Goal: Task Accomplishment & Management: Complete application form

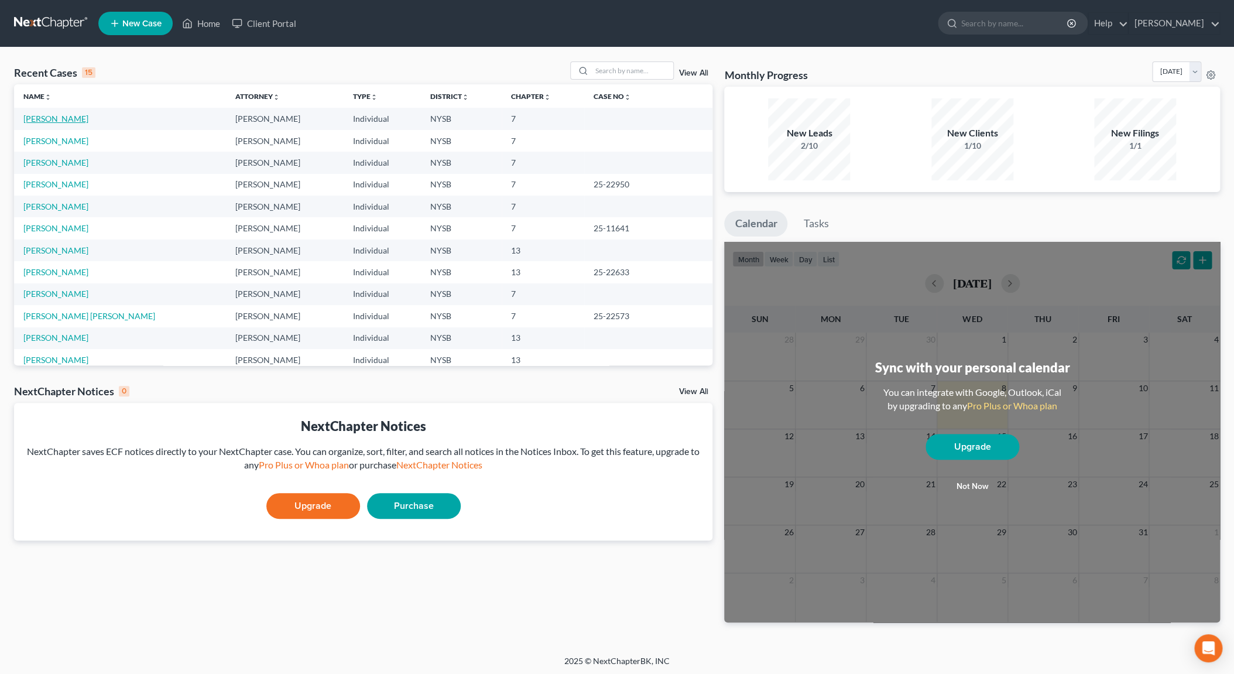
click at [77, 122] on link "Somoza, Miguel" at bounding box center [55, 119] width 65 height 10
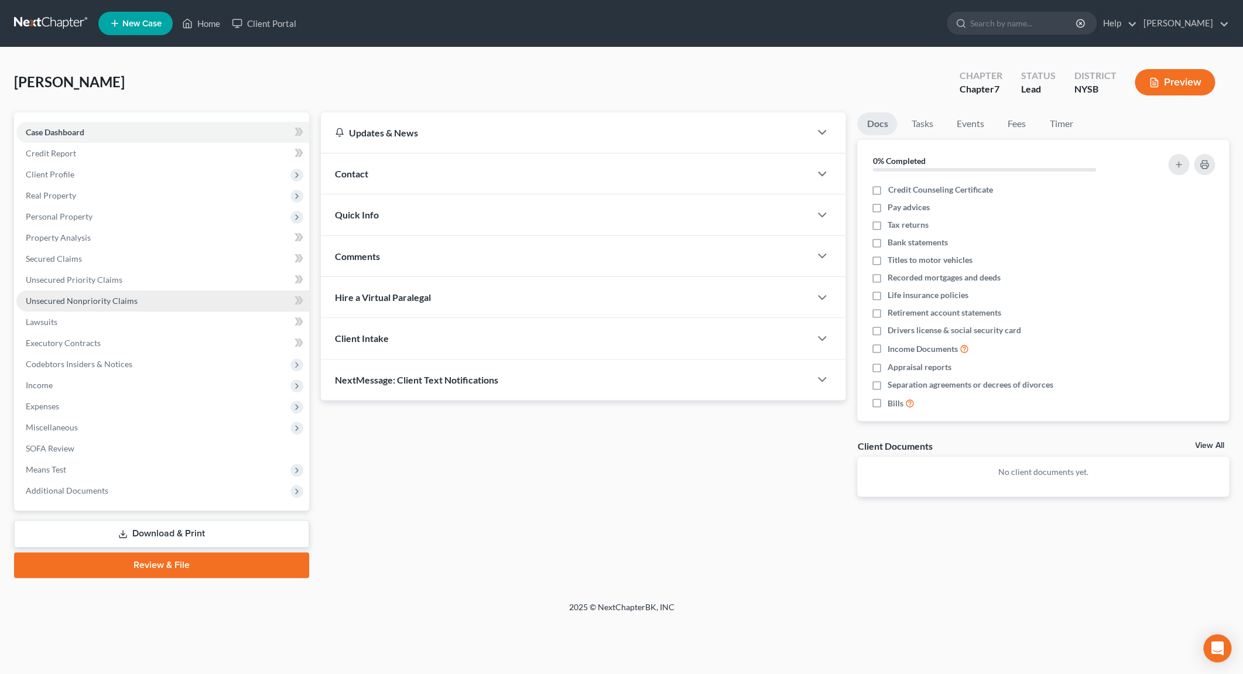
click at [102, 305] on span "Unsecured Nonpriority Claims" at bounding box center [82, 301] width 112 height 10
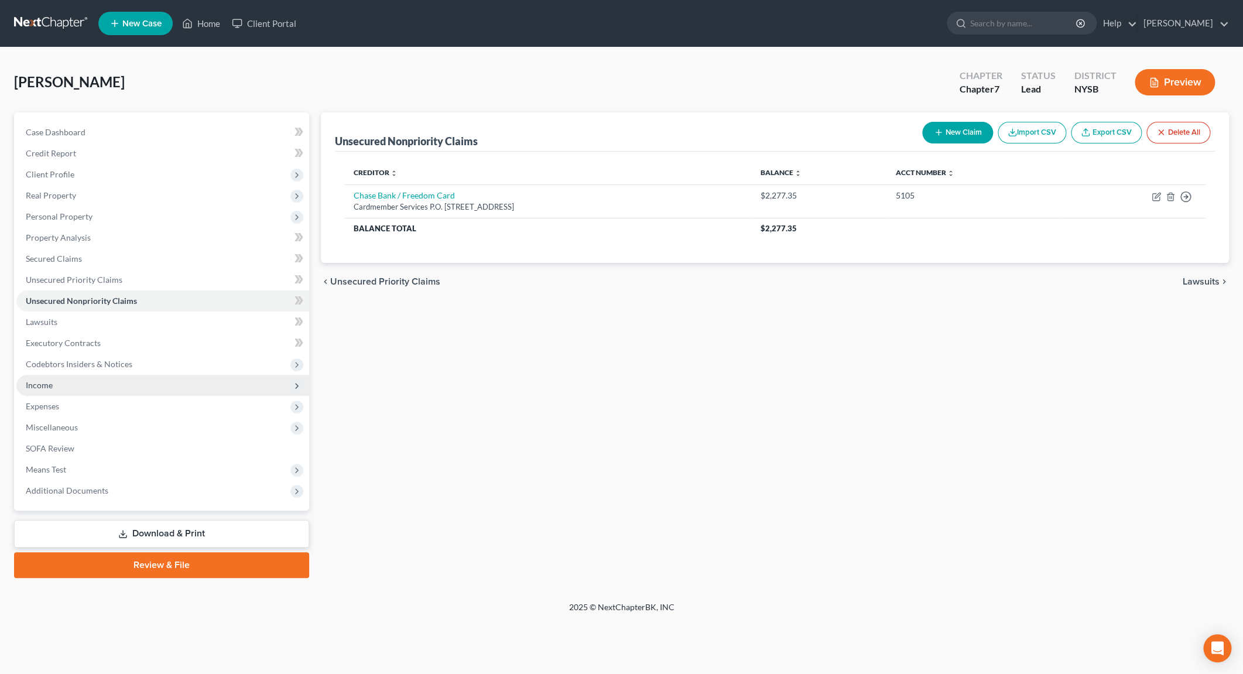
click at [49, 389] on span "Income" at bounding box center [39, 385] width 27 height 10
click at [295, 387] on icon at bounding box center [296, 385] width 9 height 9
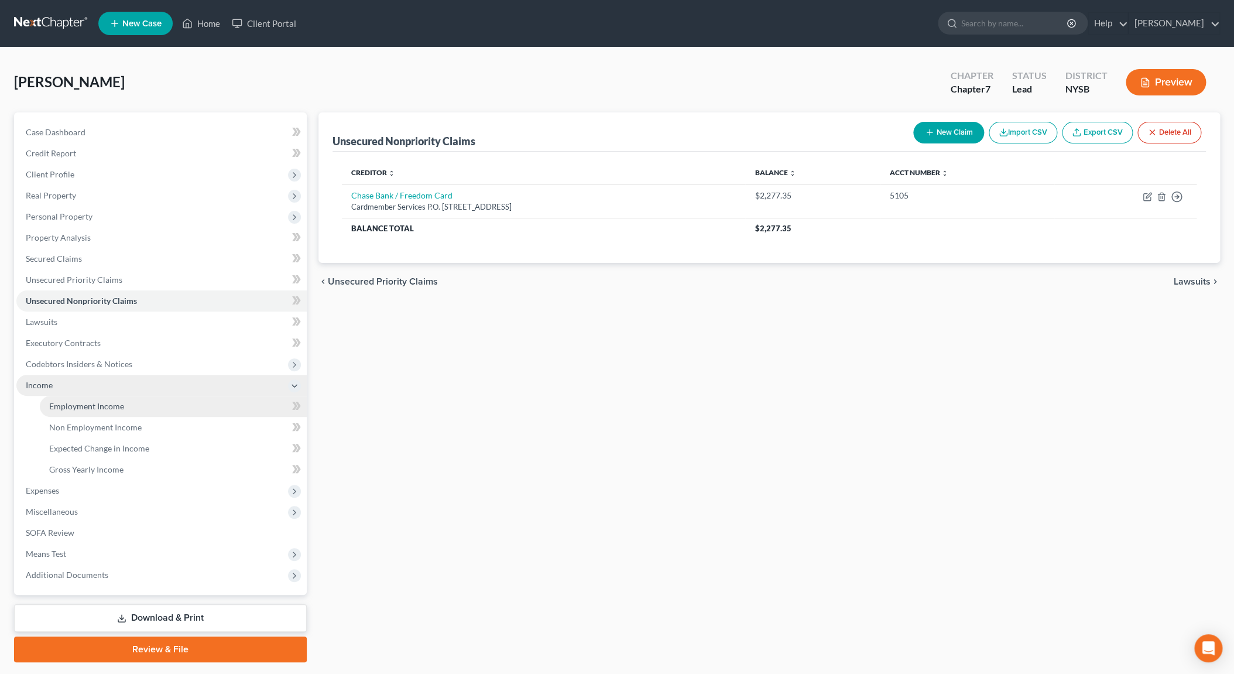
click at [71, 409] on span "Employment Income" at bounding box center [86, 406] width 75 height 10
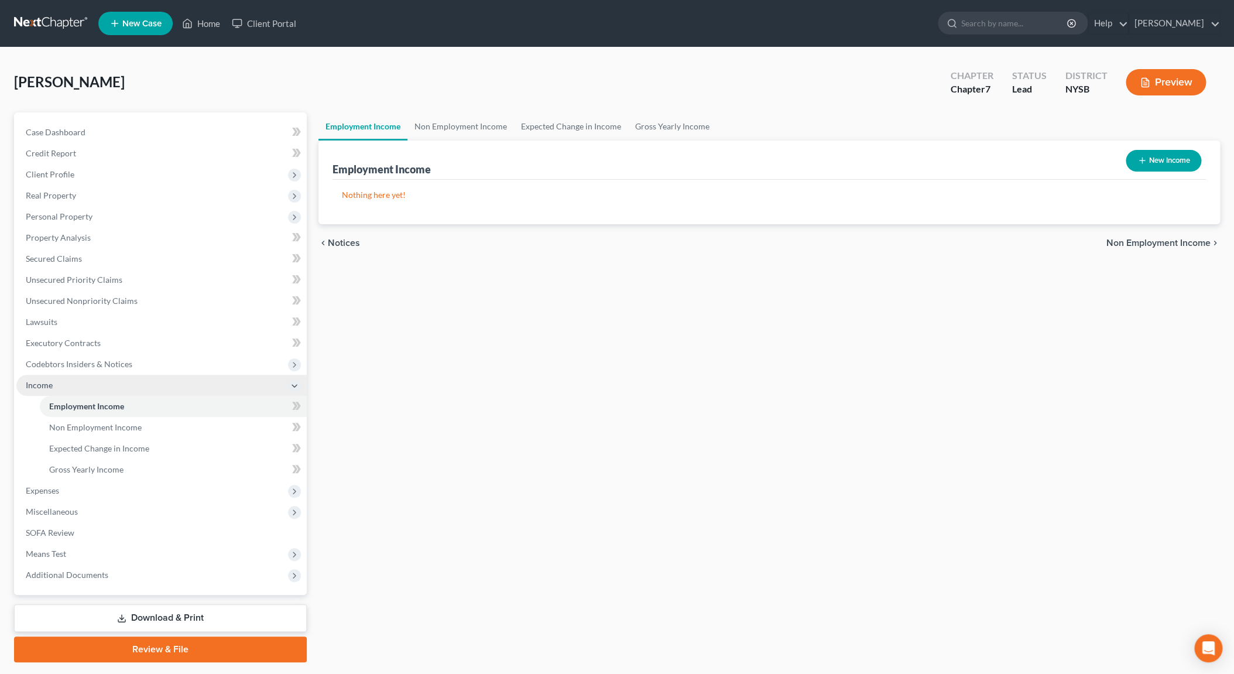
click at [1170, 160] on button "New Income" at bounding box center [1164, 161] width 76 height 22
select select "0"
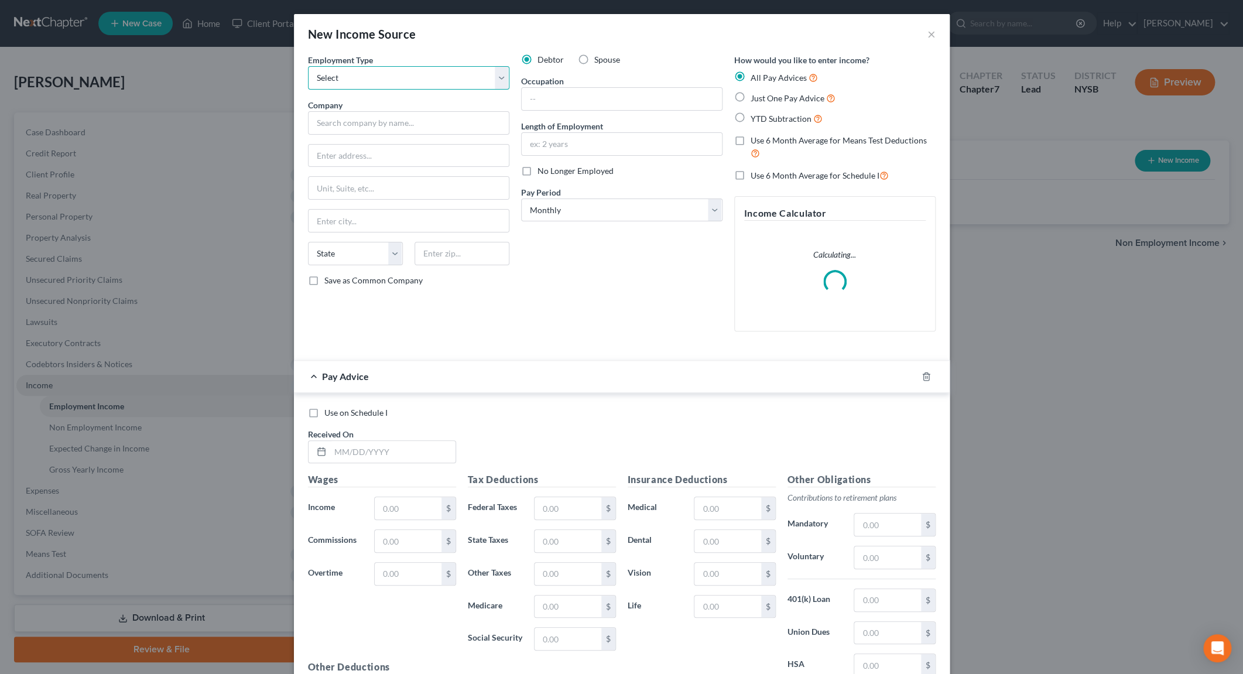
select select "0"
click option "Full or Part Time Employment" at bounding box center [0, 0] width 0 height 0
click at [423, 124] on input "text" at bounding box center [408, 122] width 201 height 23
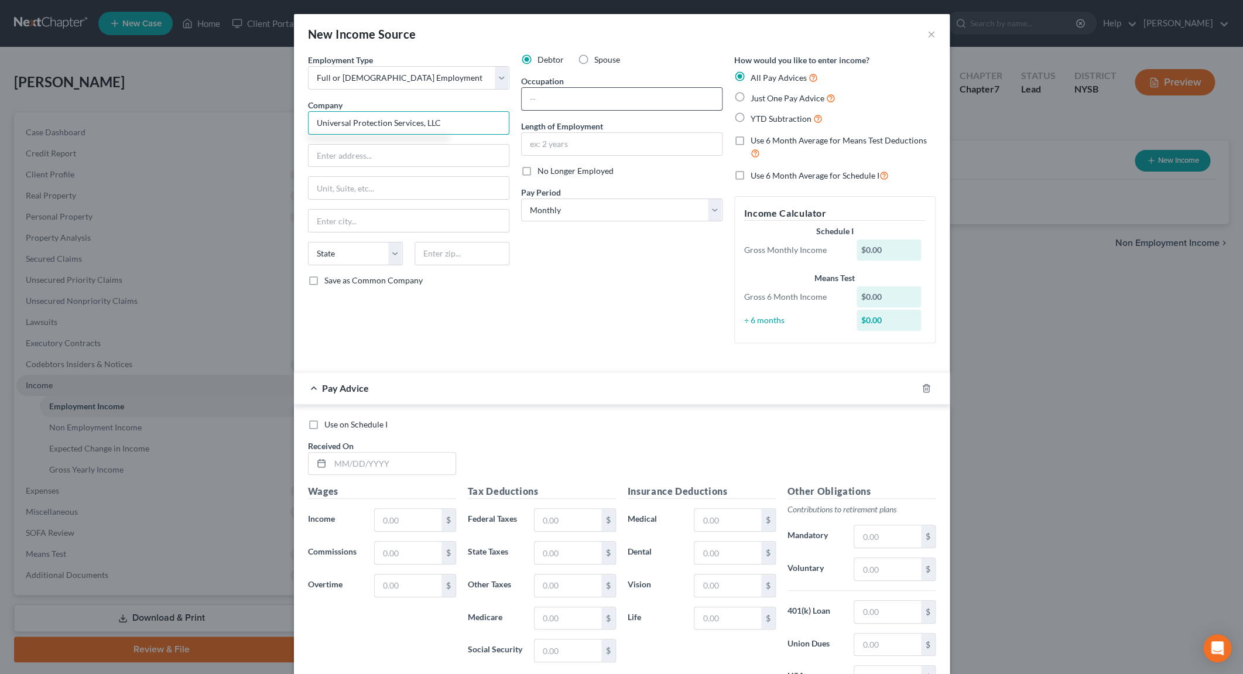
type input "Universal Protection Services, LLC"
click at [587, 103] on input "text" at bounding box center [622, 99] width 200 height 22
type input "Security Guard"
click at [751, 97] on label "Just One Pay Advice" at bounding box center [793, 97] width 85 height 13
click at [755, 97] on input "Just One Pay Advice" at bounding box center [759, 95] width 8 height 8
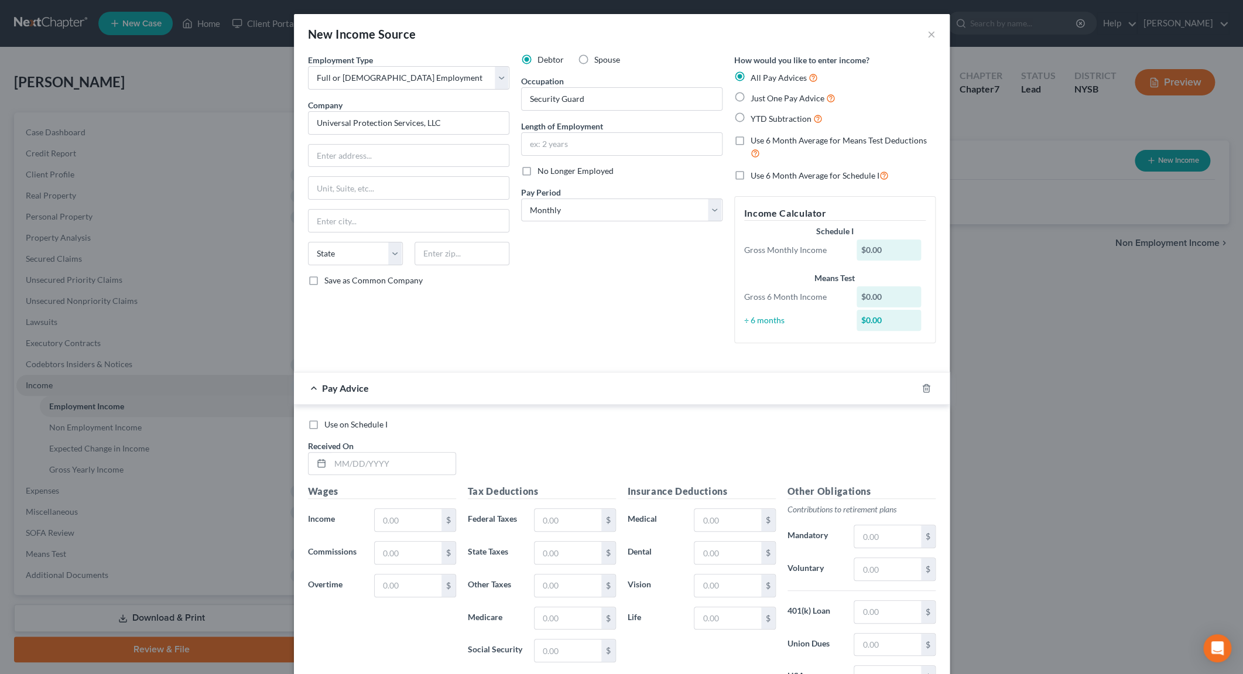
radio input "true"
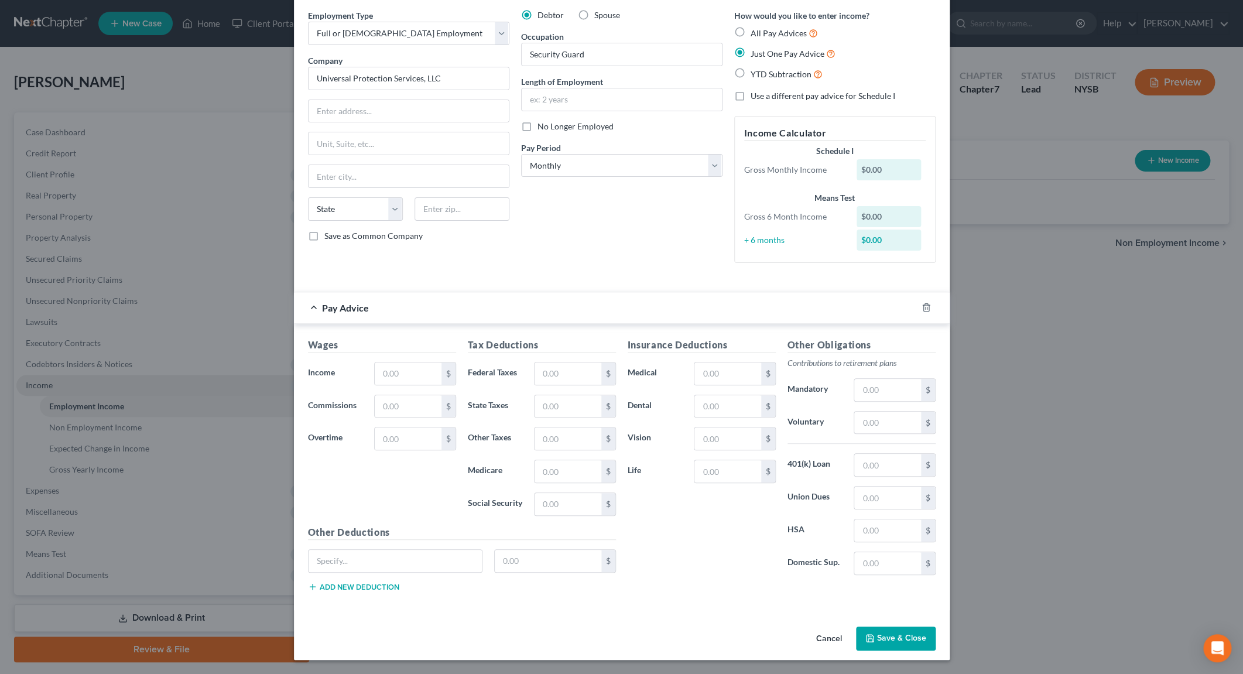
scroll to position [24, 0]
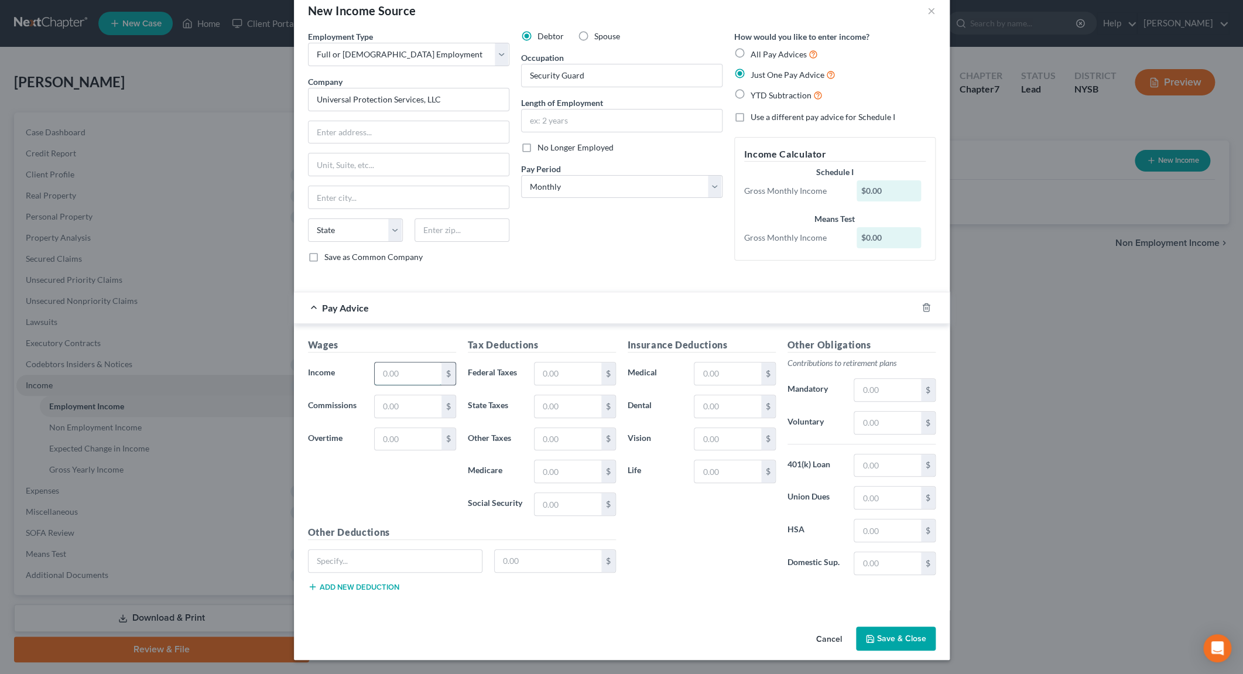
click at [401, 374] on input "text" at bounding box center [408, 373] width 66 height 22
type input "1,500.00"
click at [566, 381] on input "text" at bounding box center [568, 373] width 66 height 22
type input "3.00"
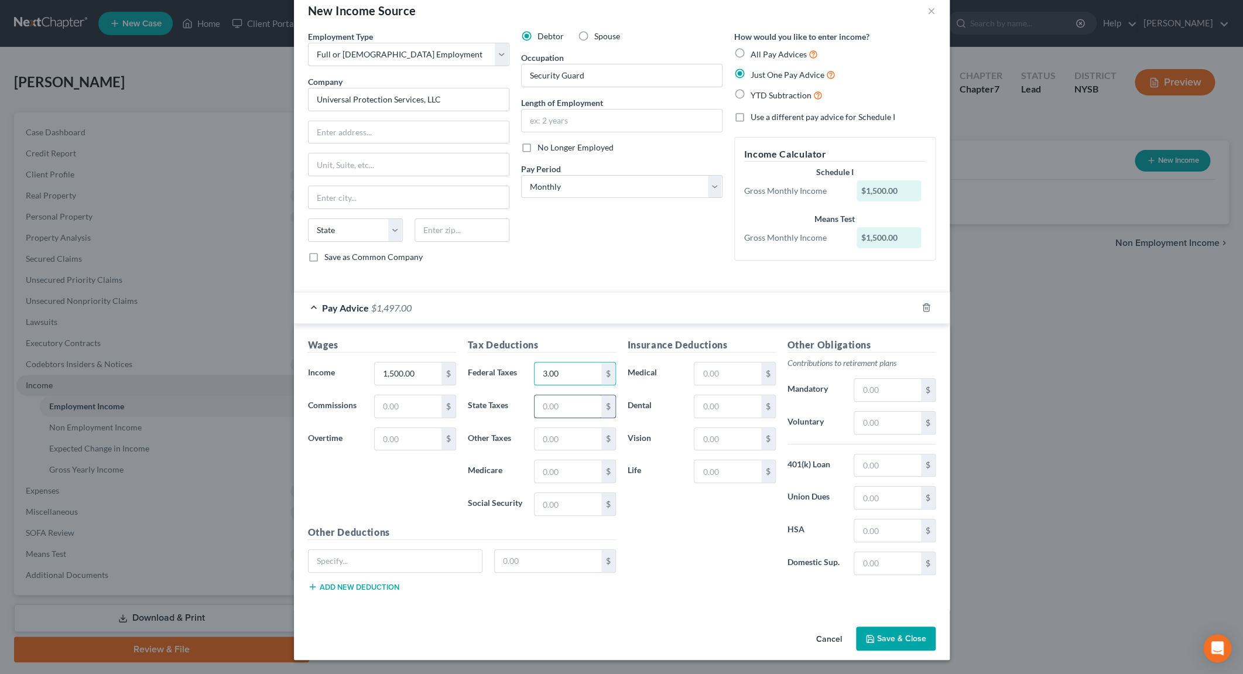
click at [556, 409] on input "text" at bounding box center [568, 406] width 66 height 22
type input "31.00"
click at [569, 509] on input "text" at bounding box center [568, 504] width 66 height 22
type input "93.00"
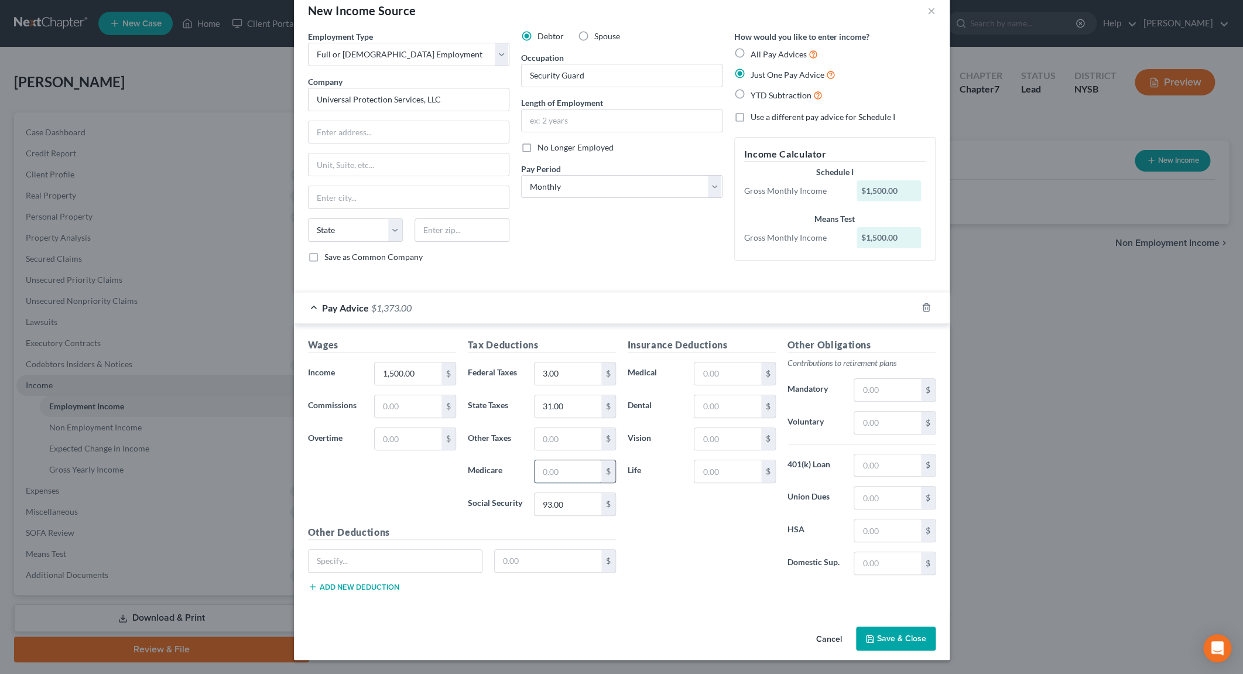
click at [557, 477] on input "text" at bounding box center [568, 471] width 66 height 22
type input "21.00"
click at [570, 439] on input "text" at bounding box center [568, 439] width 66 height 22
type input "9.00"
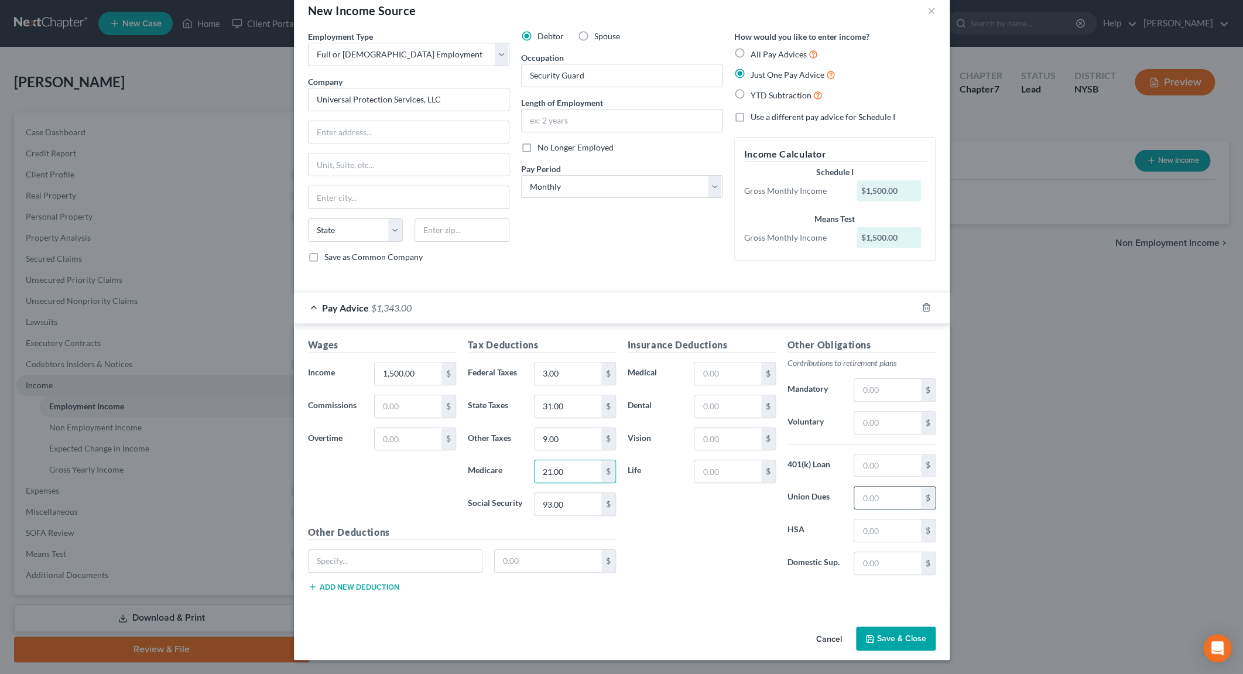
click at [879, 503] on input "text" at bounding box center [887, 498] width 66 height 22
click at [862, 496] on input "40.00" at bounding box center [887, 498] width 66 height 22
click at [868, 496] on input "28.00" at bounding box center [887, 498] width 66 height 22
type input "26.00"
click at [895, 635] on button "Save & Close" at bounding box center [896, 638] width 80 height 25
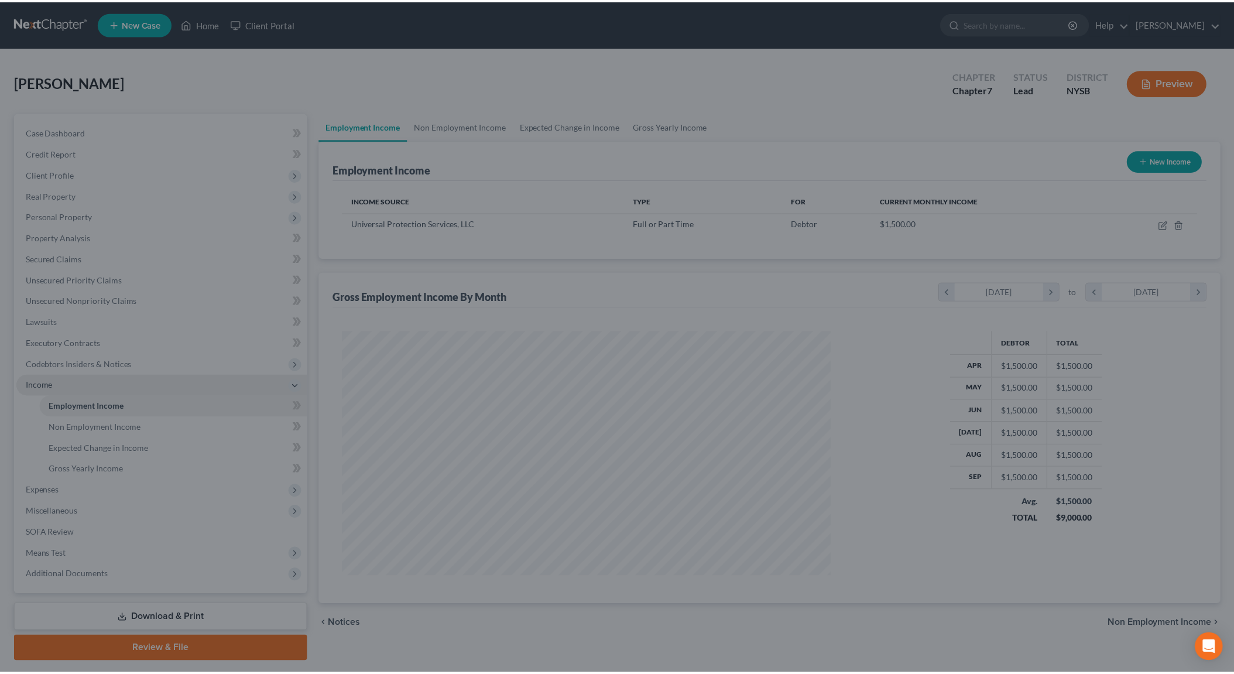
scroll to position [244, 512]
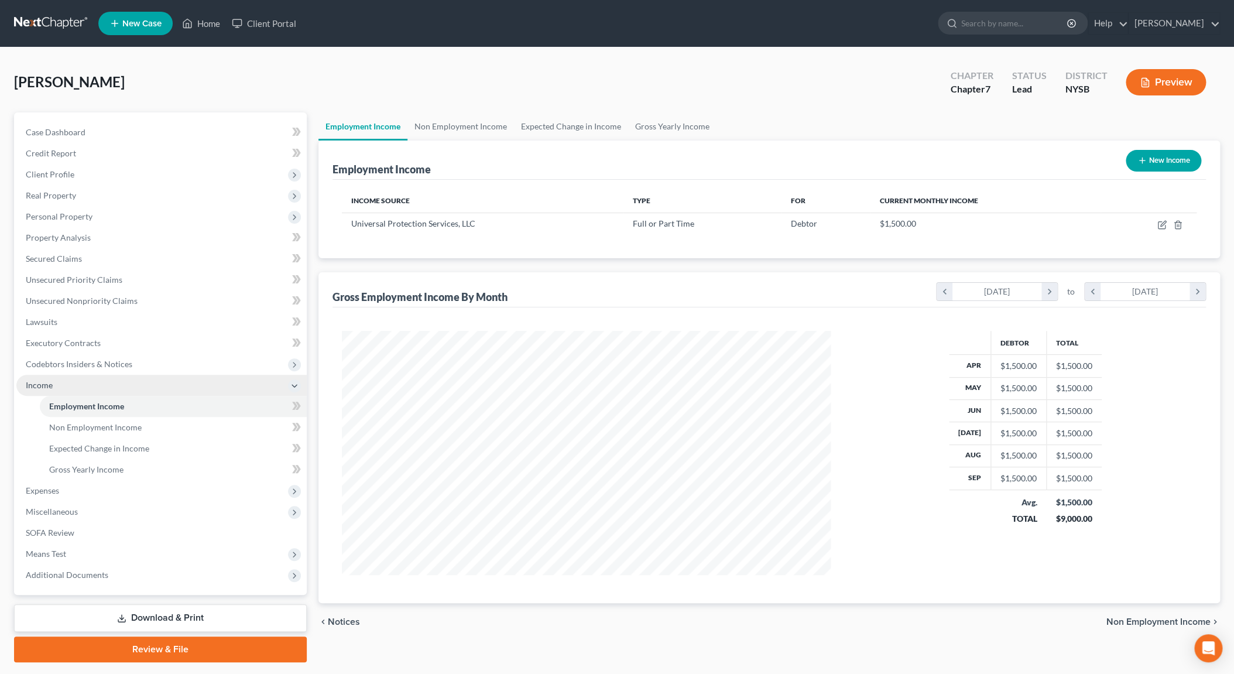
click at [300, 385] on icon at bounding box center [294, 385] width 13 height 13
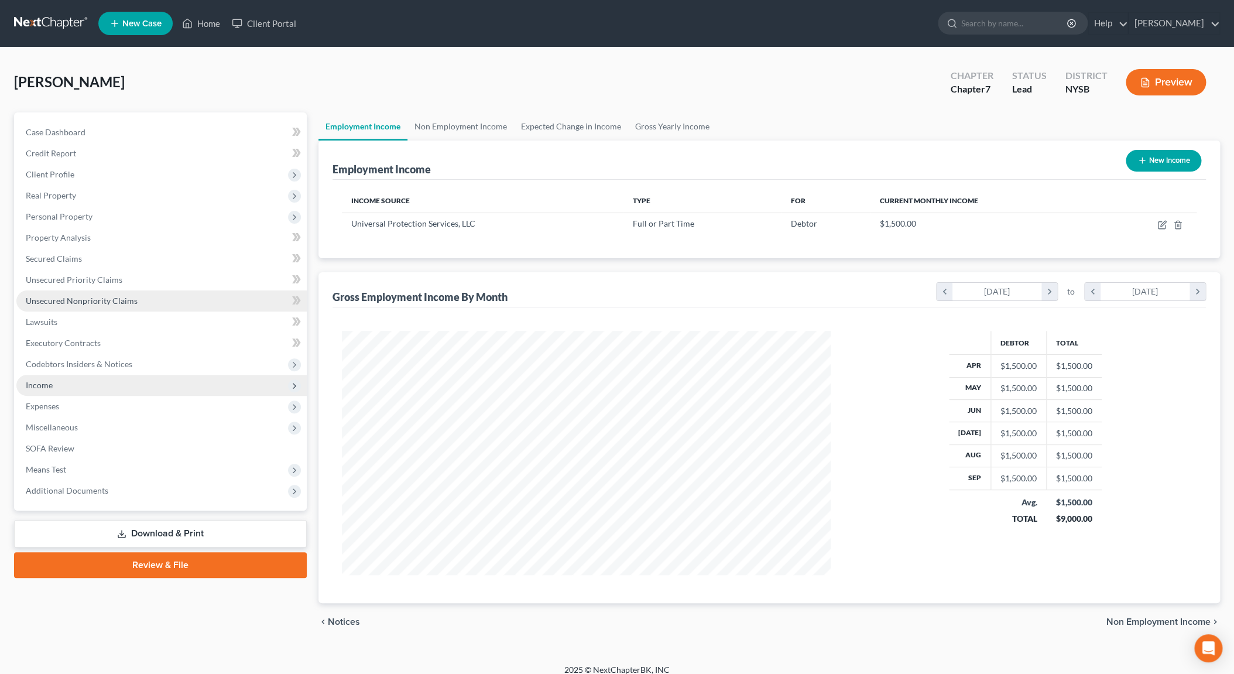
click at [120, 297] on span "Unsecured Nonpriority Claims" at bounding box center [82, 301] width 112 height 10
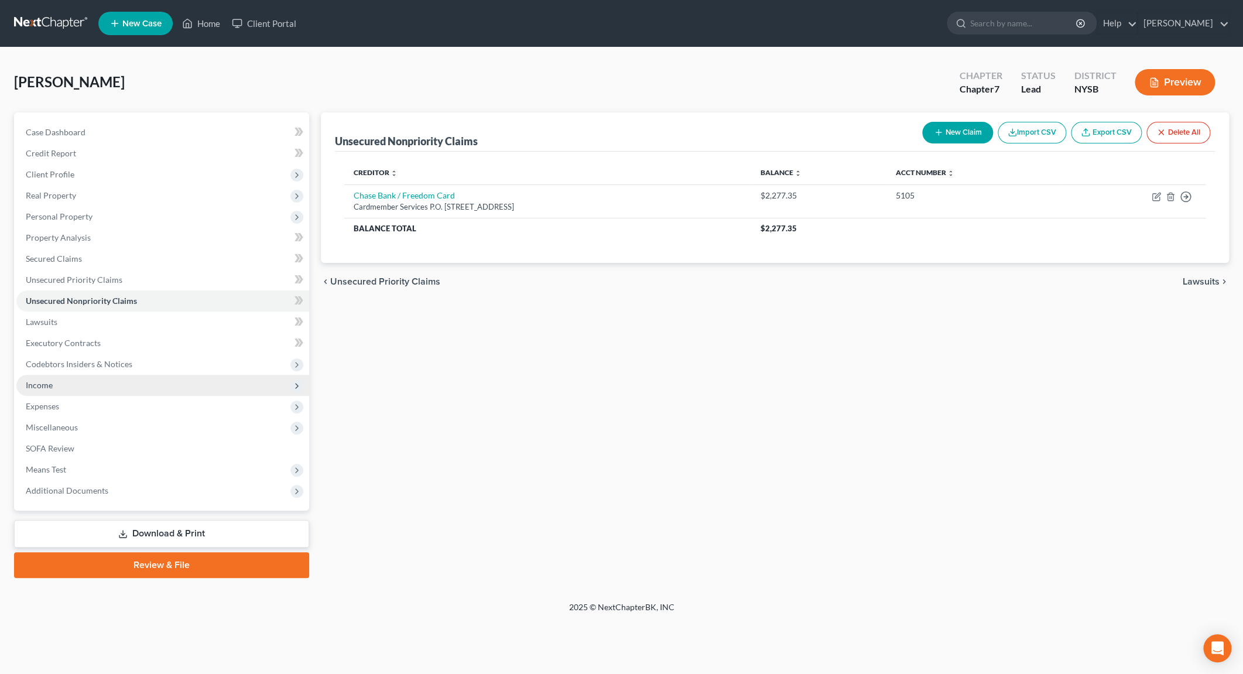
click at [964, 138] on button "New Claim" at bounding box center [957, 133] width 71 height 22
select select "0"
click at [964, 138] on div "New Unsecured Nonpriority Claim × Creditor * State AL AK AR AZ CA CO CT DE DC F…" at bounding box center [621, 337] width 1243 height 674
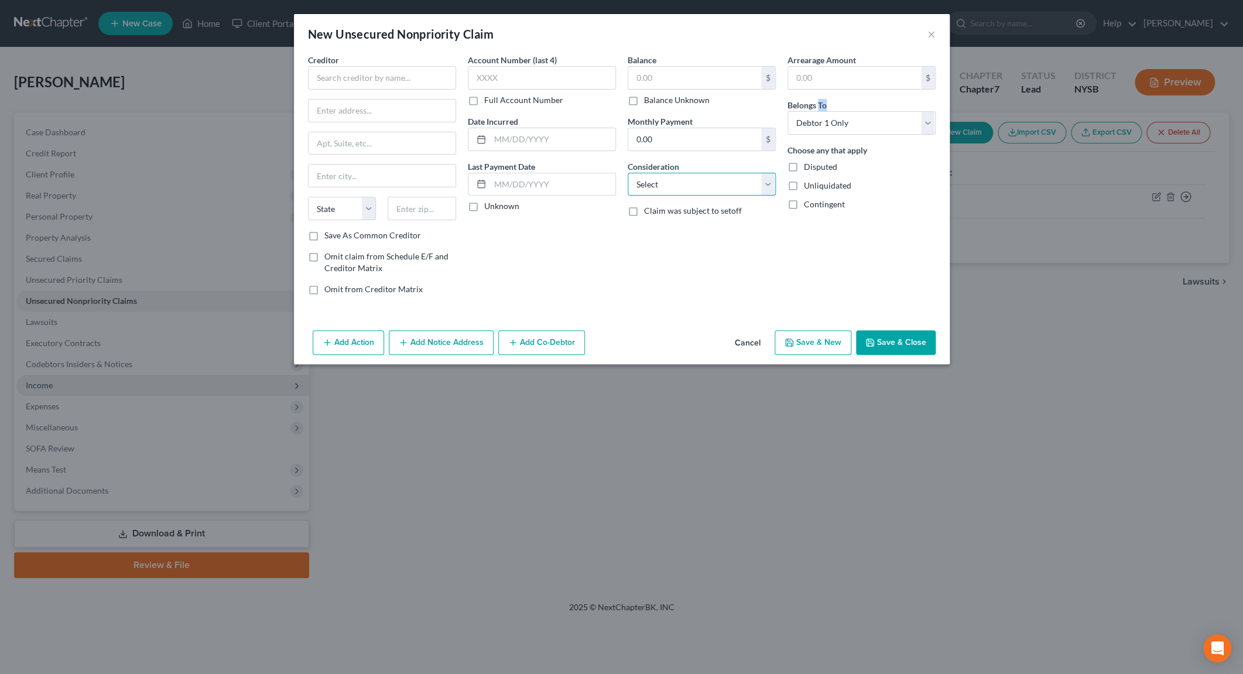
select select "2"
click option "Credit Card Debt" at bounding box center [0, 0] width 0 height 0
click at [392, 75] on input "text" at bounding box center [382, 77] width 148 height 23
click at [376, 80] on input "Wells Fargo Visa Card" at bounding box center [382, 77] width 148 height 23
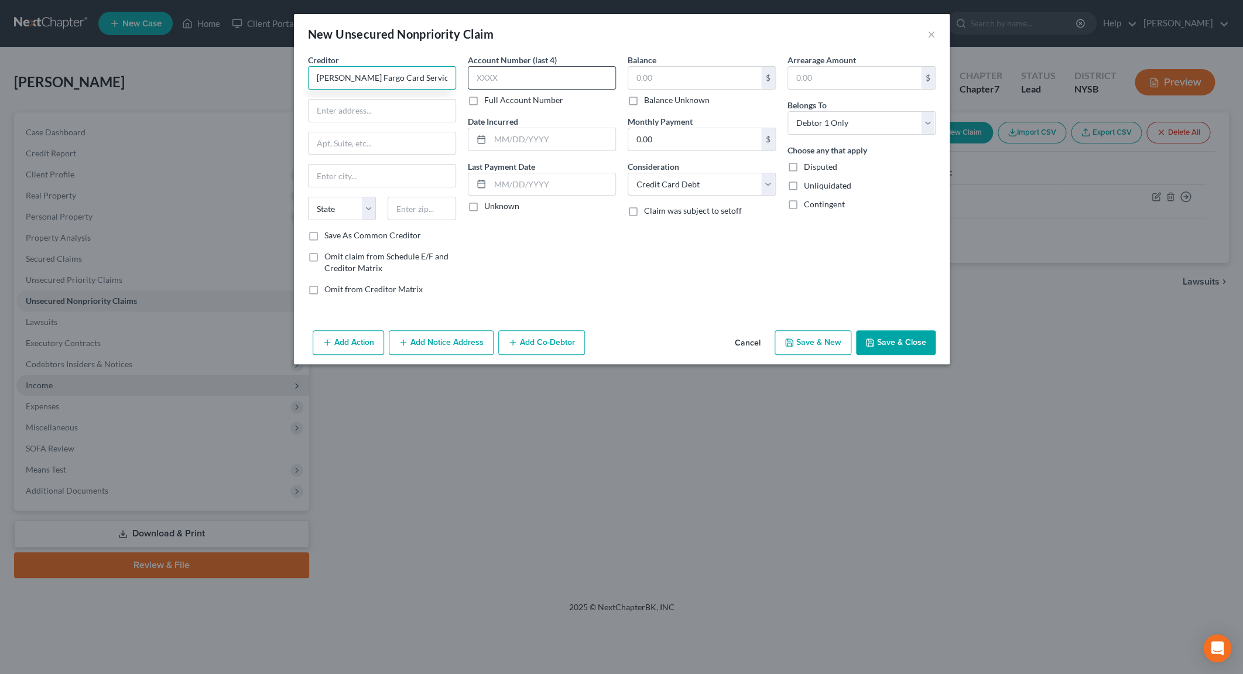
type input "Wells Fargo Card Services"
click at [489, 75] on input "text" at bounding box center [542, 77] width 148 height 23
type input "7430"
click at [642, 85] on input "text" at bounding box center [694, 78] width 133 height 22
type input "12,297.57"
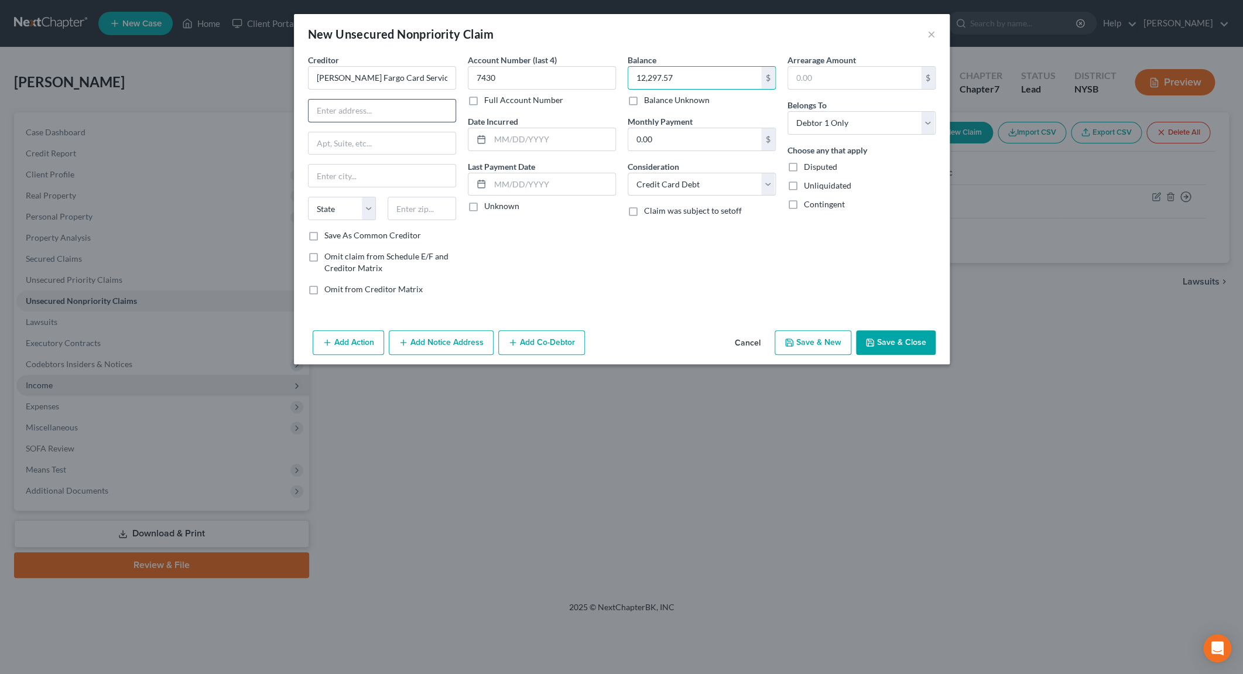
click at [374, 111] on input "text" at bounding box center [382, 111] width 147 height 22
type input "P.O. Box 77053"
type input "55480"
type input "Minneapolis"
select select "24"
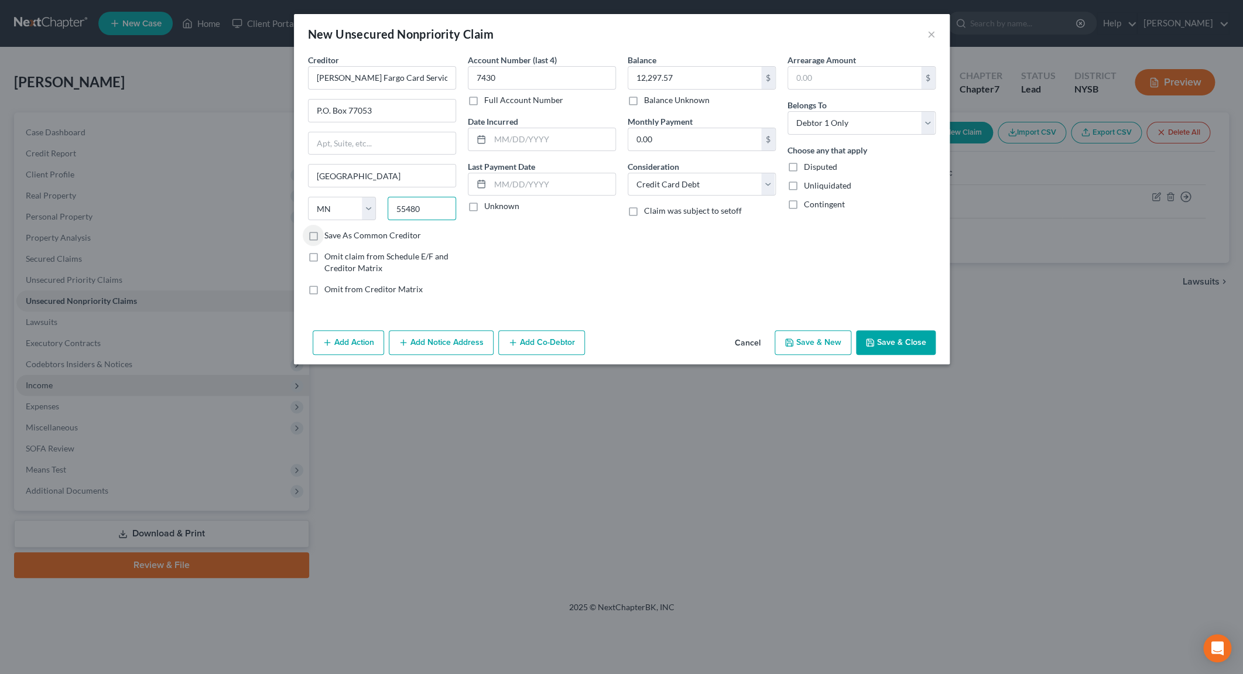
click at [440, 206] on input "55480" at bounding box center [422, 208] width 68 height 23
type input "55480-7753"
click at [875, 340] on icon "button" at bounding box center [869, 342] width 9 height 9
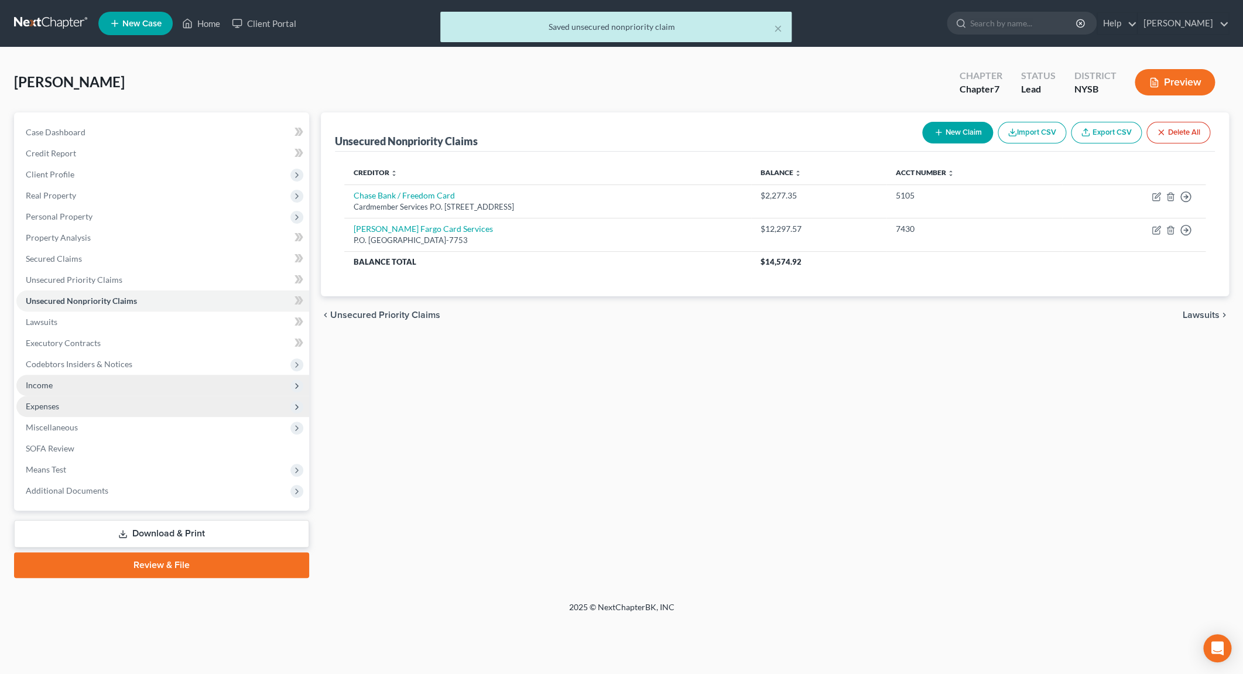
click at [55, 404] on span "Expenses" at bounding box center [42, 406] width 33 height 10
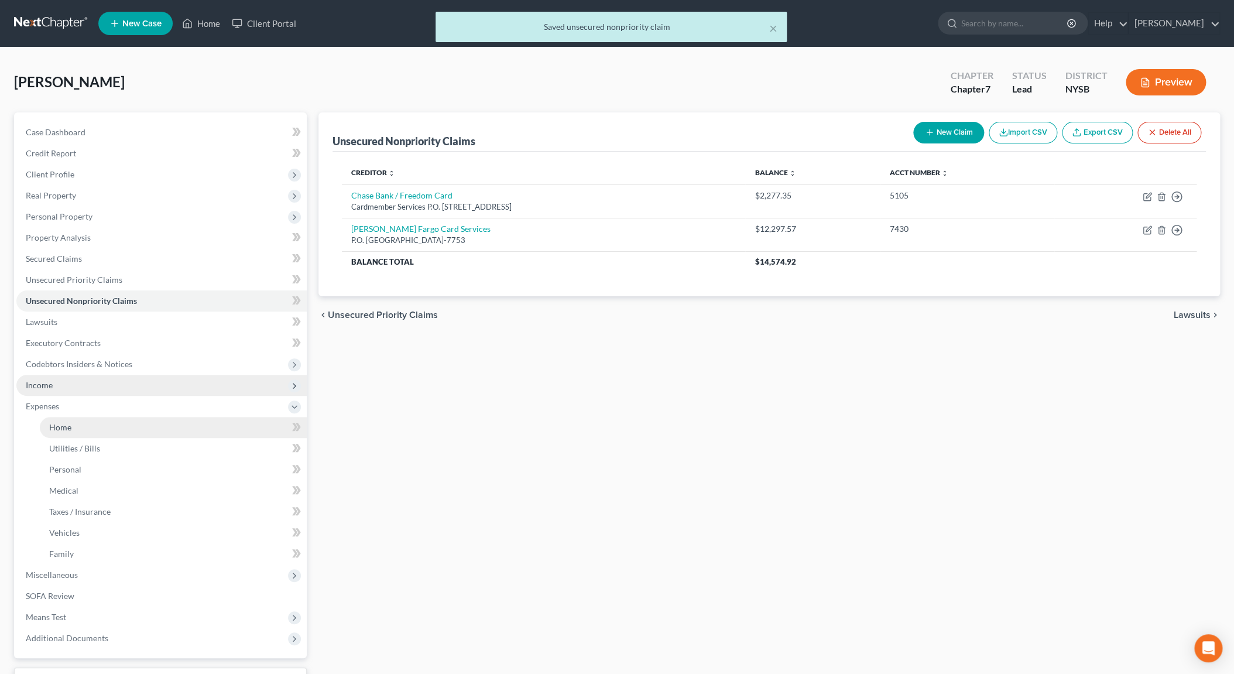
click at [92, 430] on link "Home" at bounding box center [173, 427] width 267 height 21
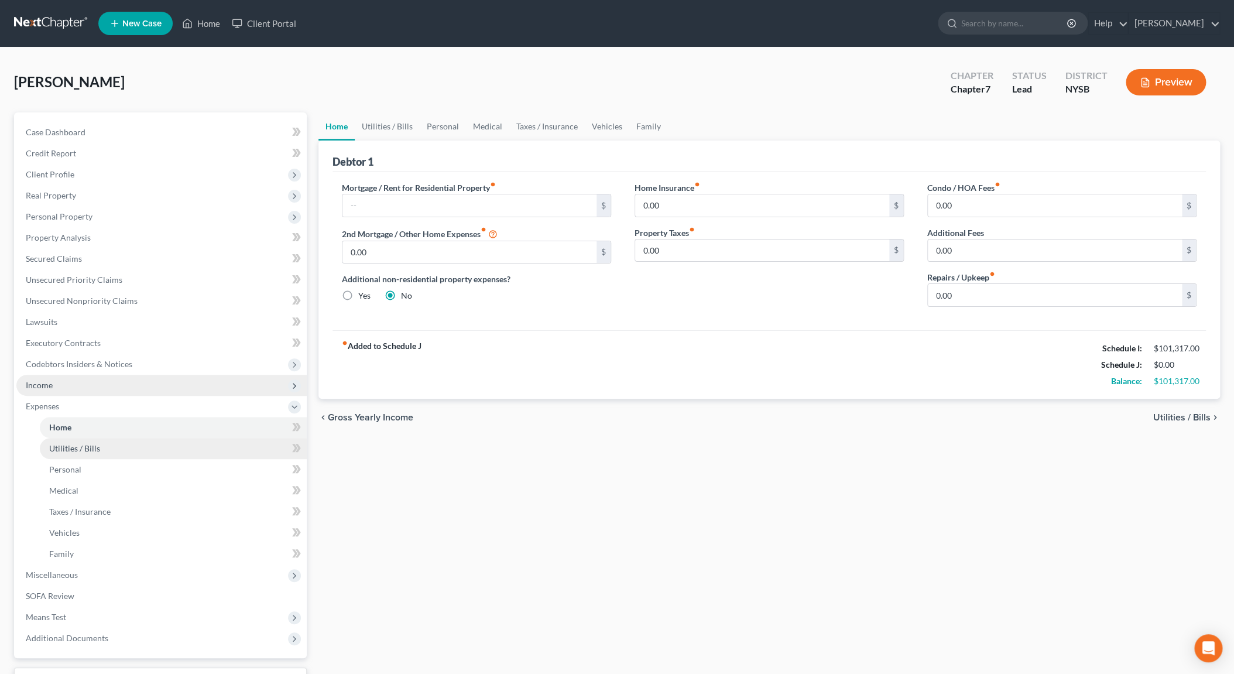
click at [88, 451] on span "Utilities / Bills" at bounding box center [74, 448] width 51 height 10
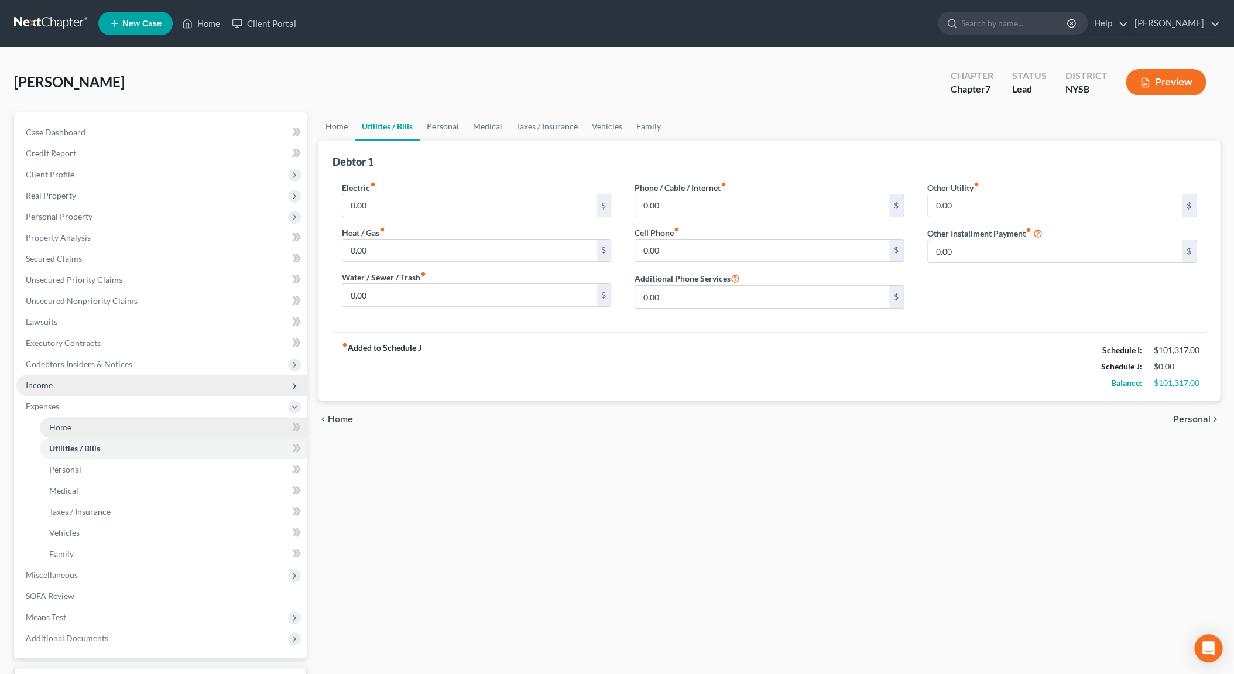
click at [91, 429] on link "Home" at bounding box center [173, 427] width 267 height 21
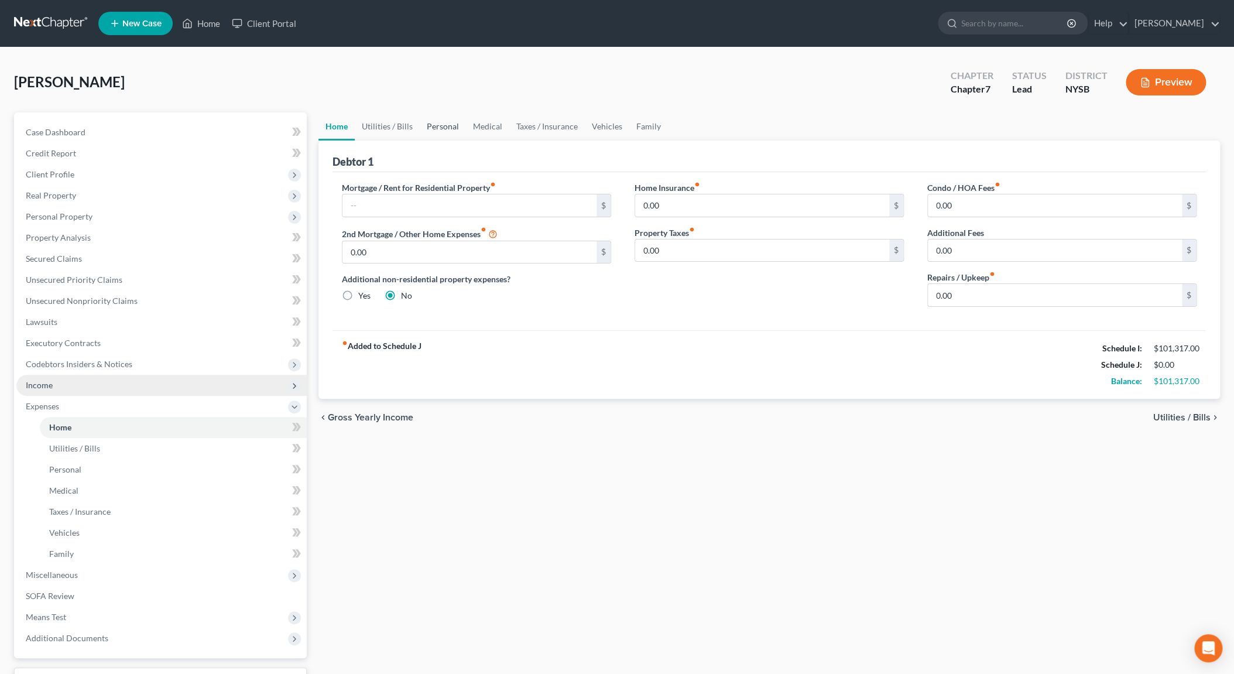
click at [446, 123] on link "Personal" at bounding box center [443, 126] width 46 height 28
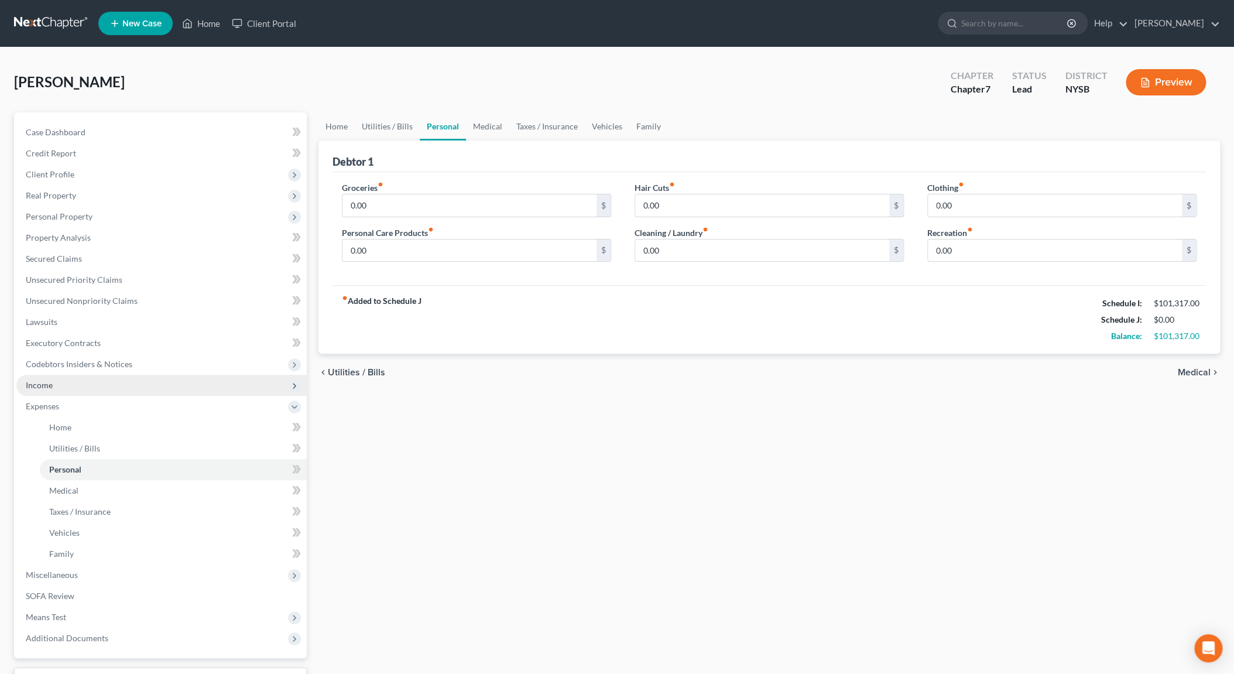
click at [70, 386] on span "Income" at bounding box center [161, 385] width 290 height 21
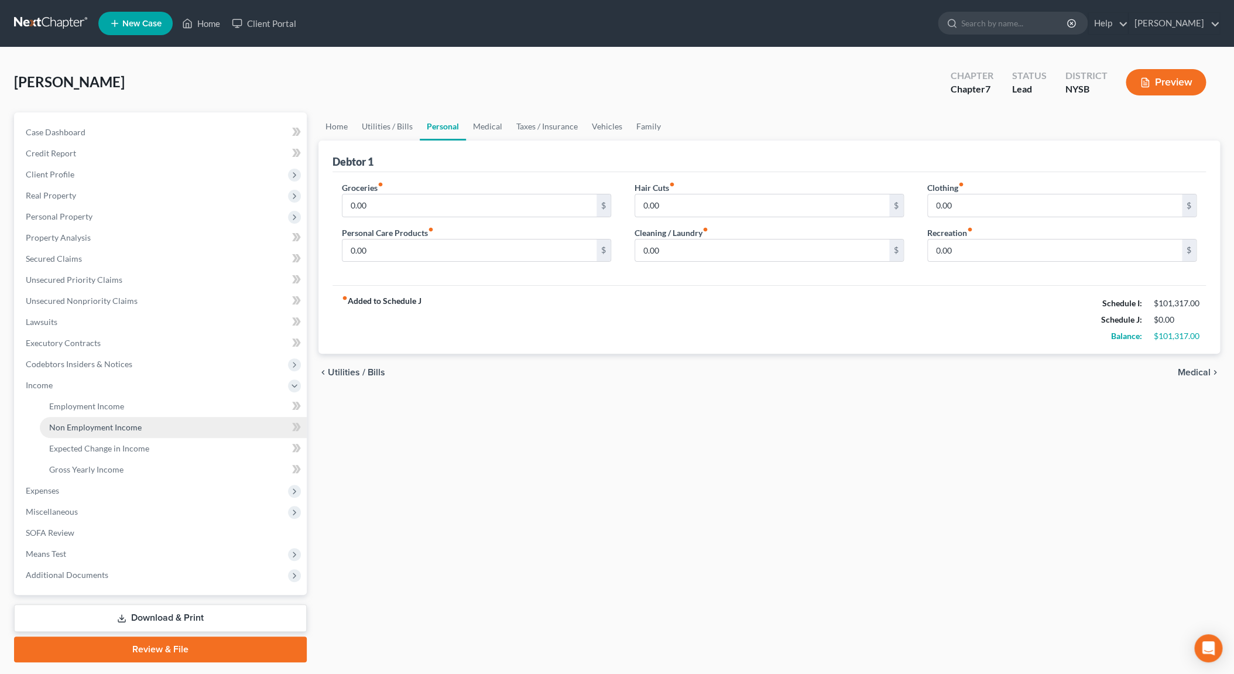
click at [112, 426] on span "Non Employment Income" at bounding box center [95, 427] width 93 height 10
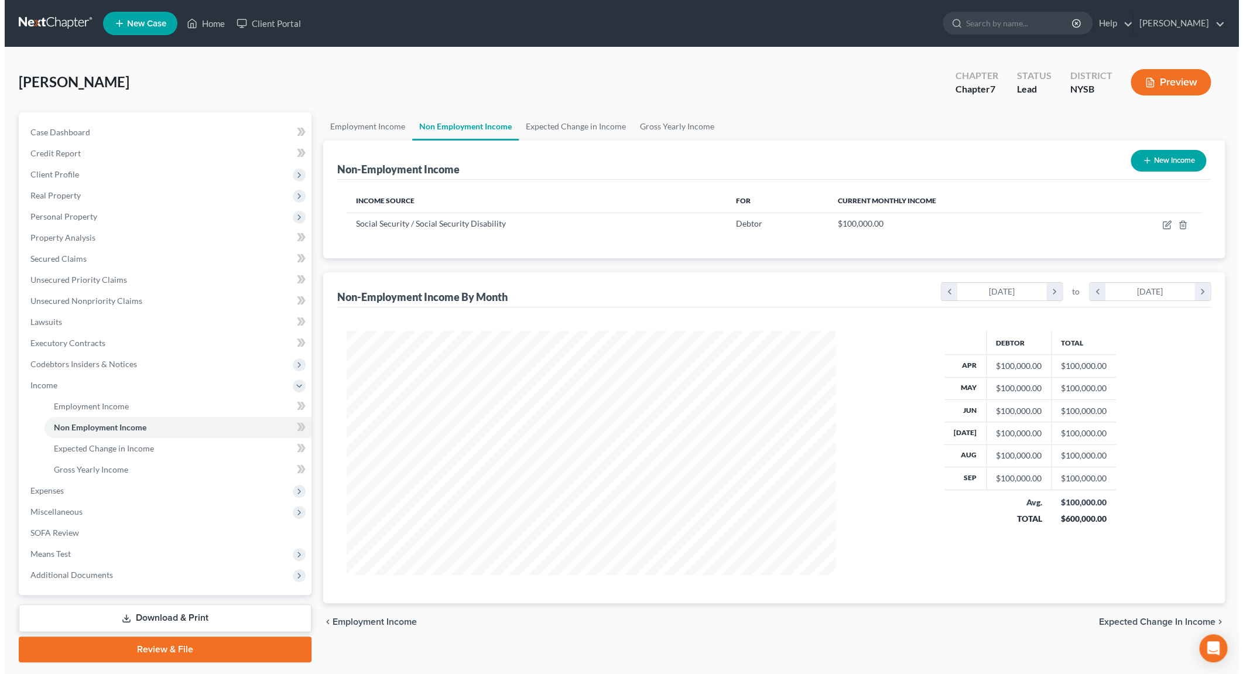
scroll to position [244, 512]
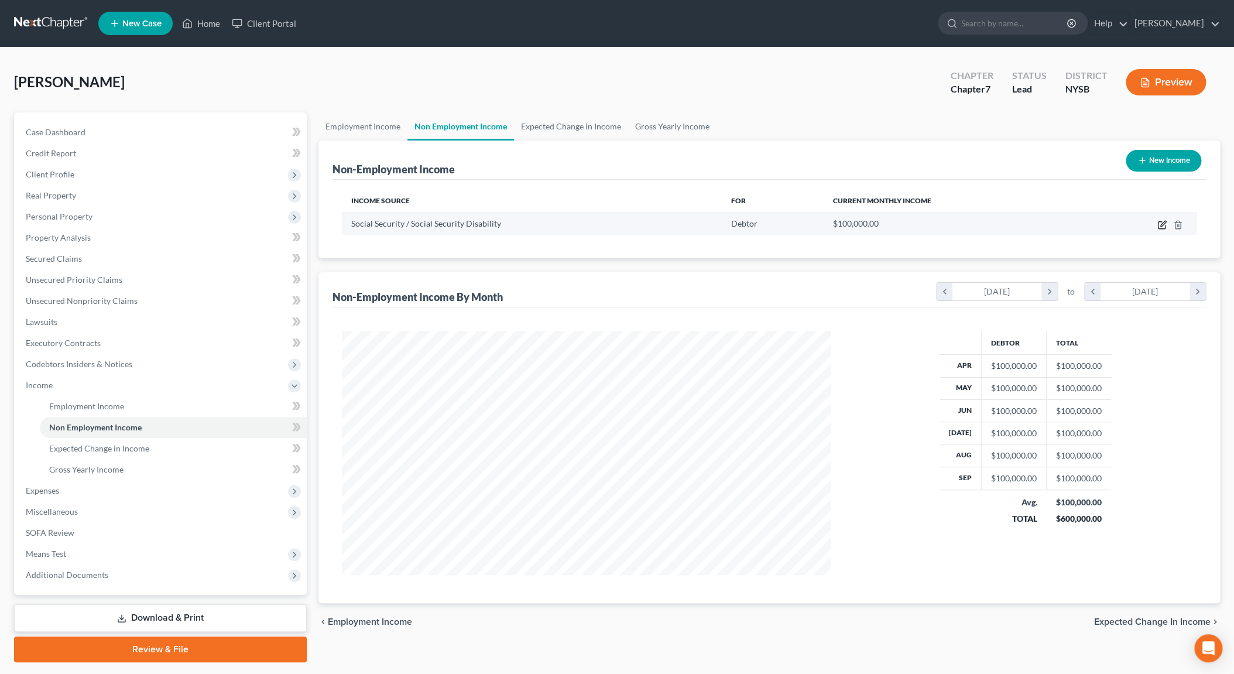
click at [1160, 225] on icon "button" at bounding box center [1161, 224] width 9 height 9
select select "4"
select select "0"
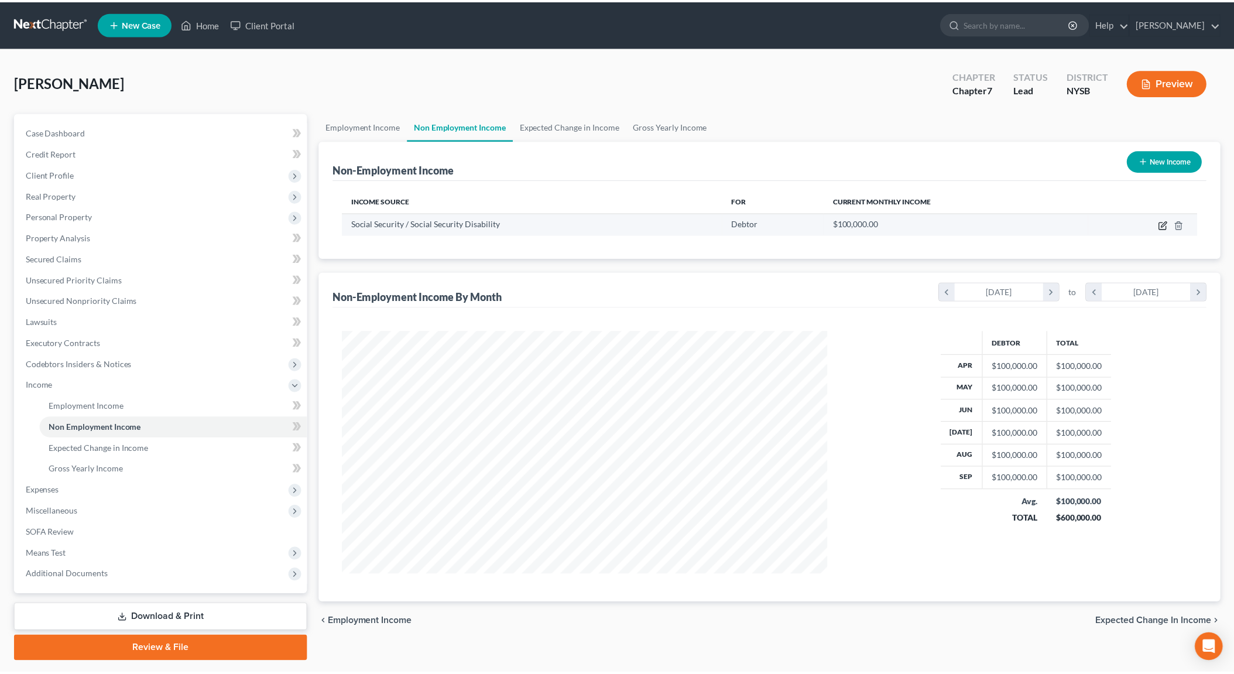
scroll to position [246, 516]
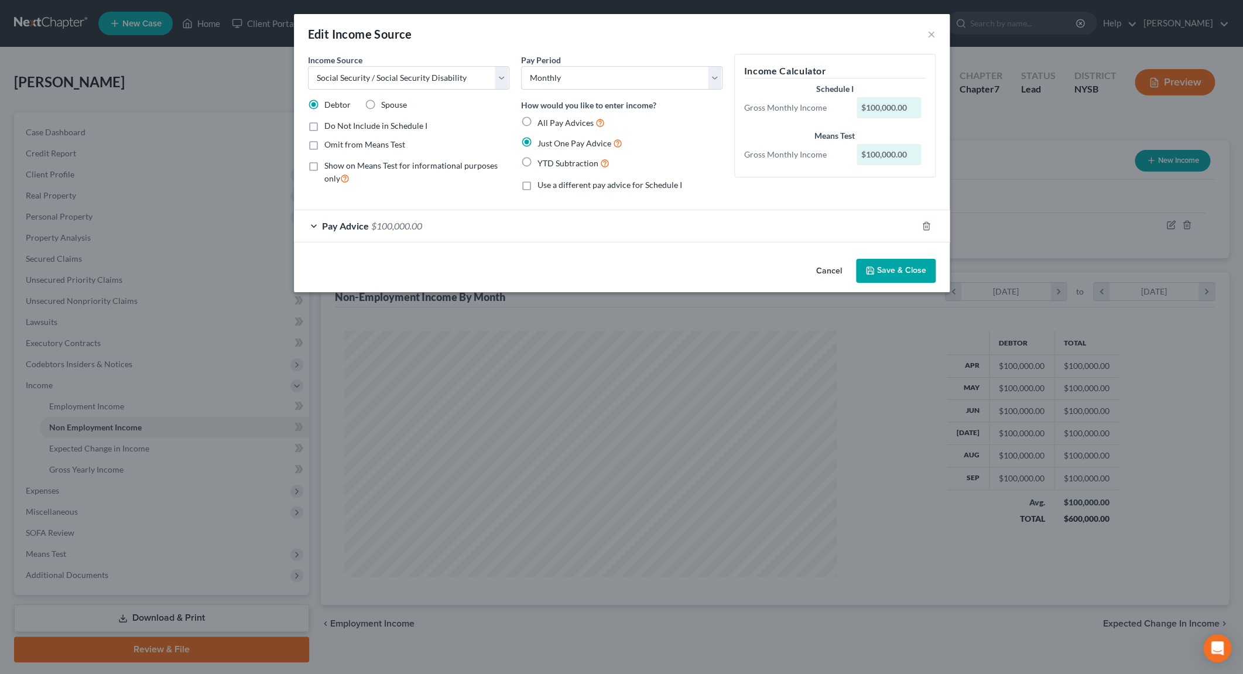
click at [316, 227] on div "Pay Advice $100,000.00" at bounding box center [605, 225] width 623 height 31
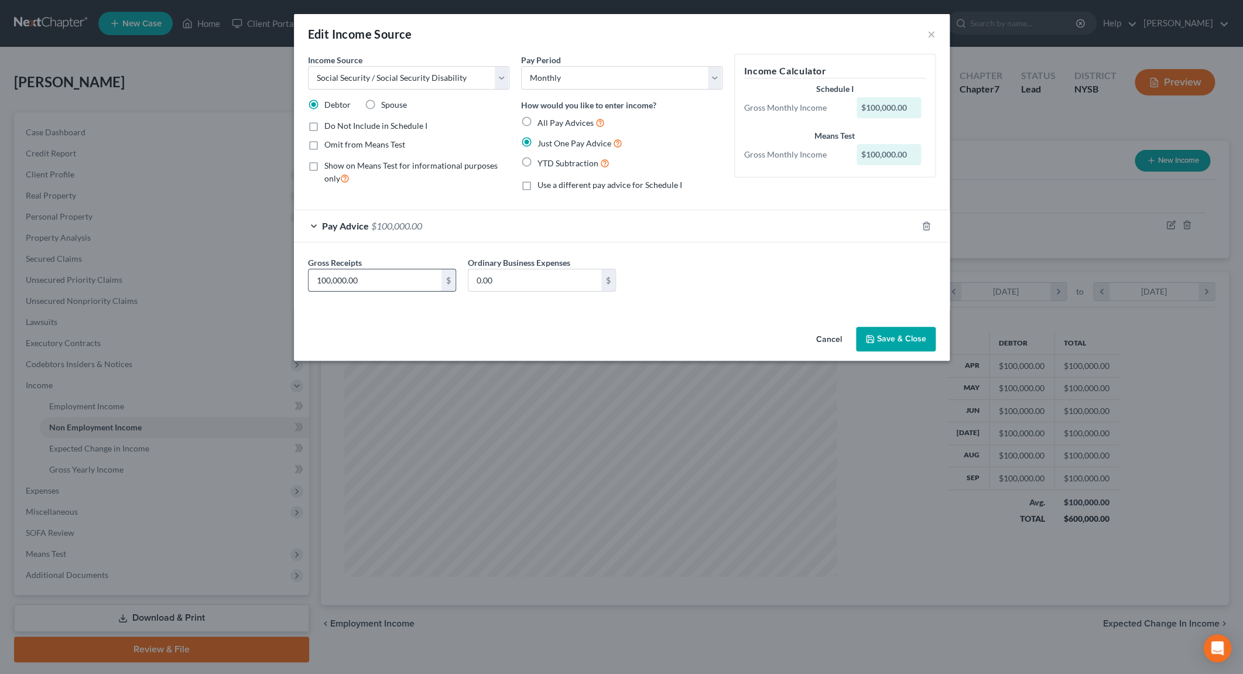
click at [330, 282] on input "100,000.00" at bounding box center [375, 280] width 133 height 22
click at [329, 279] on input "100,000.00" at bounding box center [375, 280] width 133 height 22
type input "0"
type input "2,000.00"
click at [868, 332] on button "Save & Close" at bounding box center [896, 339] width 80 height 25
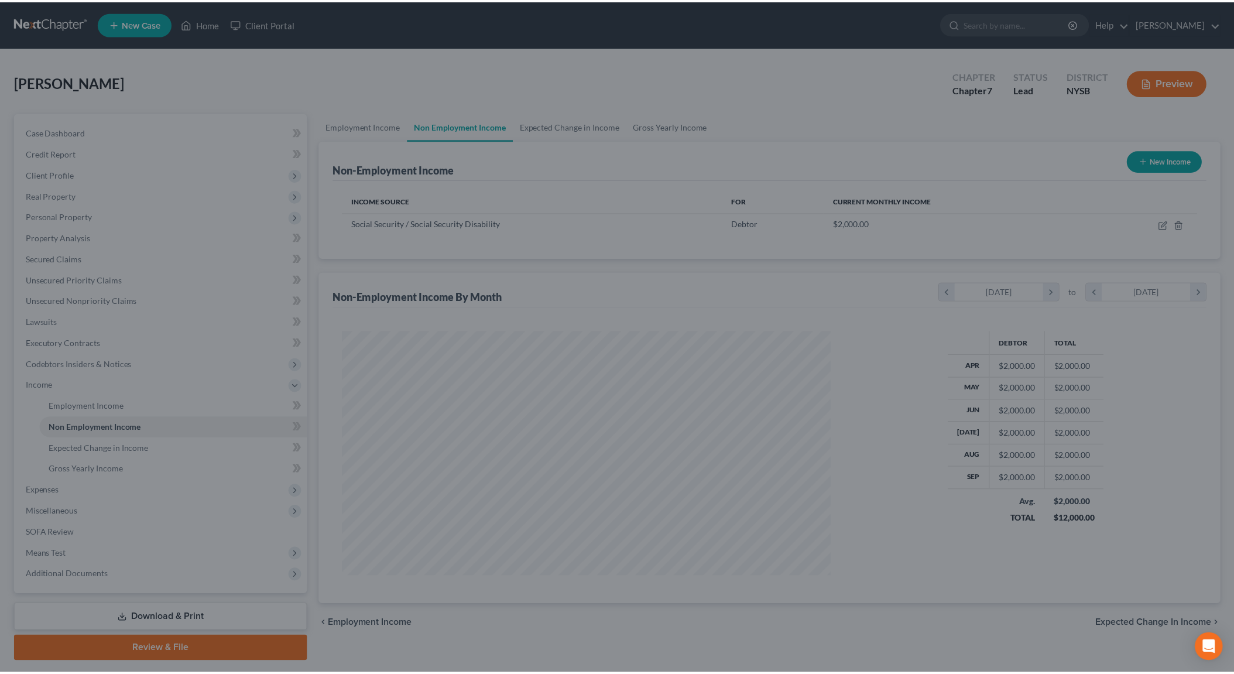
scroll to position [585207, 584939]
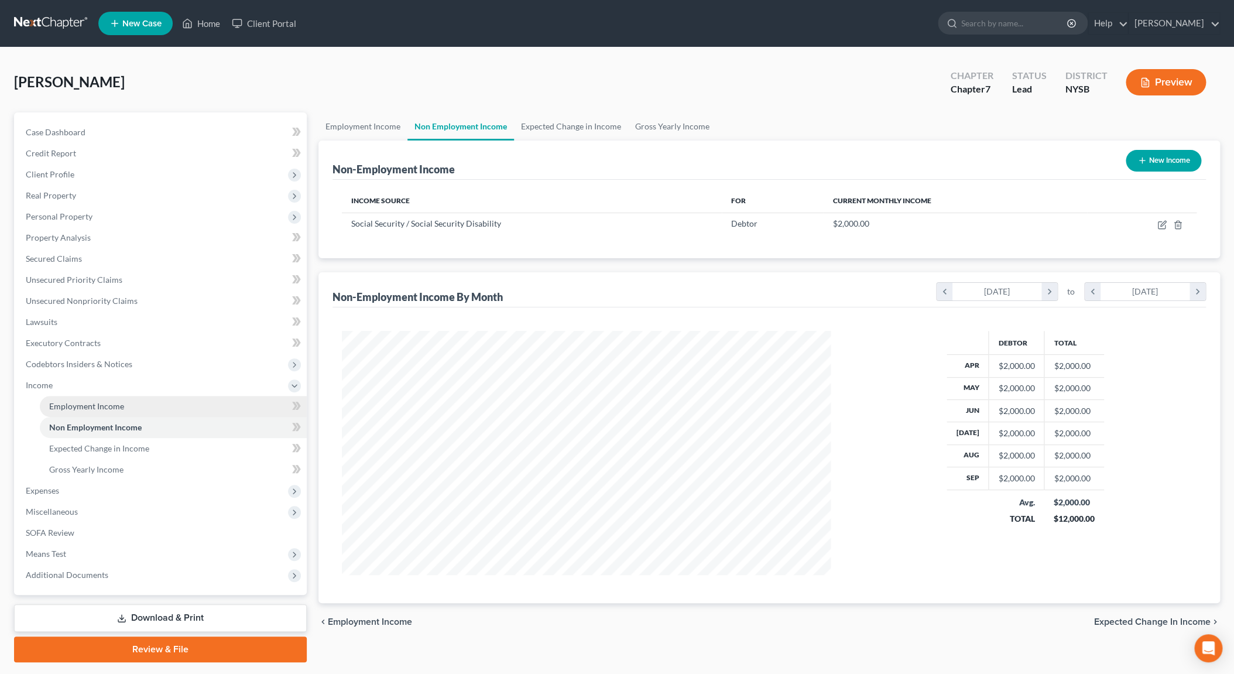
click at [63, 410] on span "Employment Income" at bounding box center [86, 406] width 75 height 10
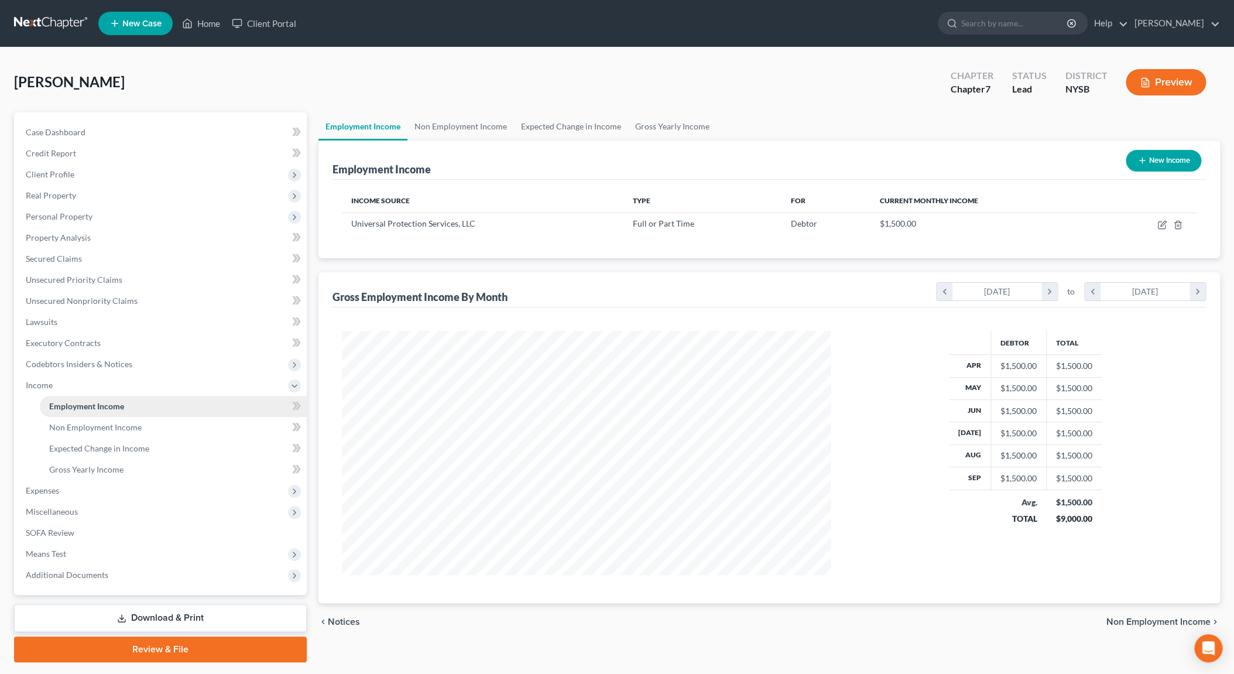
scroll to position [244, 512]
click at [107, 472] on span "Gross Yearly Income" at bounding box center [86, 469] width 74 height 10
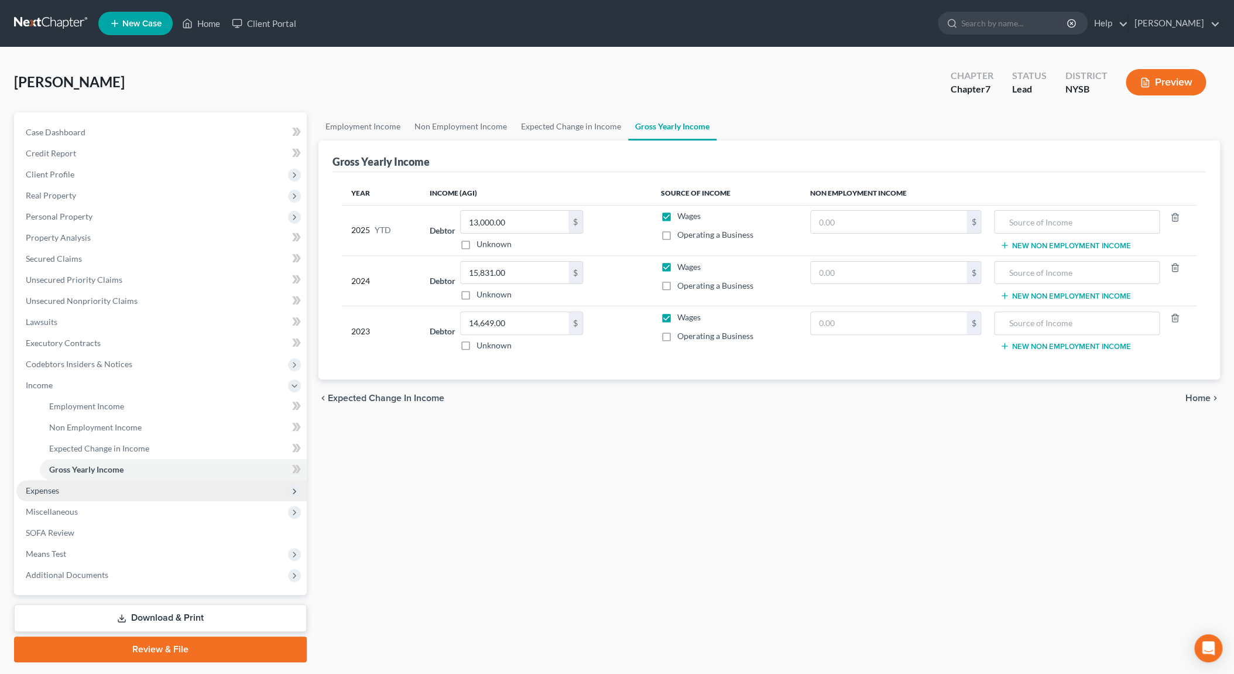
click at [83, 493] on span "Expenses" at bounding box center [161, 490] width 290 height 21
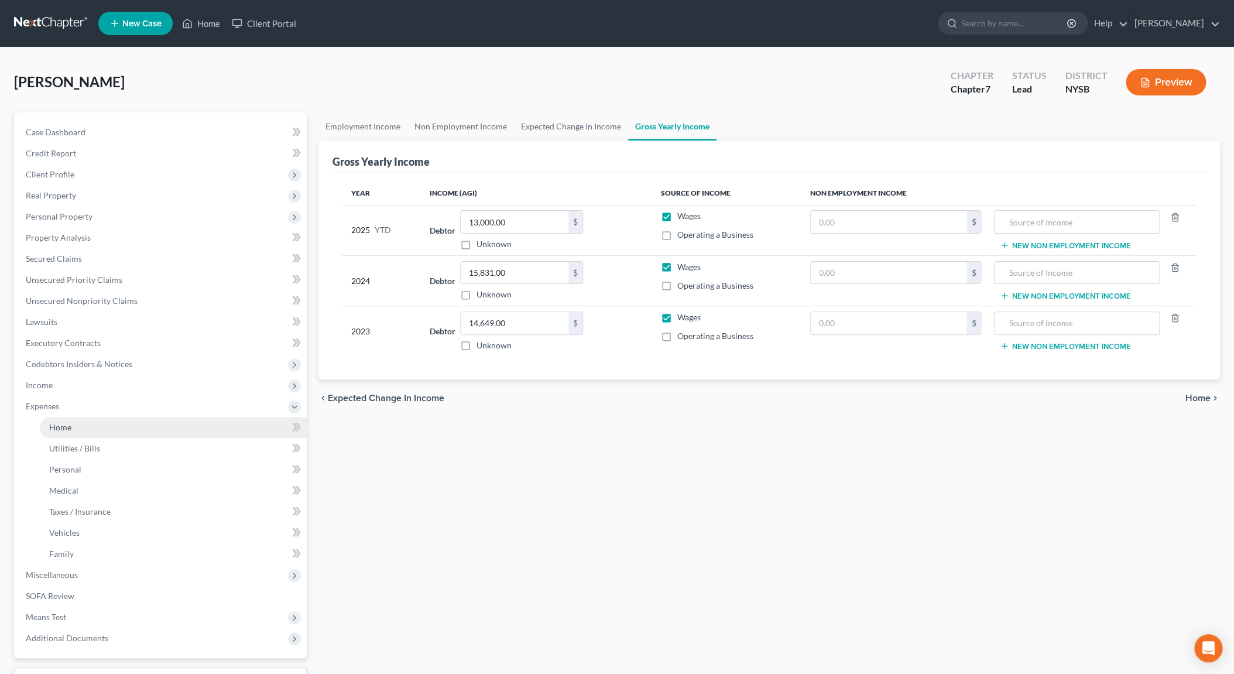
click at [80, 434] on link "Home" at bounding box center [173, 427] width 267 height 21
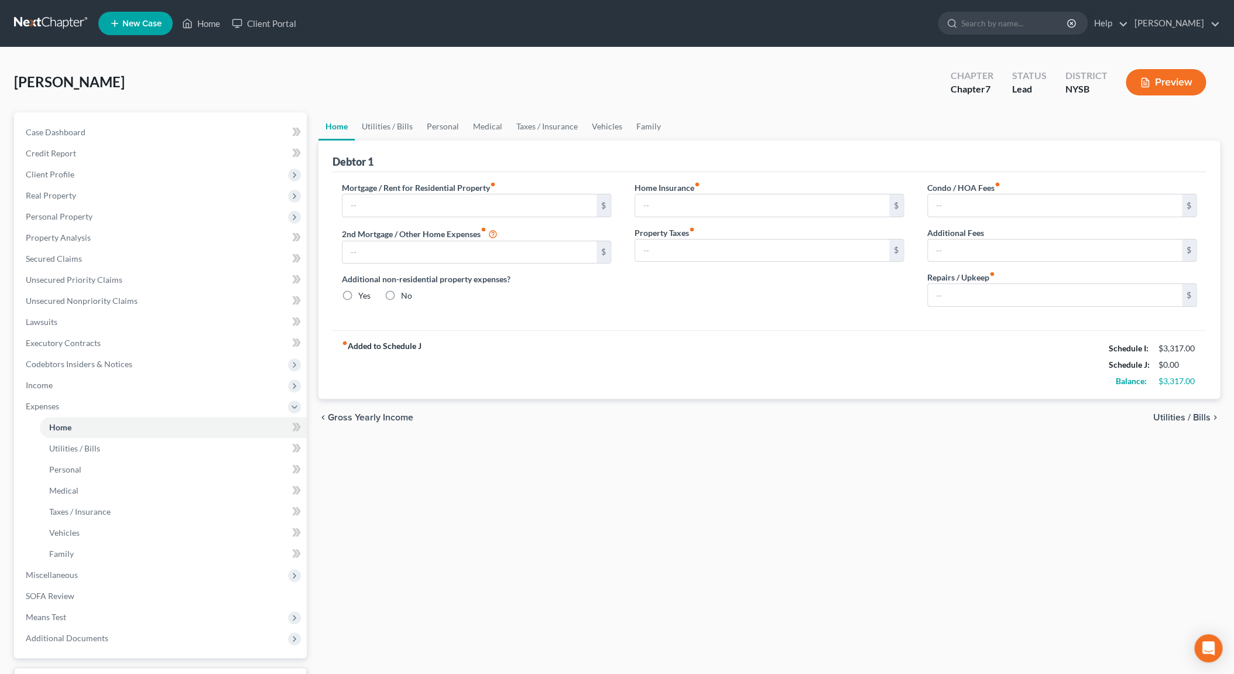
type input "0.00"
radio input "true"
type input "0.00"
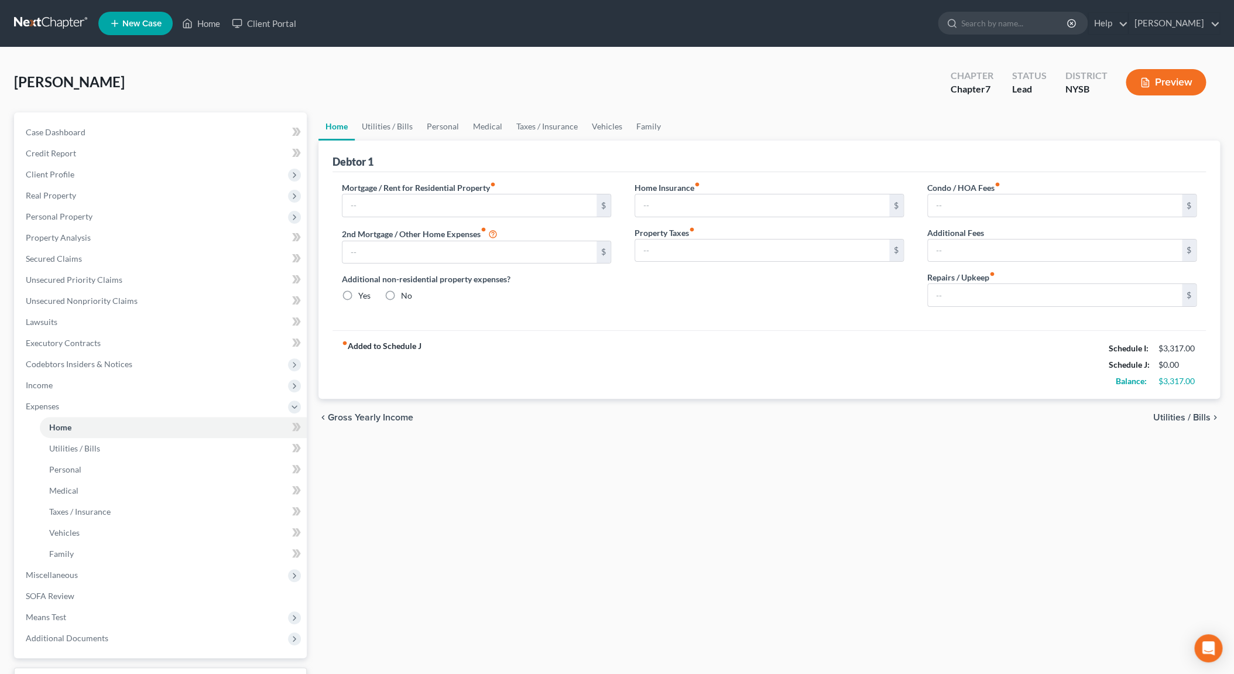
type input "0.00"
click at [440, 124] on link "Personal" at bounding box center [443, 126] width 46 height 28
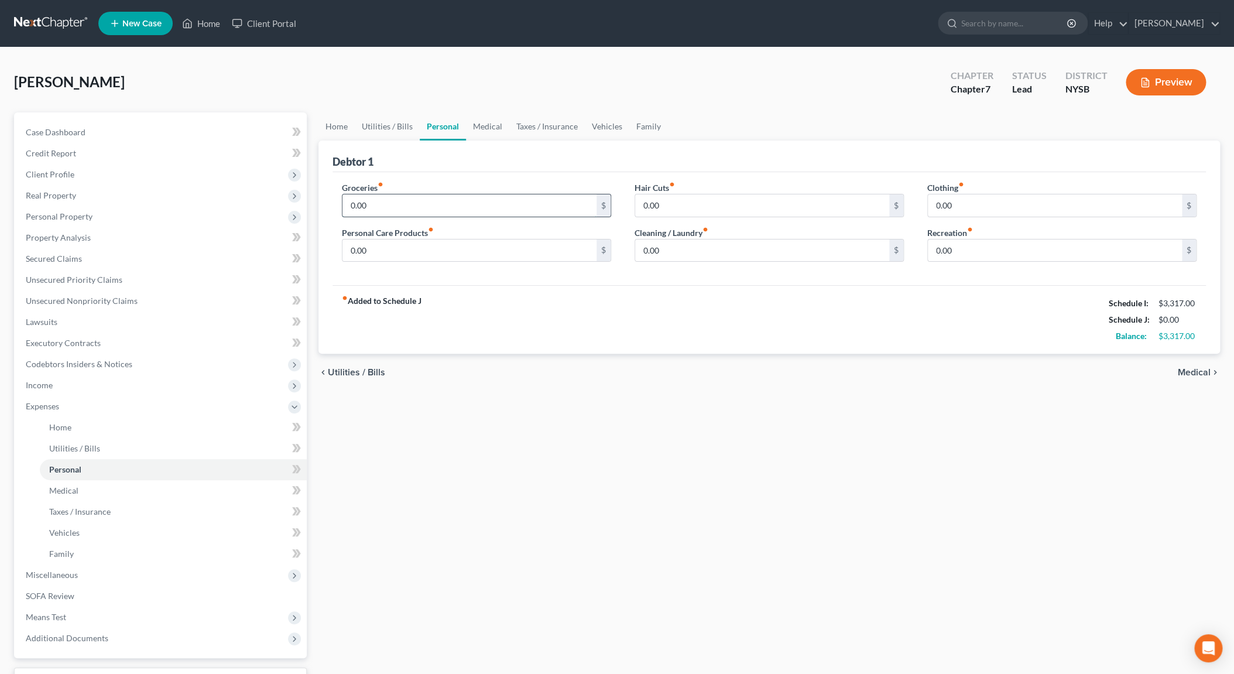
click at [350, 207] on input "0.00" at bounding box center [469, 205] width 254 height 22
type input "500.00"
click at [646, 204] on input "0.00" at bounding box center [762, 205] width 254 height 22
type input "25.00"
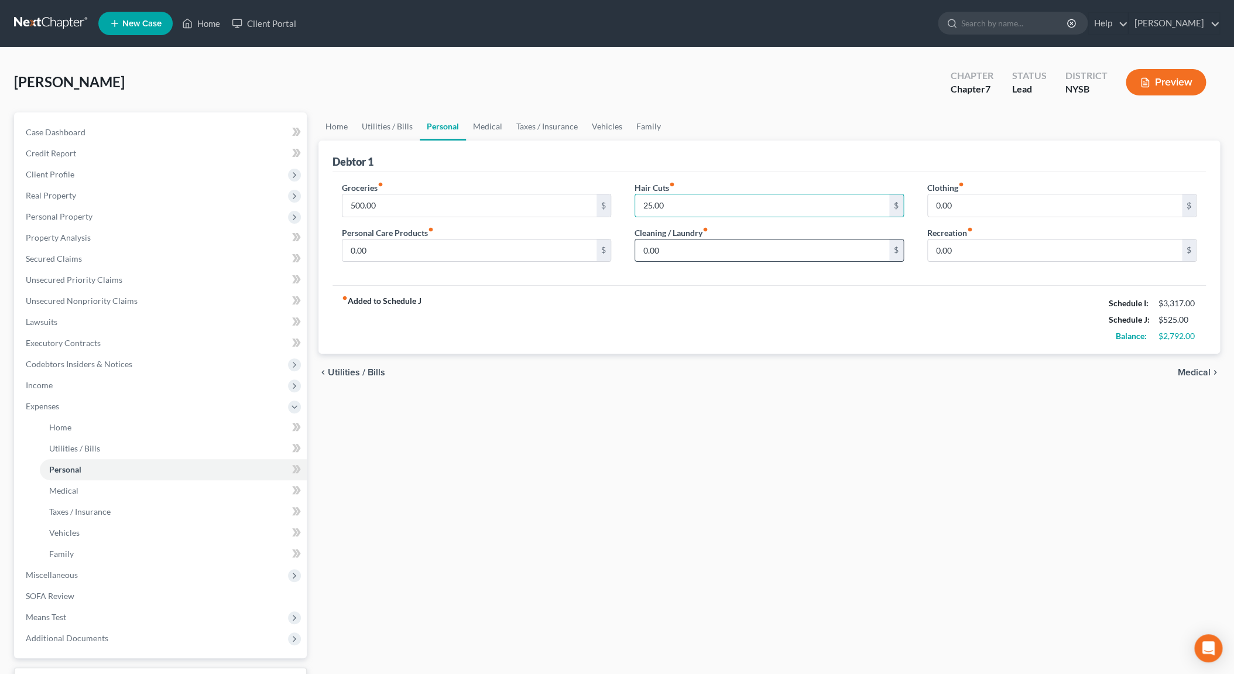
click at [641, 252] on input "0.00" at bounding box center [762, 250] width 254 height 22
click at [934, 205] on input "0.00" at bounding box center [1055, 205] width 254 height 22
type input "25.00"
click at [368, 252] on input "0.00" at bounding box center [469, 250] width 254 height 22
type input "20.00"
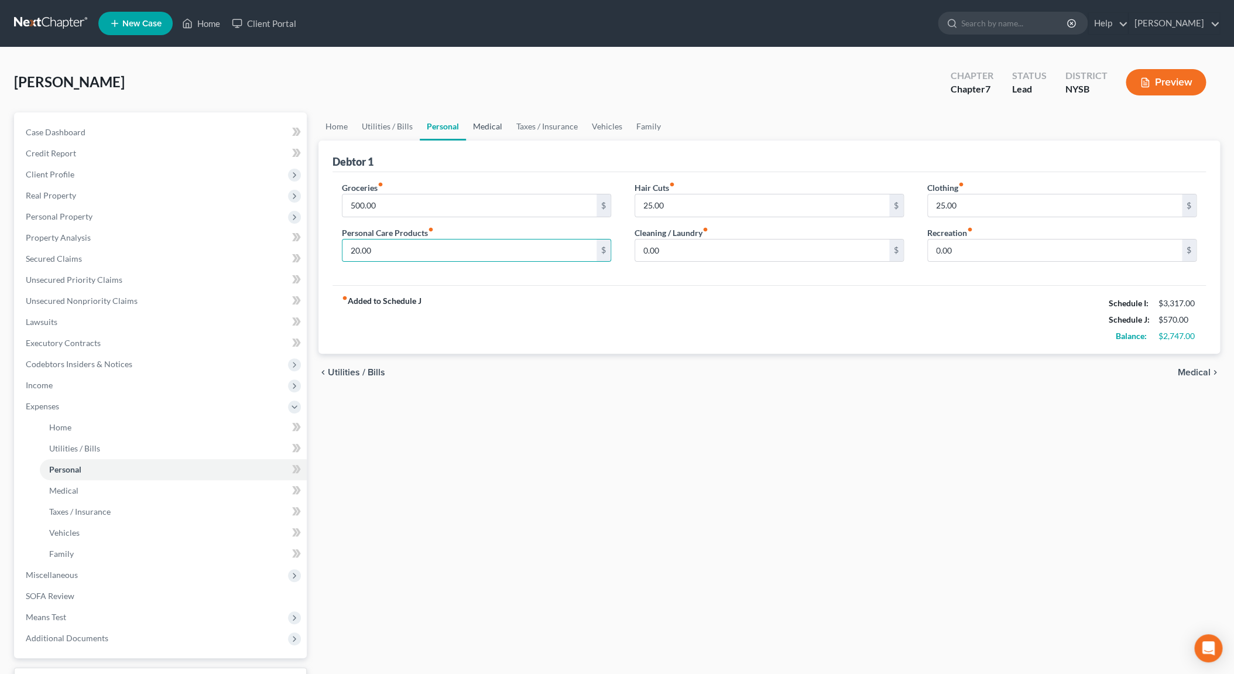
click at [482, 129] on link "Medical" at bounding box center [487, 126] width 43 height 28
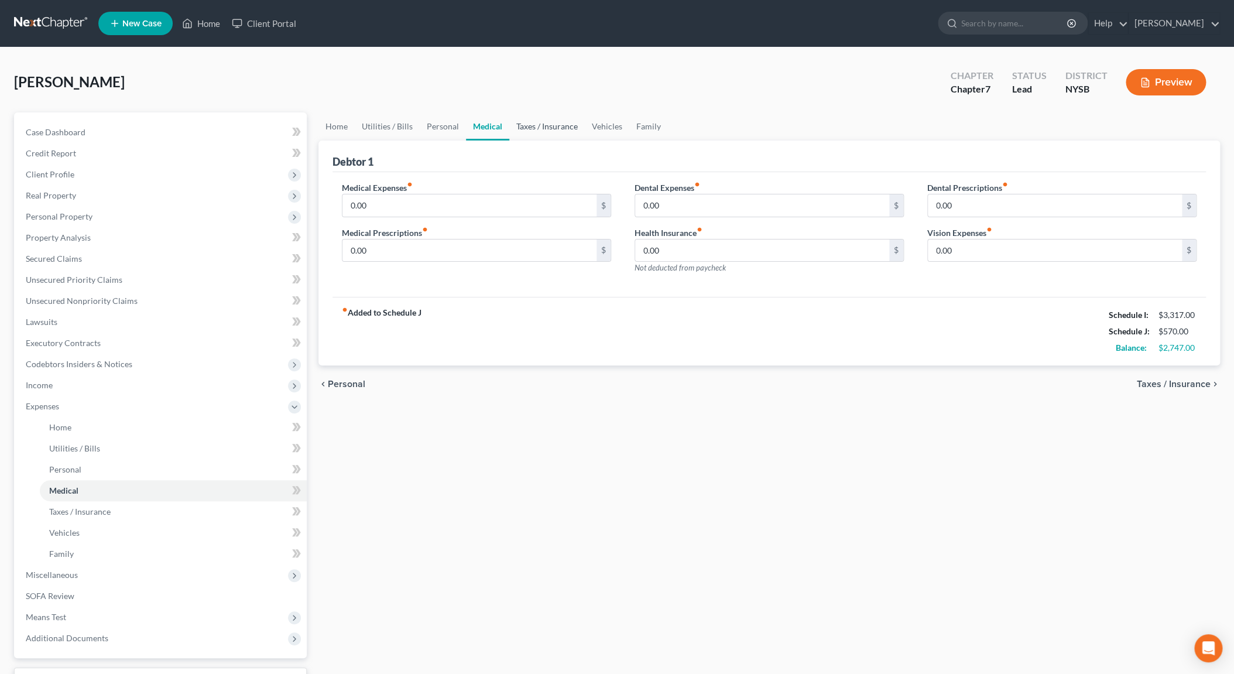
click at [522, 129] on link "Taxes / Insurance" at bounding box center [547, 126] width 76 height 28
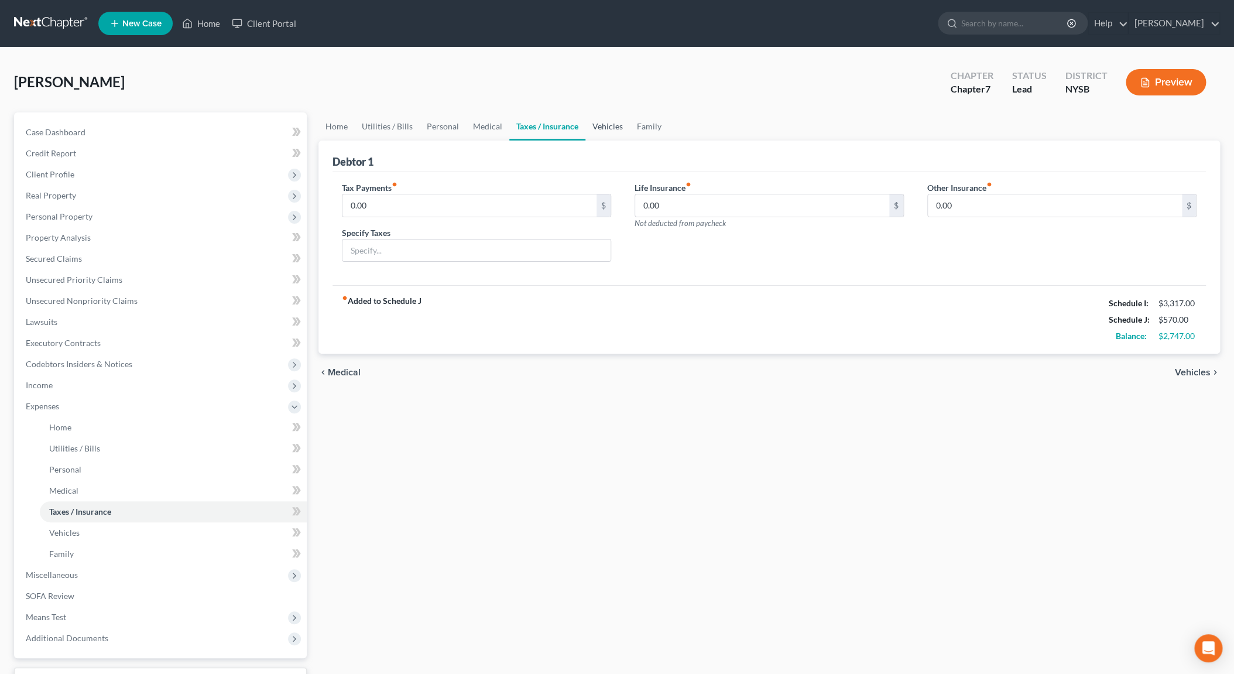
click at [594, 129] on link "Vehicles" at bounding box center [607, 126] width 44 height 28
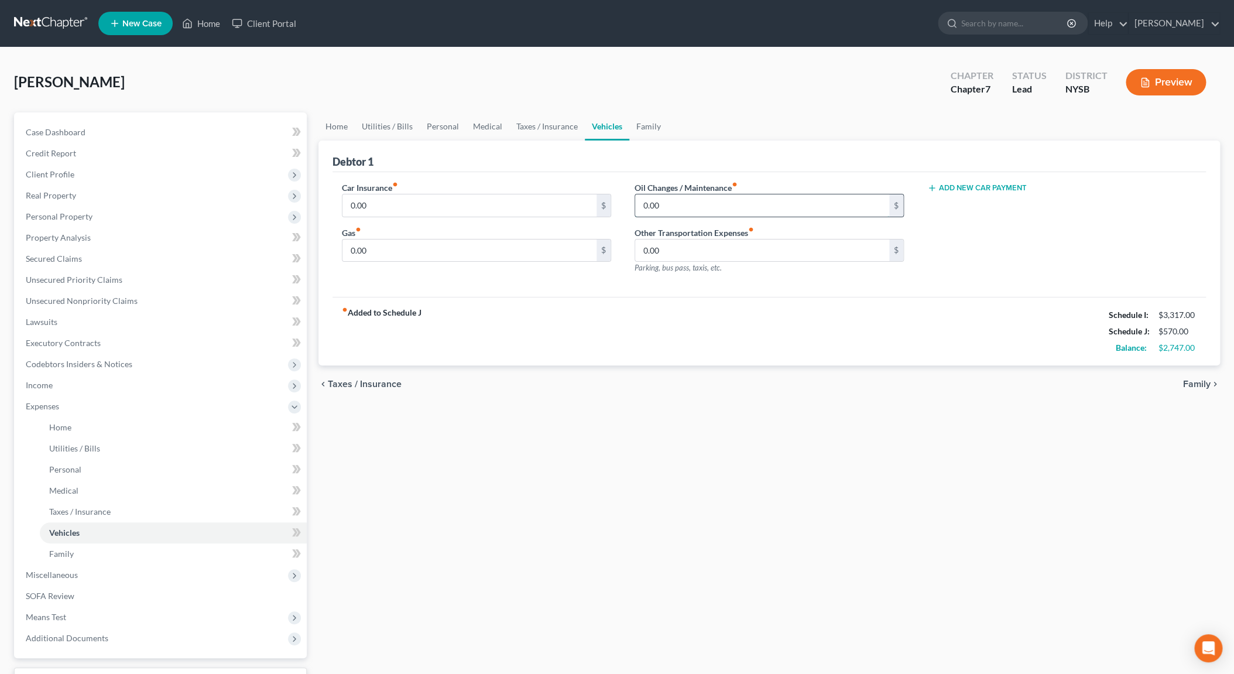
click at [644, 204] on input "0.00" at bounding box center [762, 205] width 254 height 22
type input "20.00"
click at [349, 252] on input "0.00" at bounding box center [469, 250] width 254 height 22
type input "60.00"
click at [661, 249] on input "0.00" at bounding box center [762, 250] width 254 height 22
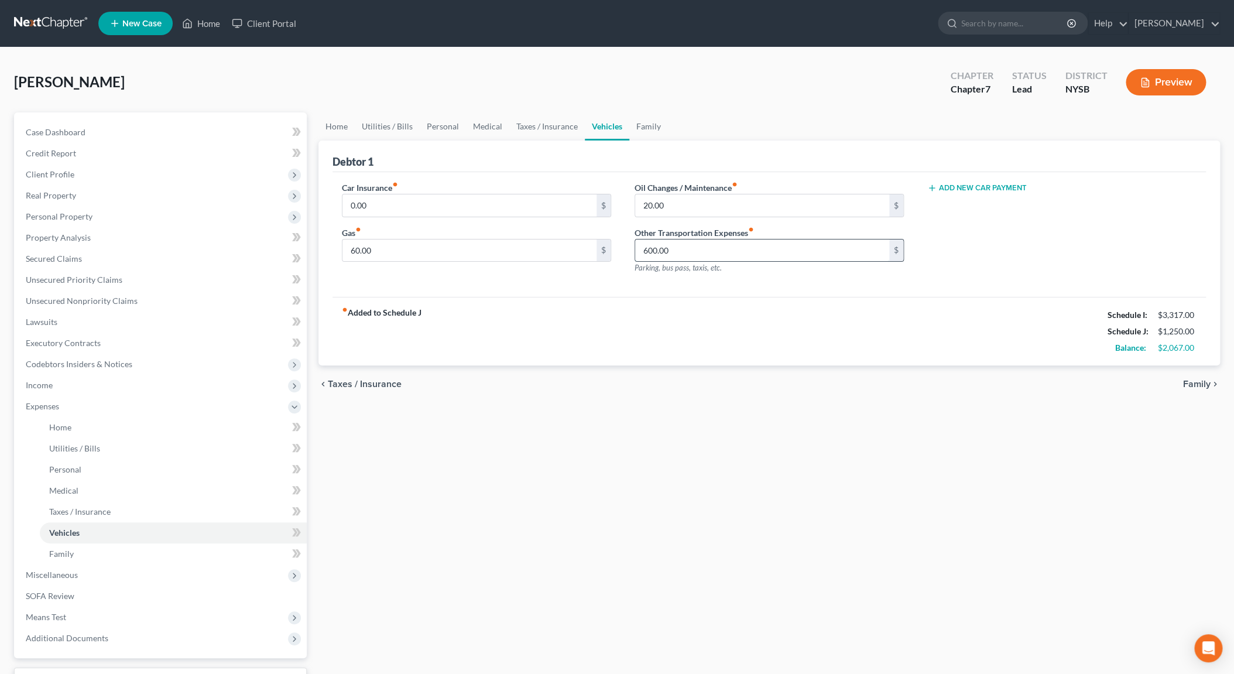
type input "600.00"
click at [640, 130] on link "Family" at bounding box center [648, 126] width 39 height 28
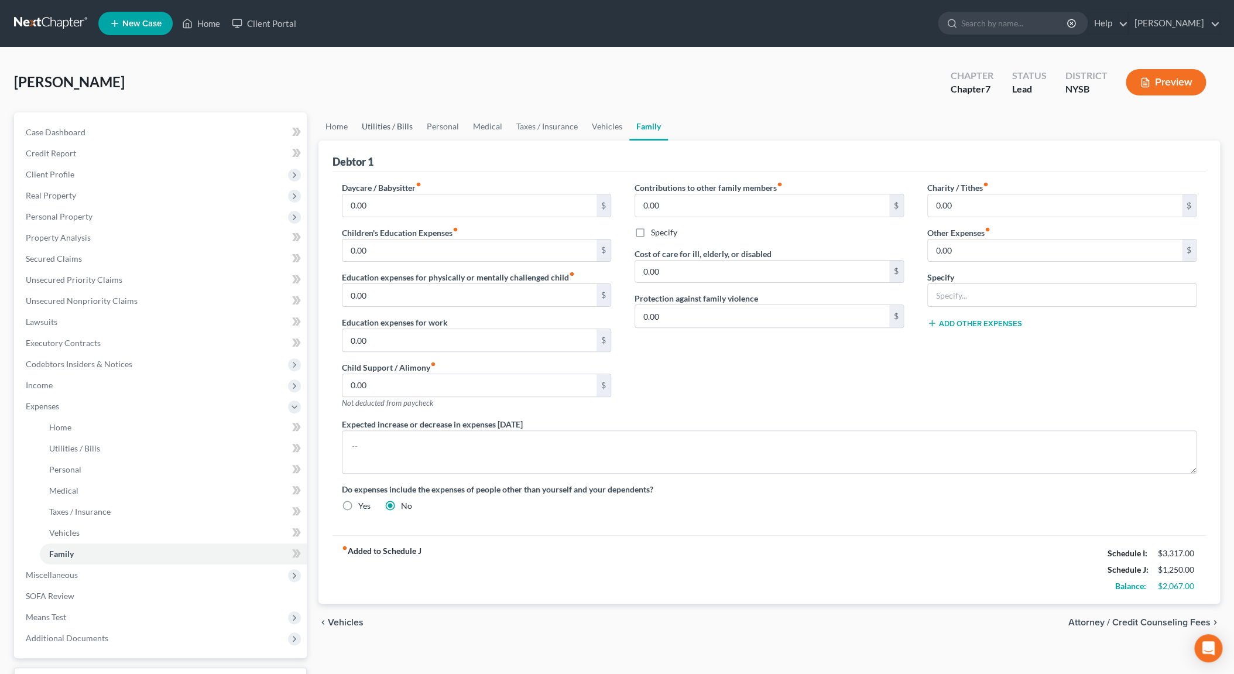
click at [380, 129] on link "Utilities / Bills" at bounding box center [387, 126] width 65 height 28
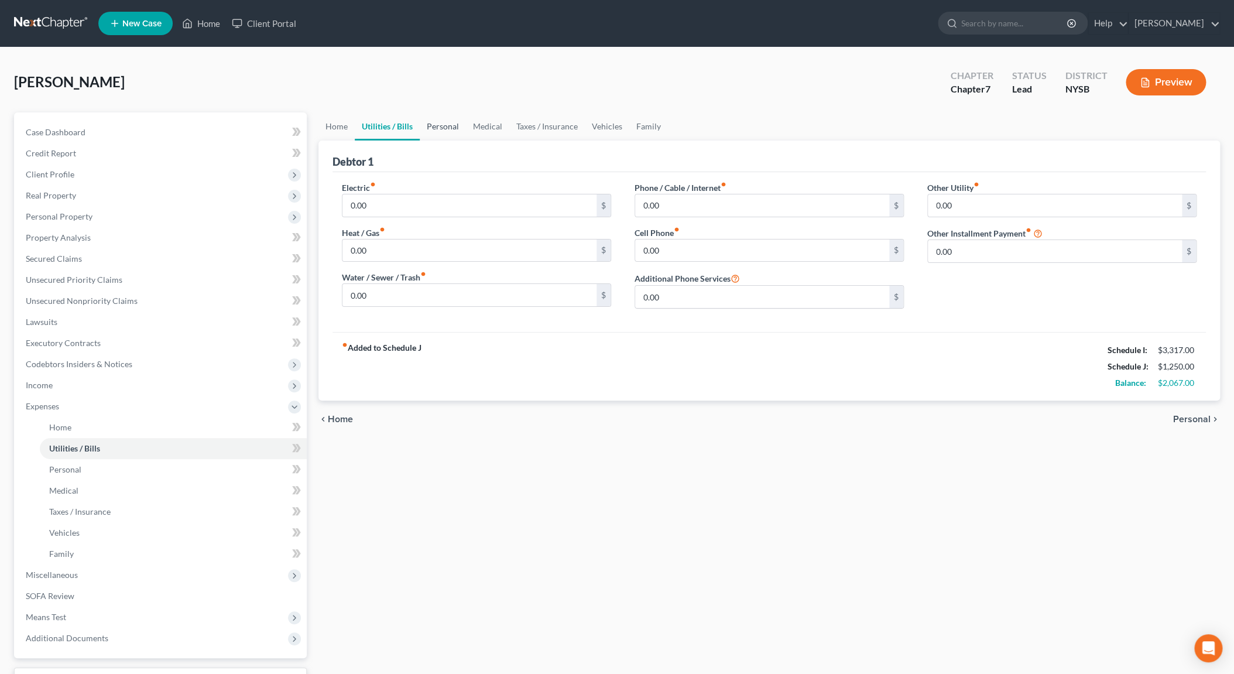
click at [443, 128] on link "Personal" at bounding box center [443, 126] width 46 height 28
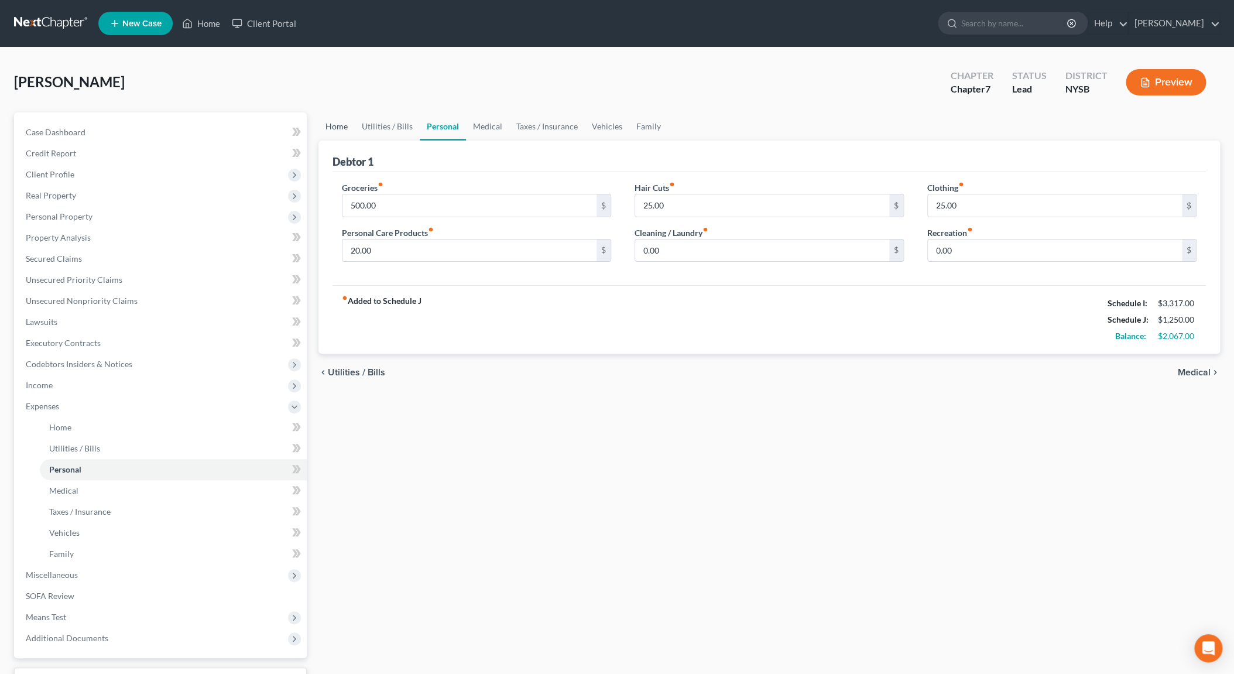
click at [344, 131] on link "Home" at bounding box center [336, 126] width 36 height 28
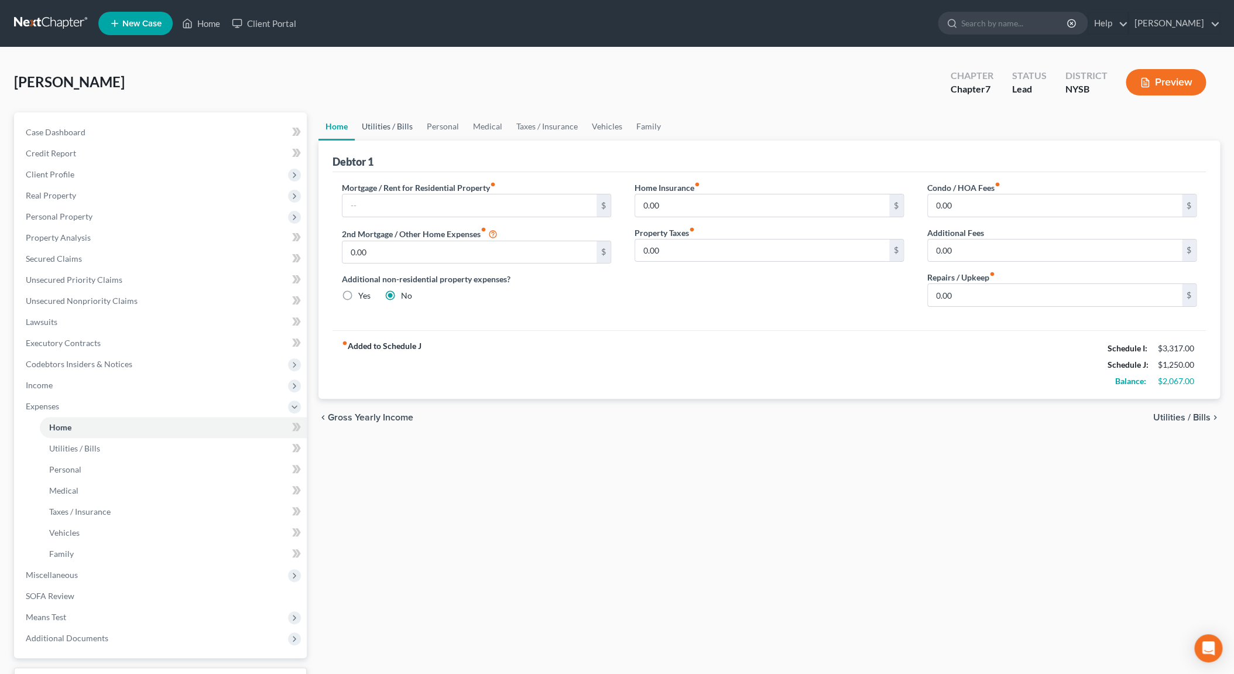
click at [366, 124] on link "Utilities / Bills" at bounding box center [387, 126] width 65 height 28
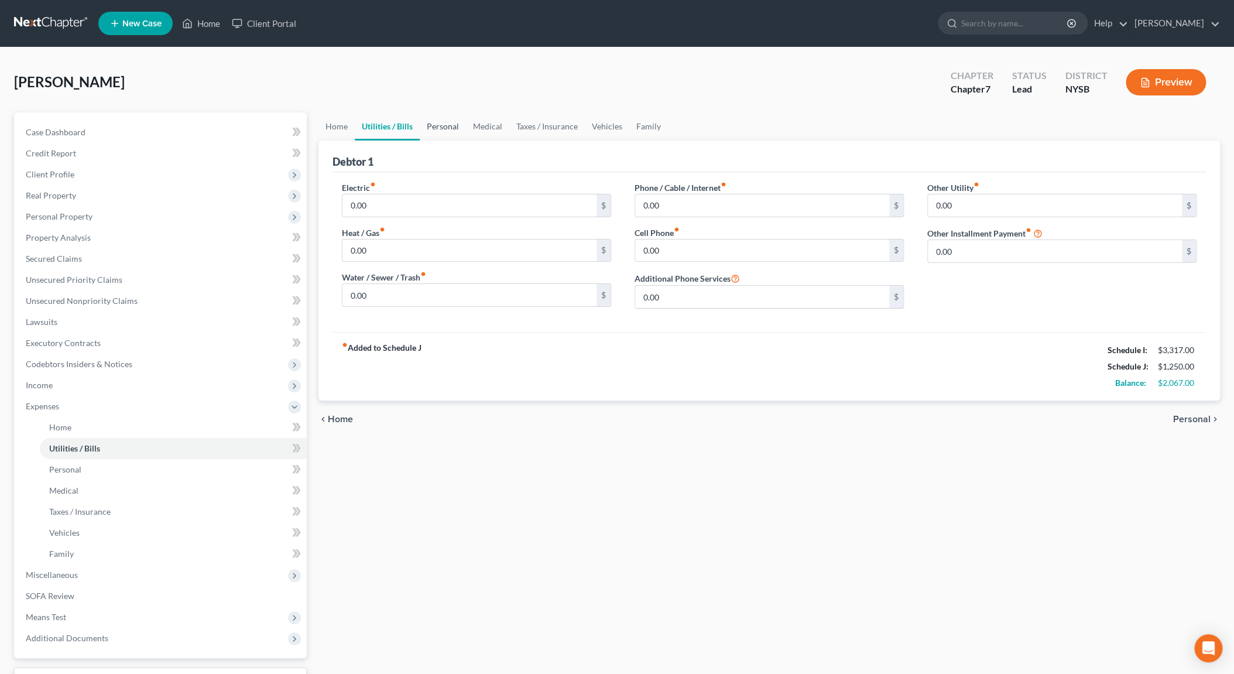
click at [432, 125] on link "Personal" at bounding box center [443, 126] width 46 height 28
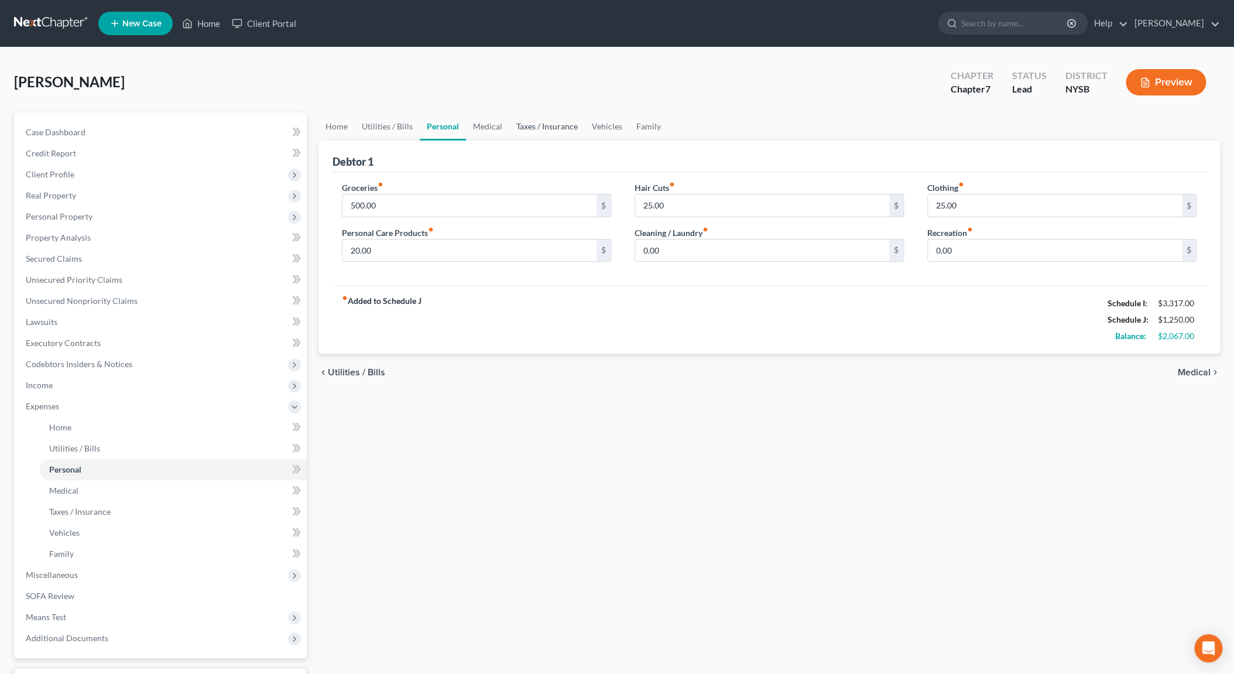
click at [523, 127] on link "Taxes / Insurance" at bounding box center [547, 126] width 76 height 28
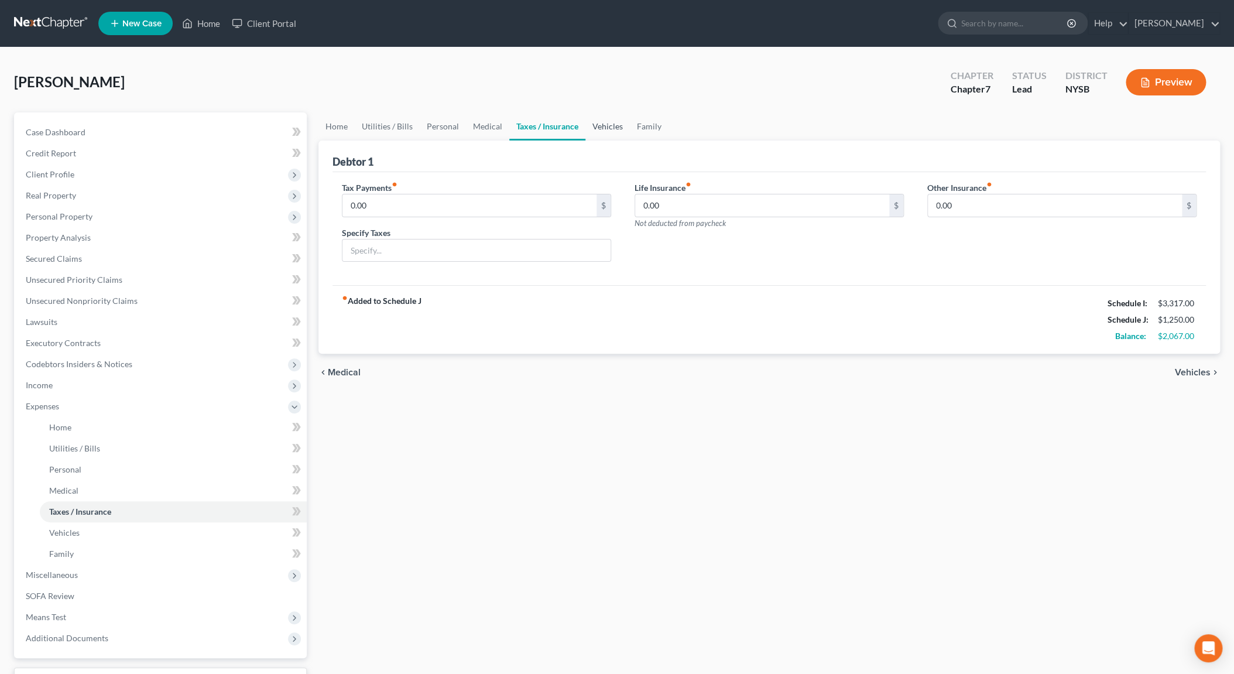
click at [602, 124] on link "Vehicles" at bounding box center [607, 126] width 44 height 28
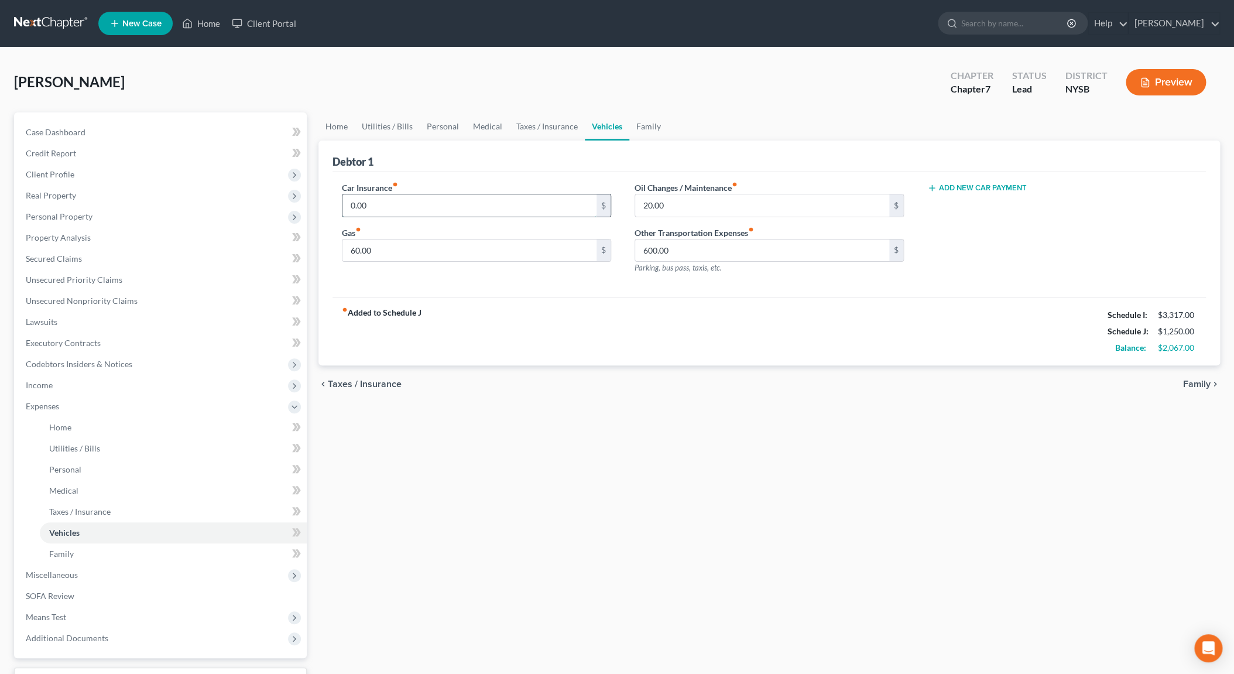
click at [352, 203] on input "0.00" at bounding box center [469, 205] width 254 height 22
type input "200.00"
click at [642, 131] on link "Family" at bounding box center [648, 126] width 39 height 28
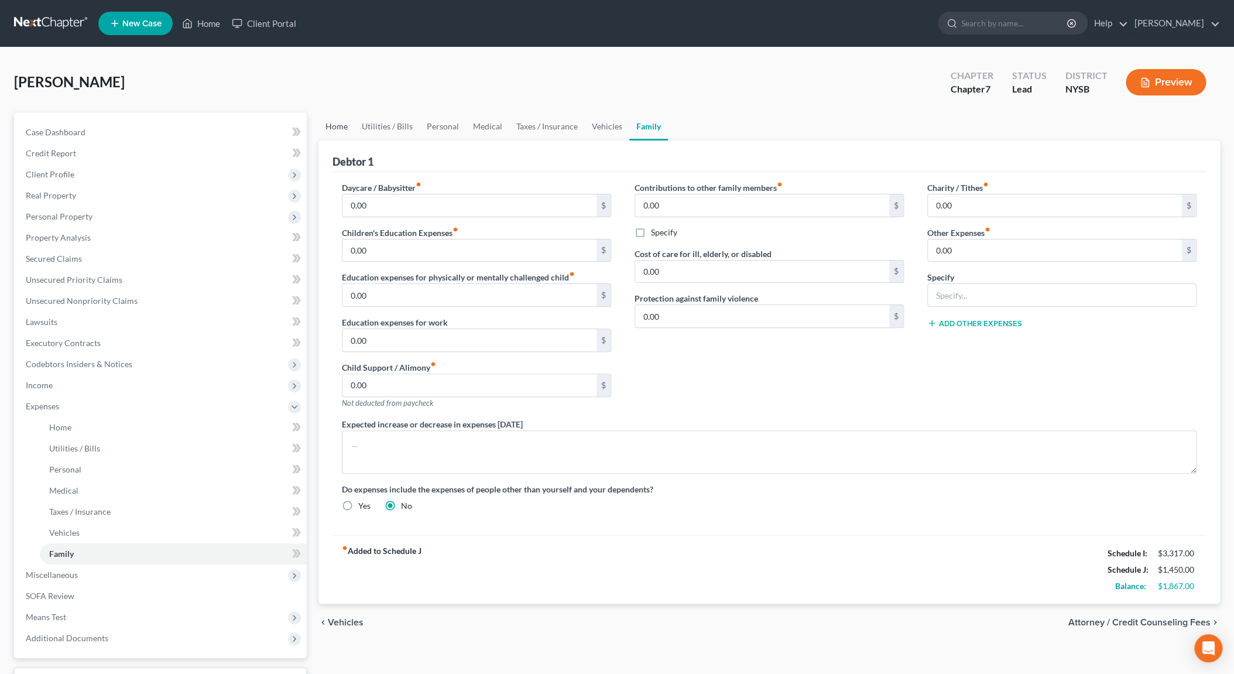
click at [347, 127] on link "Home" at bounding box center [336, 126] width 36 height 28
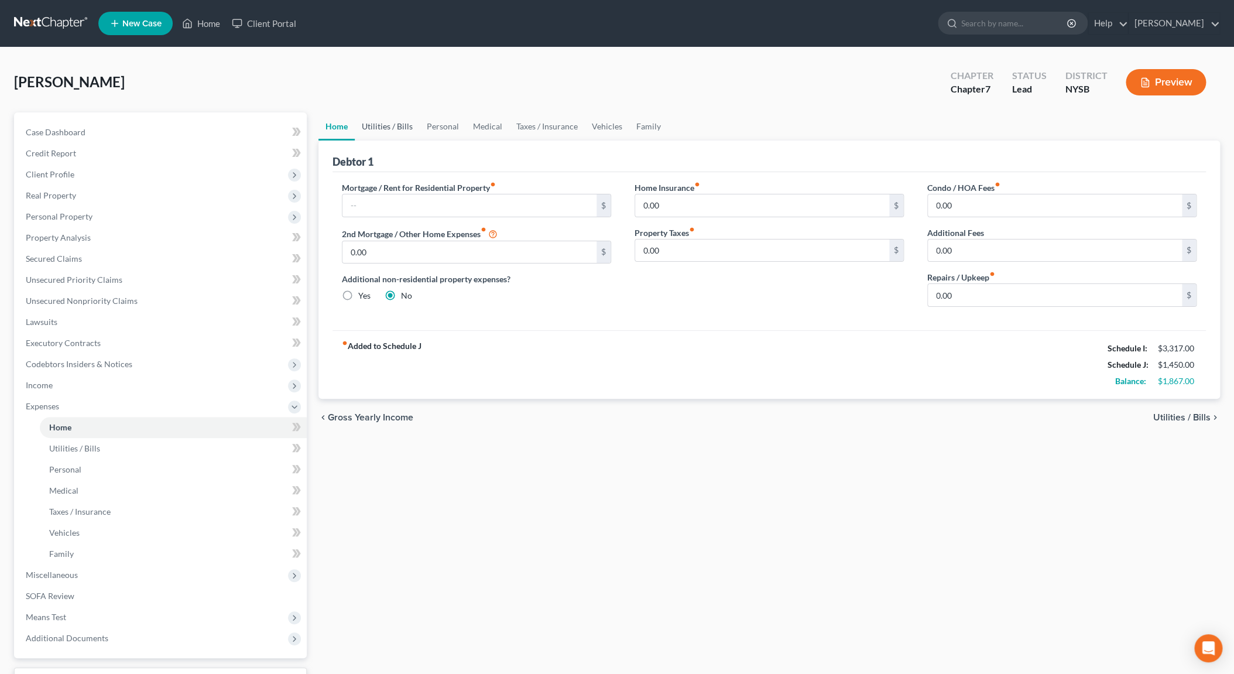
click at [381, 122] on link "Utilities / Bills" at bounding box center [387, 126] width 65 height 28
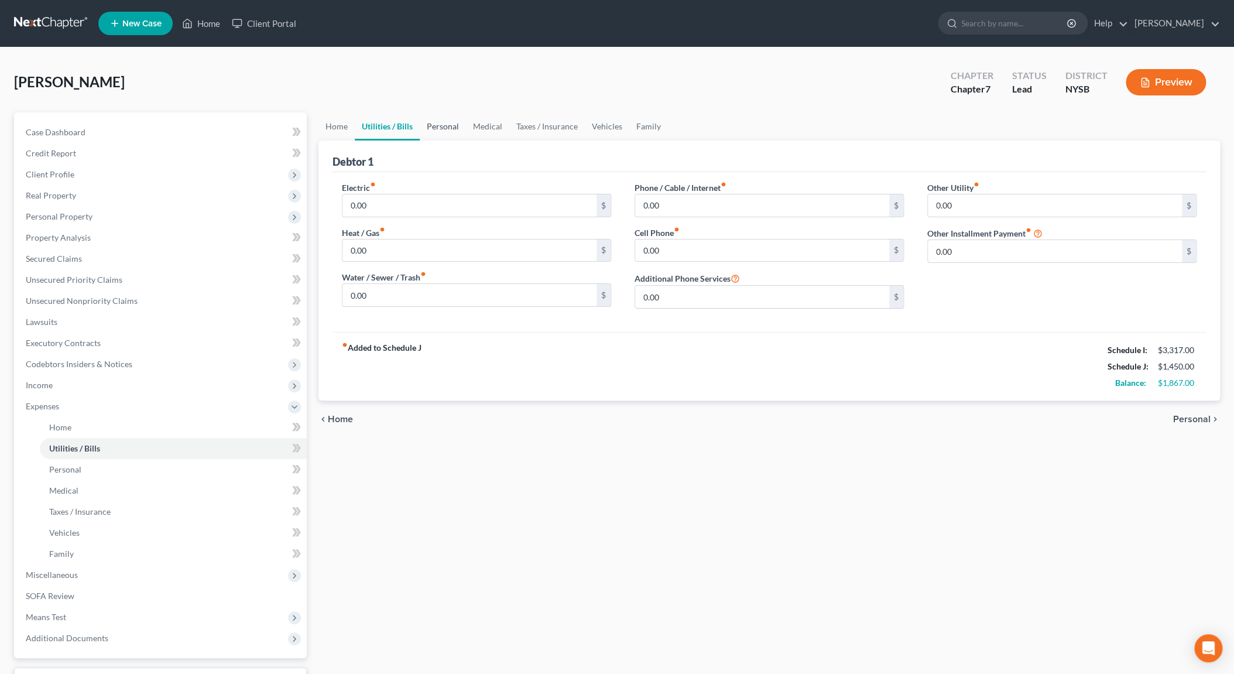
click at [443, 123] on link "Personal" at bounding box center [443, 126] width 46 height 28
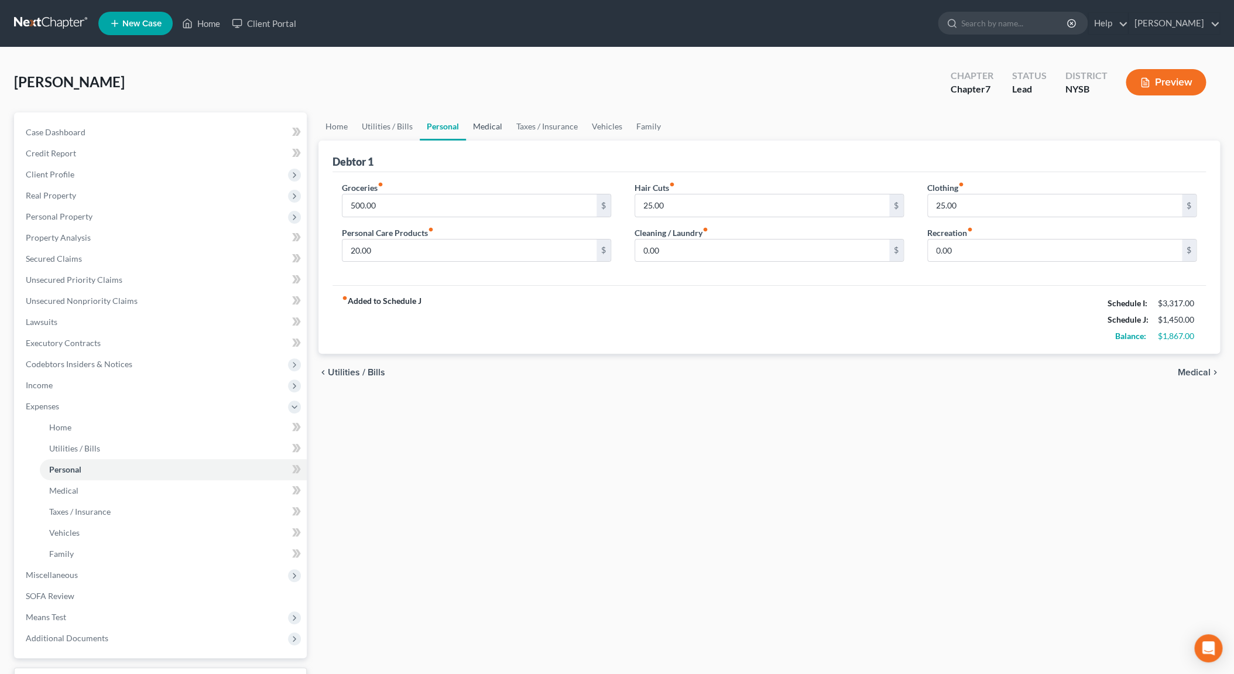
click at [477, 125] on link "Medical" at bounding box center [487, 126] width 43 height 28
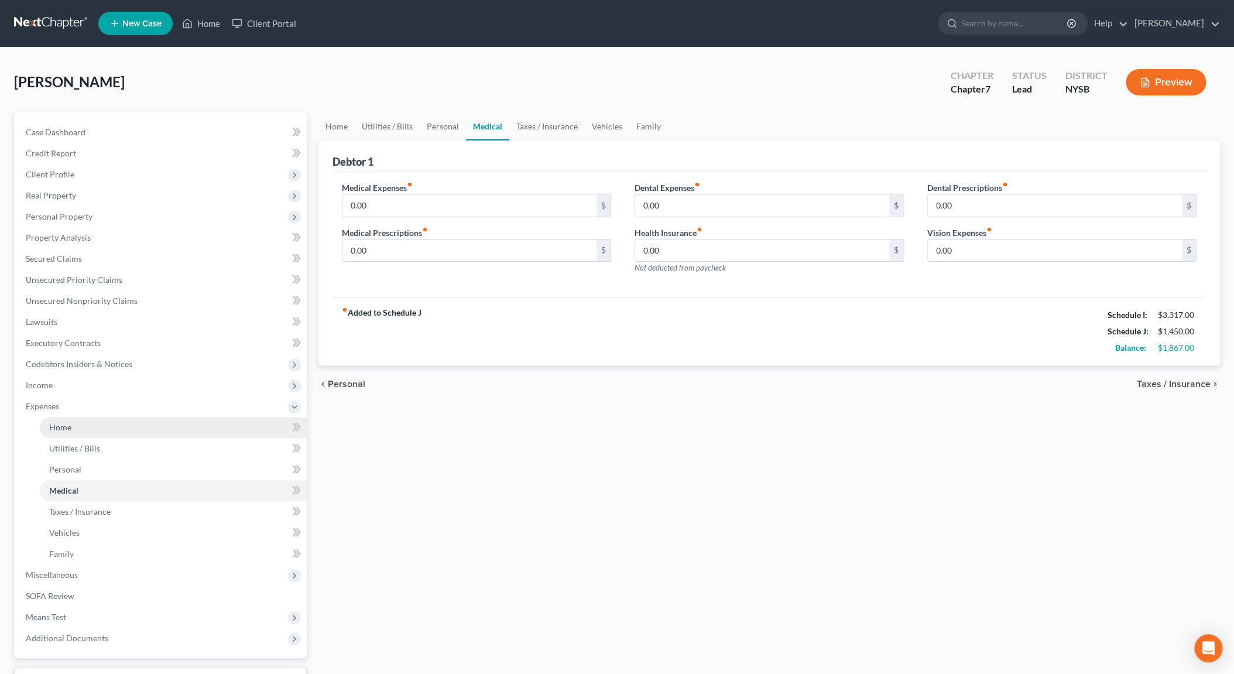
click at [78, 427] on link "Home" at bounding box center [173, 427] width 267 height 21
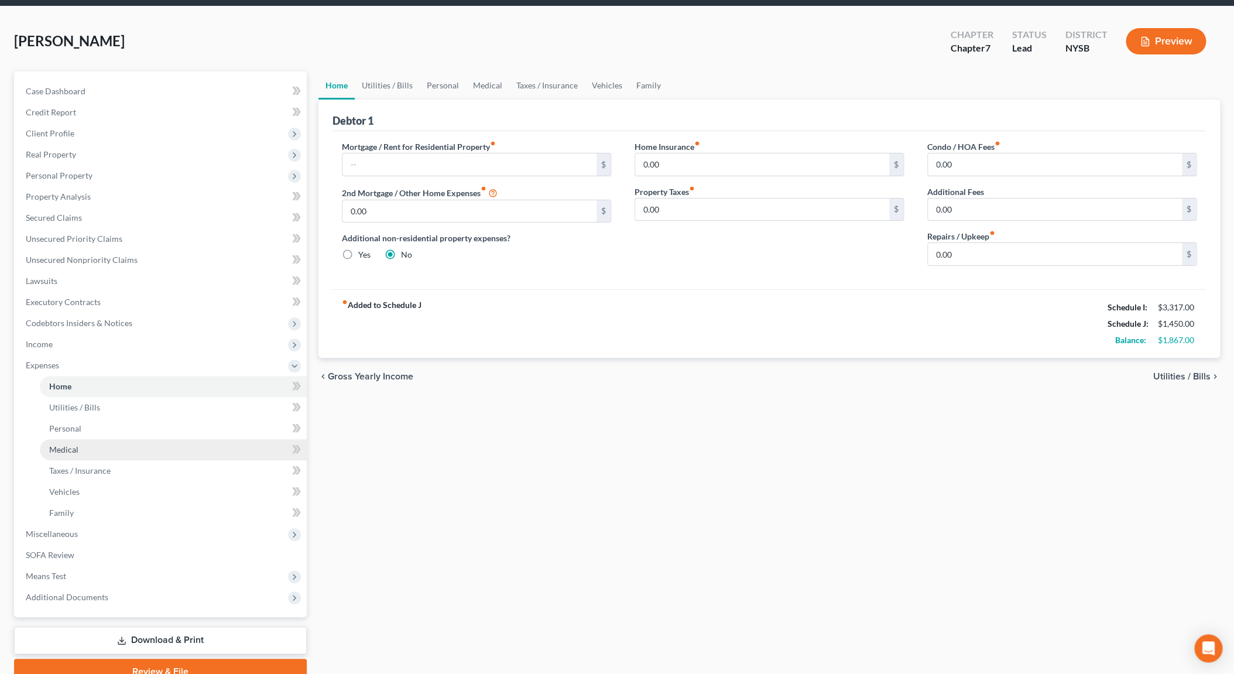
scroll to position [94, 0]
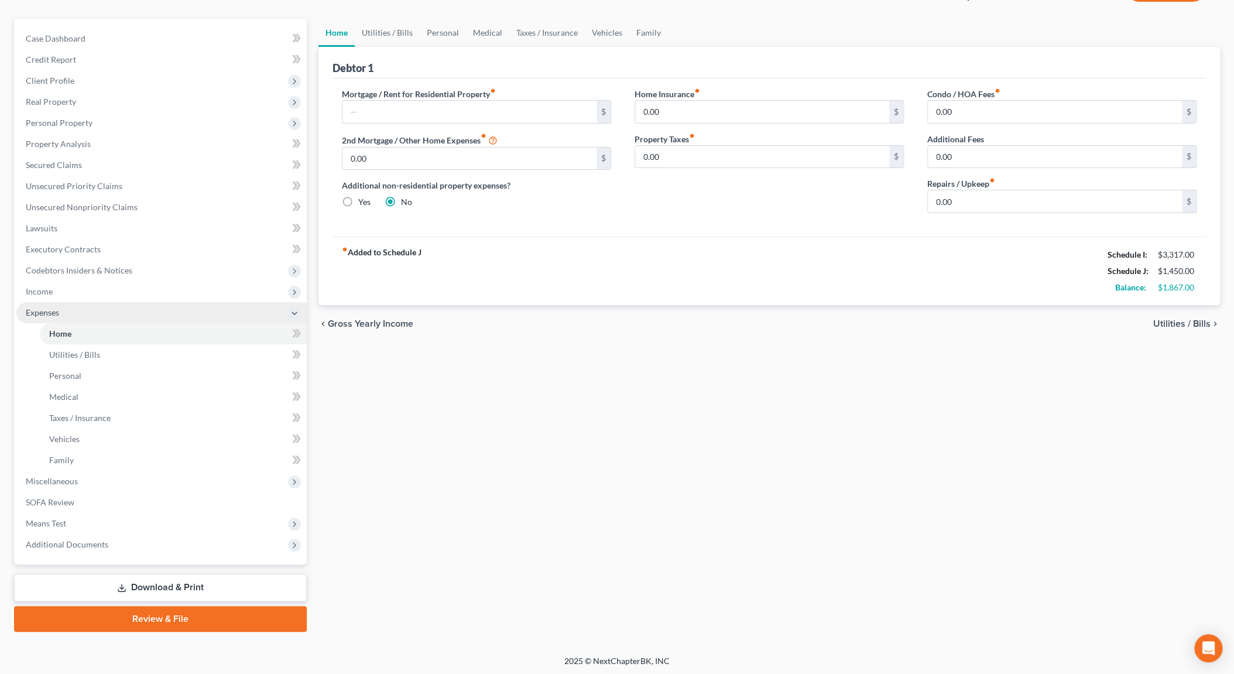
click at [298, 311] on icon at bounding box center [294, 313] width 9 height 9
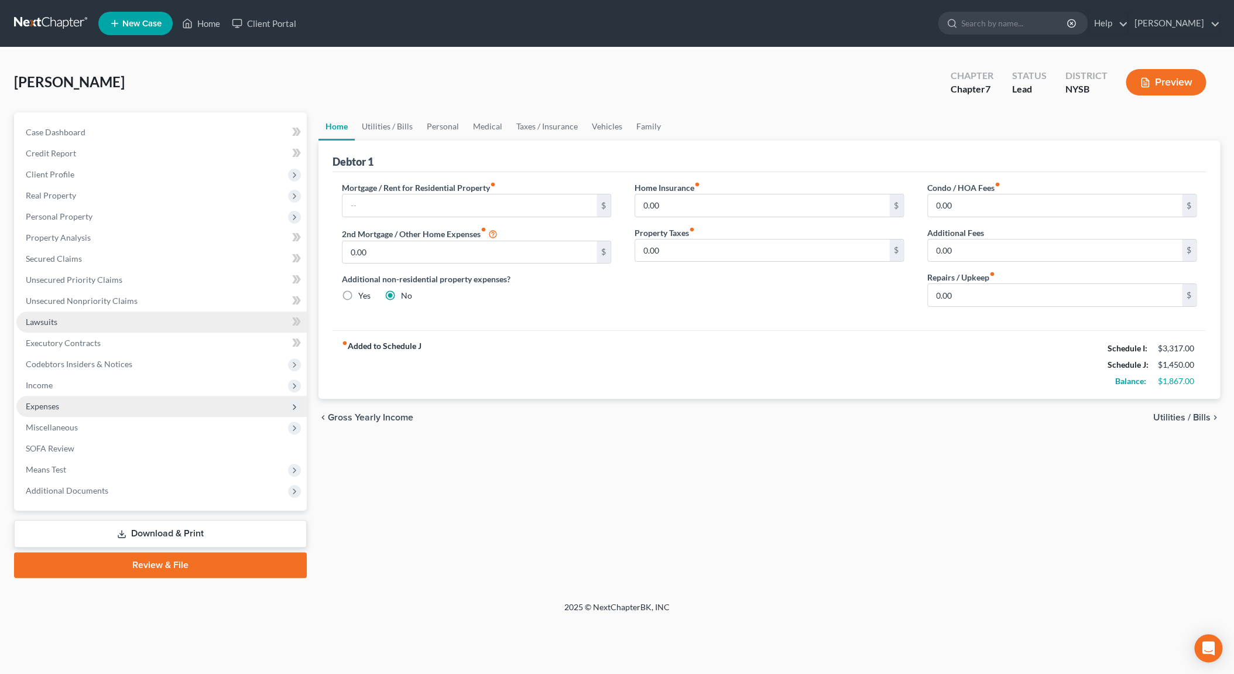
scroll to position [0, 0]
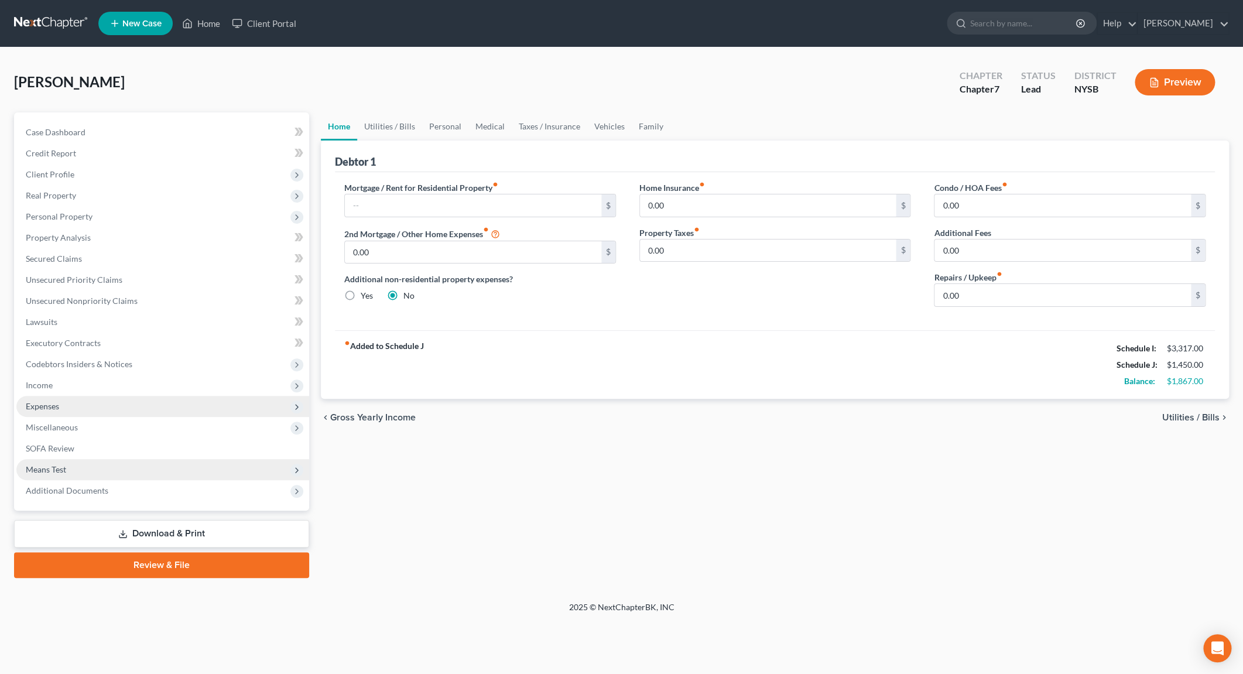
click at [90, 468] on span "Means Test" at bounding box center [162, 469] width 293 height 21
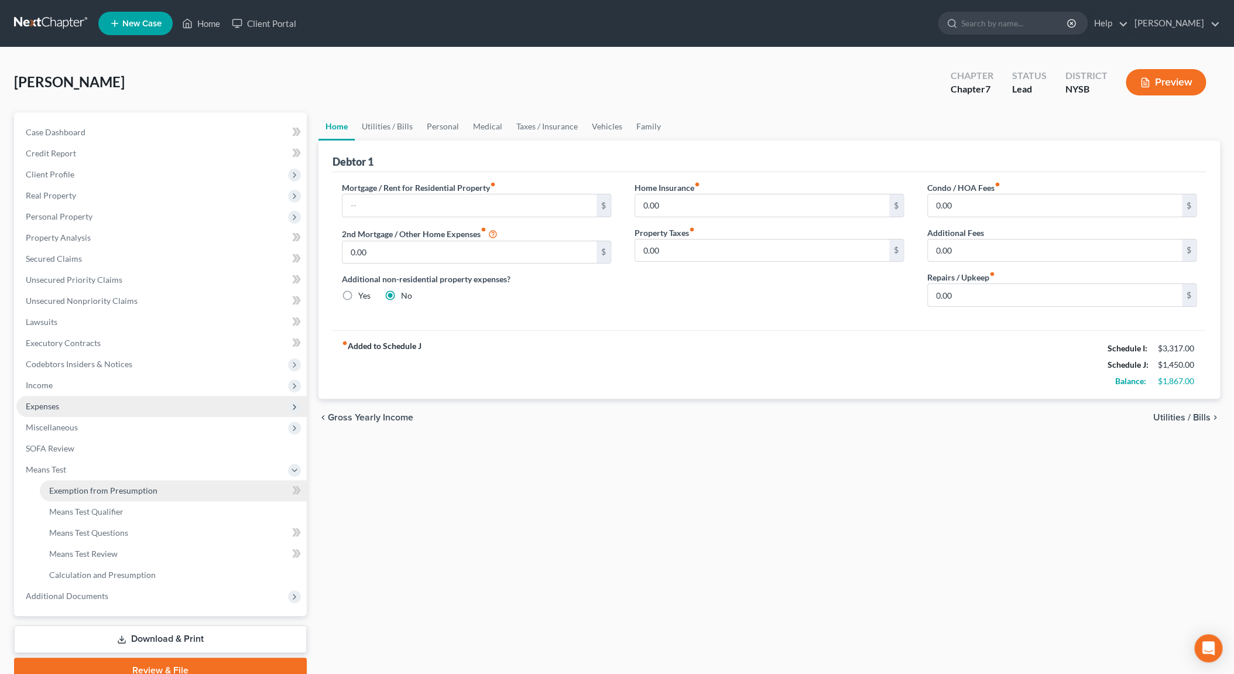
click at [136, 485] on span "Exemption from Presumption" at bounding box center [103, 490] width 108 height 10
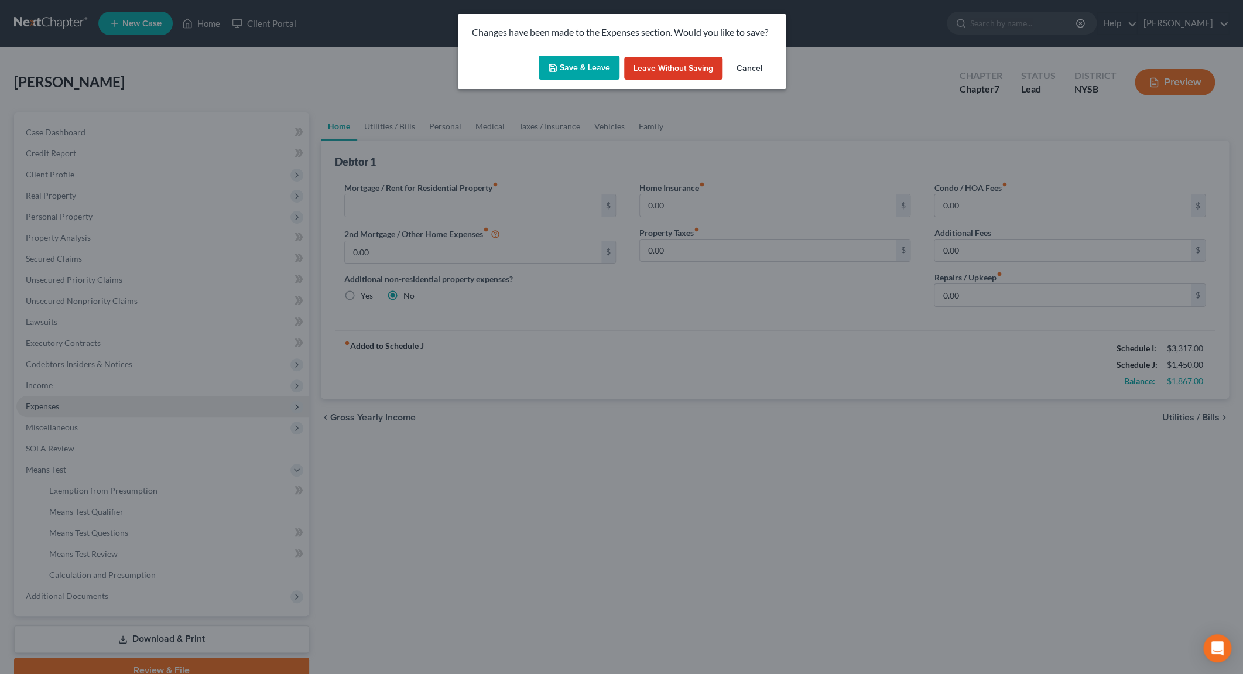
click at [584, 67] on button "Save & Leave" at bounding box center [579, 68] width 81 height 25
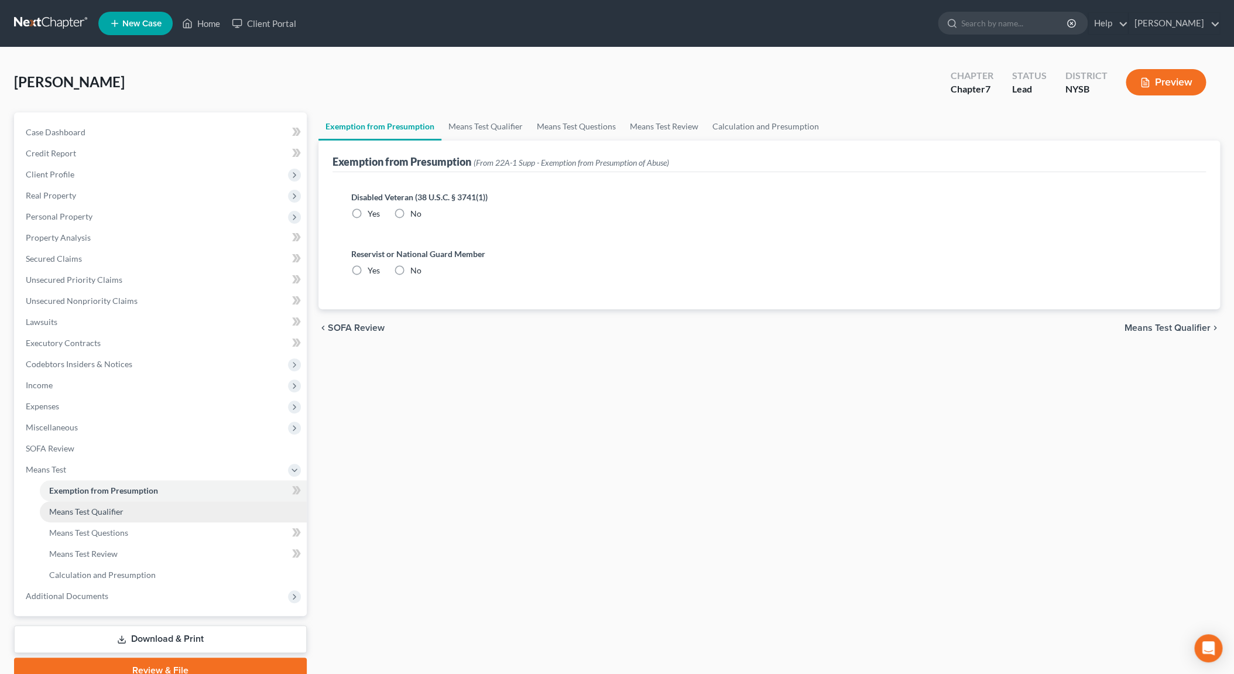
click at [111, 506] on span "Means Test Qualifier" at bounding box center [86, 511] width 74 height 10
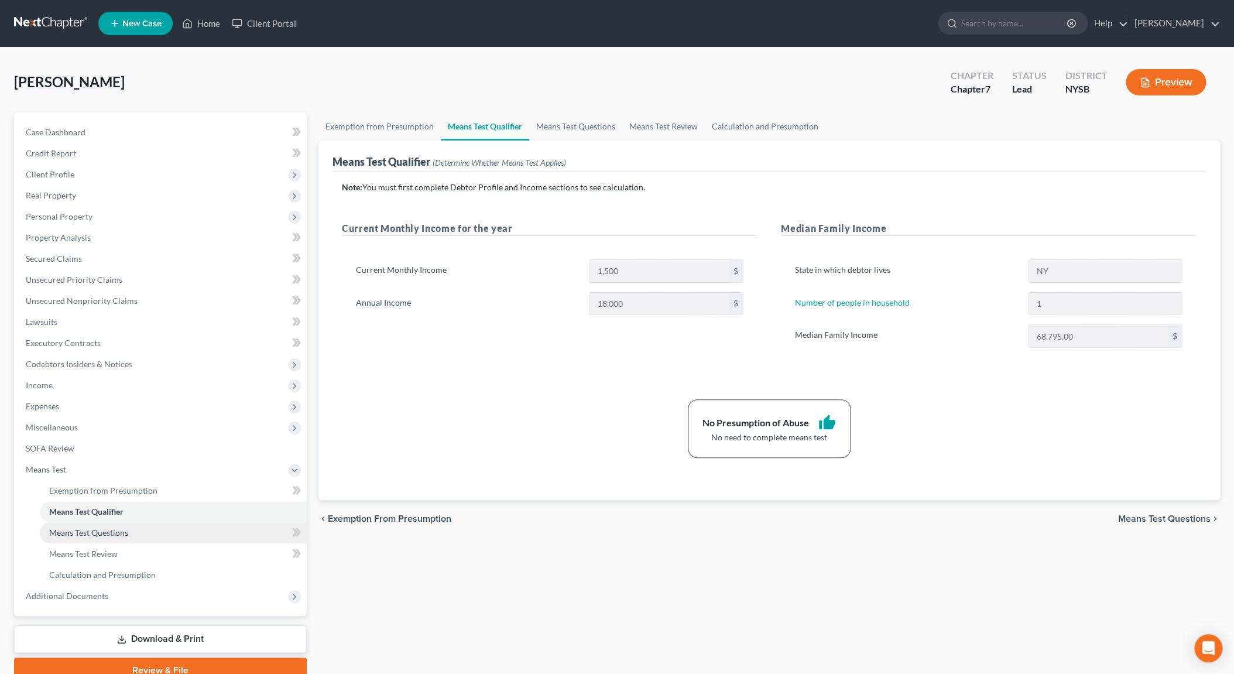
click at [126, 535] on span "Means Test Questions" at bounding box center [88, 532] width 79 height 10
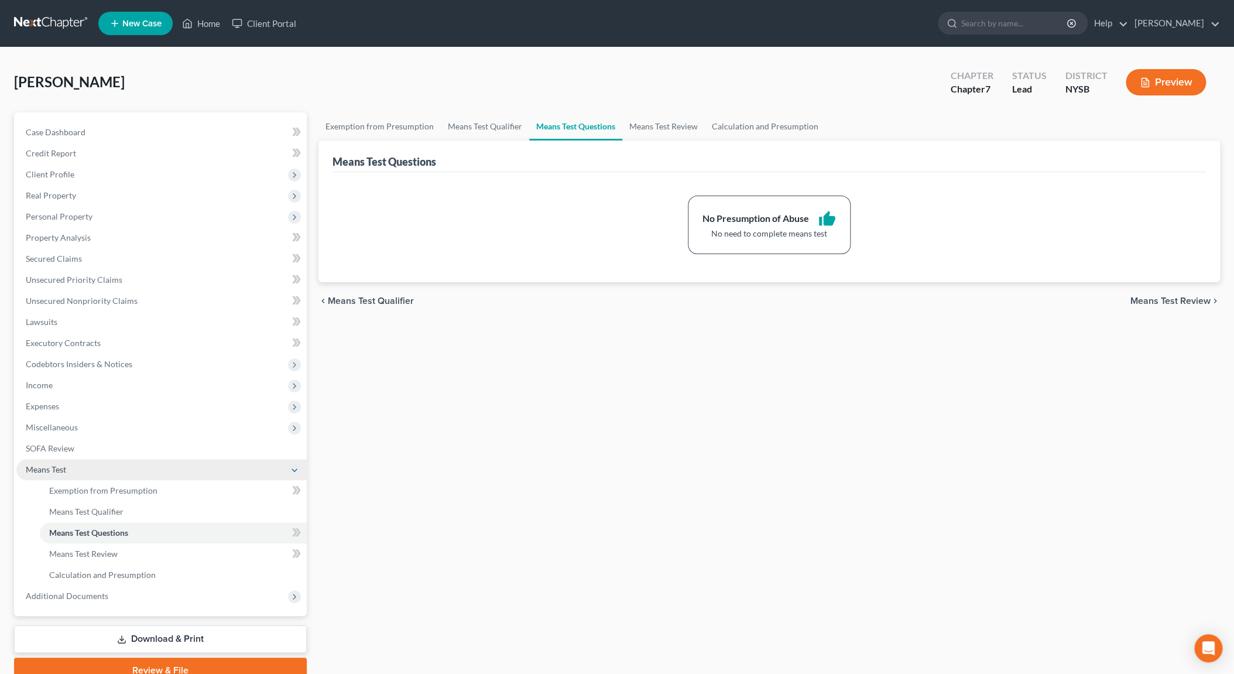
click at [300, 468] on icon at bounding box center [294, 470] width 13 height 13
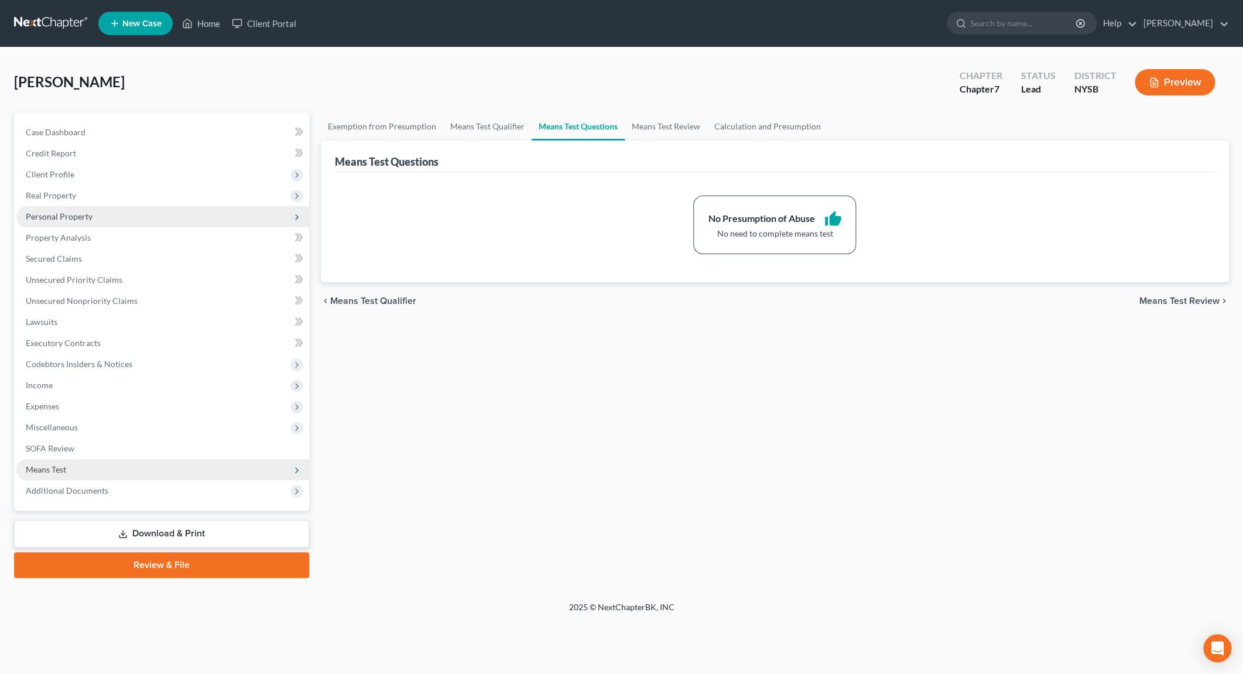
click at [63, 215] on span "Personal Property" at bounding box center [59, 216] width 67 height 10
click at [302, 218] on icon at bounding box center [296, 217] width 13 height 13
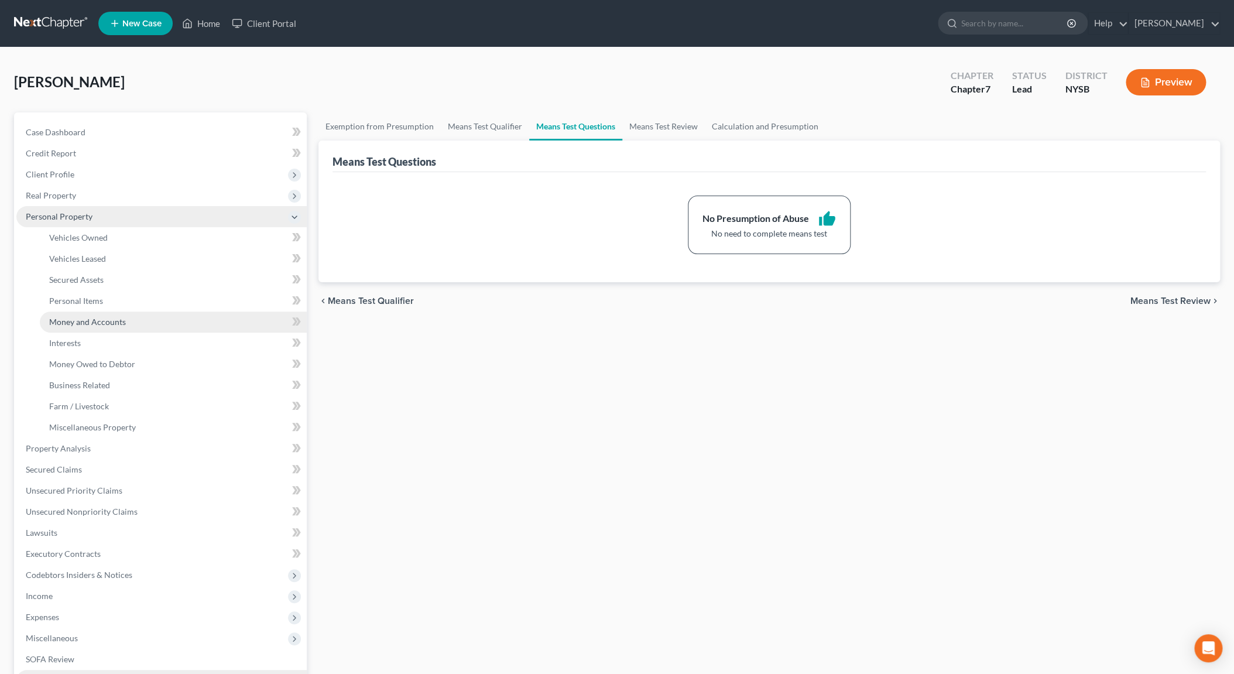
click at [130, 317] on link "Money and Accounts" at bounding box center [173, 321] width 267 height 21
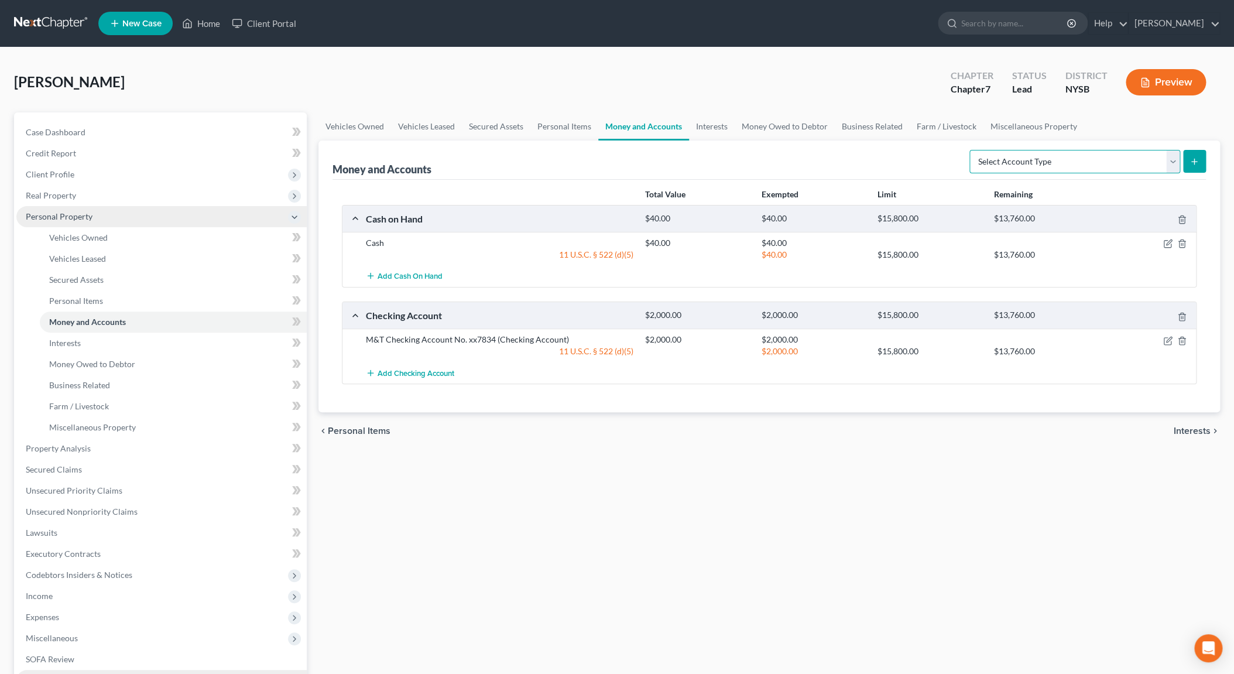
click at [970, 150] on select "Select Account Type Brokerage Cash on Hand Certificates of Deposit Checking Acc…" at bounding box center [1075, 161] width 211 height 23
click at [1186, 162] on button "submit" at bounding box center [1194, 161] width 23 height 23
click at [1191, 160] on icon "submit" at bounding box center [1194, 161] width 9 height 9
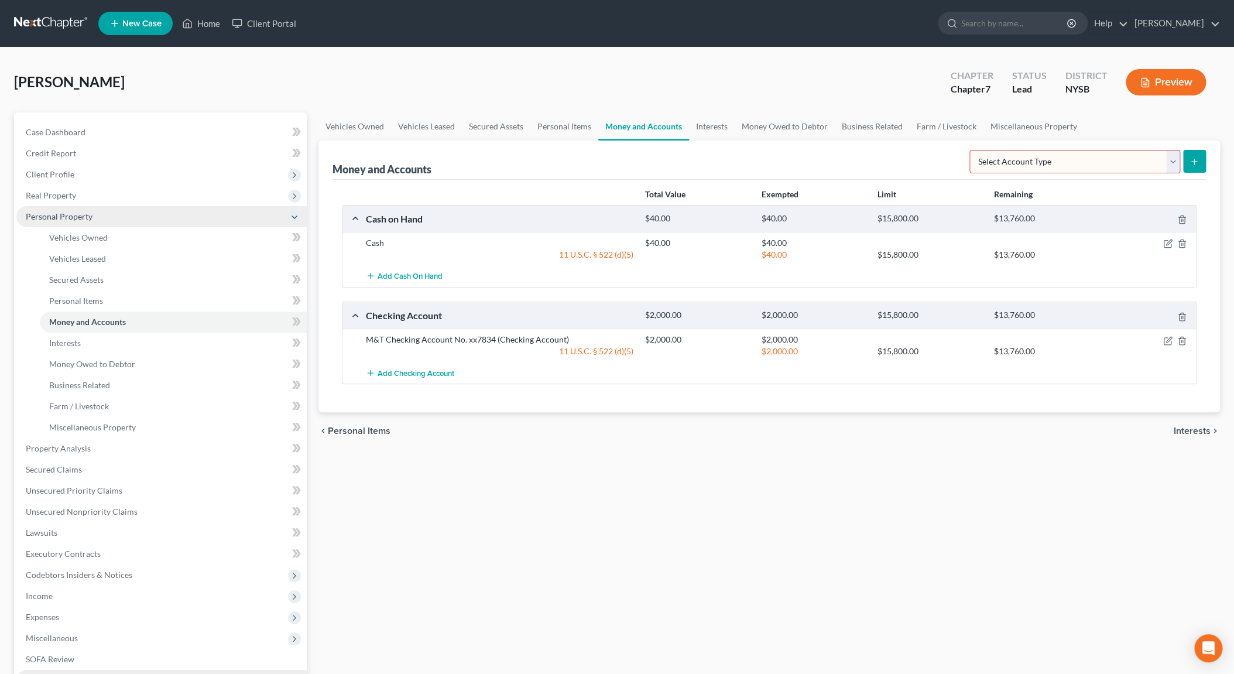
click at [970, 150] on select "Select Account Type Brokerage Cash on Hand Certificates of Deposit Checking Acc…" at bounding box center [1075, 161] width 211 height 23
click at [919, 657] on div "Vehicles Owned Vehicles Leased Secured Assets Personal Items Money and Accounts…" at bounding box center [769, 450] width 913 height 676
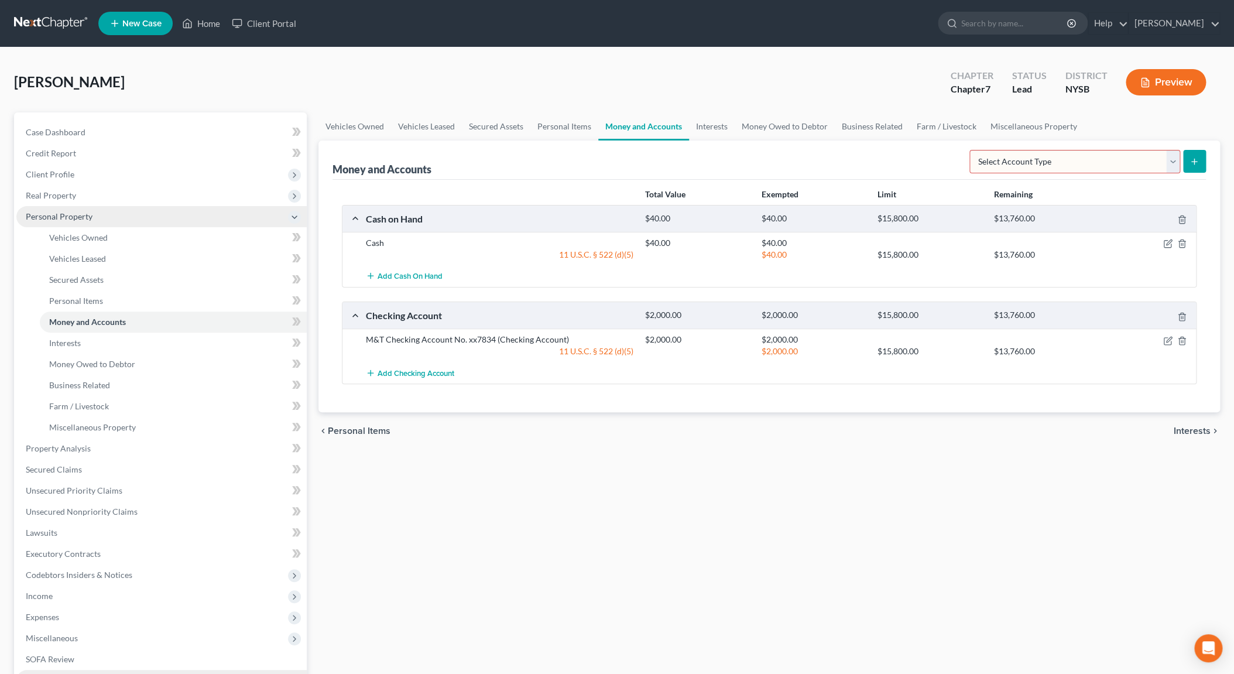
click at [919, 655] on div "Vehicles Owned Vehicles Leased Secured Assets Personal Items Money and Accounts…" at bounding box center [769, 450] width 913 height 676
click at [711, 189] on div "Total Value" at bounding box center [697, 195] width 117 height 12
click at [61, 347] on span "Interests" at bounding box center [65, 343] width 32 height 10
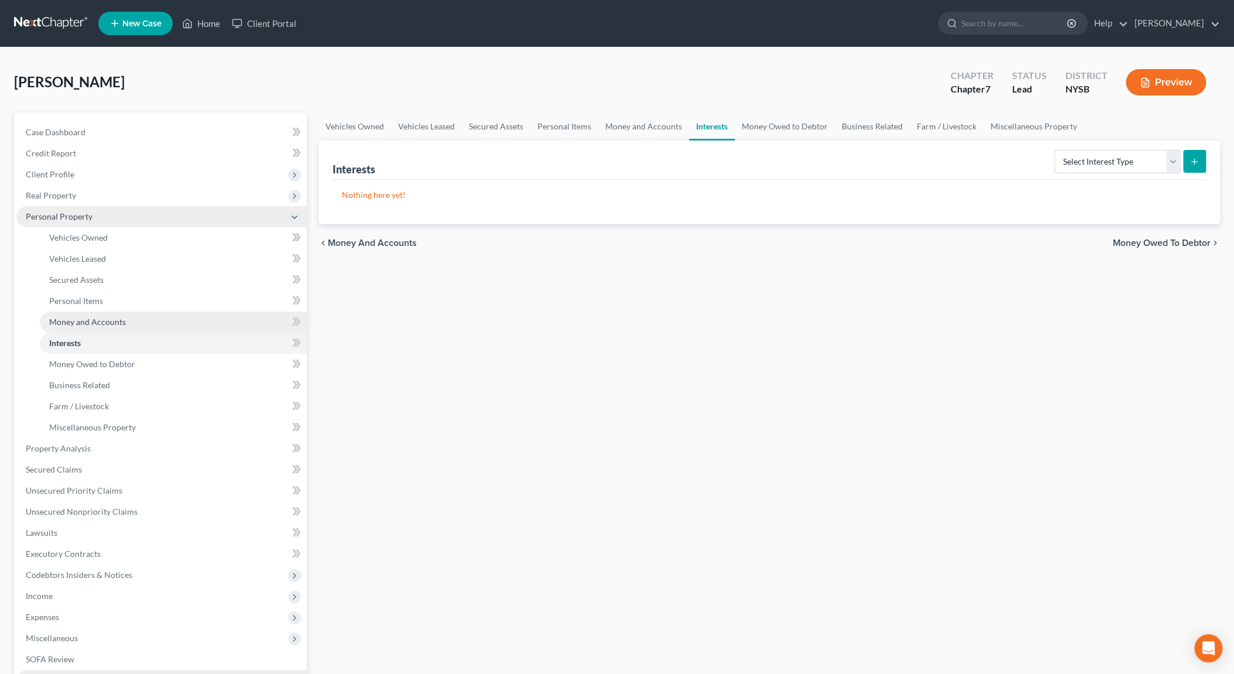
click at [87, 324] on span "Money and Accounts" at bounding box center [87, 322] width 77 height 10
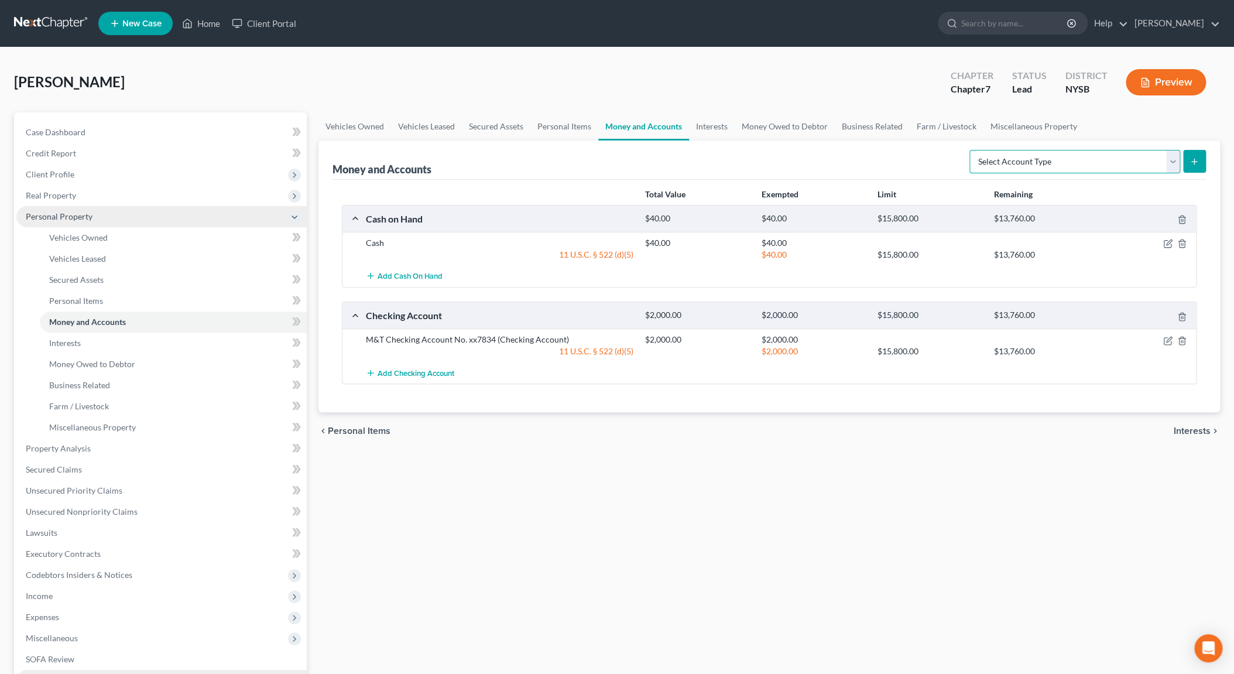
click at [970, 150] on select "Select Account Type Brokerage Cash on Hand Certificates of Deposit Checking Acc…" at bounding box center [1075, 161] width 211 height 23
select select "checking"
click option "Checking Account" at bounding box center [0, 0] width 0 height 0
click at [1191, 165] on icon "submit" at bounding box center [1194, 161] width 9 height 9
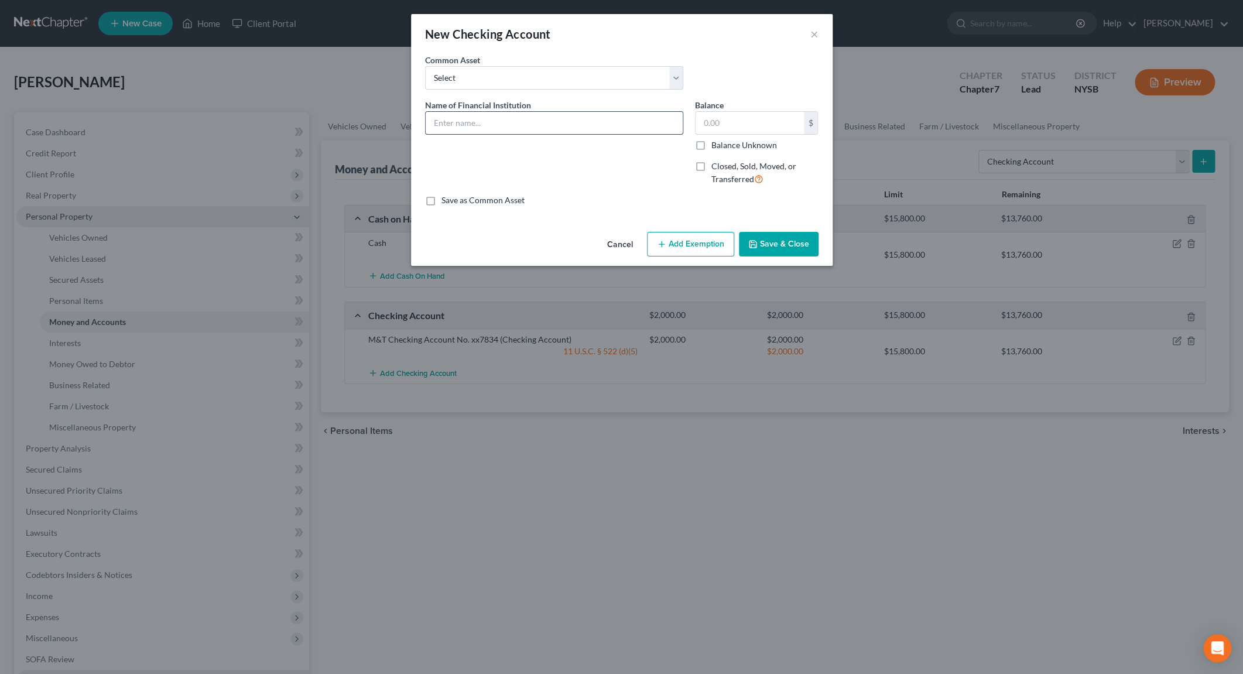
click at [554, 120] on input "text" at bounding box center [554, 123] width 257 height 22
type input "Wells Fargo Checking Account No. xx4378"
click at [705, 123] on input "text" at bounding box center [750, 123] width 108 height 22
type input "100.00"
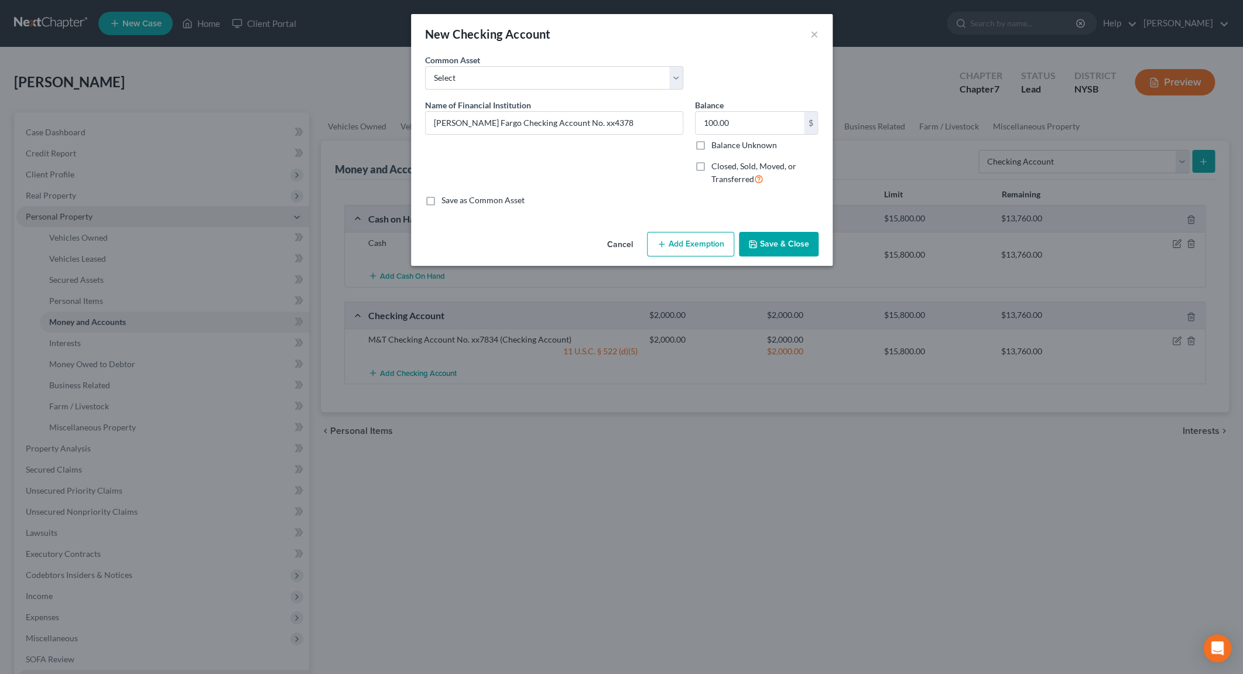
click at [715, 243] on button "Add Exemption" at bounding box center [690, 244] width 87 height 25
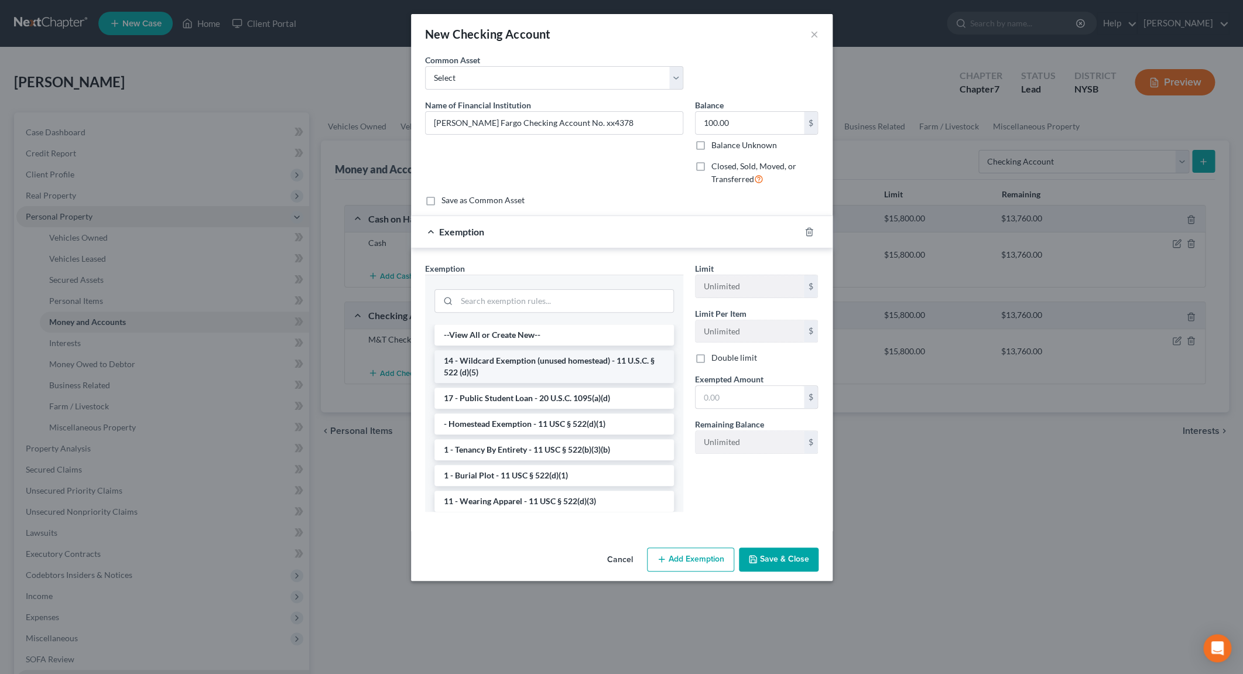
click at [585, 358] on li "14 - Wildcard Exemption (unused homestead) - 11 U.S.C. § 522 (d)(5)" at bounding box center [553, 366] width 239 height 33
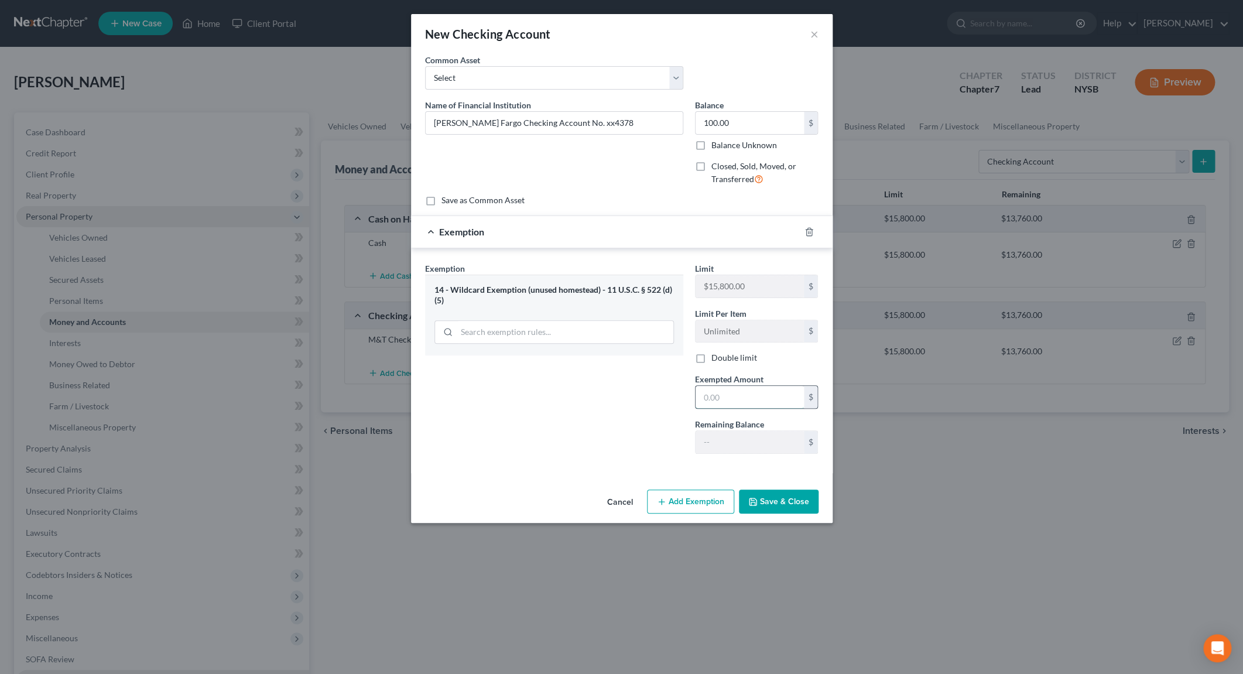
click at [727, 400] on input "text" at bounding box center [750, 397] width 108 height 22
type input "100.00"
click at [767, 495] on button "Save & Close" at bounding box center [779, 501] width 80 height 25
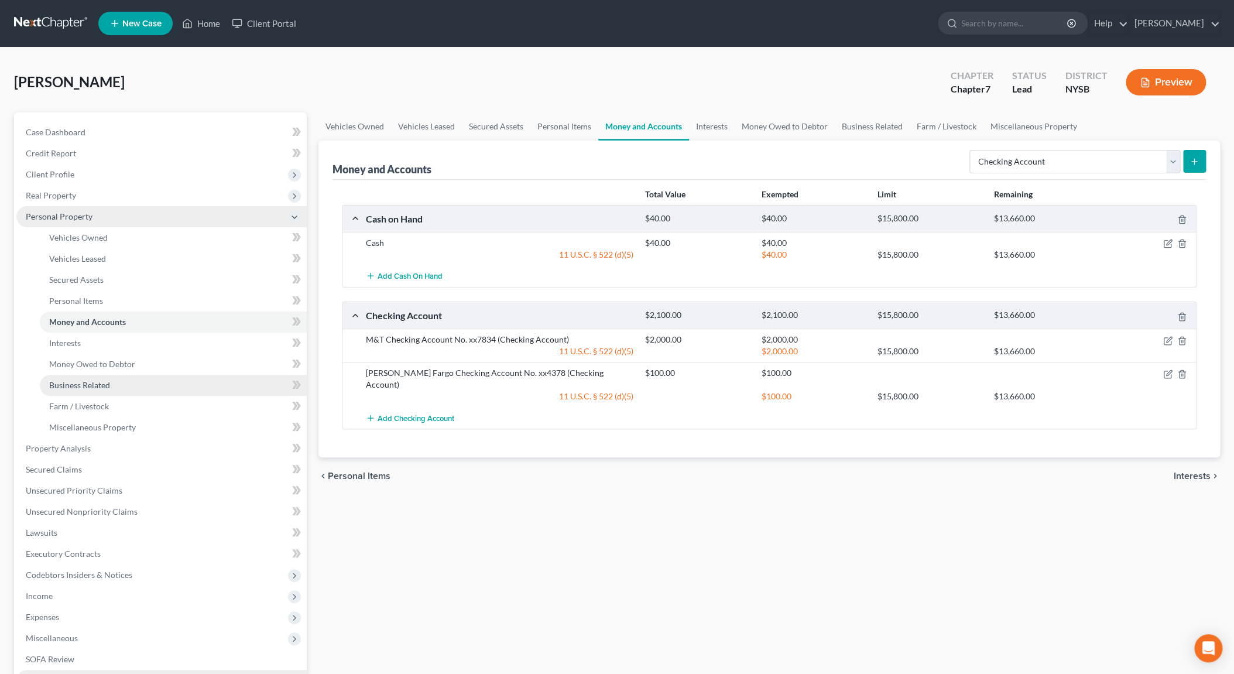
scroll to position [103, 0]
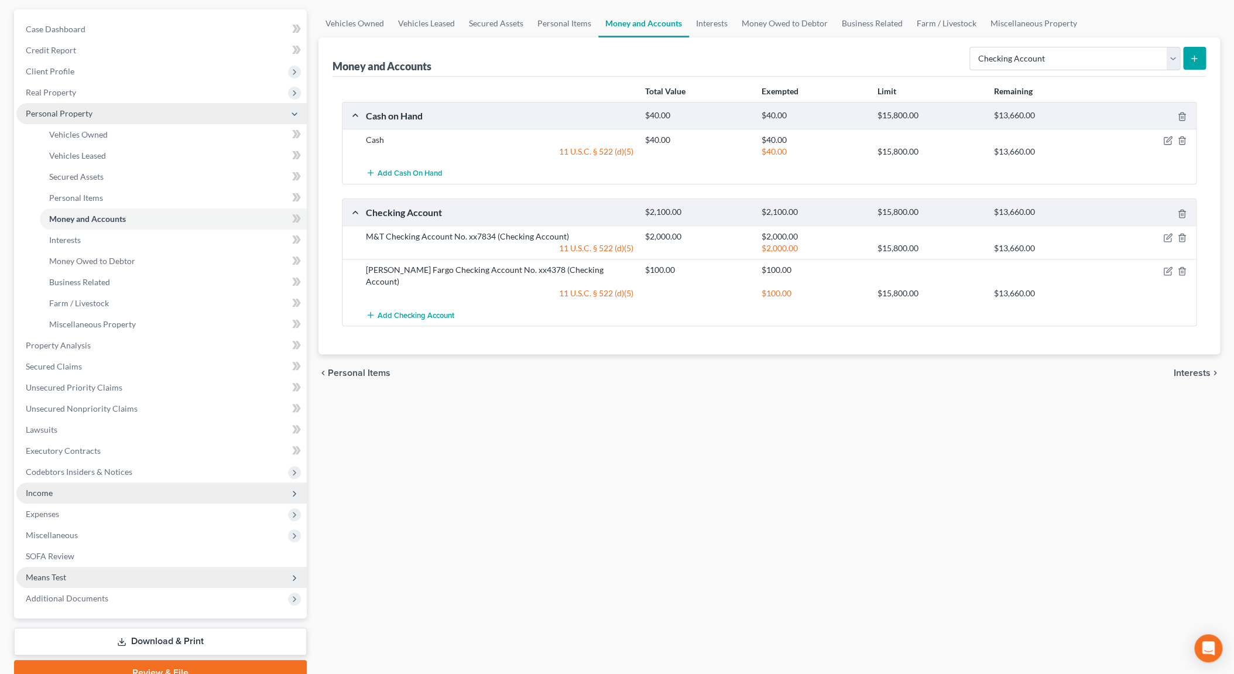
click at [175, 489] on span "Income" at bounding box center [161, 492] width 290 height 21
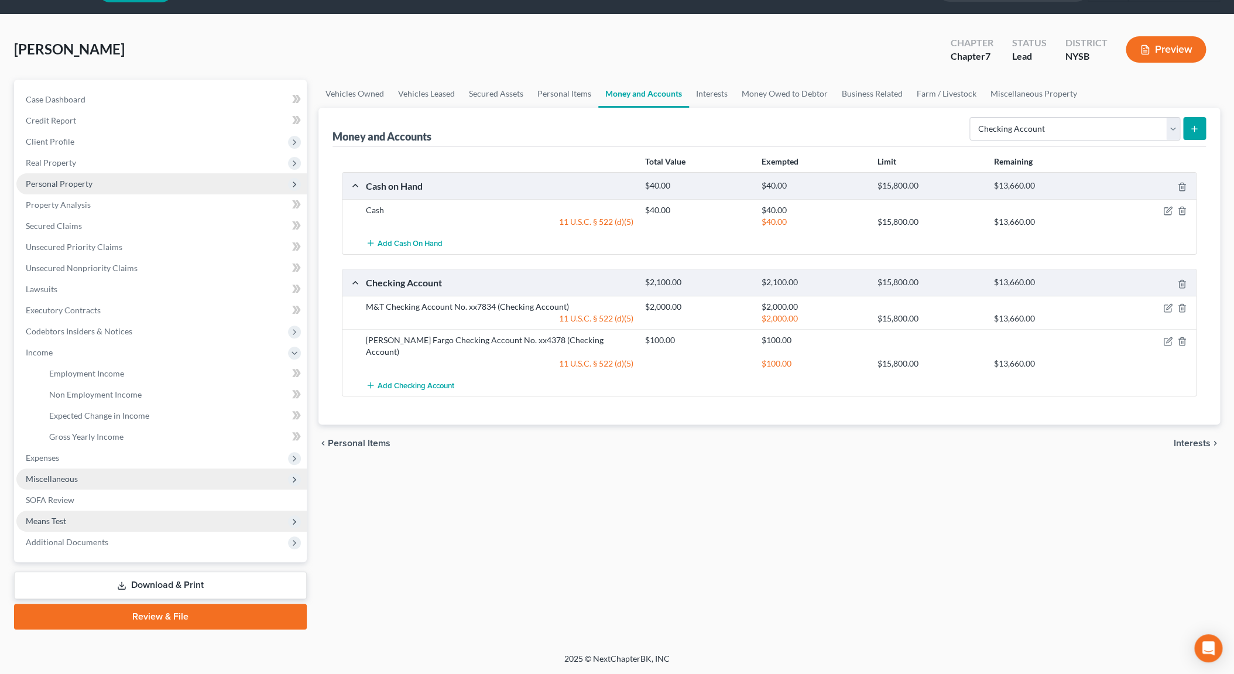
scroll to position [32, 0]
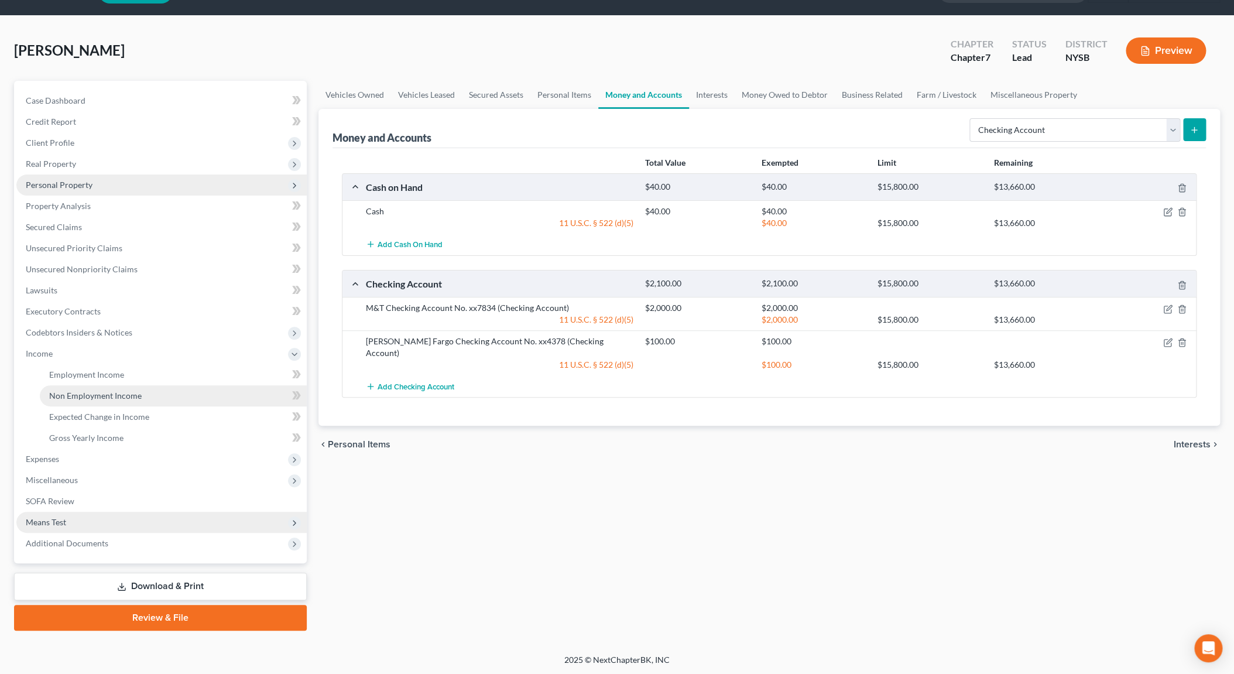
click at [122, 388] on link "Non Employment Income" at bounding box center [173, 395] width 267 height 21
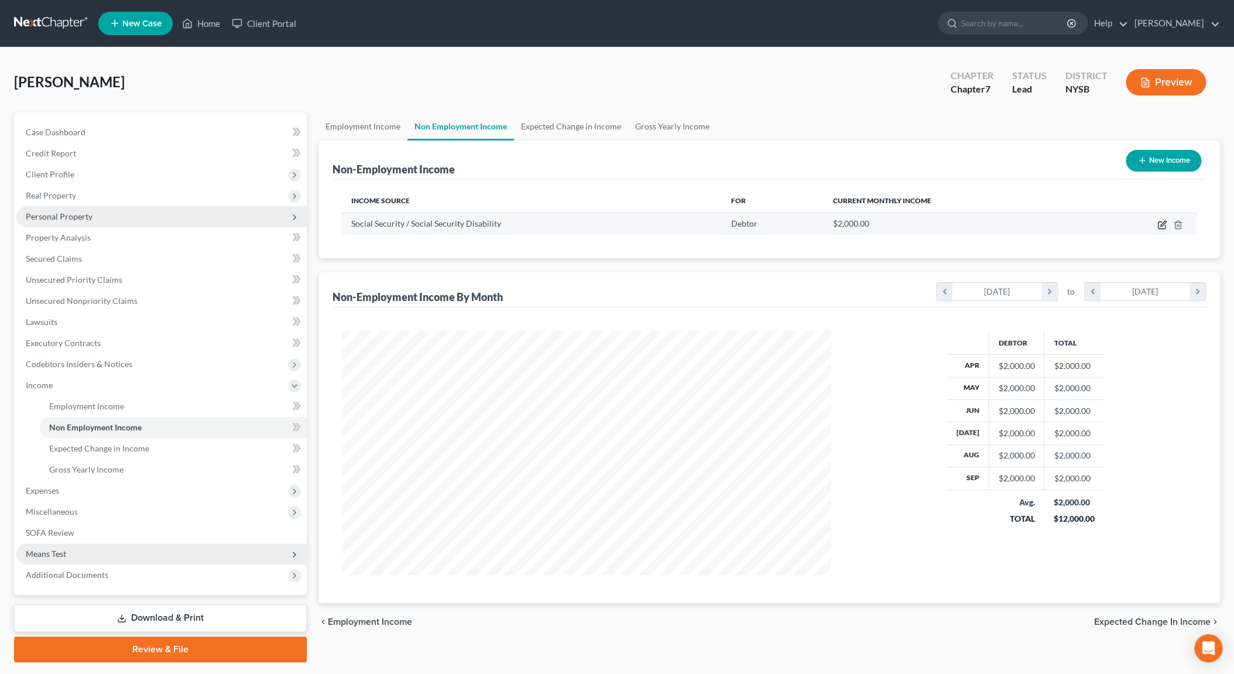
click at [1164, 222] on icon "button" at bounding box center [1161, 224] width 9 height 9
select select "4"
select select "0"
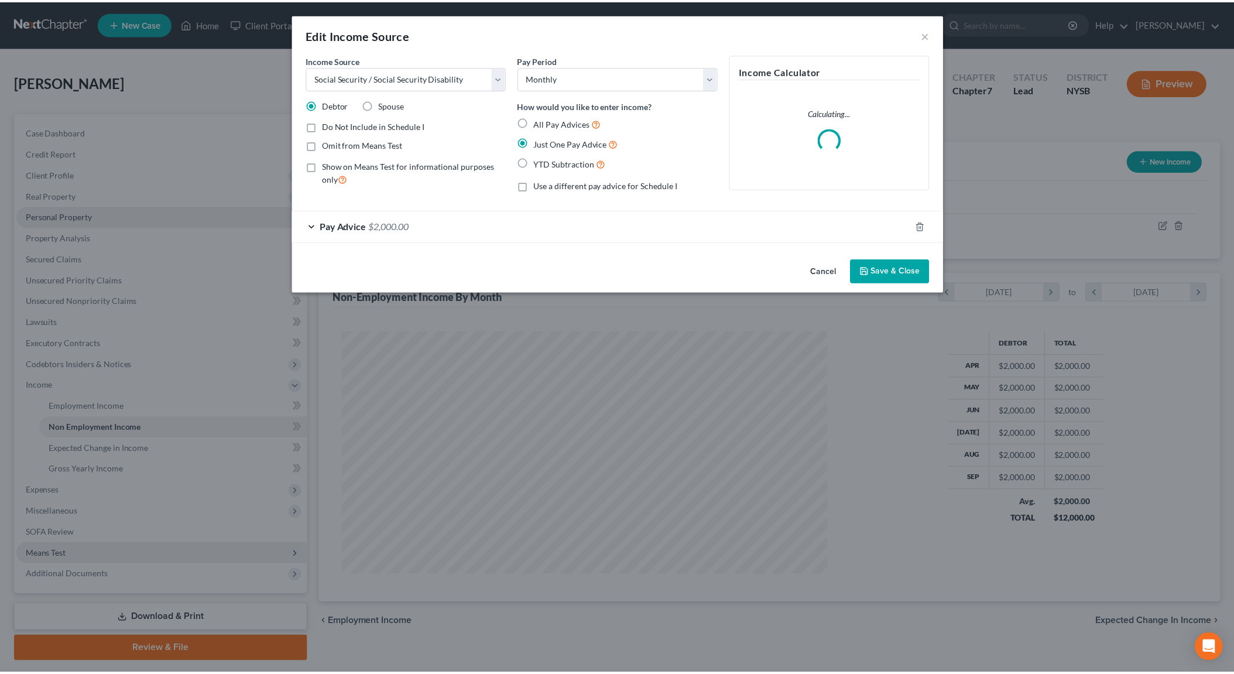
scroll to position [246, 516]
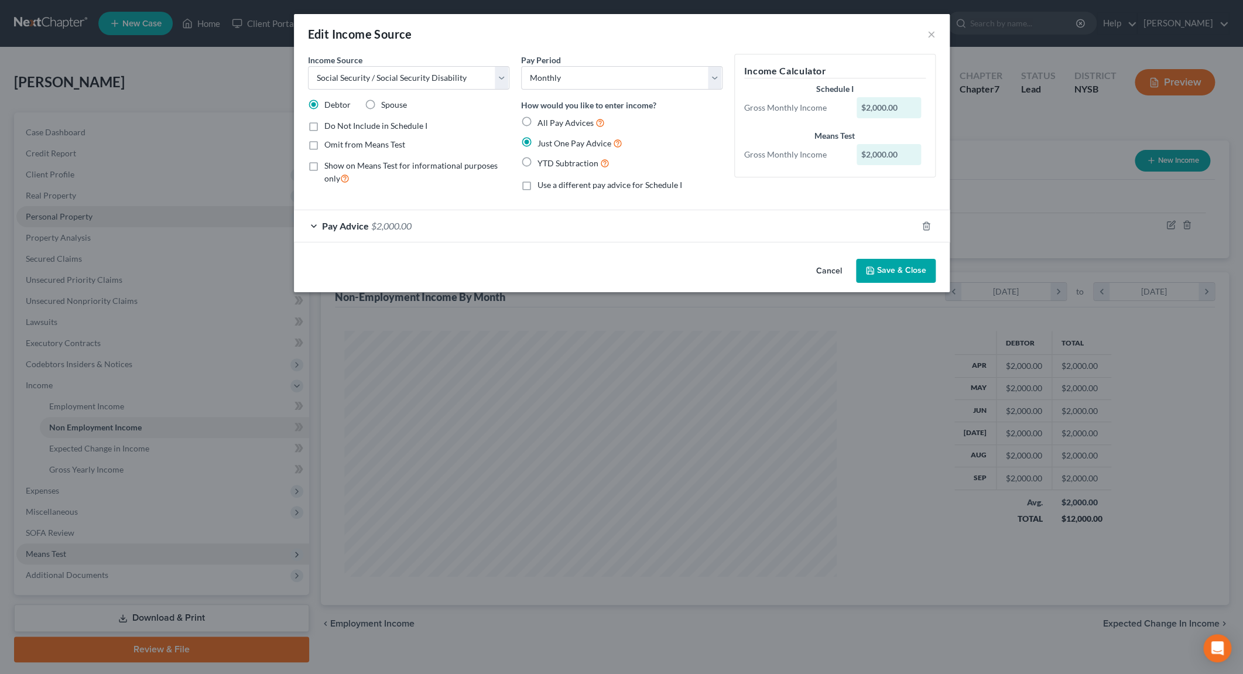
click at [315, 222] on div "Pay Advice $2,000.00" at bounding box center [605, 225] width 623 height 31
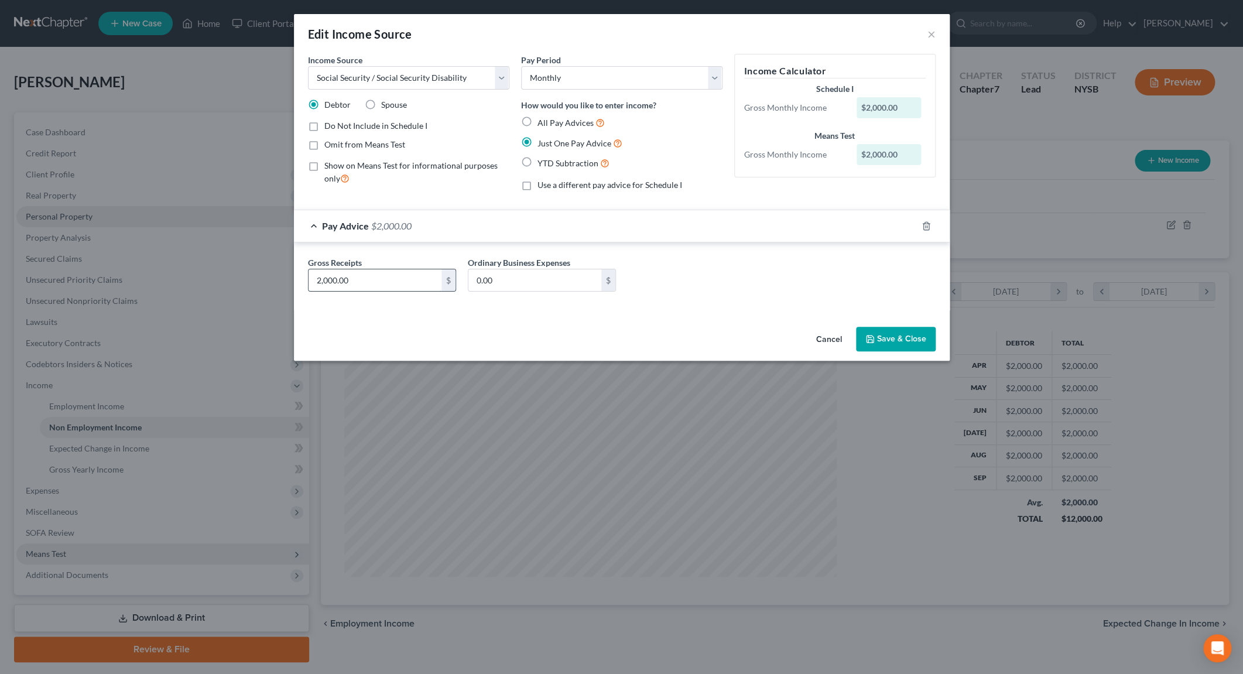
click at [350, 282] on input "2,000.00" at bounding box center [375, 280] width 133 height 22
type input "1,666.00"
click at [889, 338] on button "Save & Close" at bounding box center [896, 339] width 80 height 25
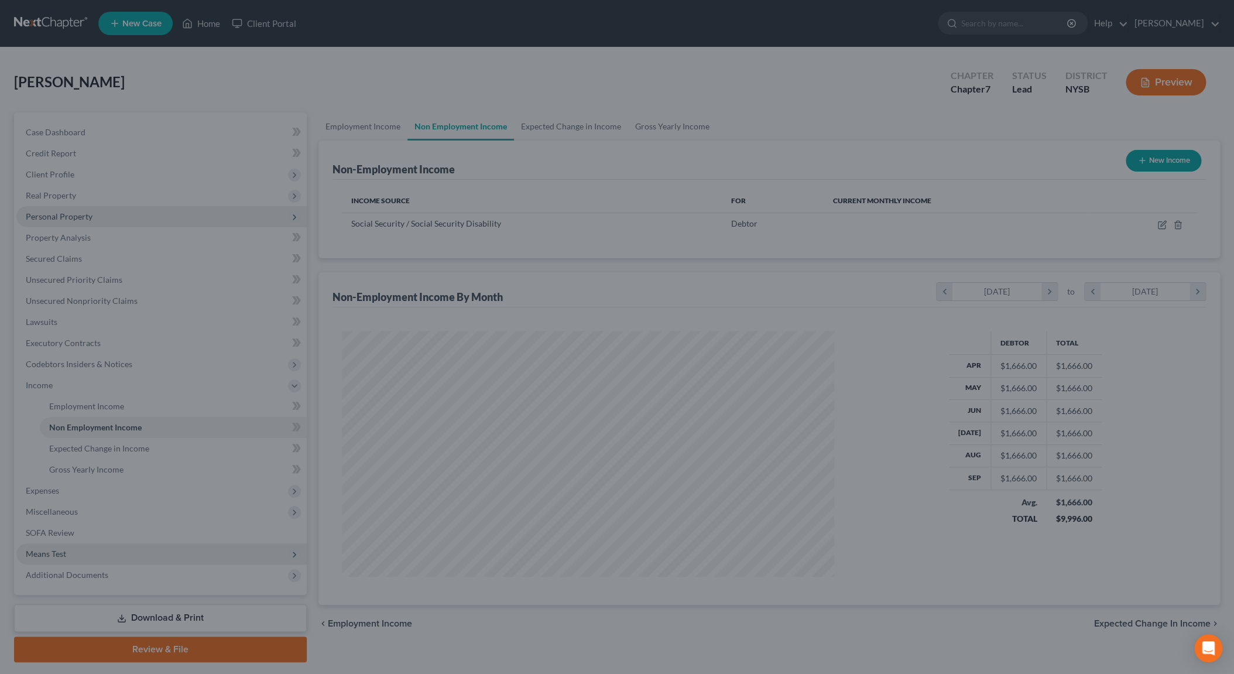
scroll to position [585207, 584939]
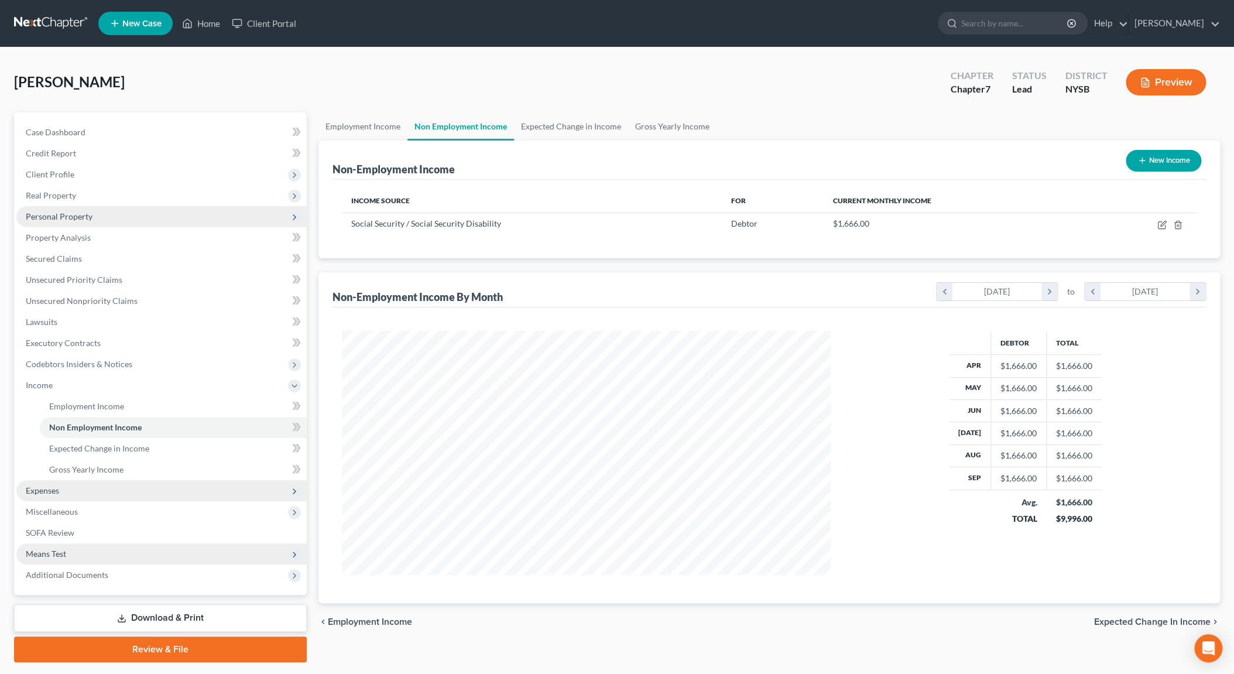
click at [47, 491] on span "Expenses" at bounding box center [42, 490] width 33 height 10
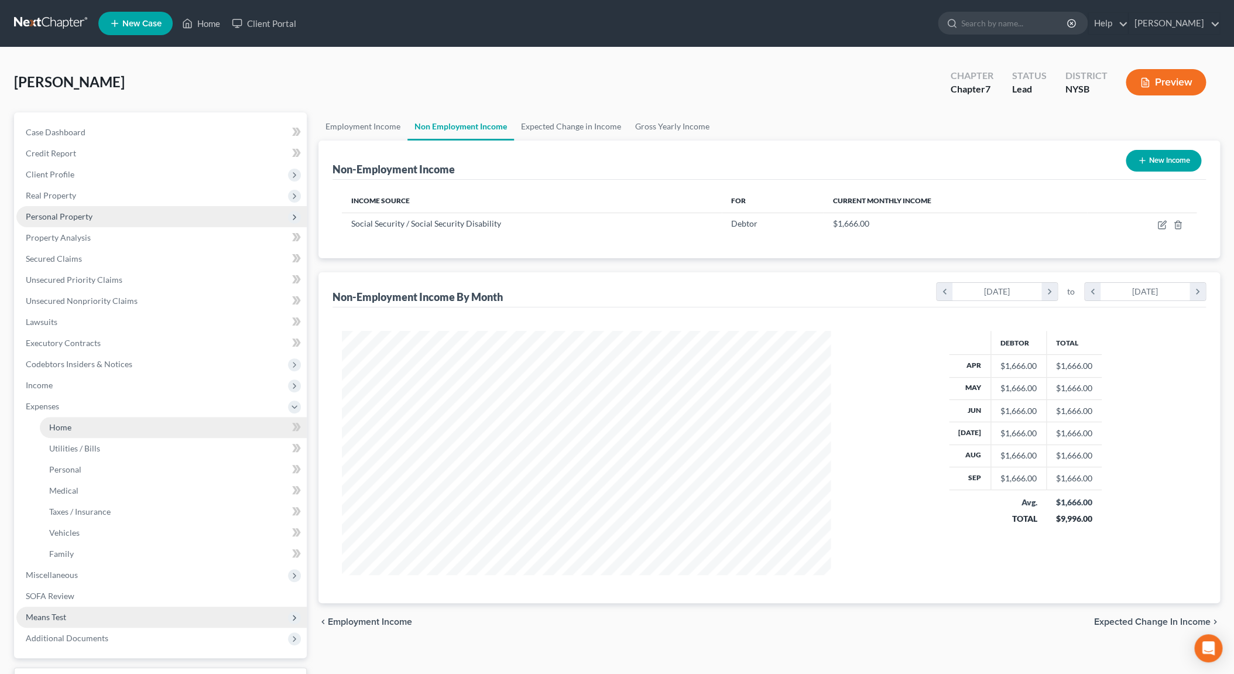
click at [73, 430] on link "Home" at bounding box center [173, 427] width 267 height 21
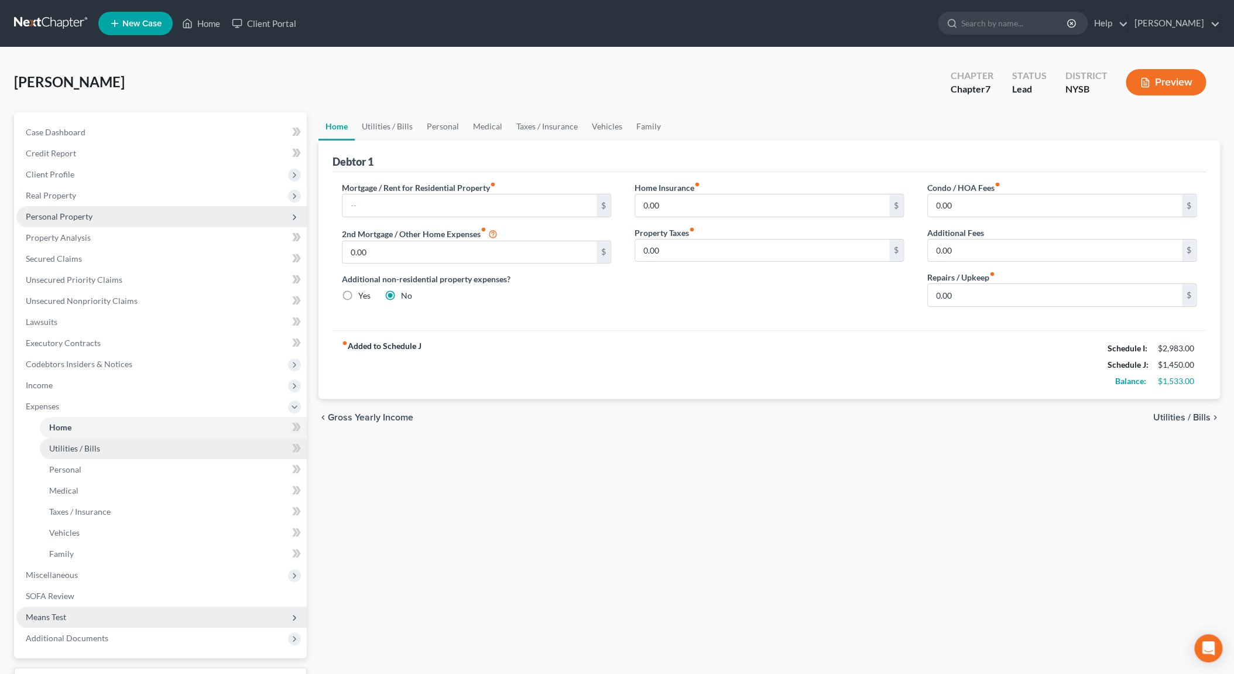
click at [114, 444] on link "Utilities / Bills" at bounding box center [173, 448] width 267 height 21
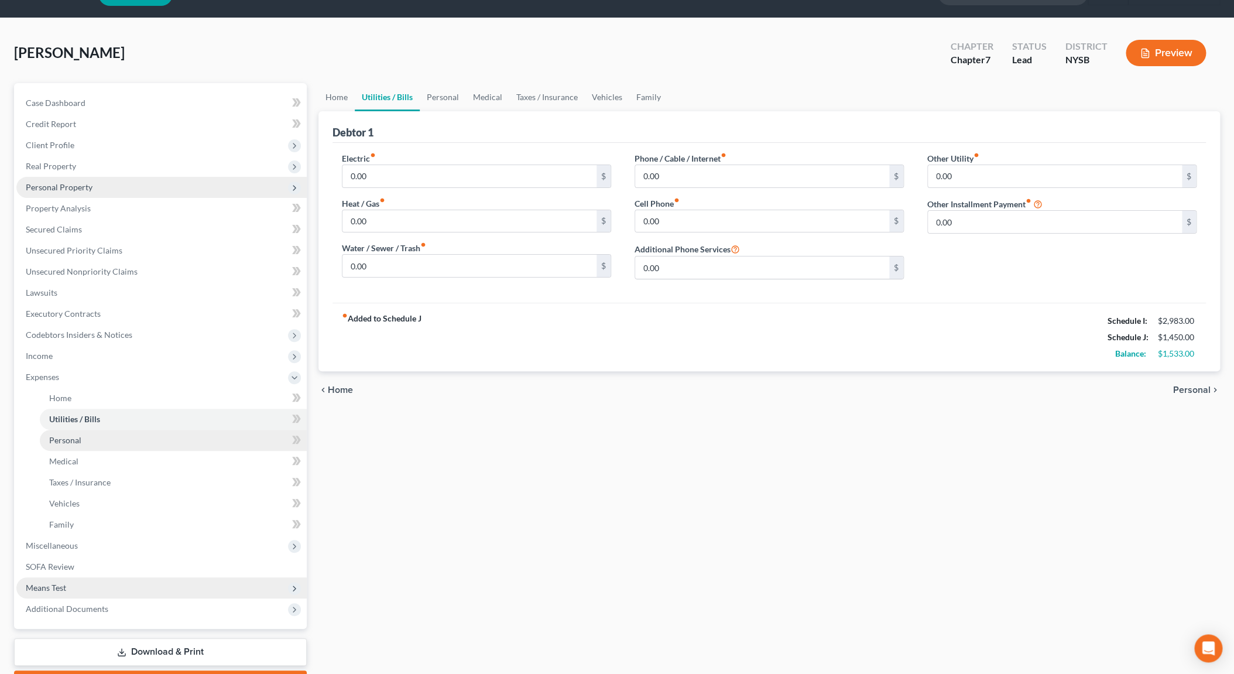
scroll to position [37, 0]
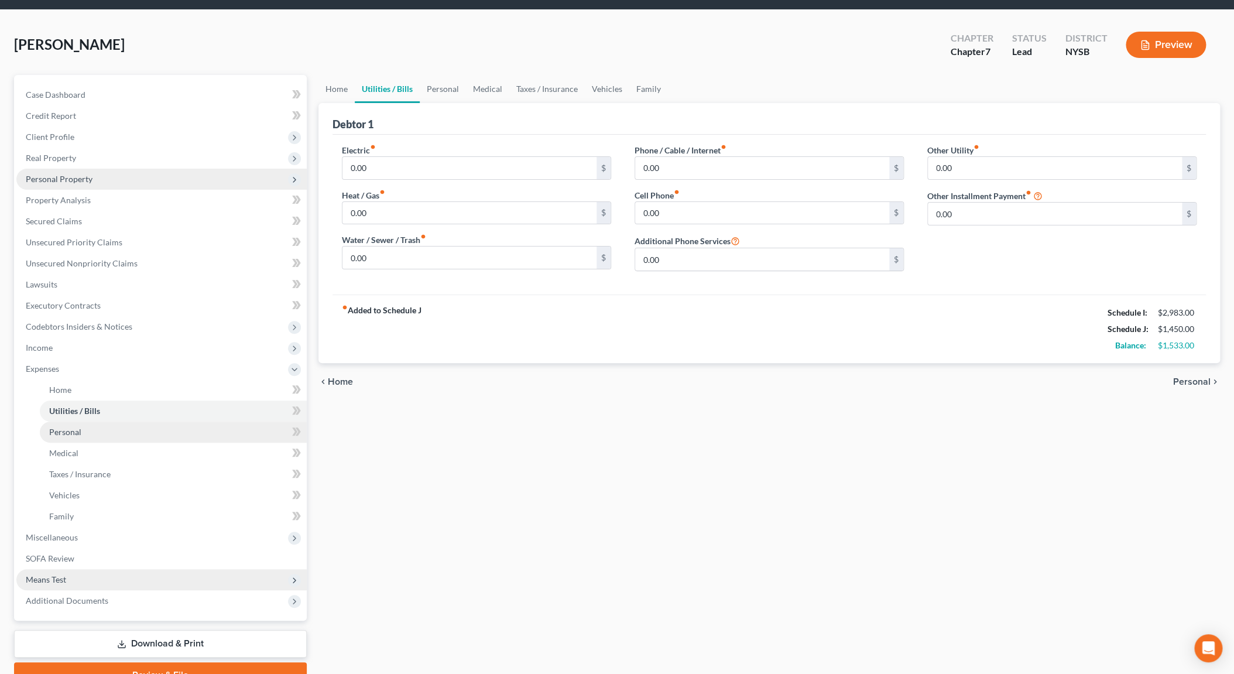
click at [101, 430] on link "Personal" at bounding box center [173, 432] width 267 height 21
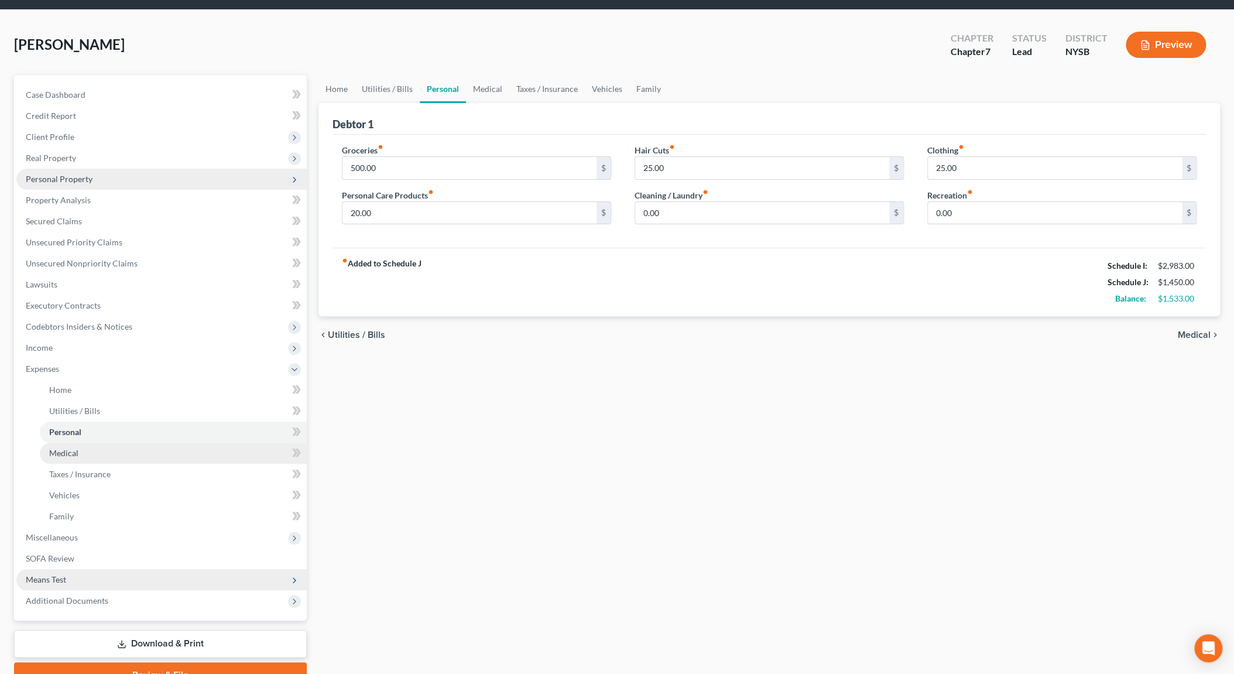
click at [100, 451] on link "Medical" at bounding box center [173, 453] width 267 height 21
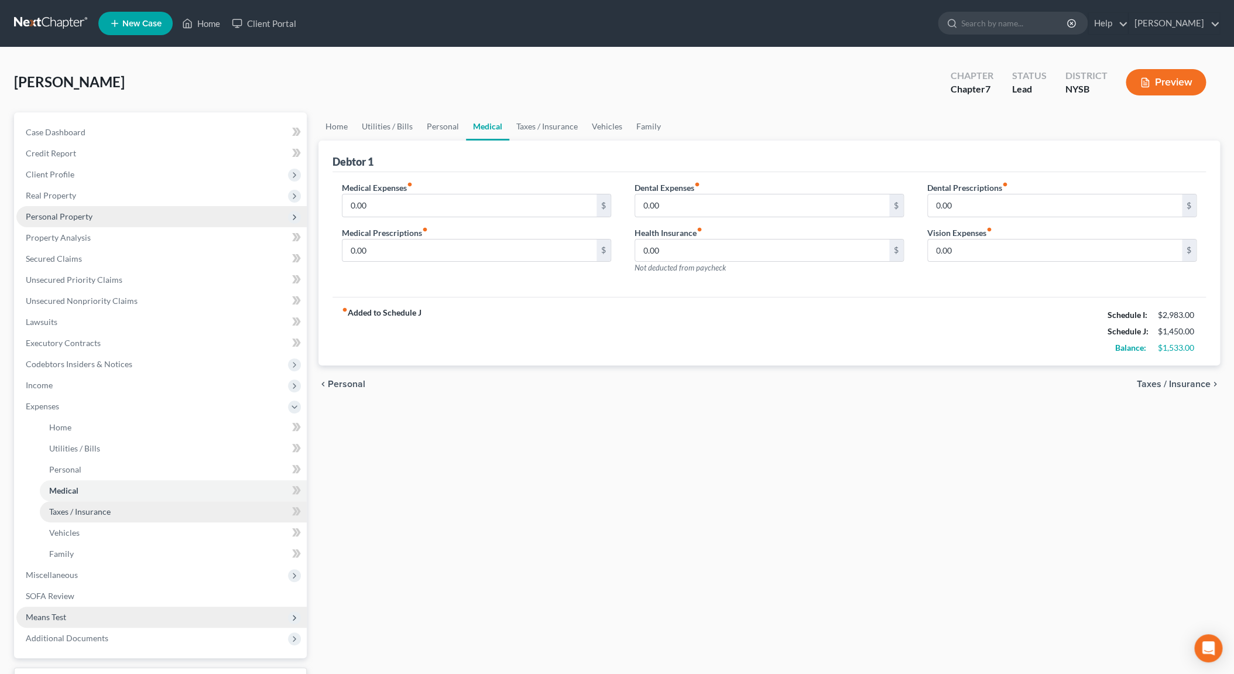
click at [105, 513] on span "Taxes / Insurance" at bounding box center [79, 511] width 61 height 10
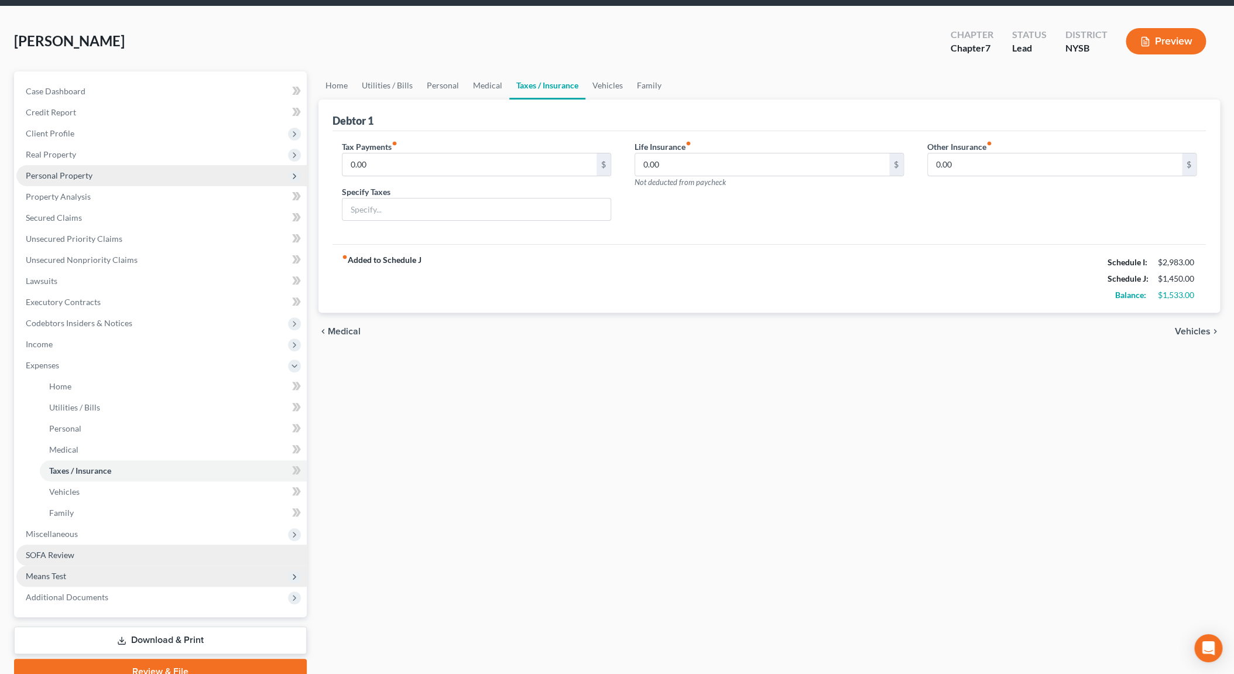
scroll to position [95, 0]
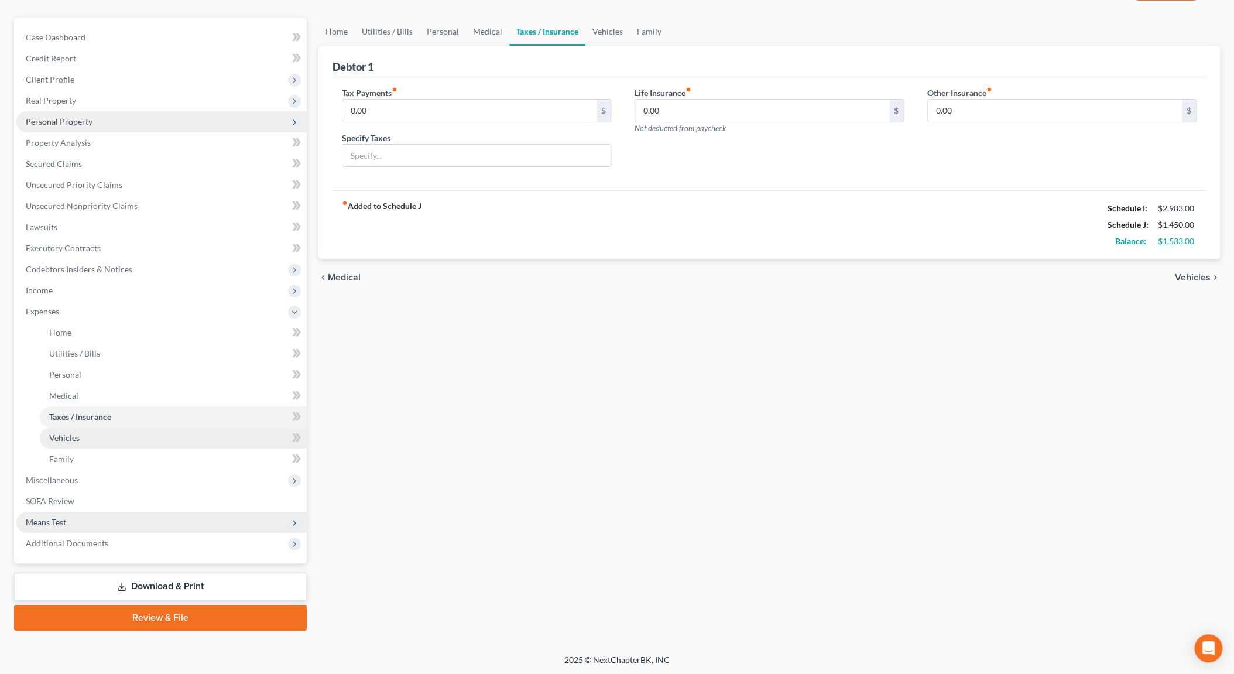
click at [77, 442] on link "Vehicles" at bounding box center [173, 437] width 267 height 21
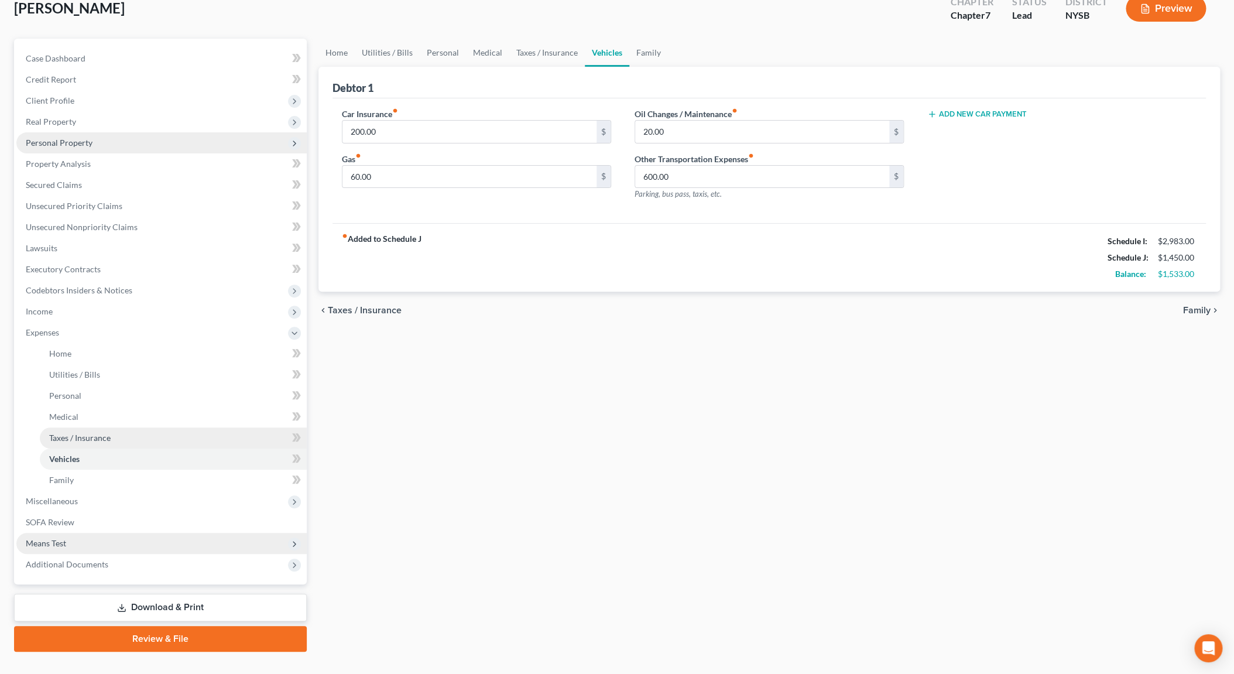
scroll to position [95, 0]
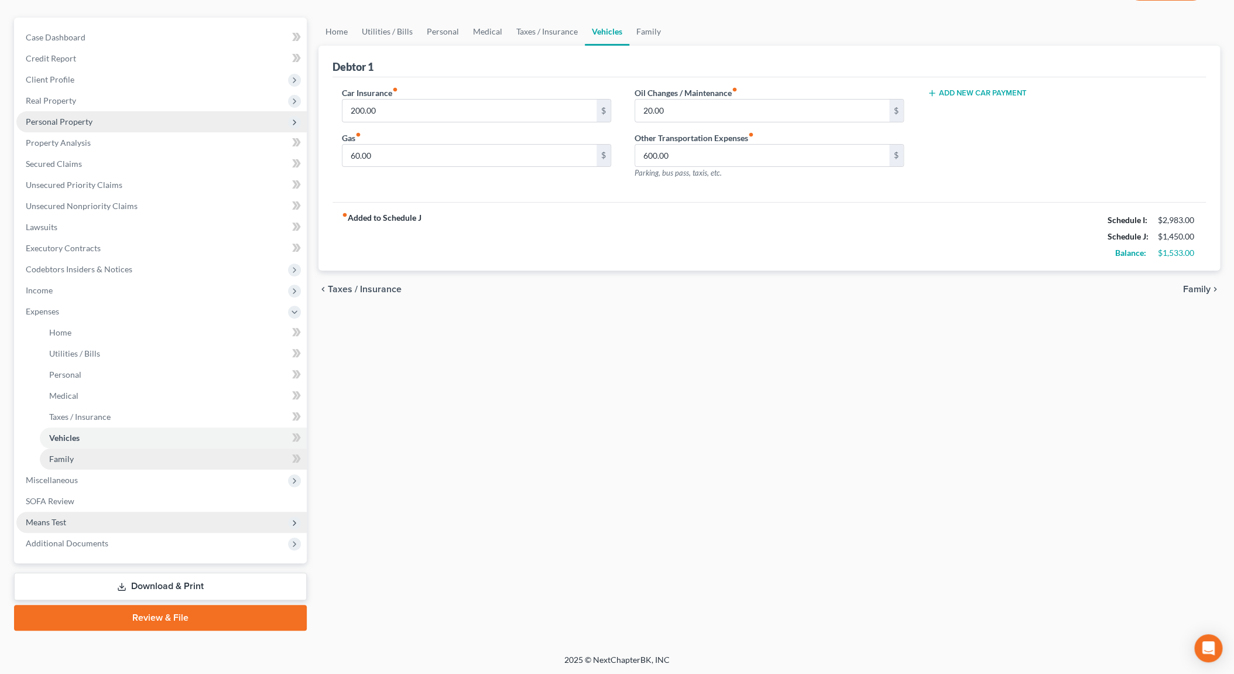
click at [106, 460] on link "Family" at bounding box center [173, 458] width 267 height 21
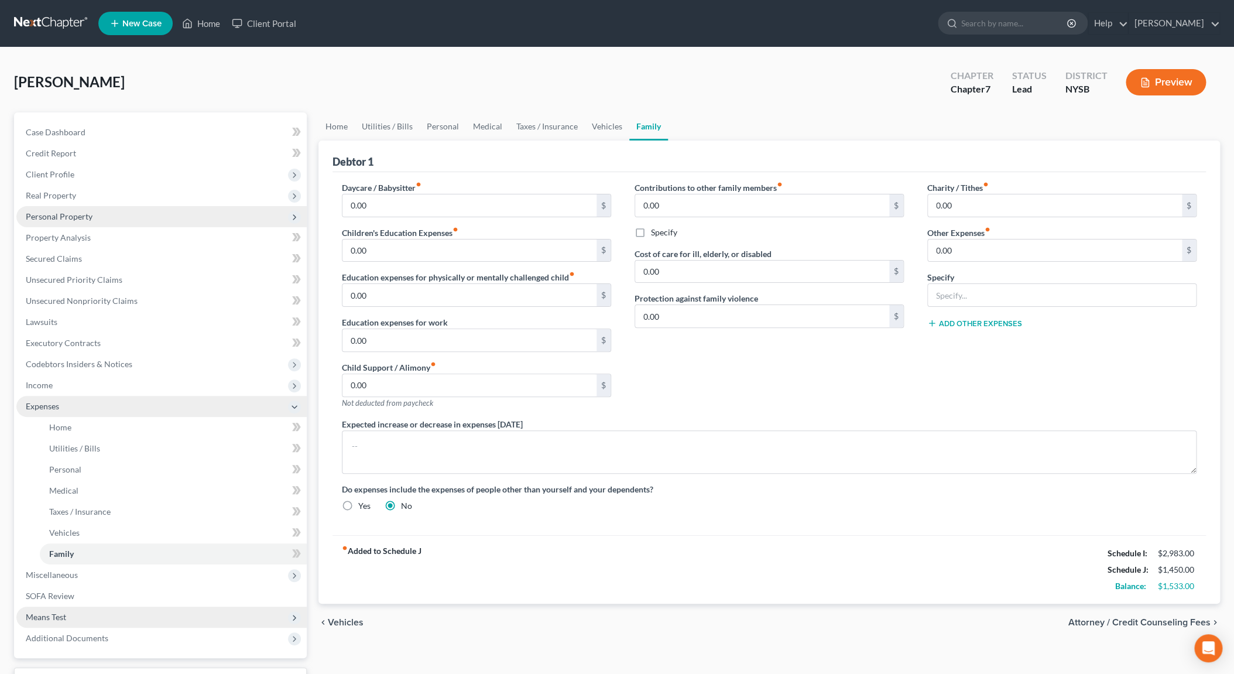
click at [294, 404] on icon at bounding box center [294, 406] width 9 height 9
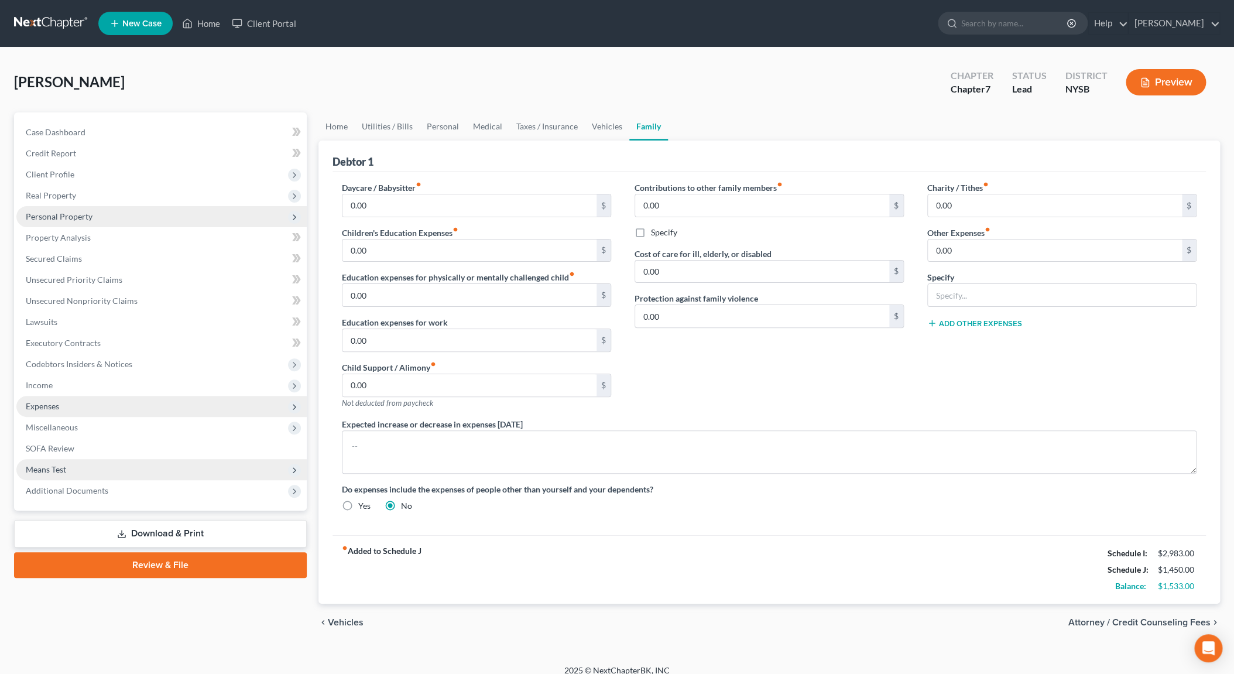
click at [94, 463] on span "Means Test" at bounding box center [161, 469] width 290 height 21
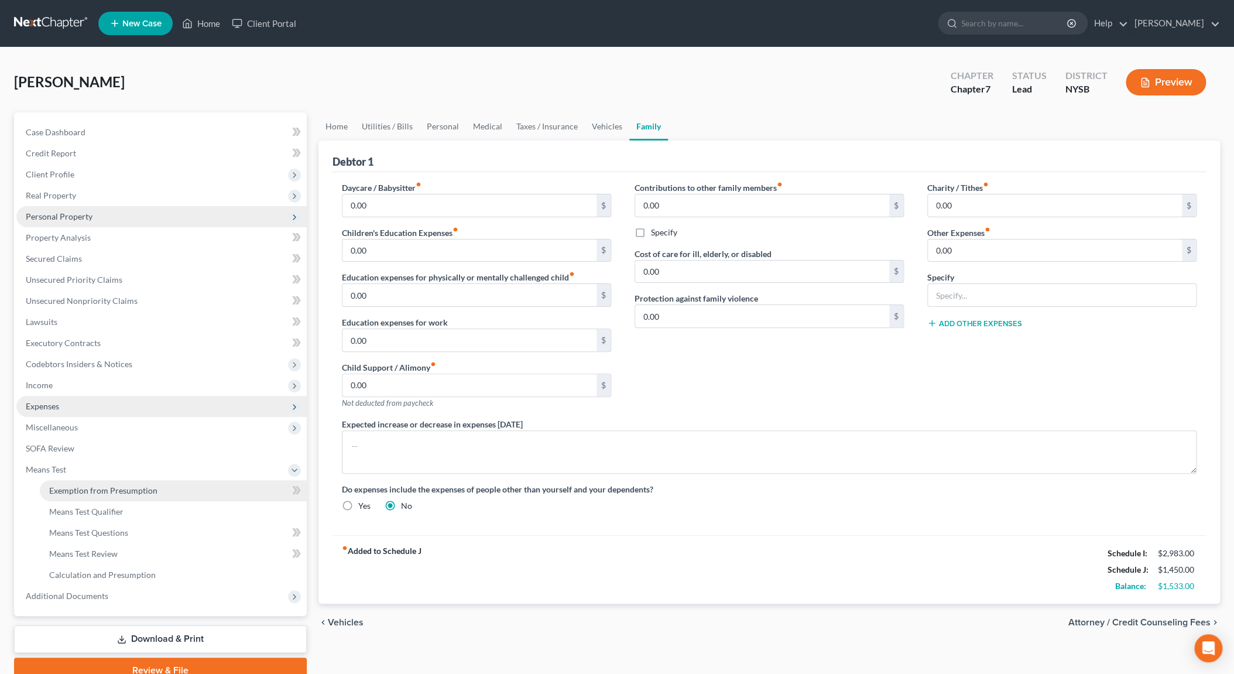
click at [153, 498] on link "Exemption from Presumption" at bounding box center [173, 490] width 267 height 21
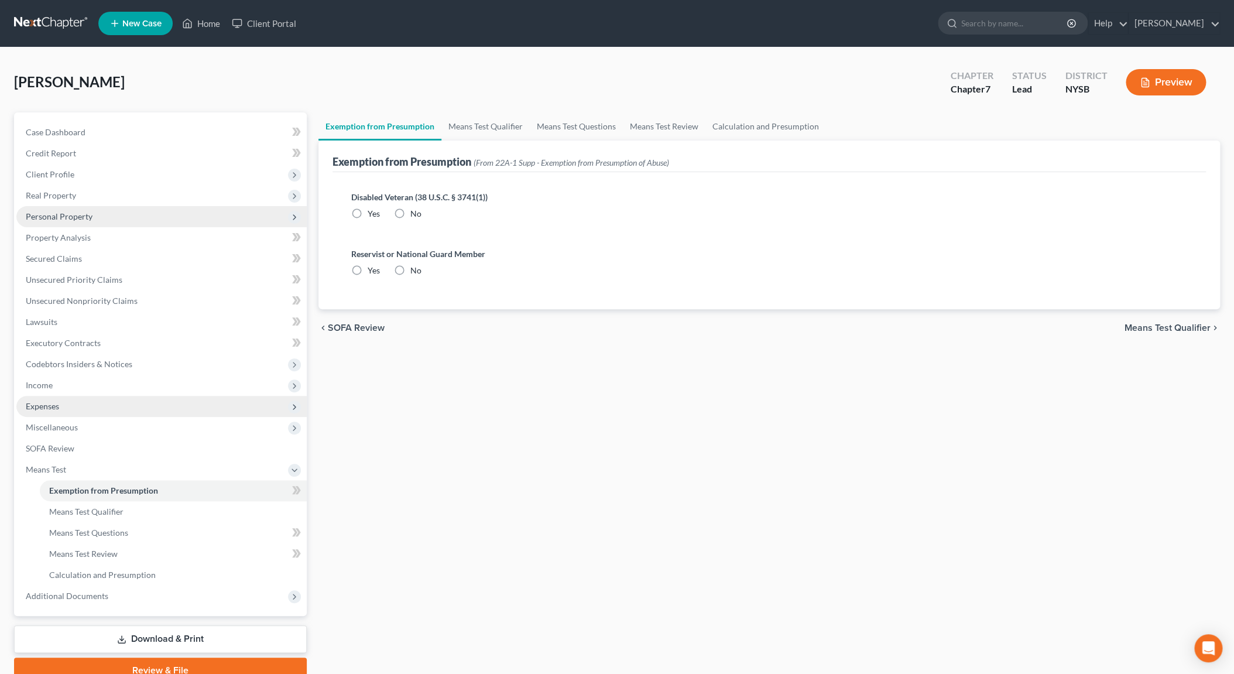
click at [410, 211] on label "No" at bounding box center [415, 214] width 11 height 12
click at [415, 211] on input "No" at bounding box center [419, 212] width 8 height 8
radio input "true"
click at [410, 266] on label "No" at bounding box center [415, 271] width 11 height 12
click at [415, 266] on input "No" at bounding box center [419, 269] width 8 height 8
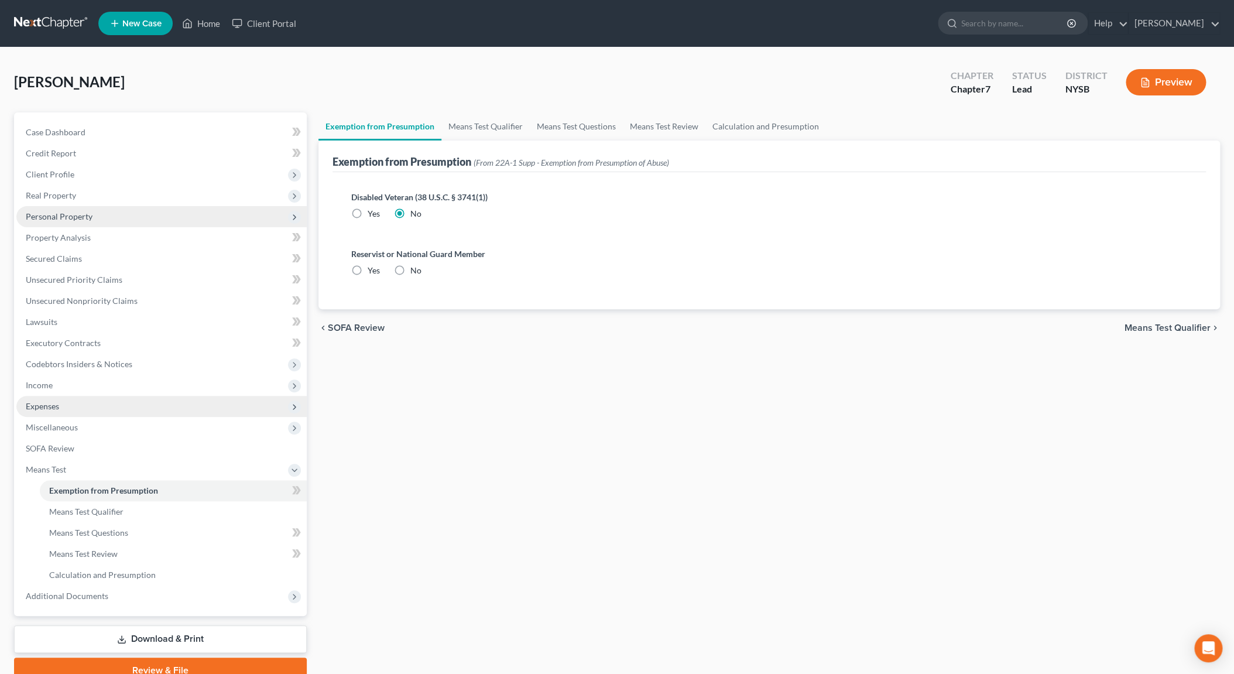
radio input "true"
click at [115, 509] on span "Means Test Qualifier" at bounding box center [86, 511] width 74 height 10
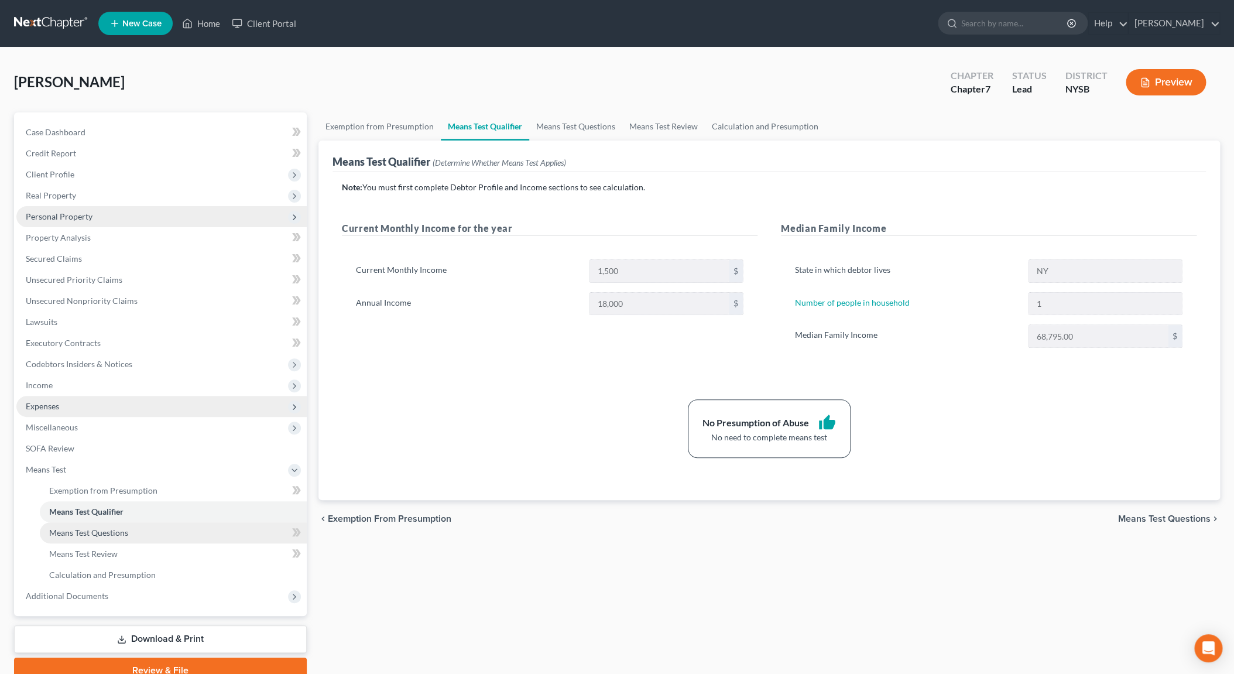
click at [122, 535] on span "Means Test Questions" at bounding box center [88, 532] width 79 height 10
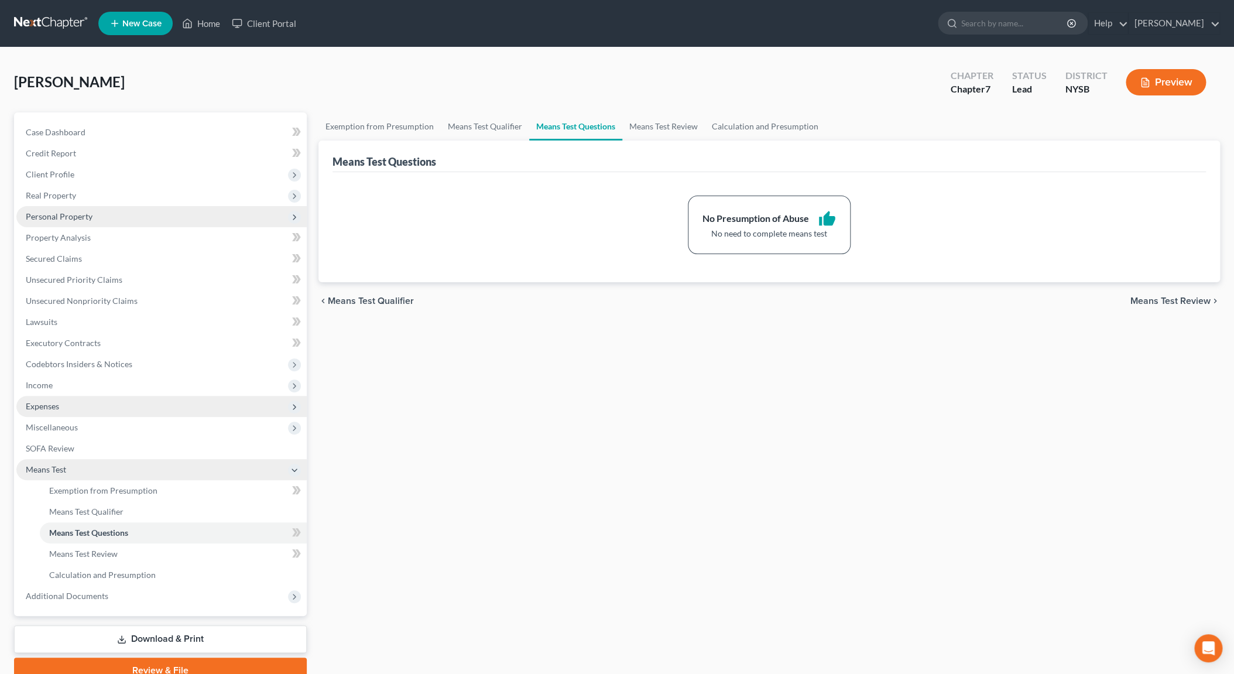
click at [296, 467] on icon at bounding box center [294, 469] width 9 height 9
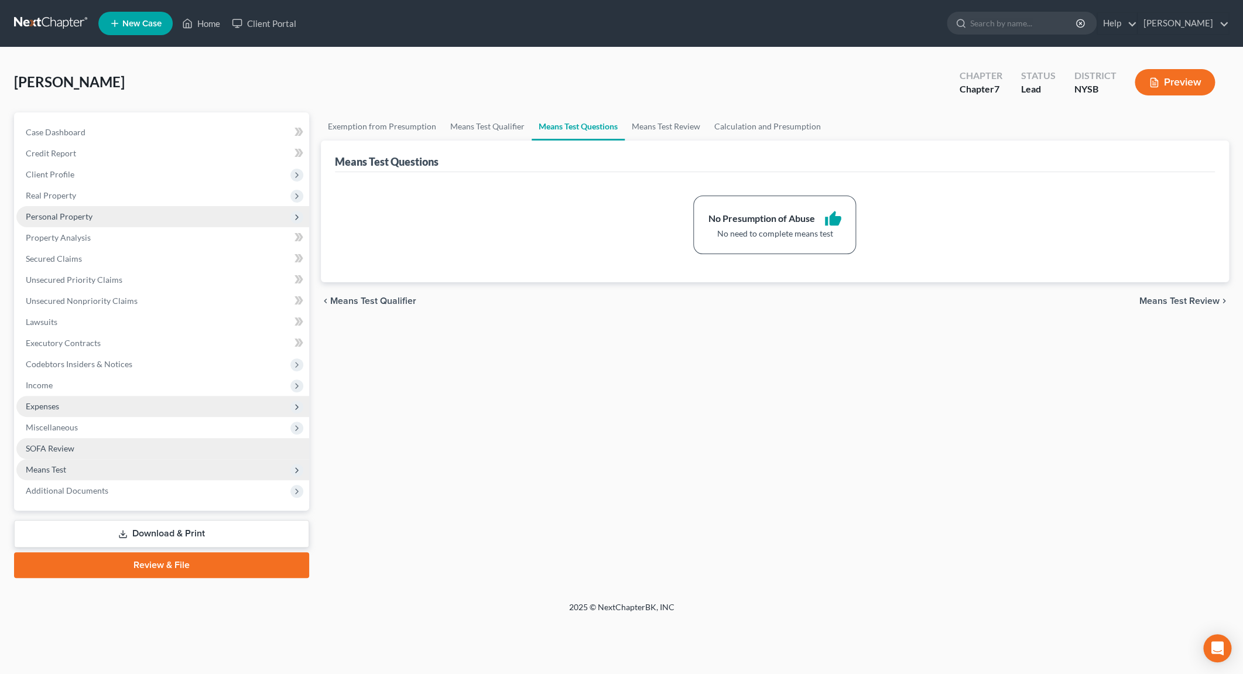
click at [72, 448] on span "SOFA Review" at bounding box center [50, 448] width 49 height 10
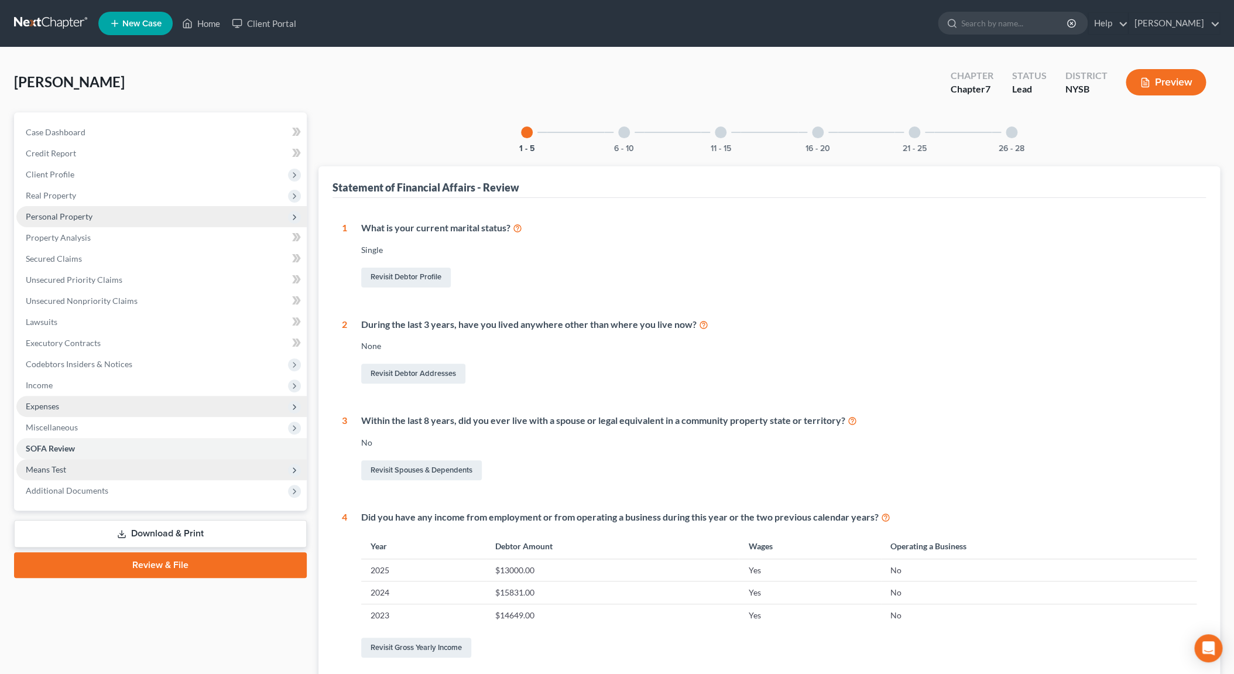
click at [910, 133] on div at bounding box center [915, 132] width 12 height 12
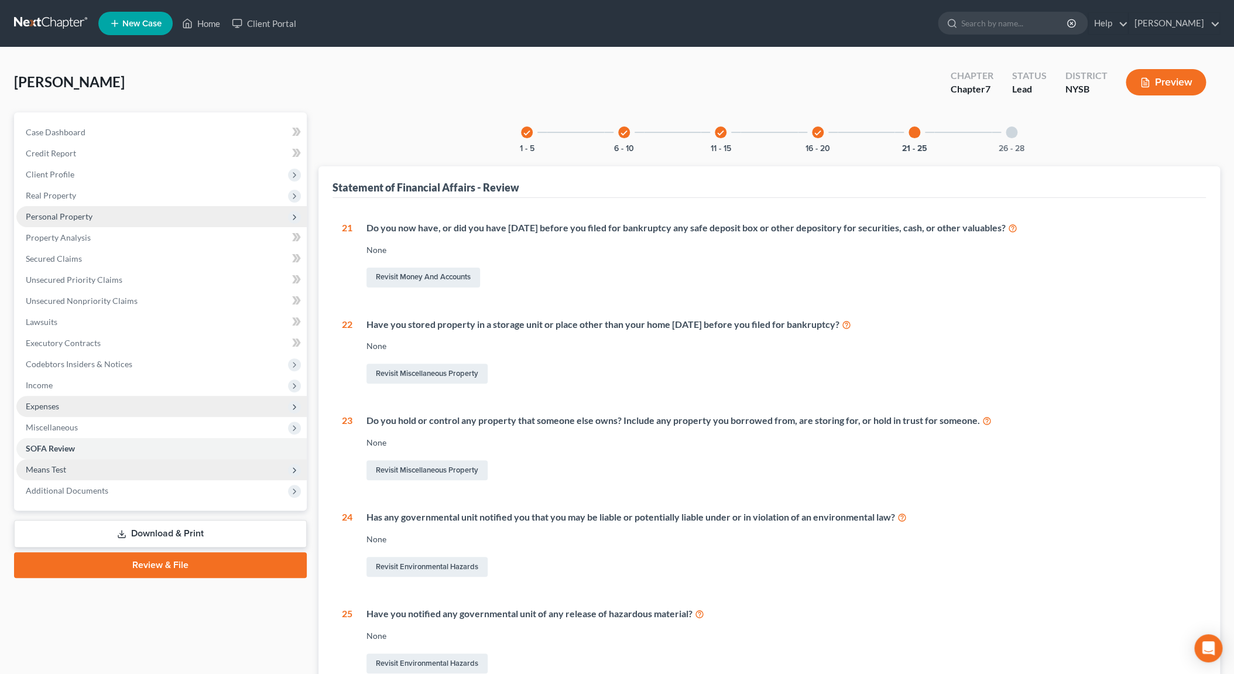
click at [820, 132] on icon "check" at bounding box center [818, 133] width 8 height 8
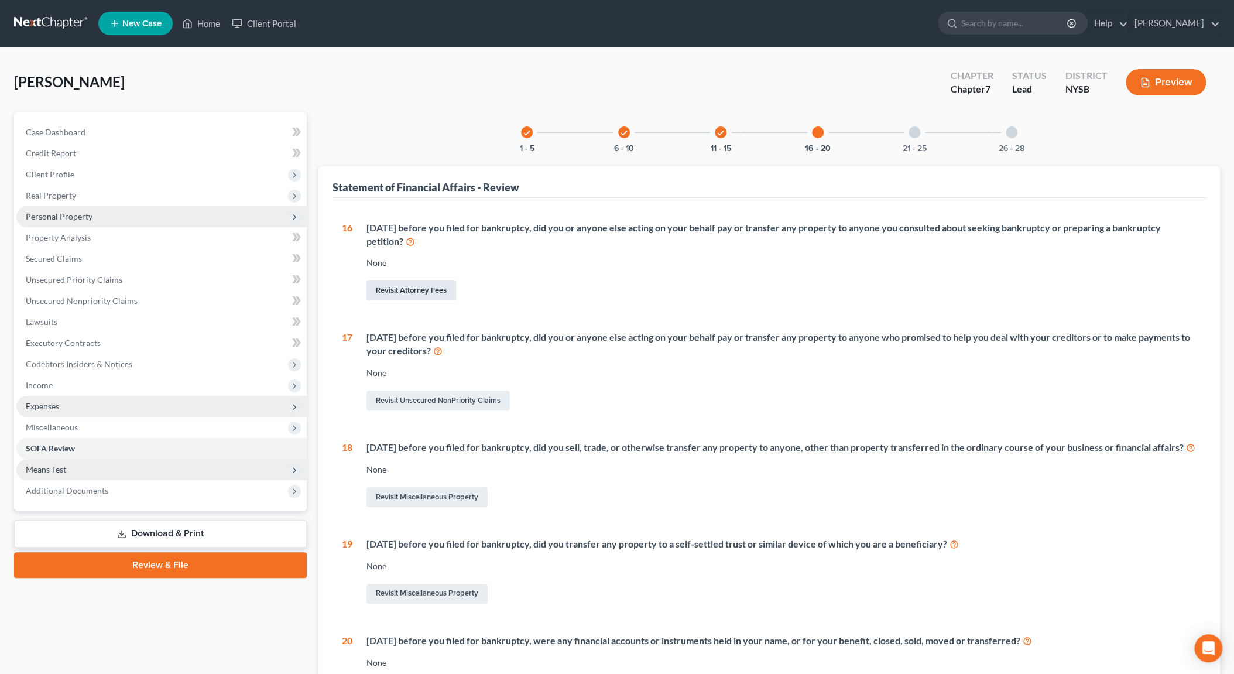
click at [420, 291] on link "Revisit Attorney Fees" at bounding box center [411, 290] width 90 height 20
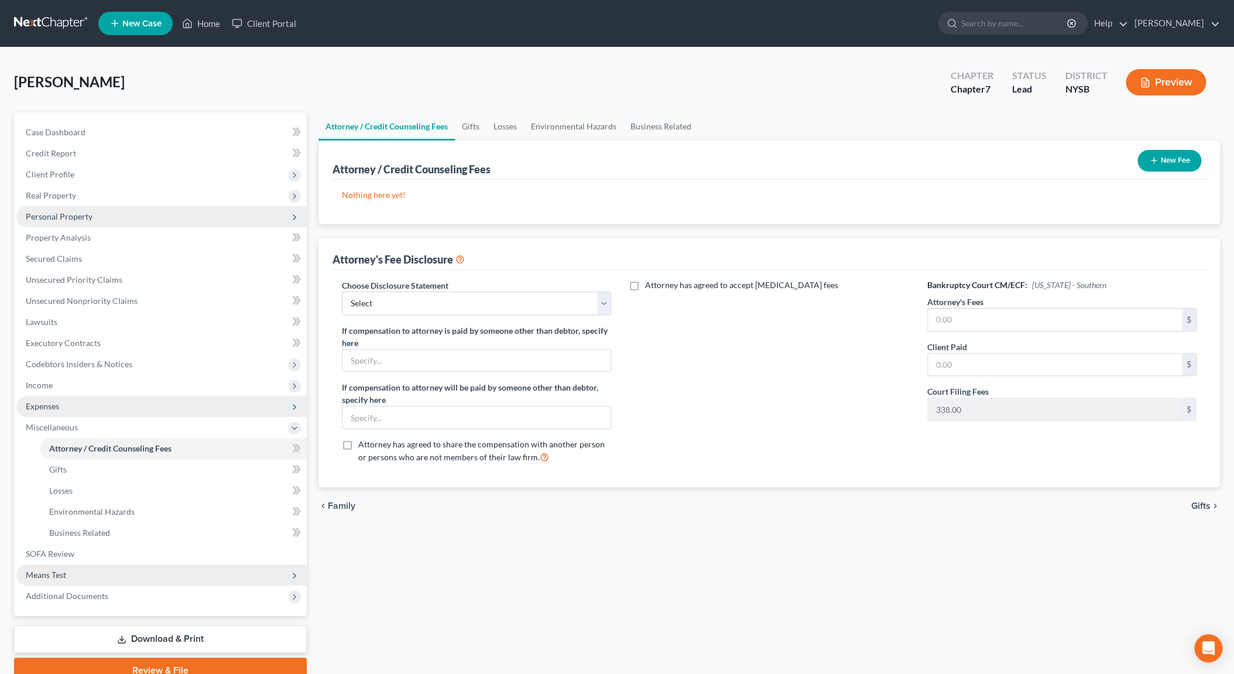
click at [1159, 158] on button "New Fee" at bounding box center [1170, 161] width 64 height 22
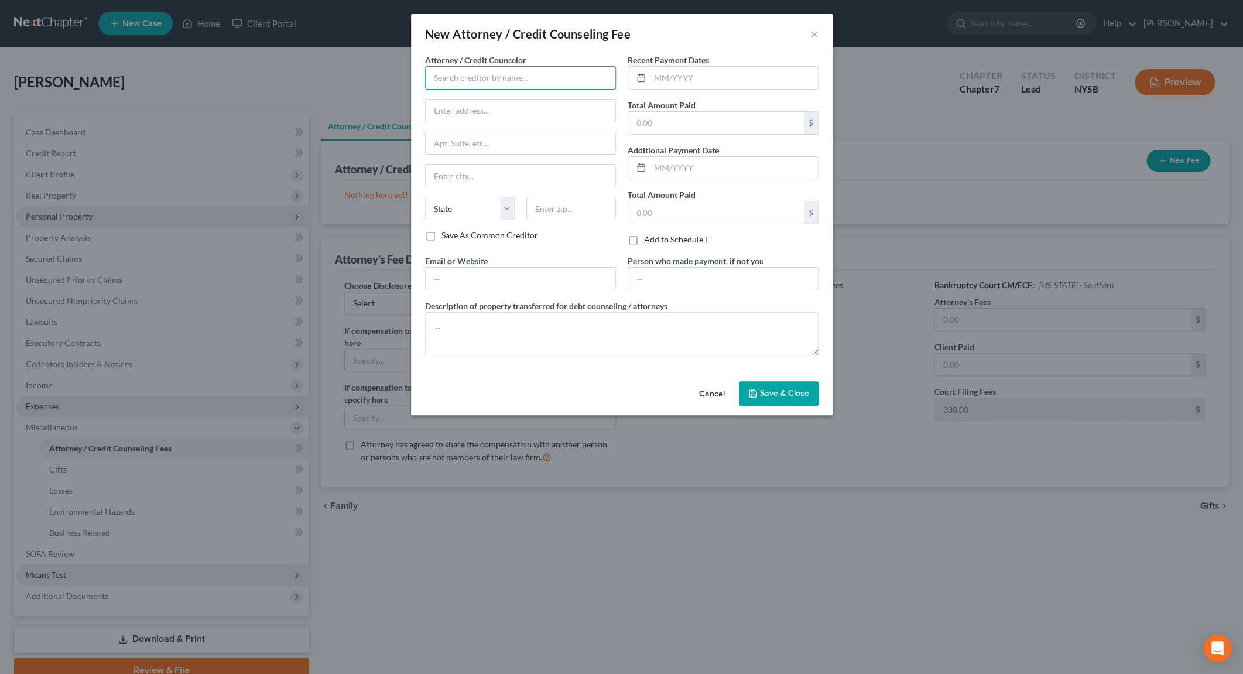
click at [581, 74] on input "text" at bounding box center [520, 77] width 191 height 23
type input "Daniel Alter"
click at [669, 210] on input "text" at bounding box center [716, 212] width 176 height 22
type input "838.00"
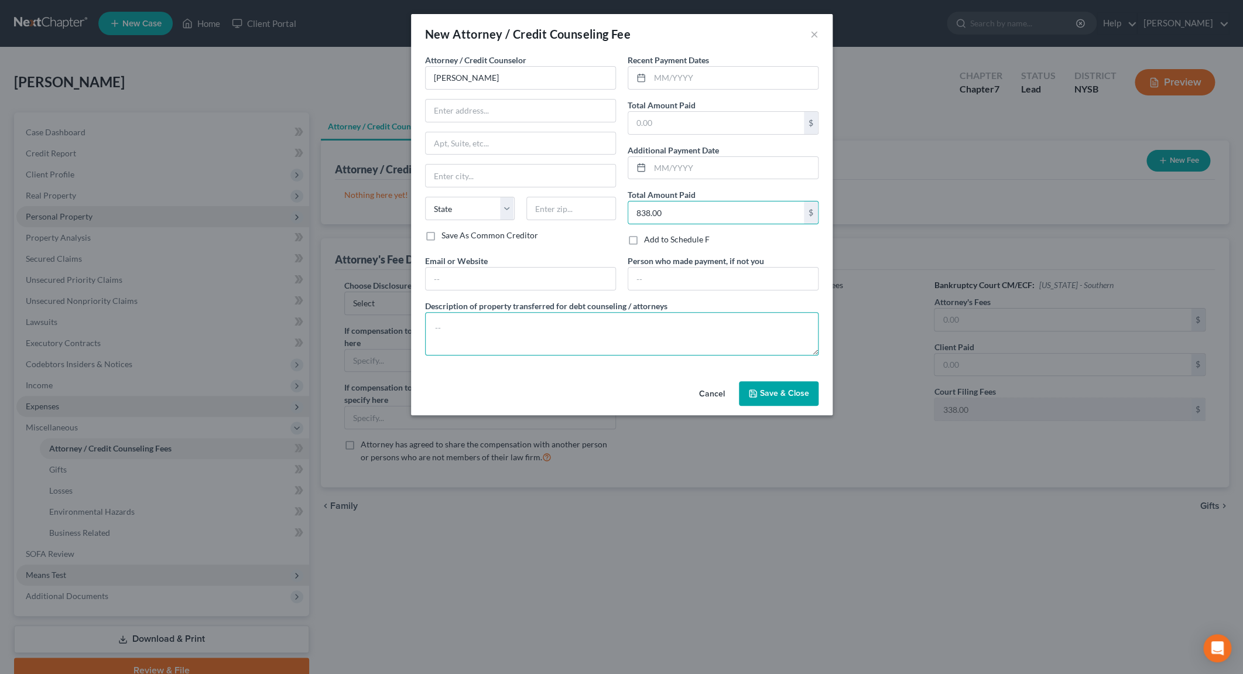
click at [600, 341] on textarea at bounding box center [621, 333] width 393 height 43
type textarea "Includes Chapter 7 Filing Fee"
click at [760, 388] on button "Save & Close" at bounding box center [779, 393] width 80 height 25
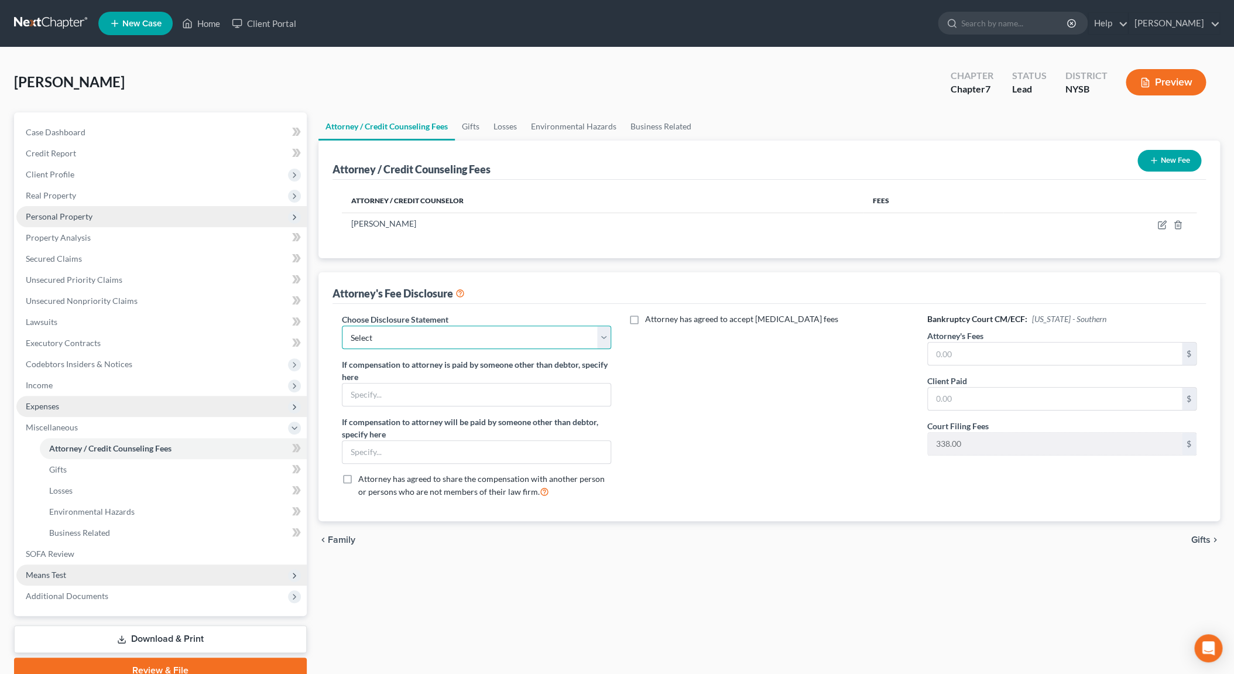
select select "0"
click option "Chapter 7 Default" at bounding box center [0, 0] width 0 height 0
click at [965, 355] on input "text" at bounding box center [1055, 353] width 254 height 22
type input "500.00"
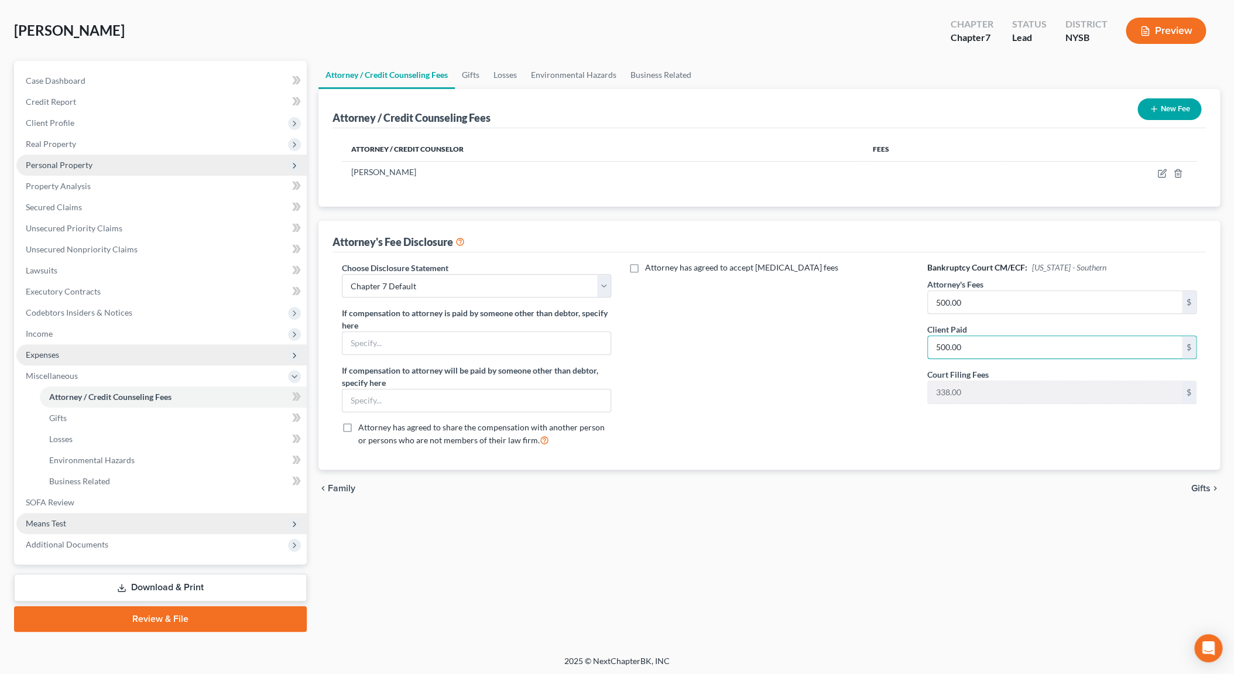
scroll to position [53, 0]
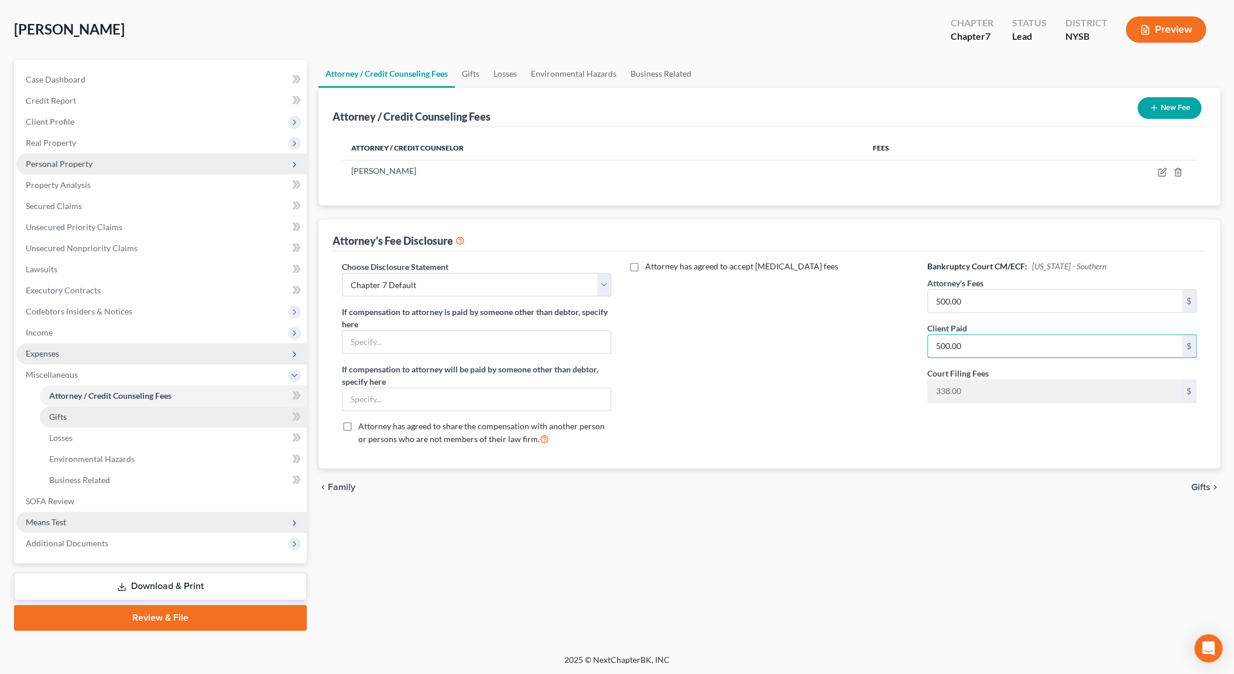
type input "500.00"
click at [73, 412] on link "Gifts" at bounding box center [173, 416] width 267 height 21
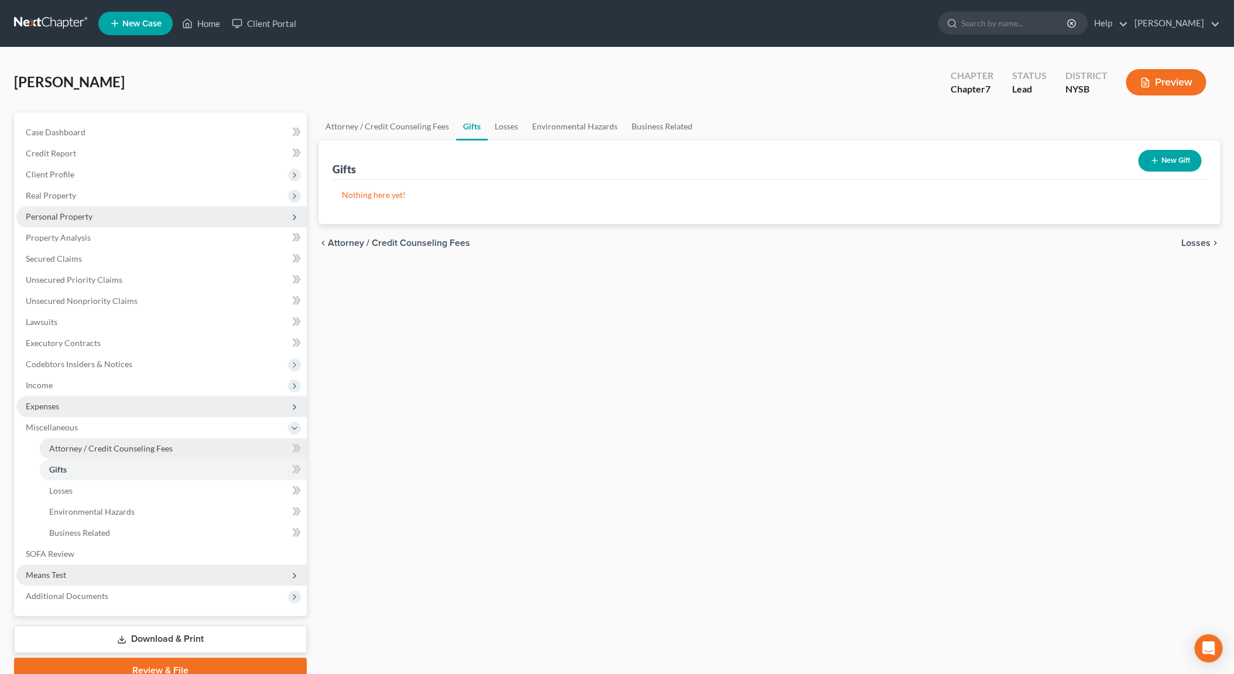
click at [111, 448] on span "Attorney / Credit Counseling Fees" at bounding box center [111, 448] width 124 height 10
select select "0"
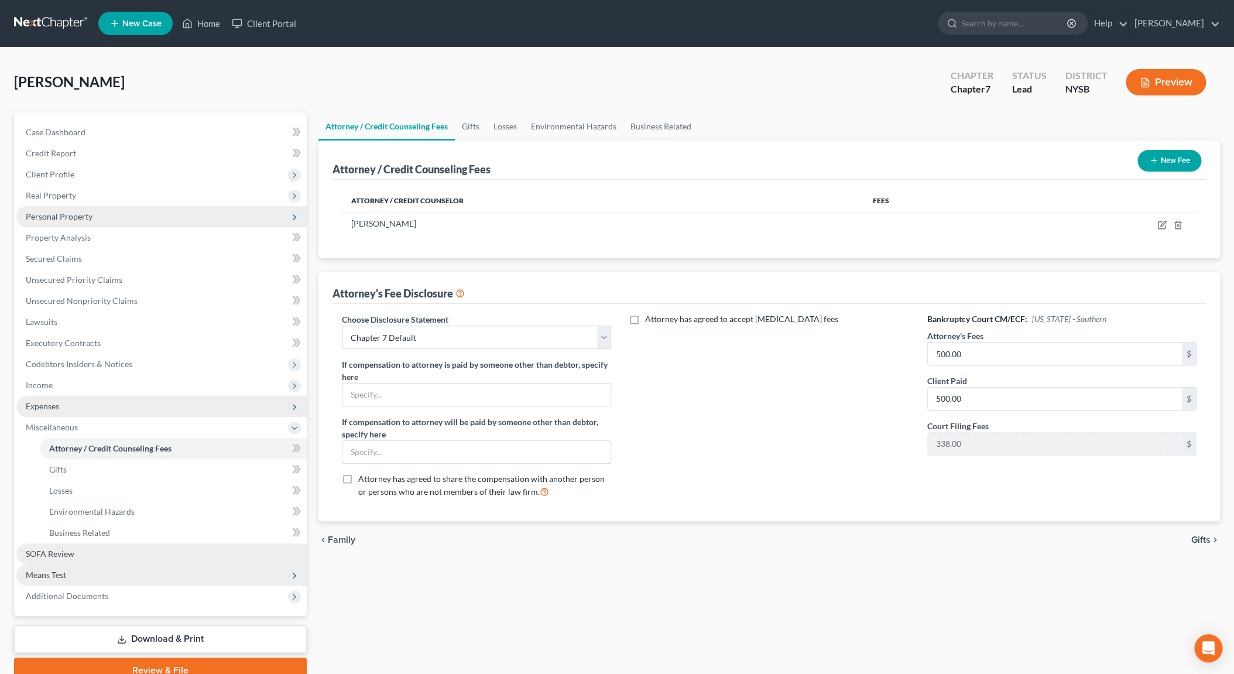
click at [75, 548] on link "SOFA Review" at bounding box center [161, 553] width 290 height 21
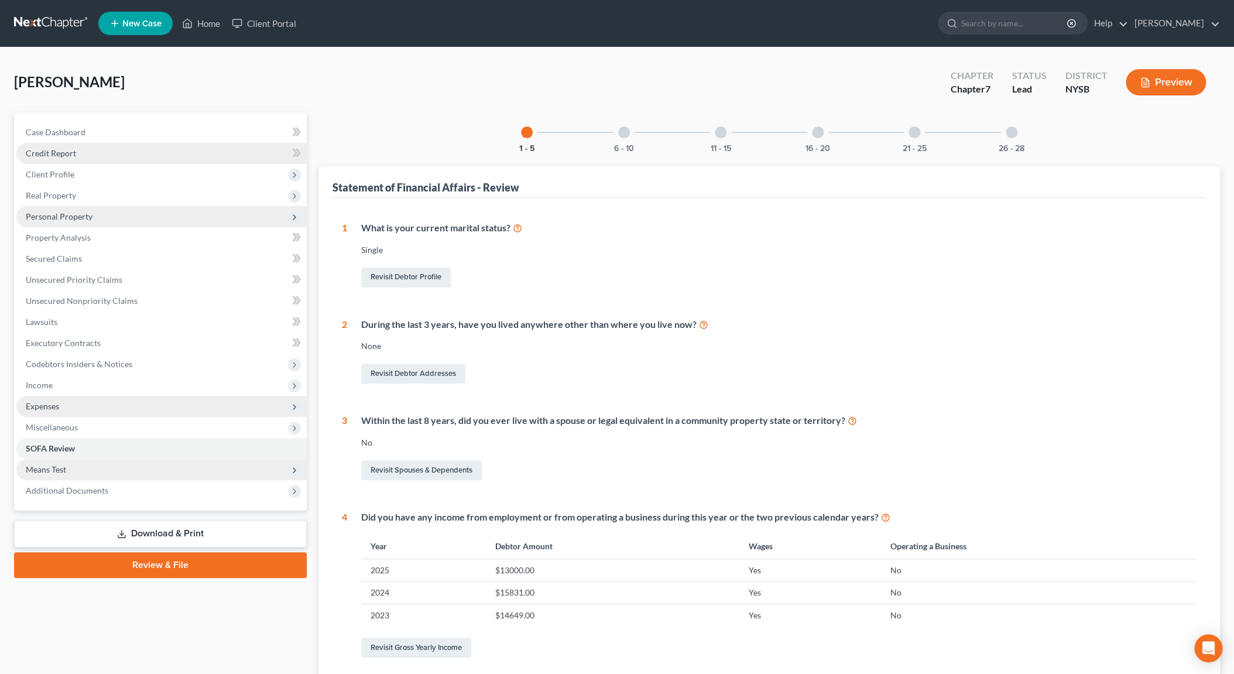
click at [64, 150] on span "Credit Report" at bounding box center [51, 153] width 50 height 10
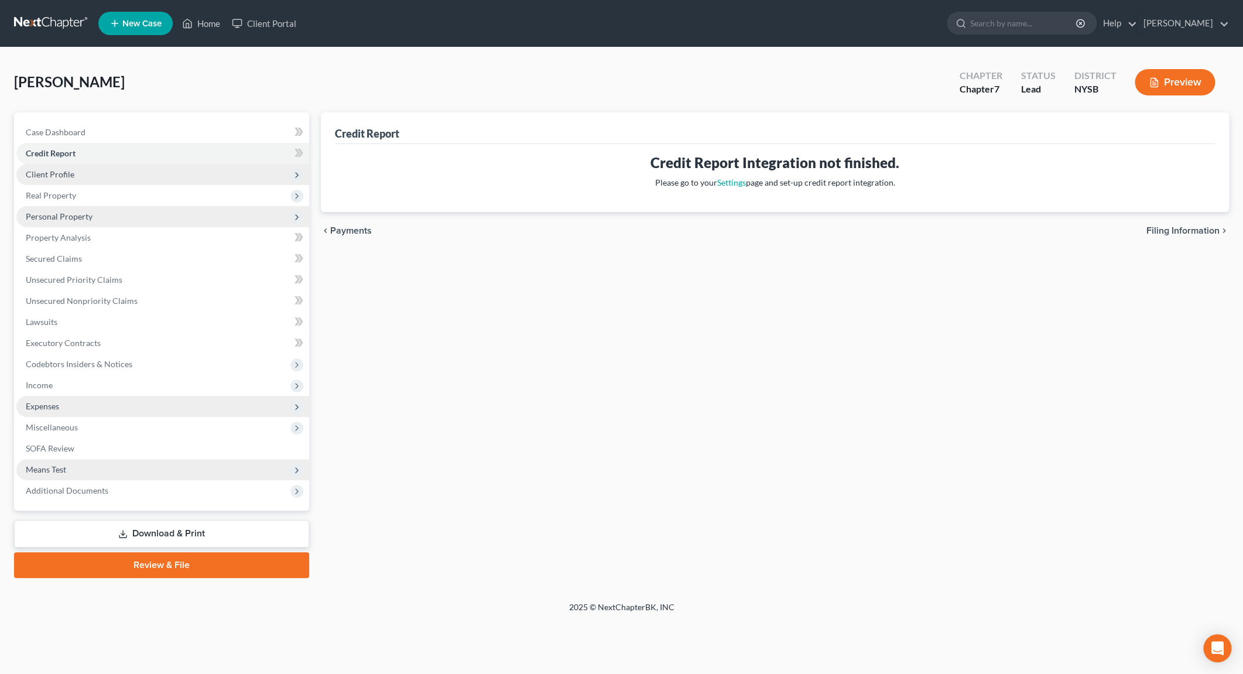
click at [71, 172] on span "Client Profile" at bounding box center [50, 174] width 49 height 10
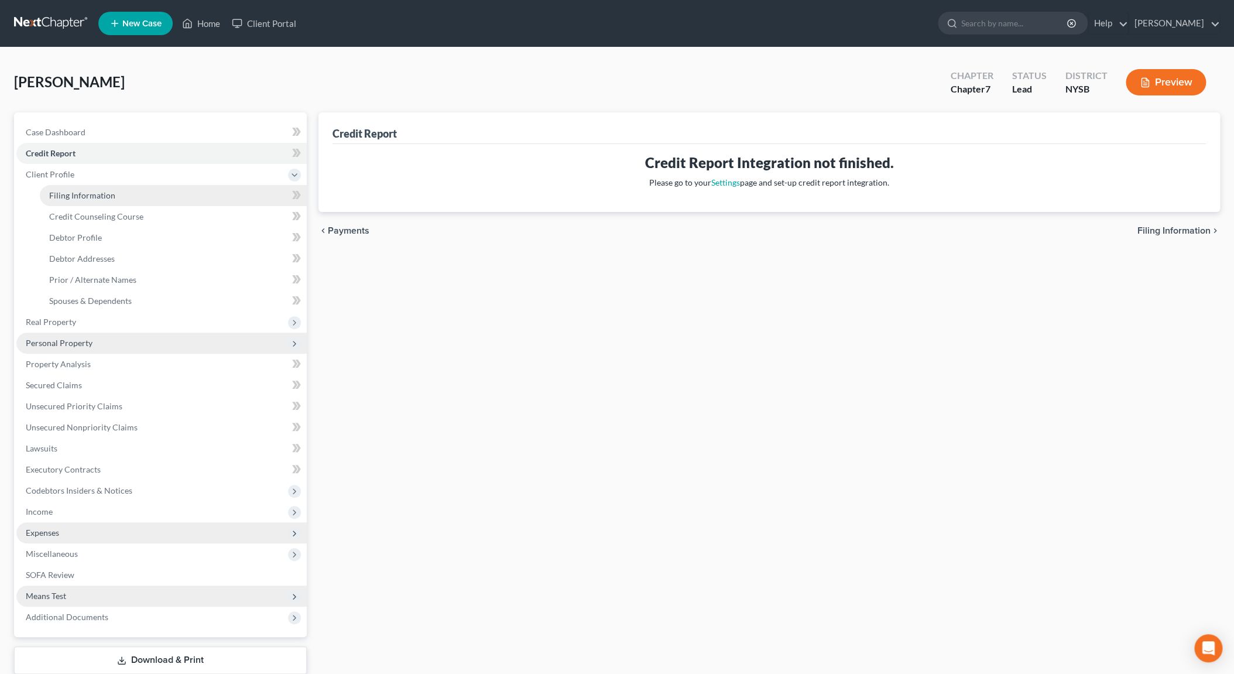
click at [81, 193] on span "Filing Information" at bounding box center [82, 195] width 66 height 10
select select "1"
select select "0"
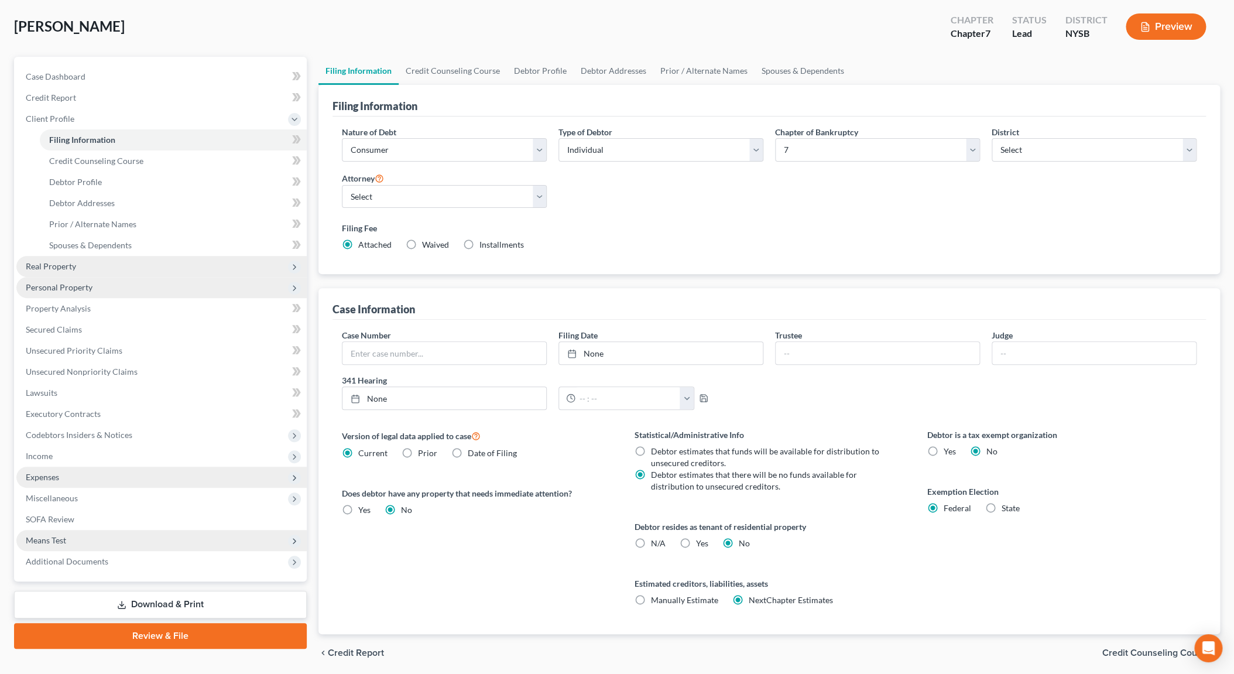
scroll to position [56, 0]
click at [90, 285] on span "Personal Property" at bounding box center [59, 287] width 67 height 10
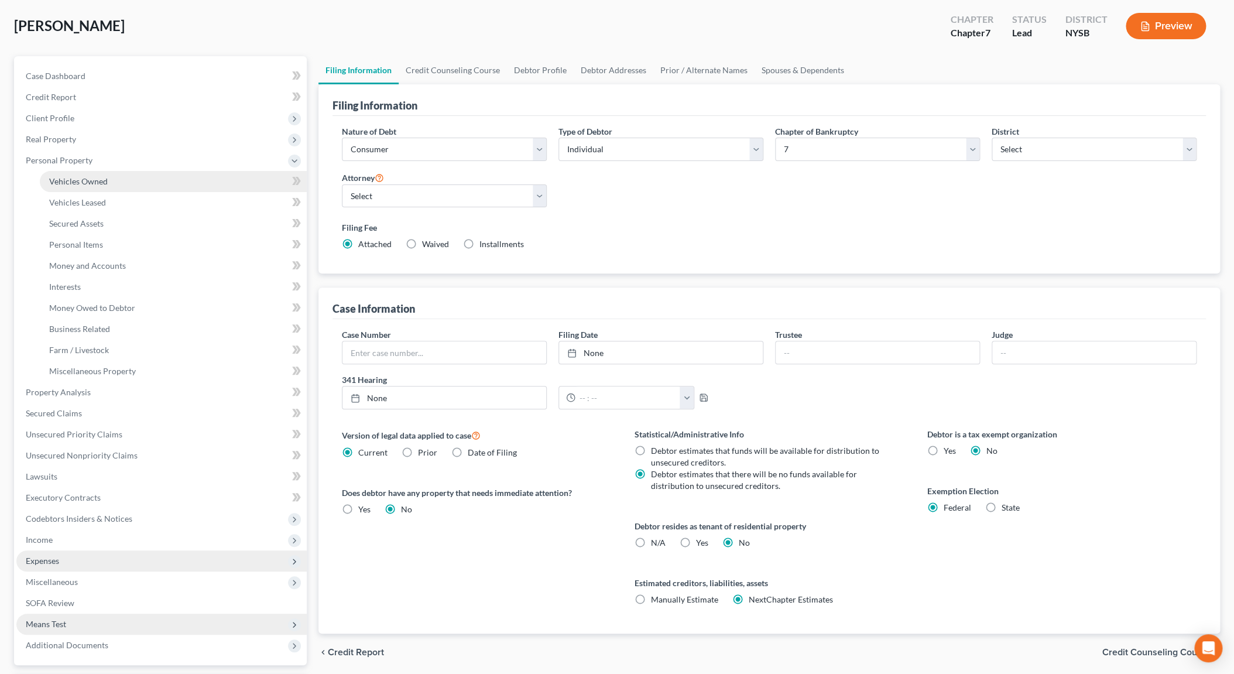
click at [110, 179] on link "Vehicles Owned" at bounding box center [173, 181] width 267 height 21
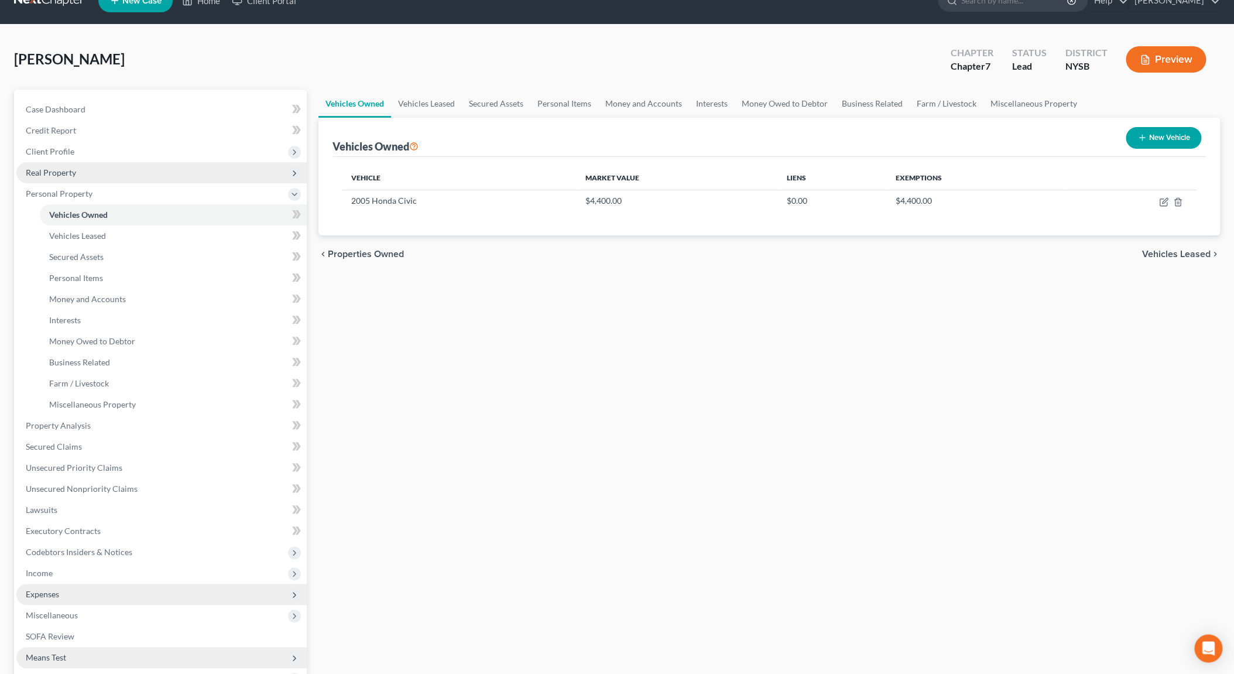
scroll to position [47, 0]
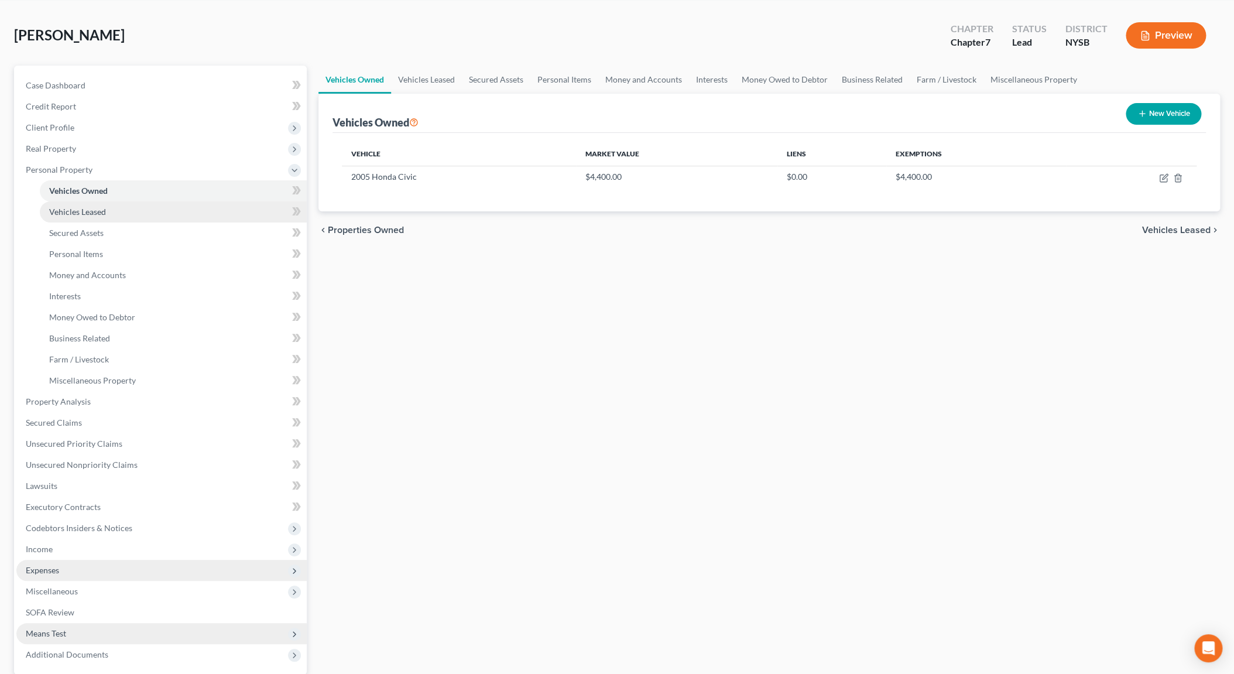
click at [110, 214] on link "Vehicles Leased" at bounding box center [173, 211] width 267 height 21
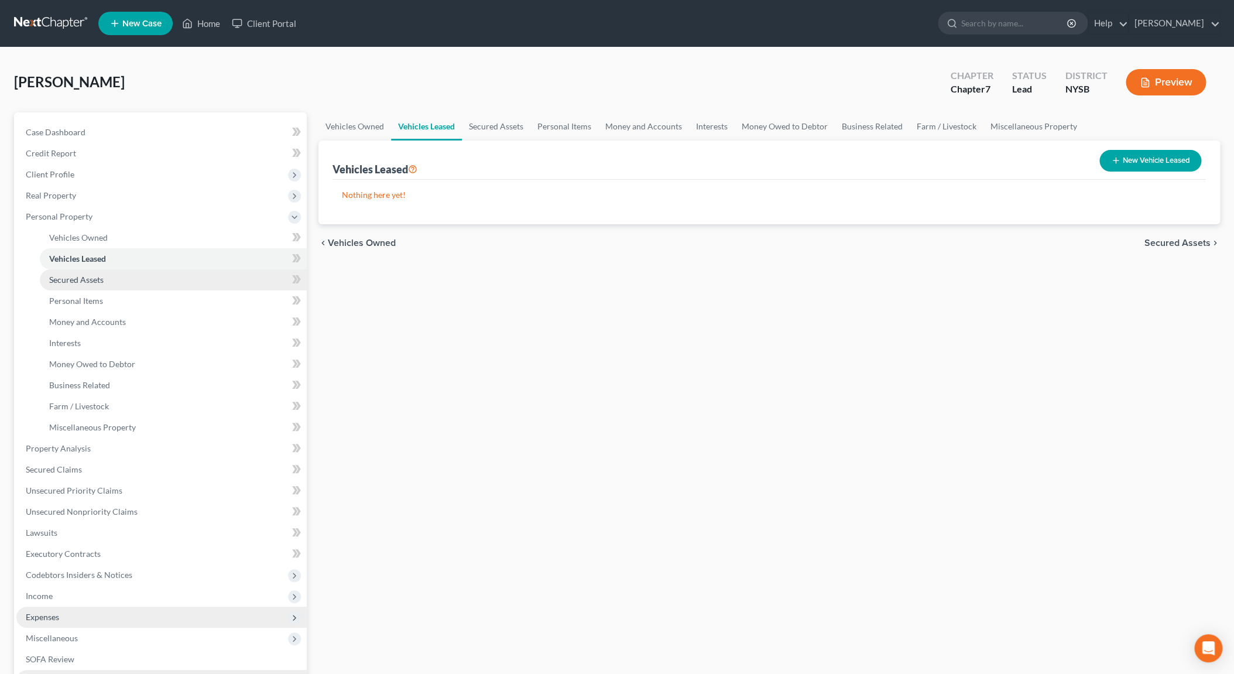
click at [93, 276] on span "Secured Assets" at bounding box center [76, 280] width 54 height 10
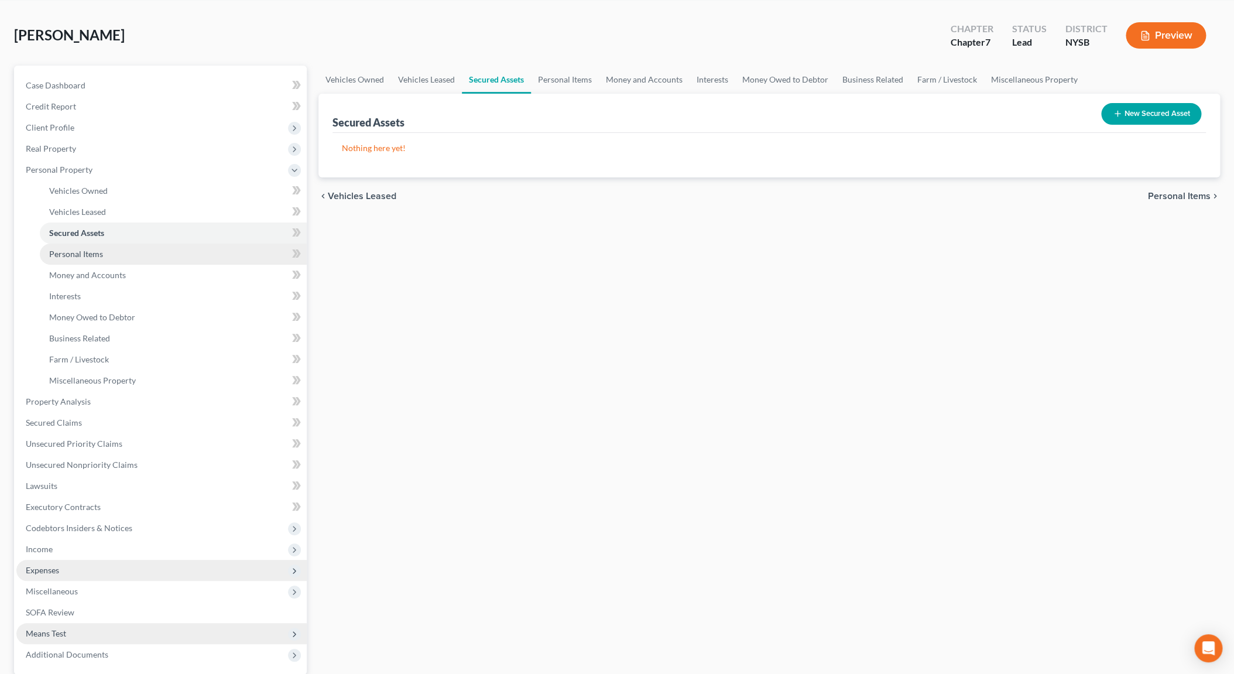
click at [110, 251] on link "Personal Items" at bounding box center [173, 254] width 267 height 21
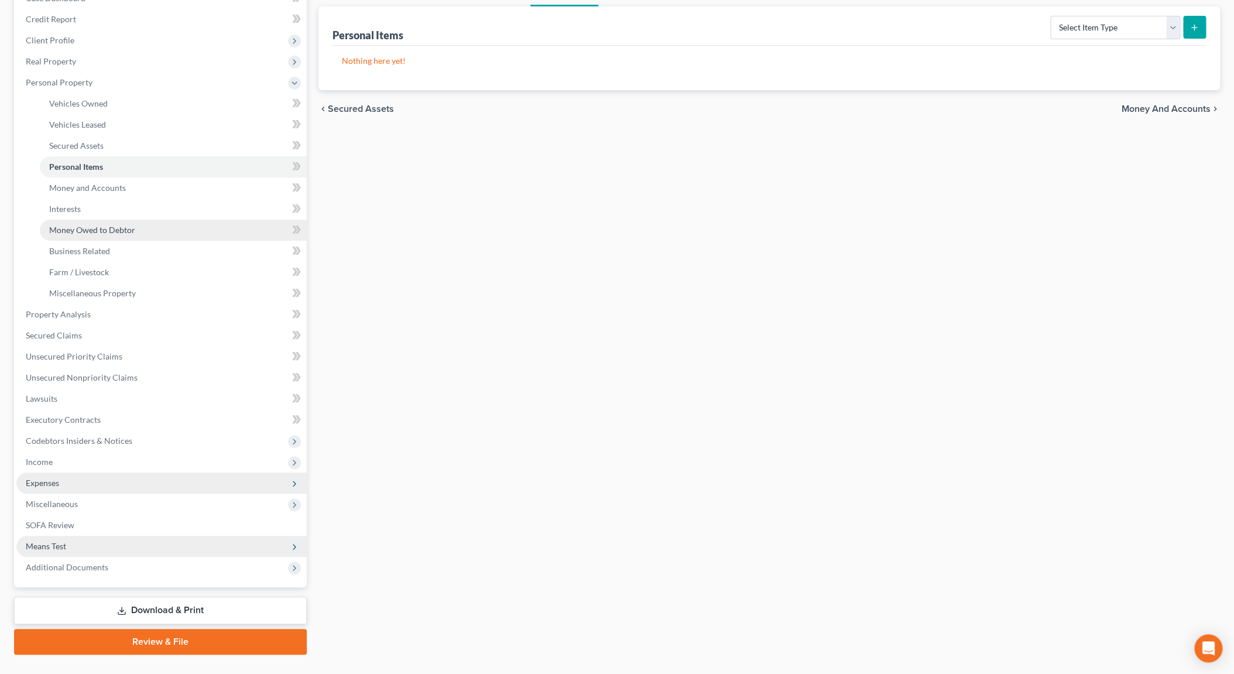
scroll to position [103, 0]
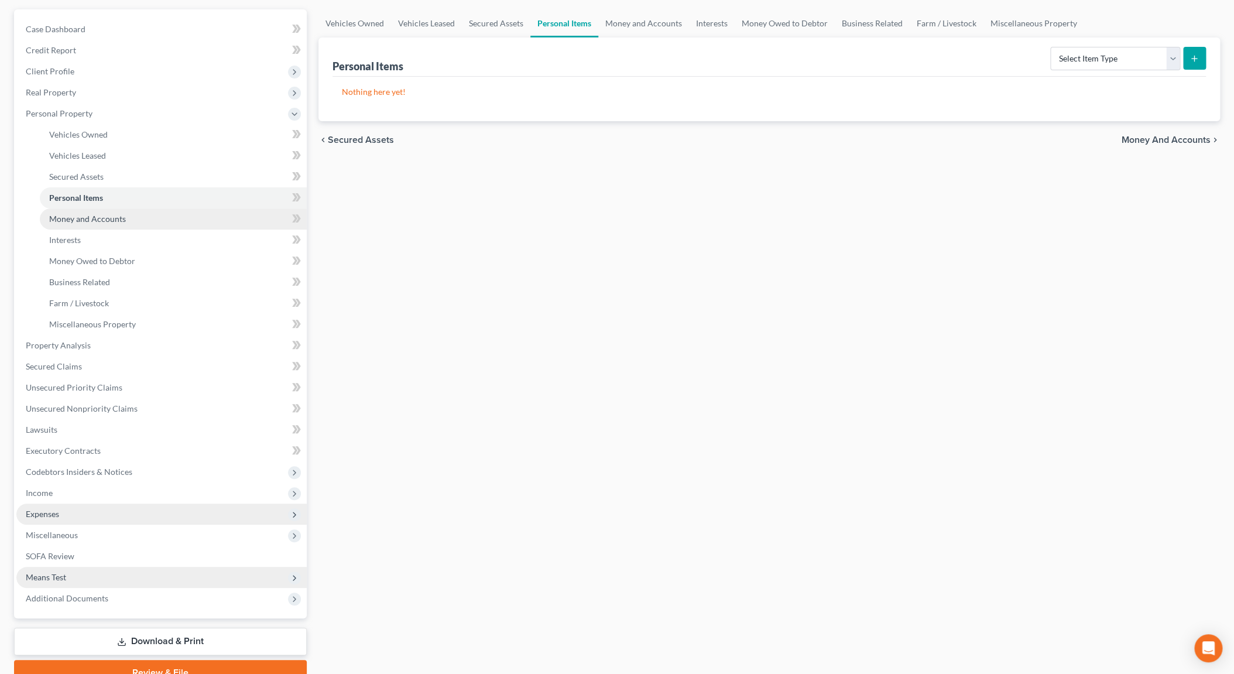
click at [111, 220] on span "Money and Accounts" at bounding box center [87, 219] width 77 height 10
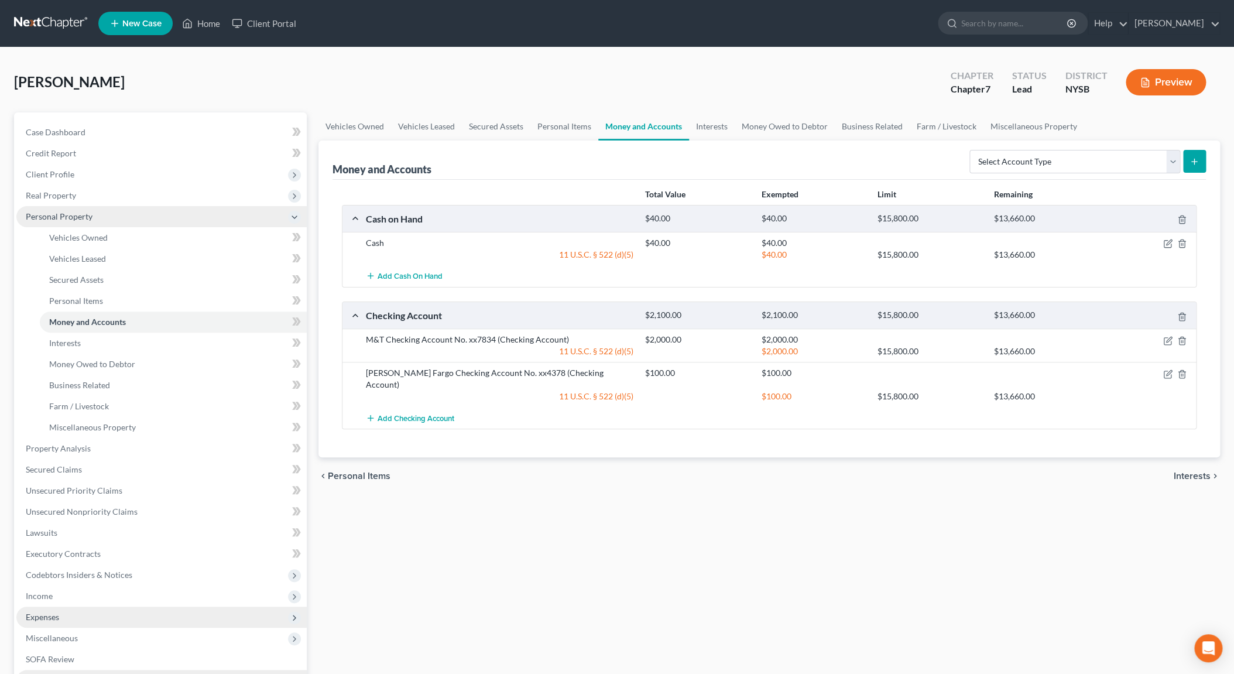
scroll to position [47, 0]
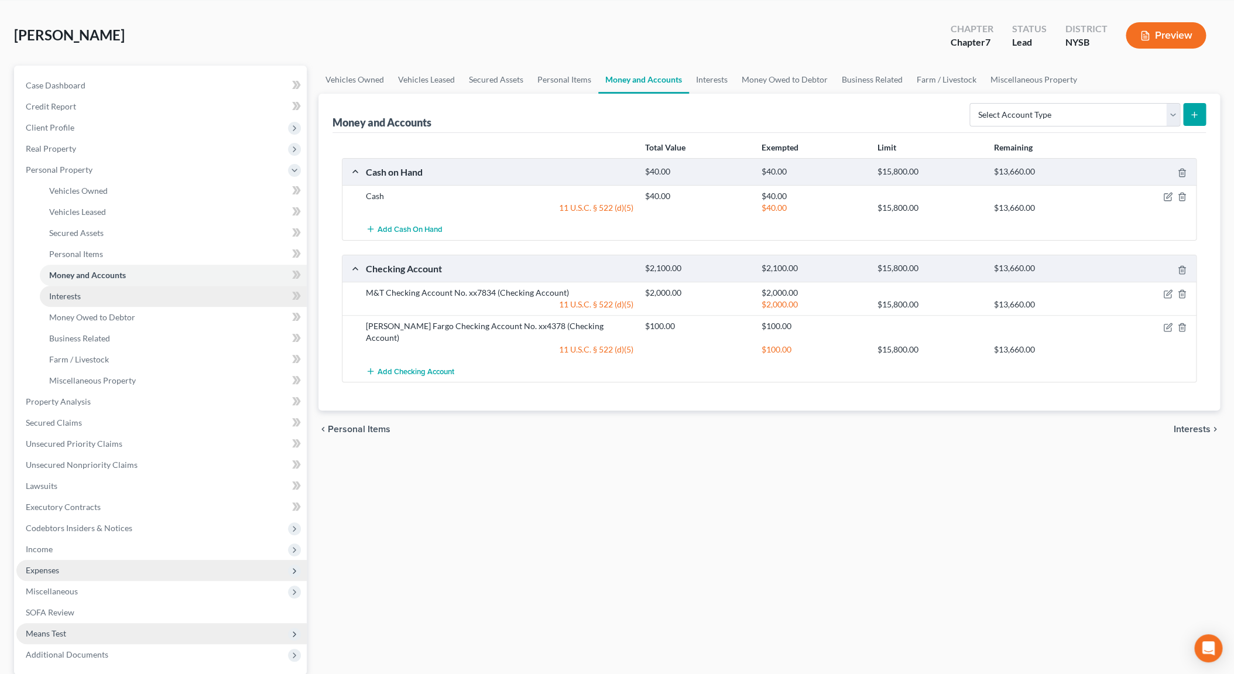
click at [63, 300] on span "Interests" at bounding box center [65, 296] width 32 height 10
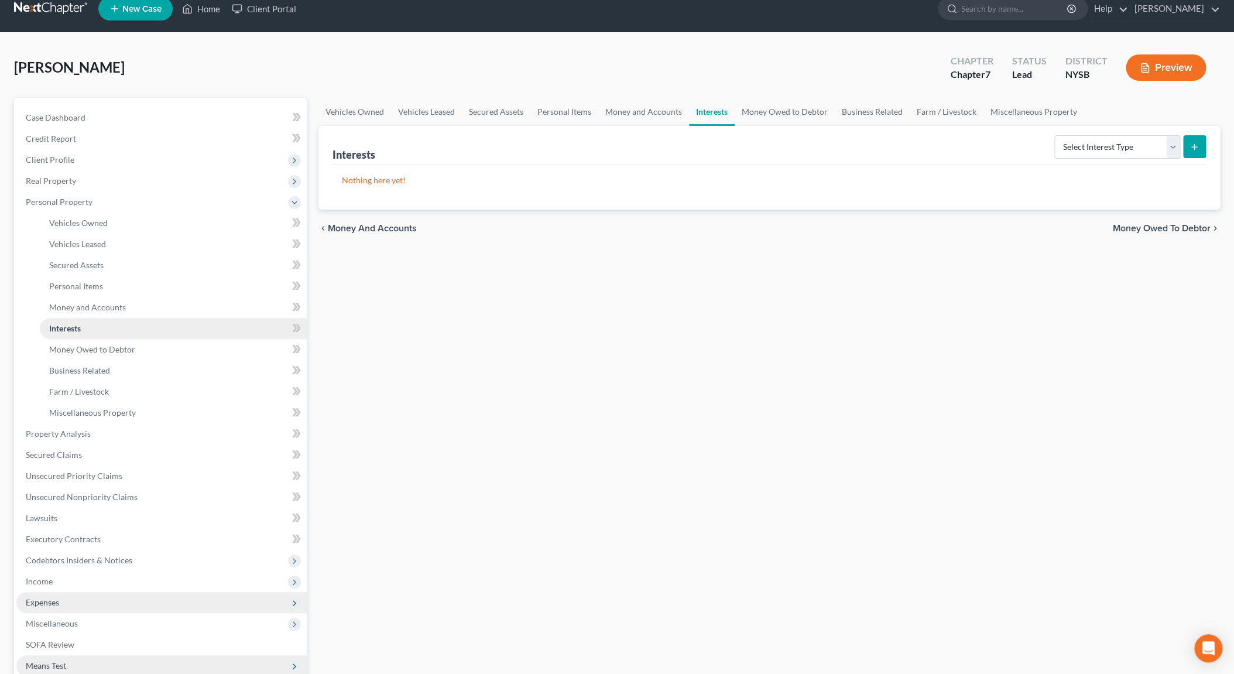
scroll to position [47, 0]
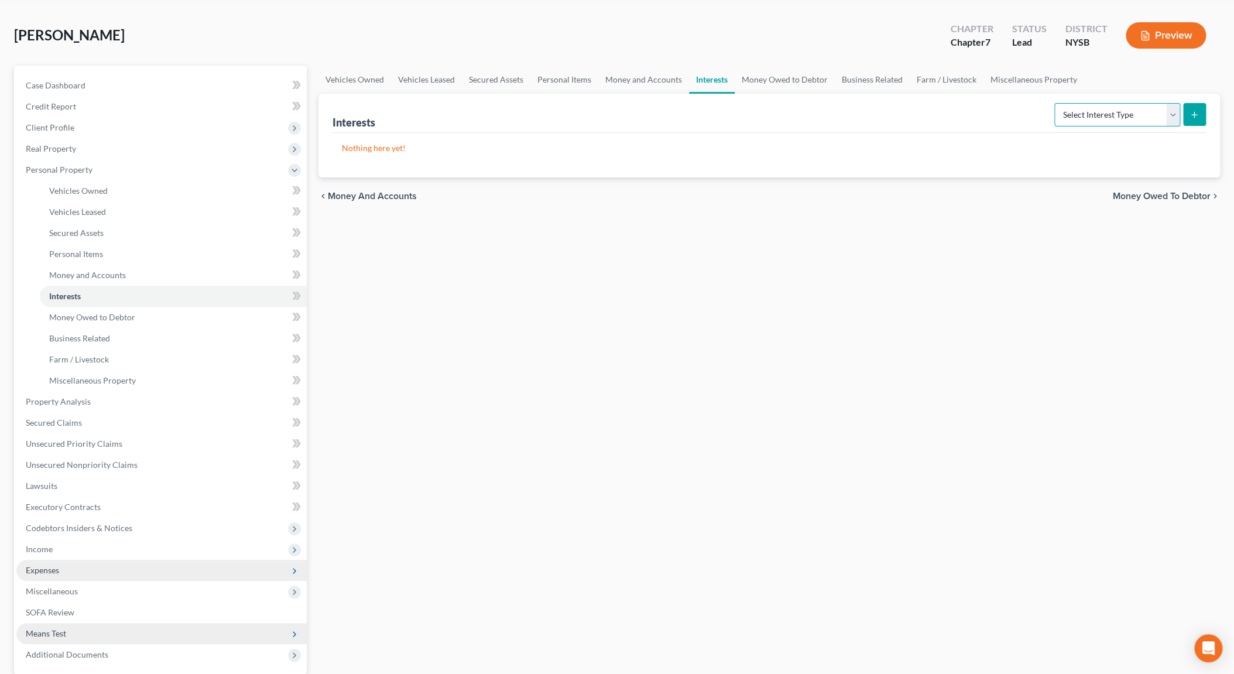
click at [1054, 103] on select "Select Interest Type 401K Annuity Bond Education IRA Government Bond Government…" at bounding box center [1117, 114] width 126 height 23
click at [107, 318] on span "Money Owed to Debtor" at bounding box center [92, 317] width 86 height 10
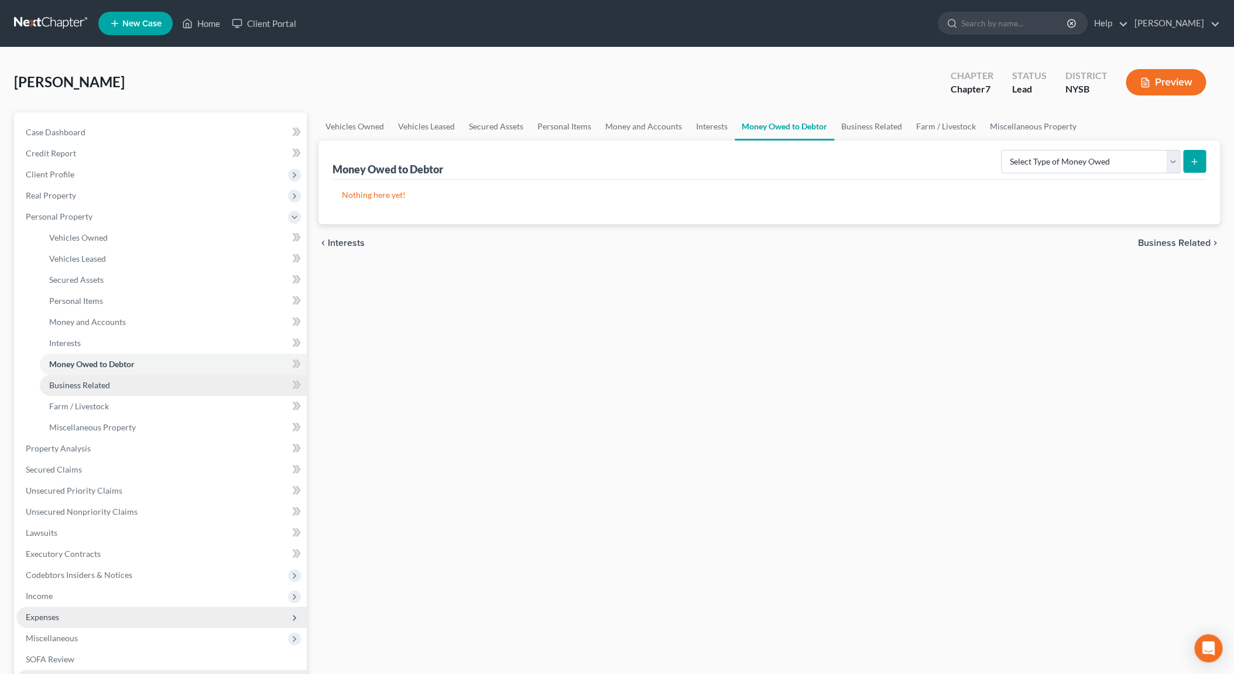
click at [107, 380] on span "Business Related" at bounding box center [79, 385] width 61 height 10
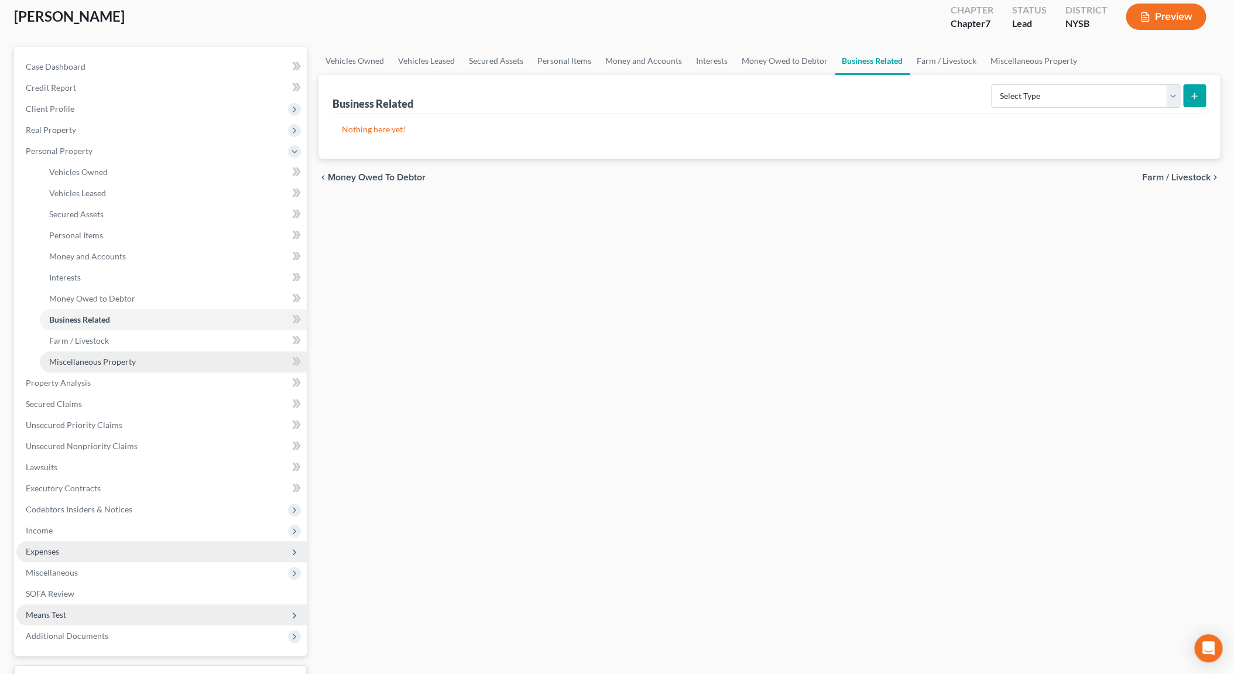
click at [115, 361] on span "Miscellaneous Property" at bounding box center [92, 362] width 87 height 10
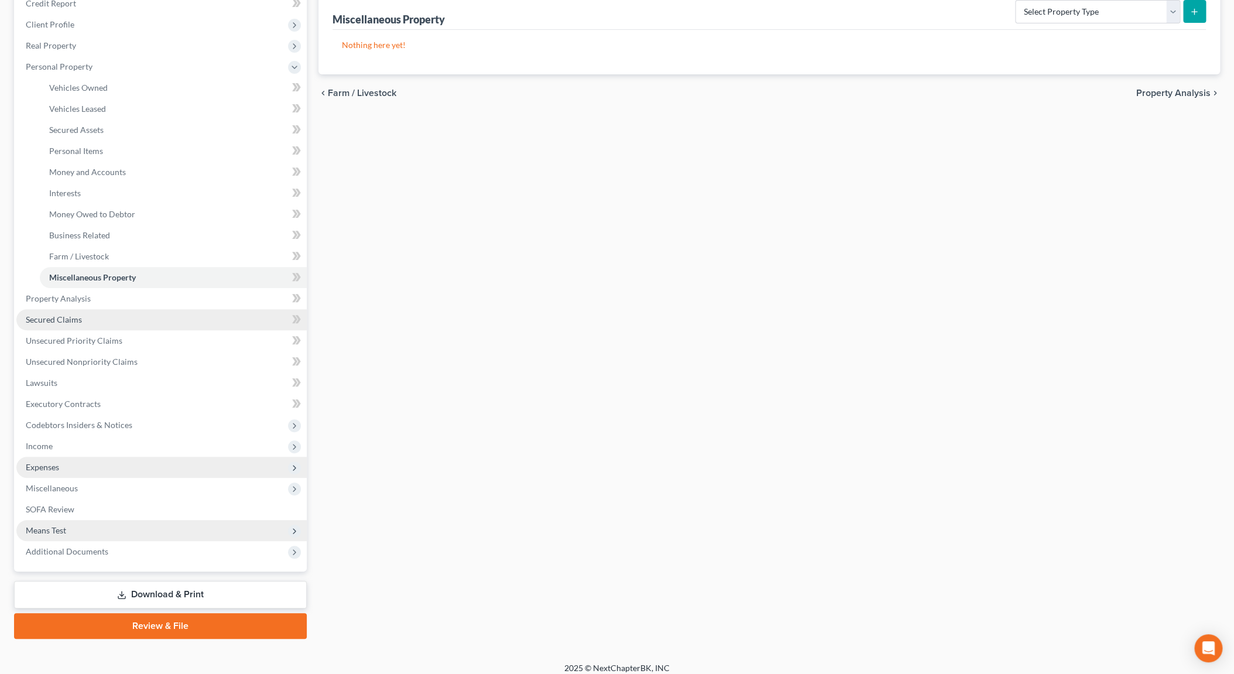
scroll to position [158, 0]
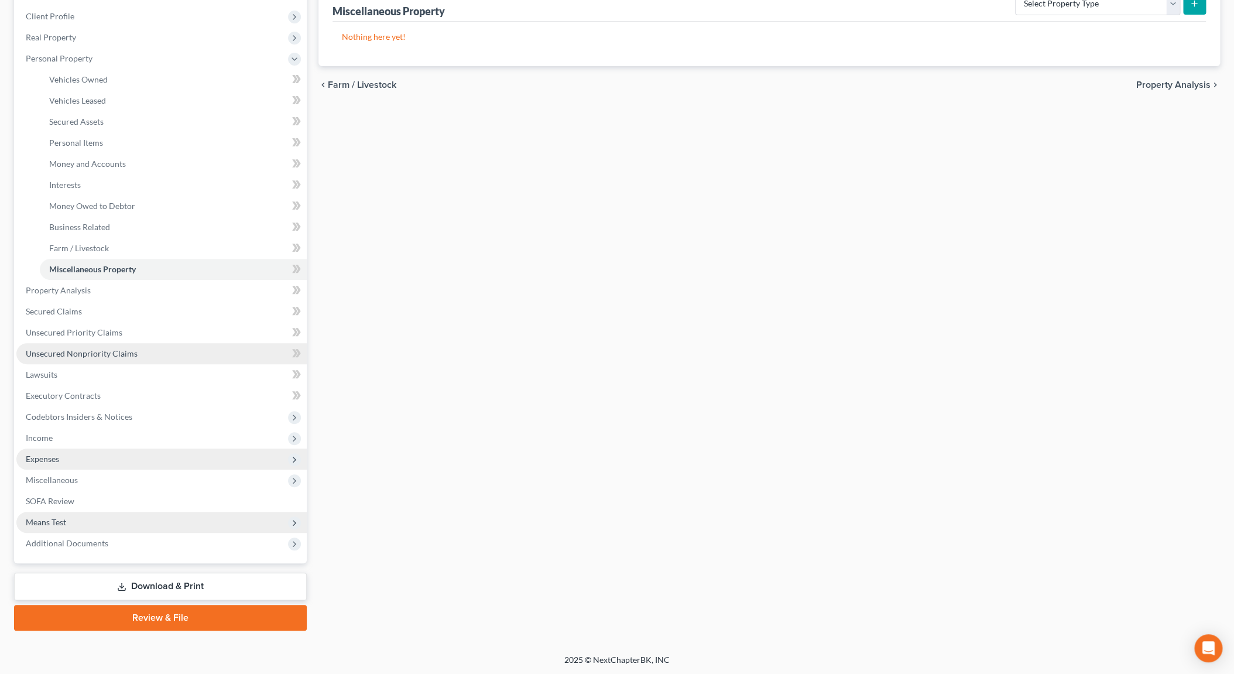
click at [120, 344] on link "Unsecured Nonpriority Claims" at bounding box center [161, 353] width 290 height 21
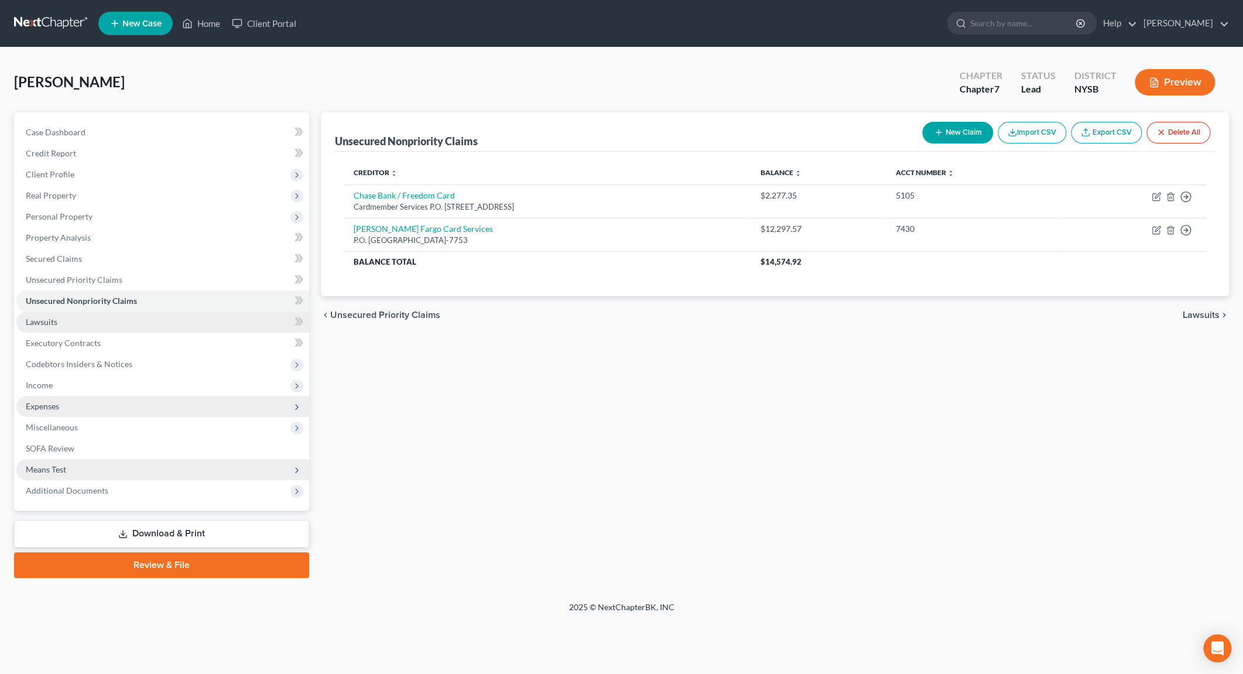
click at [56, 325] on span "Lawsuits" at bounding box center [42, 322] width 32 height 10
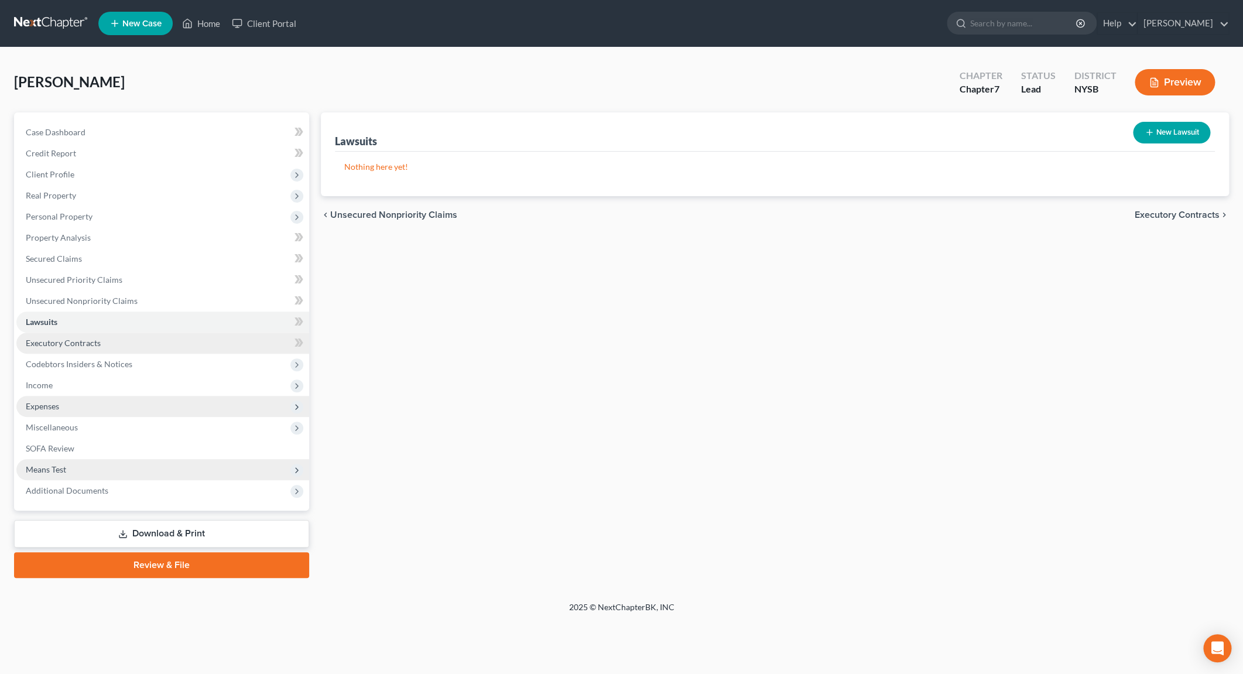
click at [66, 341] on span "Executory Contracts" at bounding box center [63, 343] width 75 height 10
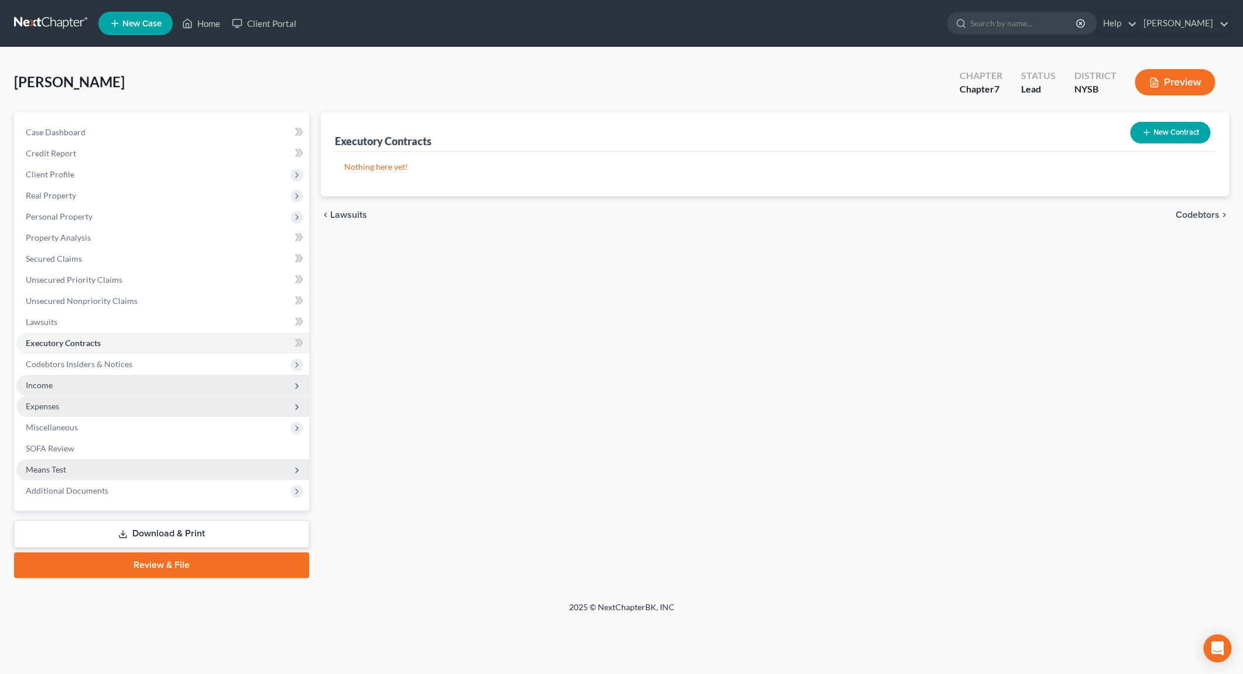
click at [93, 387] on span "Income" at bounding box center [162, 385] width 293 height 21
click at [94, 382] on span "Income" at bounding box center [162, 385] width 293 height 21
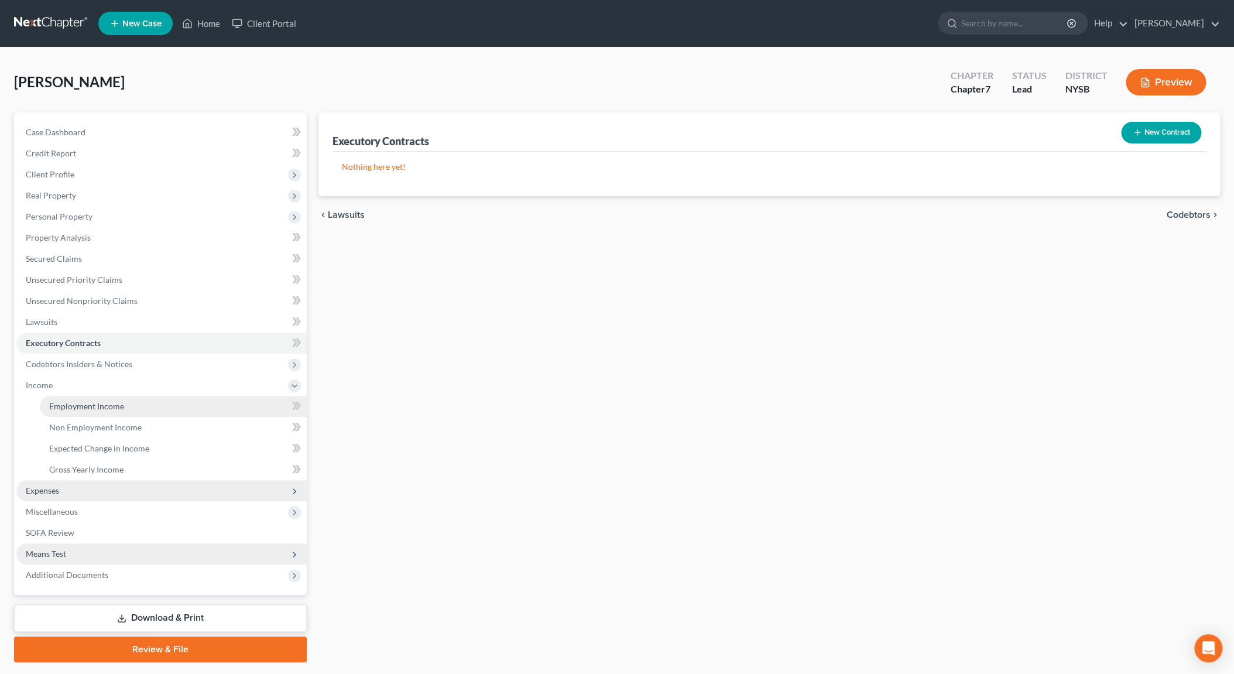
click at [104, 400] on link "Employment Income" at bounding box center [173, 406] width 267 height 21
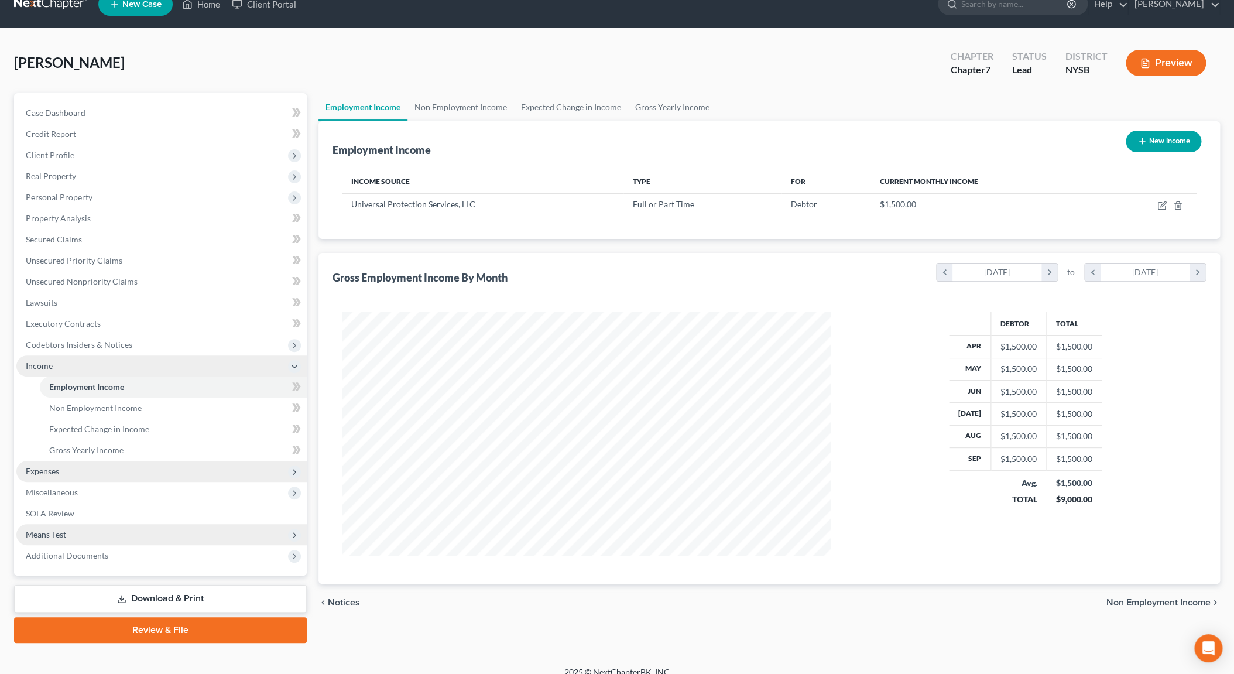
scroll to position [32, 0]
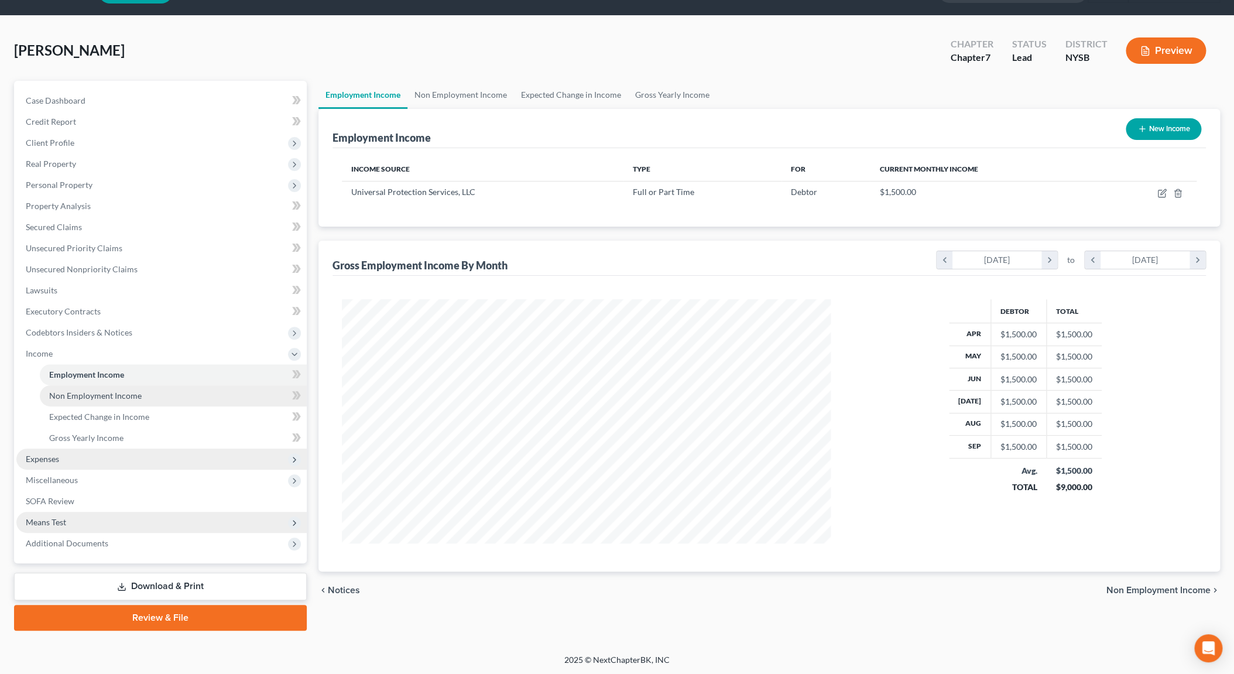
click at [124, 398] on span "Non Employment Income" at bounding box center [95, 395] width 93 height 10
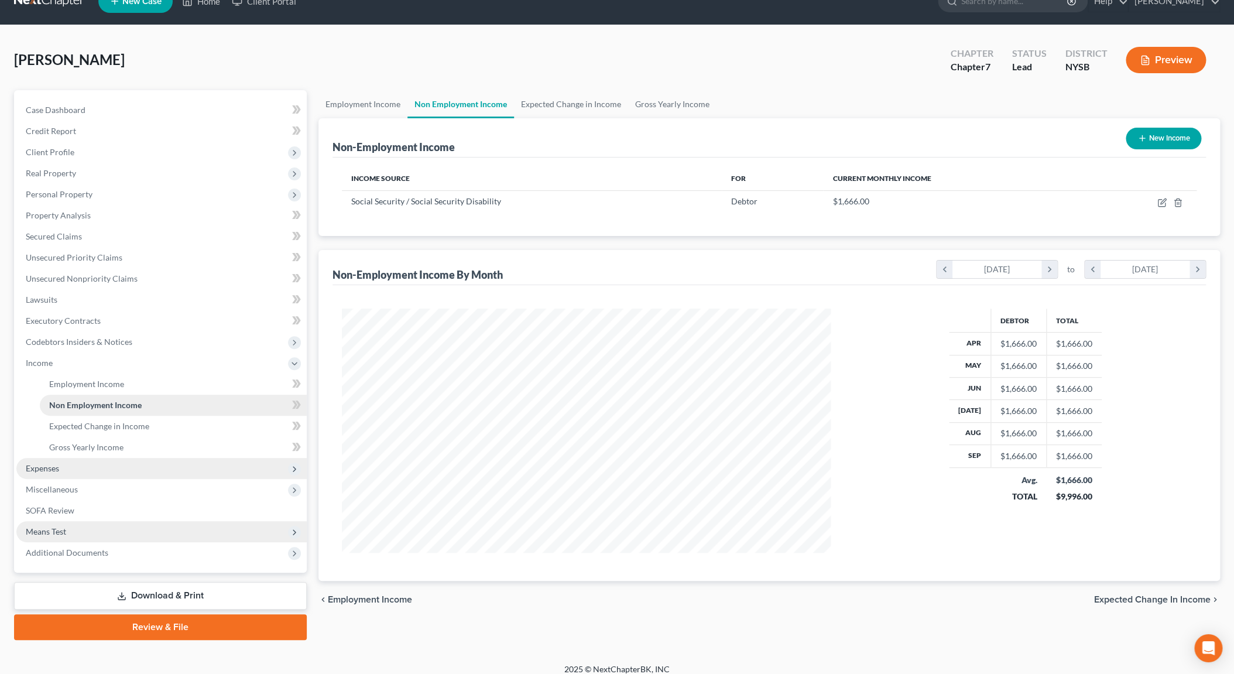
scroll to position [32, 0]
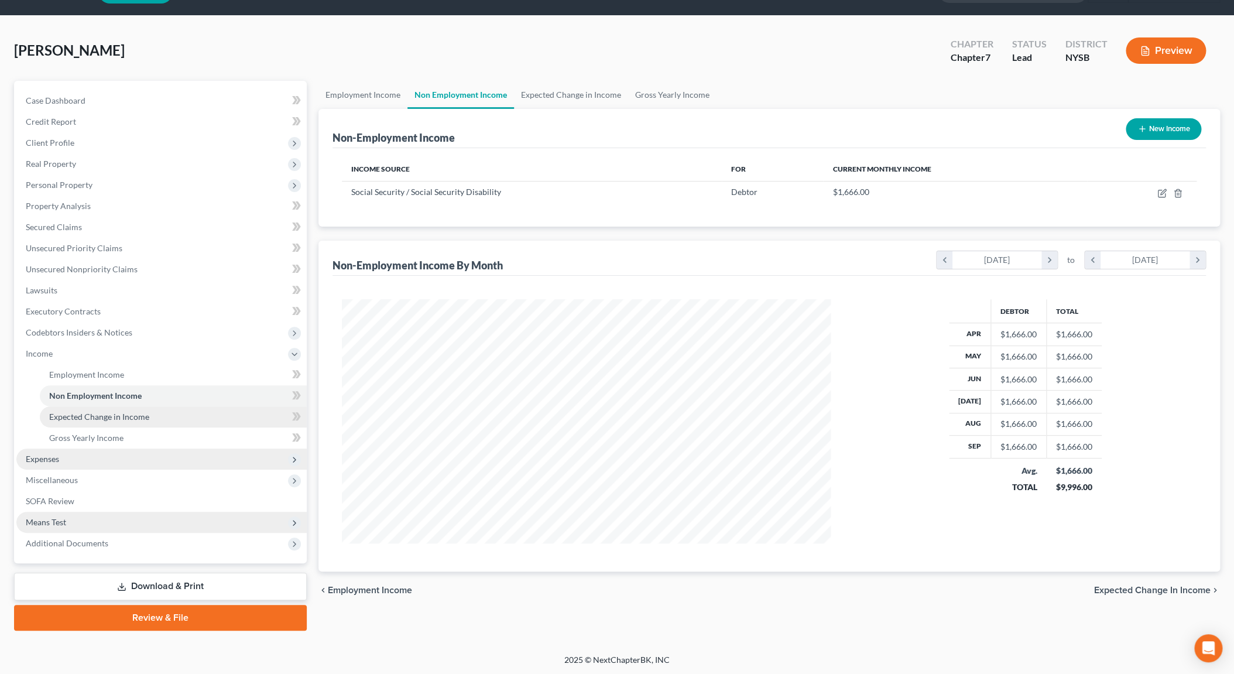
click at [139, 422] on link "Expected Change in Income" at bounding box center [173, 416] width 267 height 21
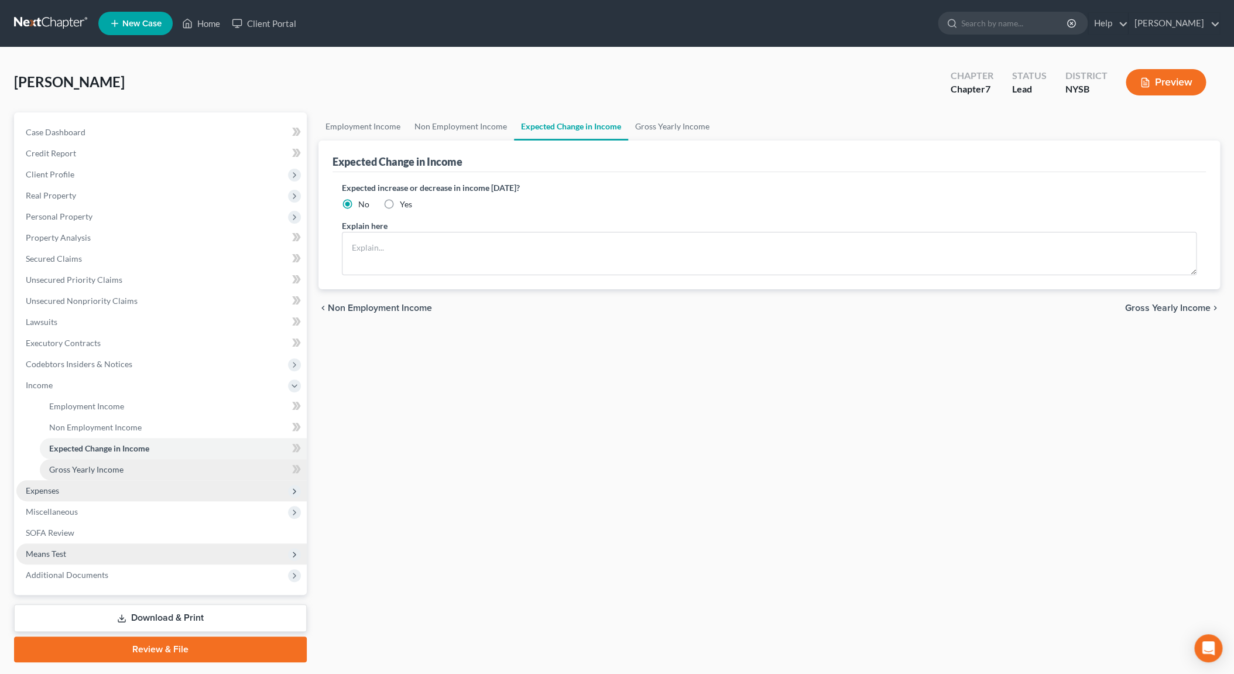
click at [133, 464] on link "Gross Yearly Income" at bounding box center [173, 469] width 267 height 21
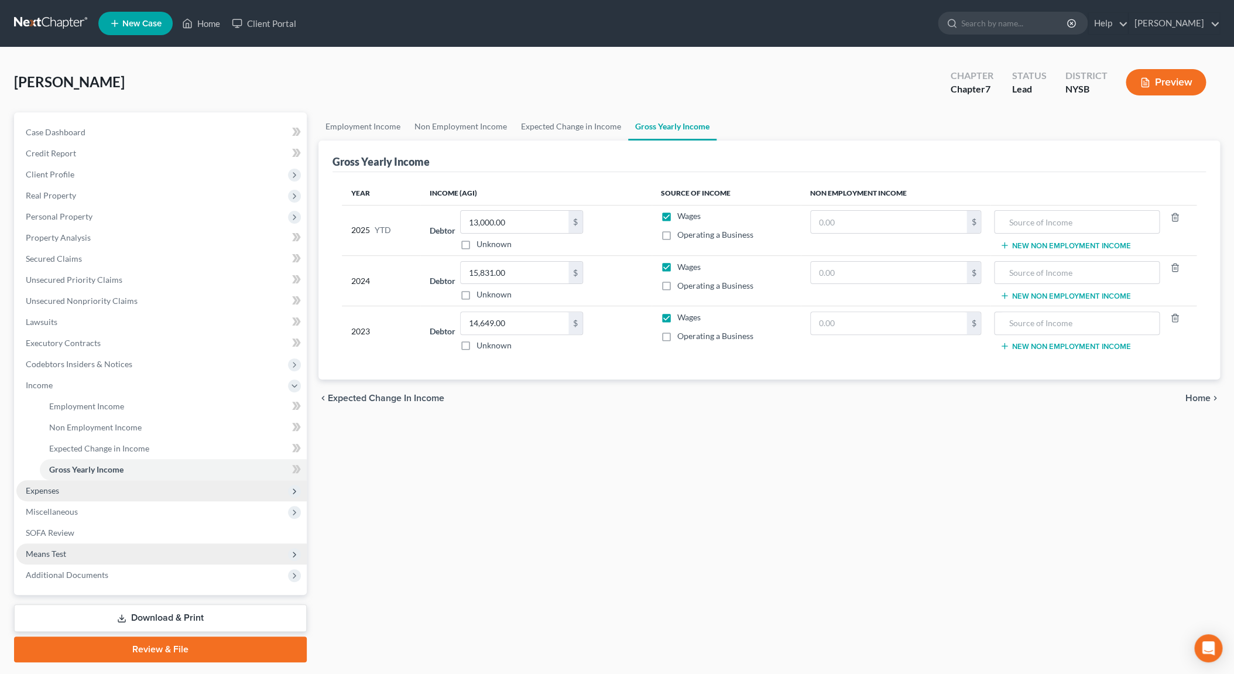
click at [104, 480] on span "Expenses" at bounding box center [161, 490] width 290 height 21
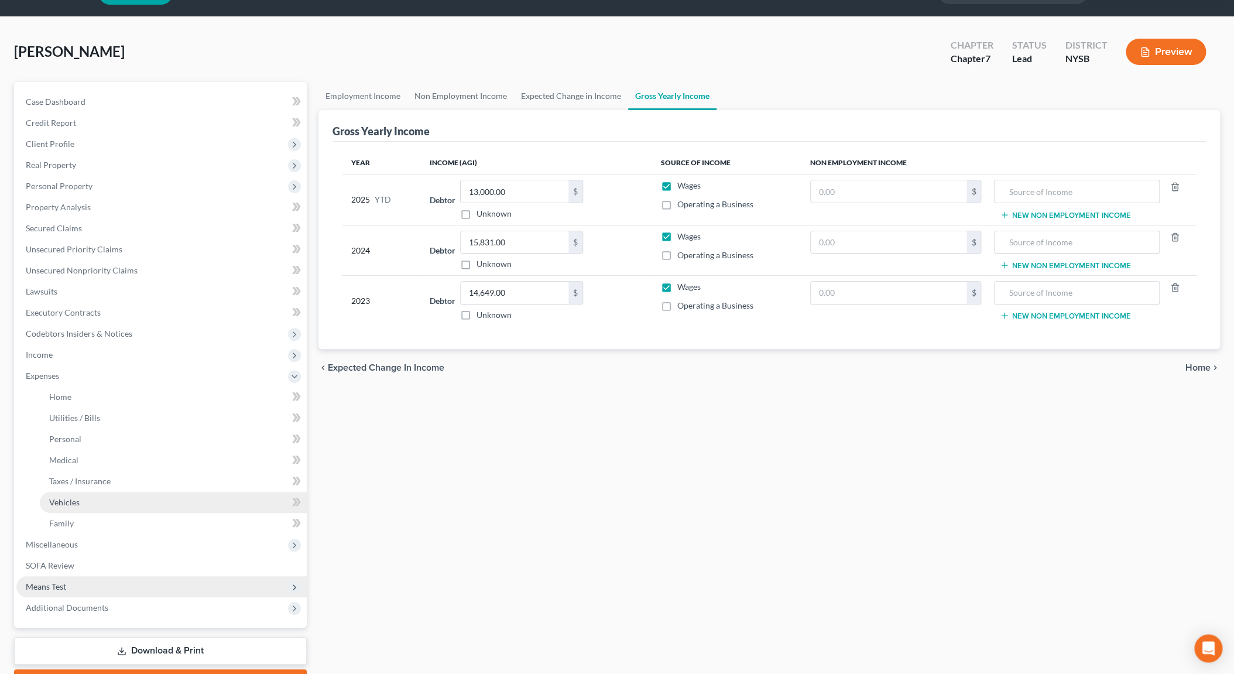
scroll to position [95, 0]
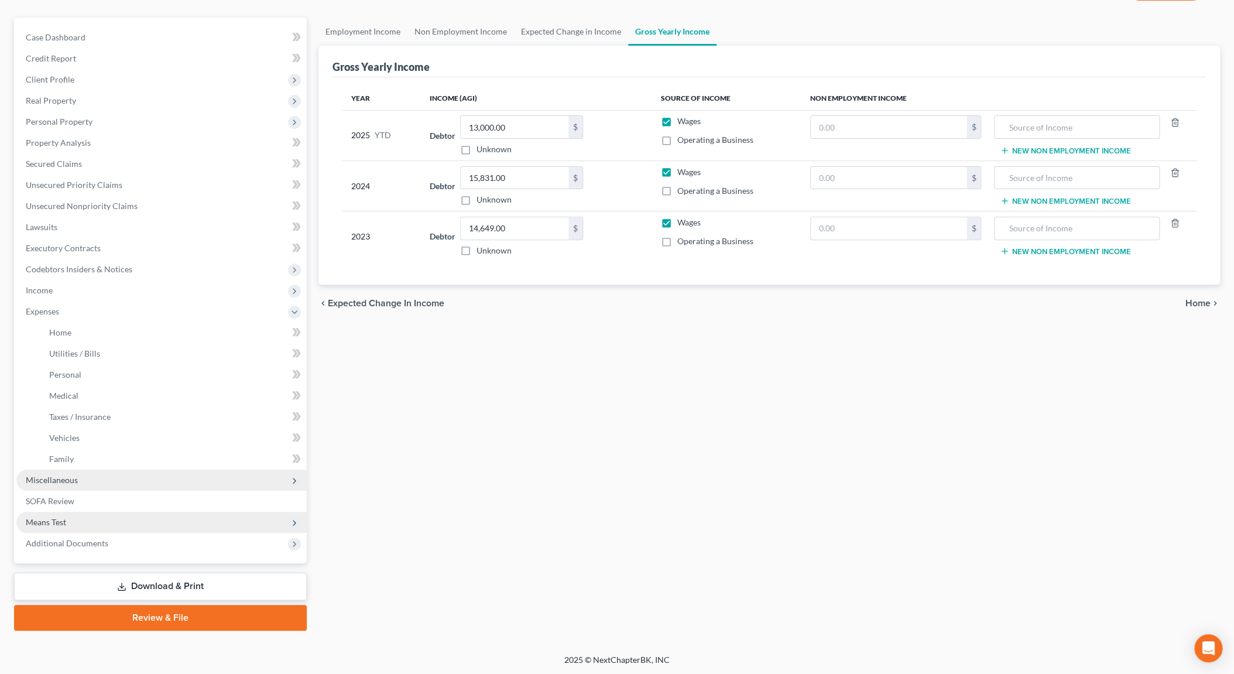
click at [112, 478] on span "Miscellaneous" at bounding box center [161, 480] width 290 height 21
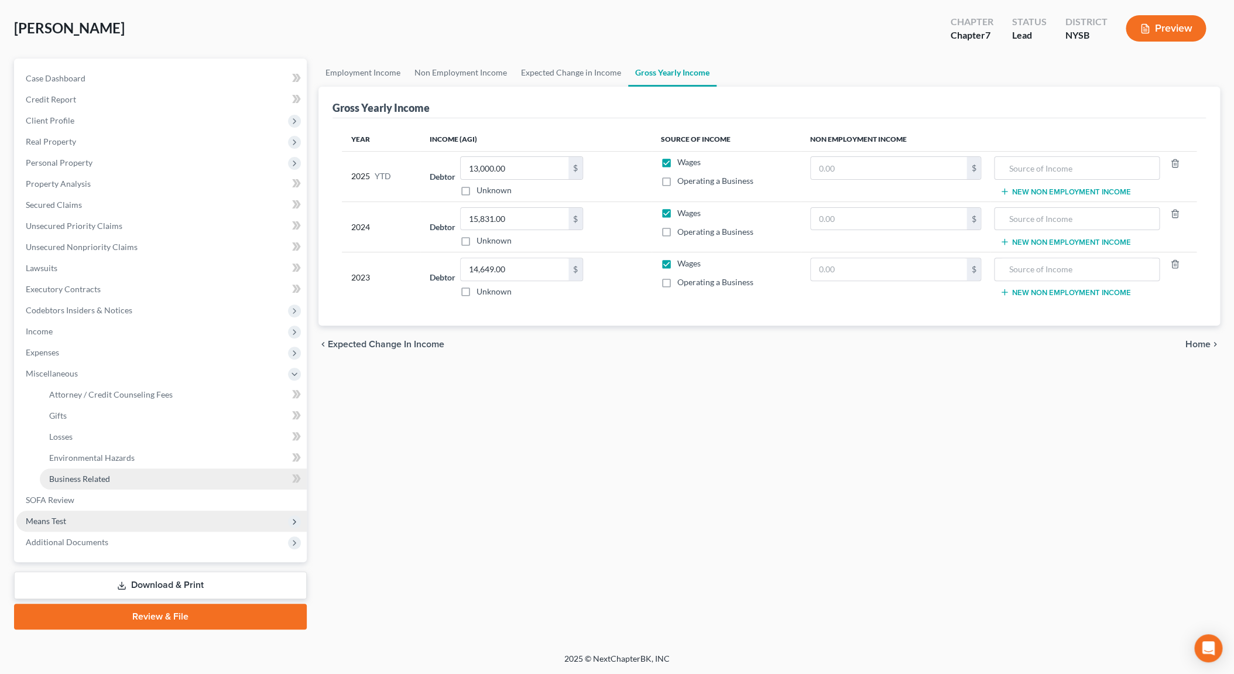
scroll to position [53, 0]
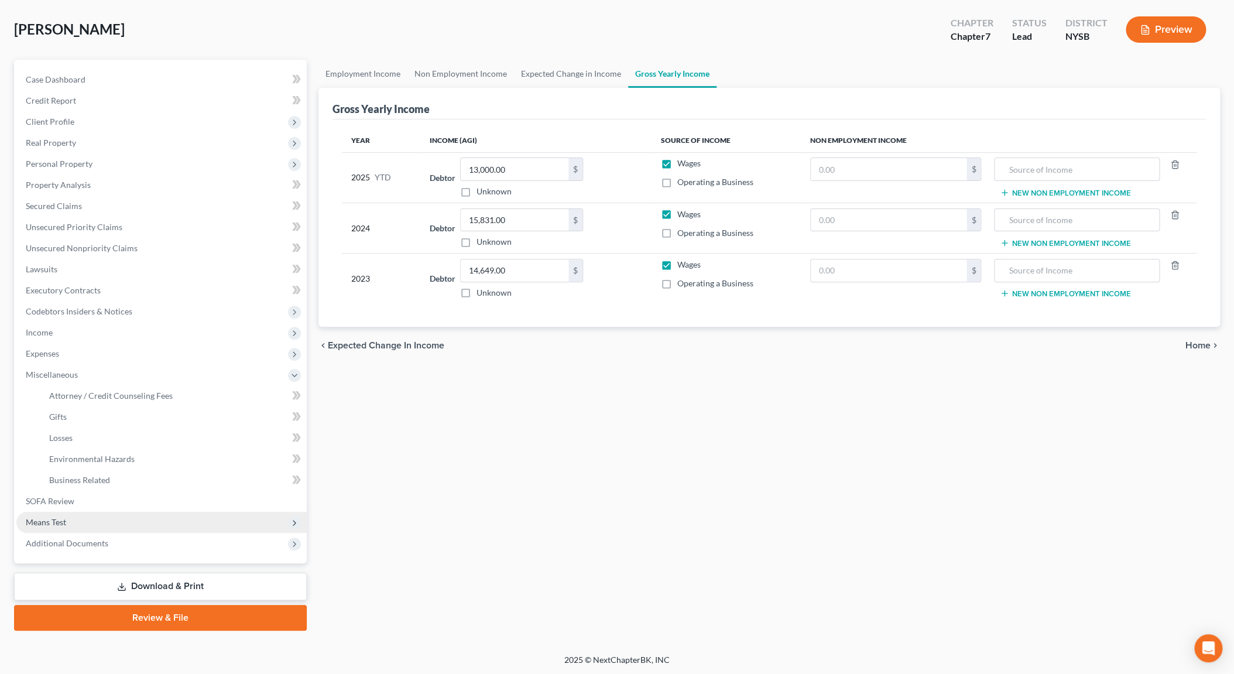
click at [164, 581] on link "Download & Print" at bounding box center [160, 587] width 293 height 28
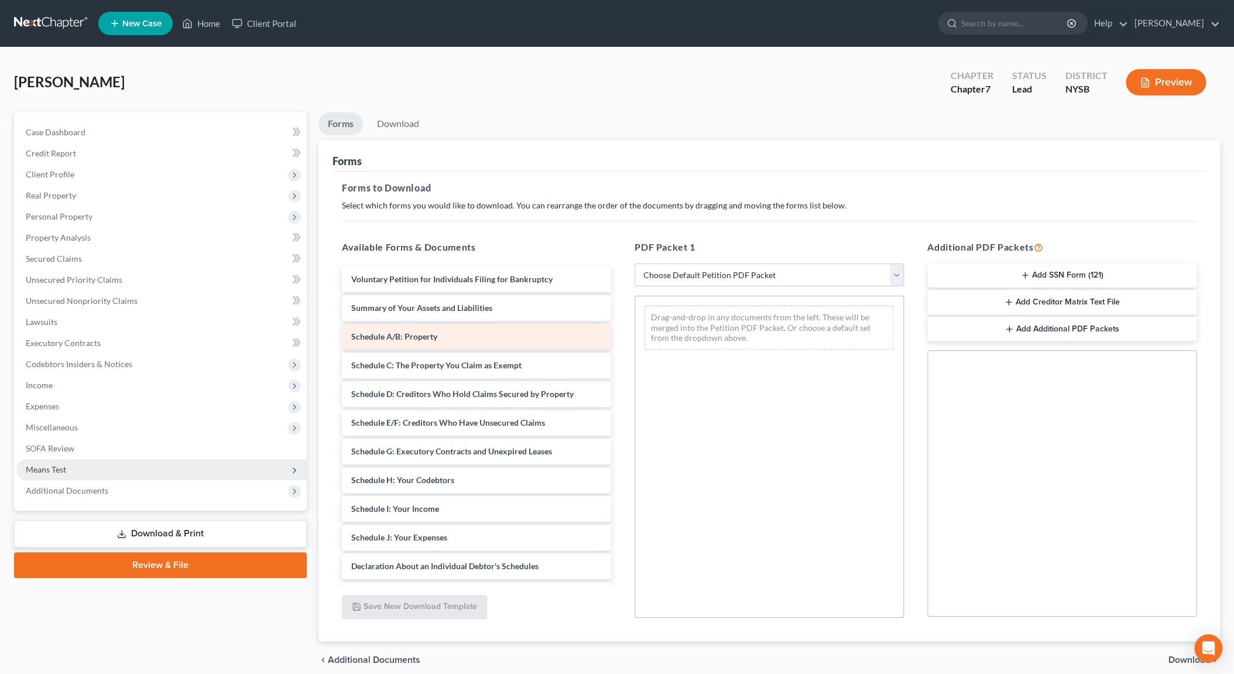
click at [489, 341] on div "Schedule A/B: Property" at bounding box center [476, 337] width 269 height 26
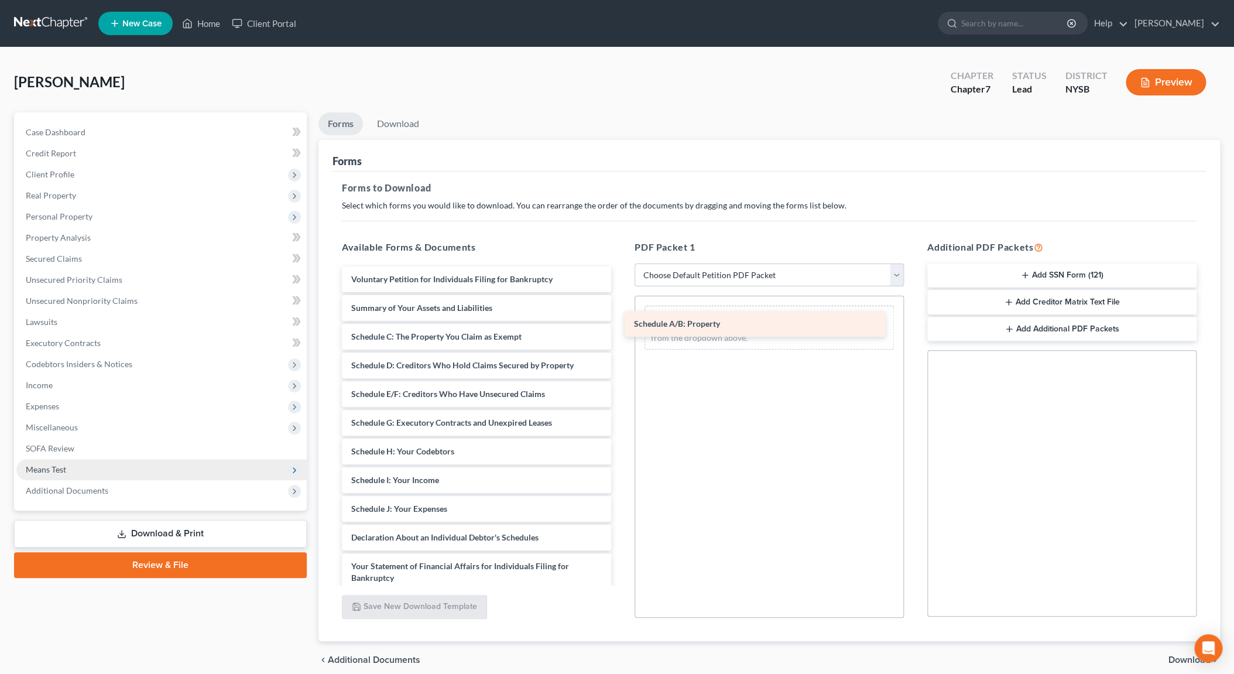
drag, startPoint x: 489, startPoint y: 341, endPoint x: 775, endPoint y: 330, distance: 285.9
click at [621, 330] on div "Schedule A/B: Property Voluntary Petition for Individuals Filing for Bankruptcy…" at bounding box center [477, 526] width 288 height 520
click at [775, 330] on div "Schedule A/B: Property" at bounding box center [755, 324] width 261 height 26
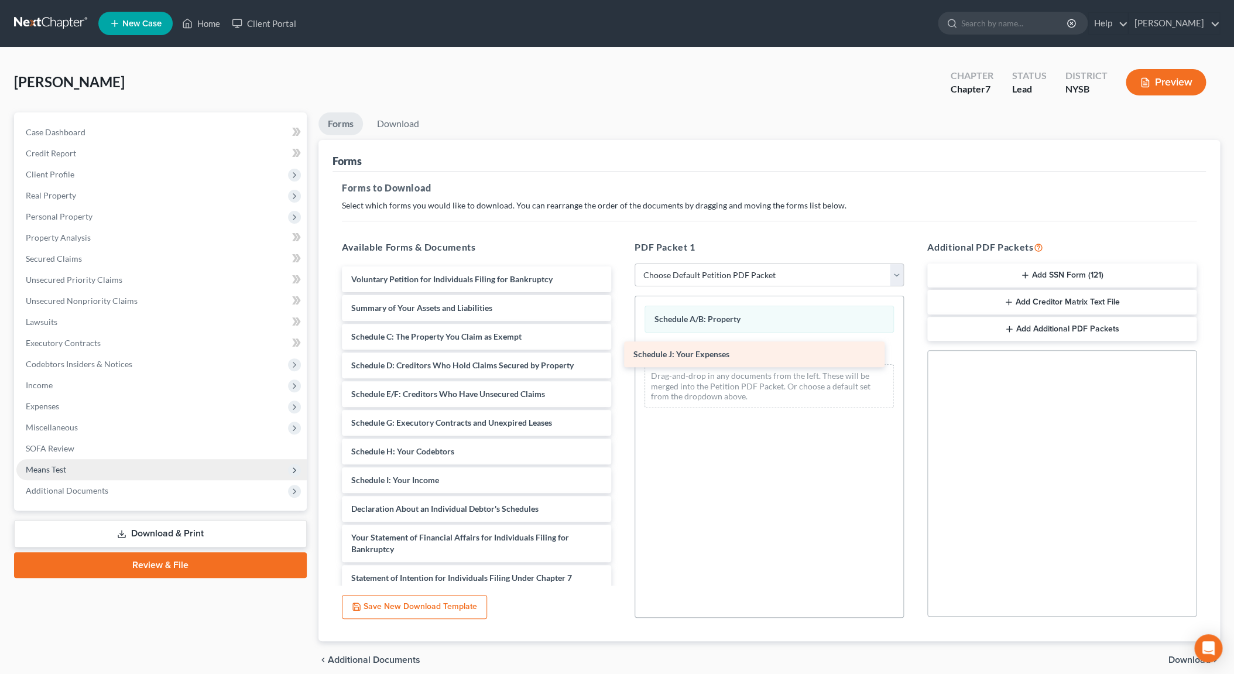
drag, startPoint x: 467, startPoint y: 504, endPoint x: 749, endPoint y: 351, distance: 321.2
click at [621, 351] on div "Schedule J: Your Expenses Voluntary Petition for Individuals Filing for Bankrup…" at bounding box center [477, 511] width 288 height 491
click at [749, 351] on div "Schedule J: Your Expenses" at bounding box center [754, 354] width 261 height 26
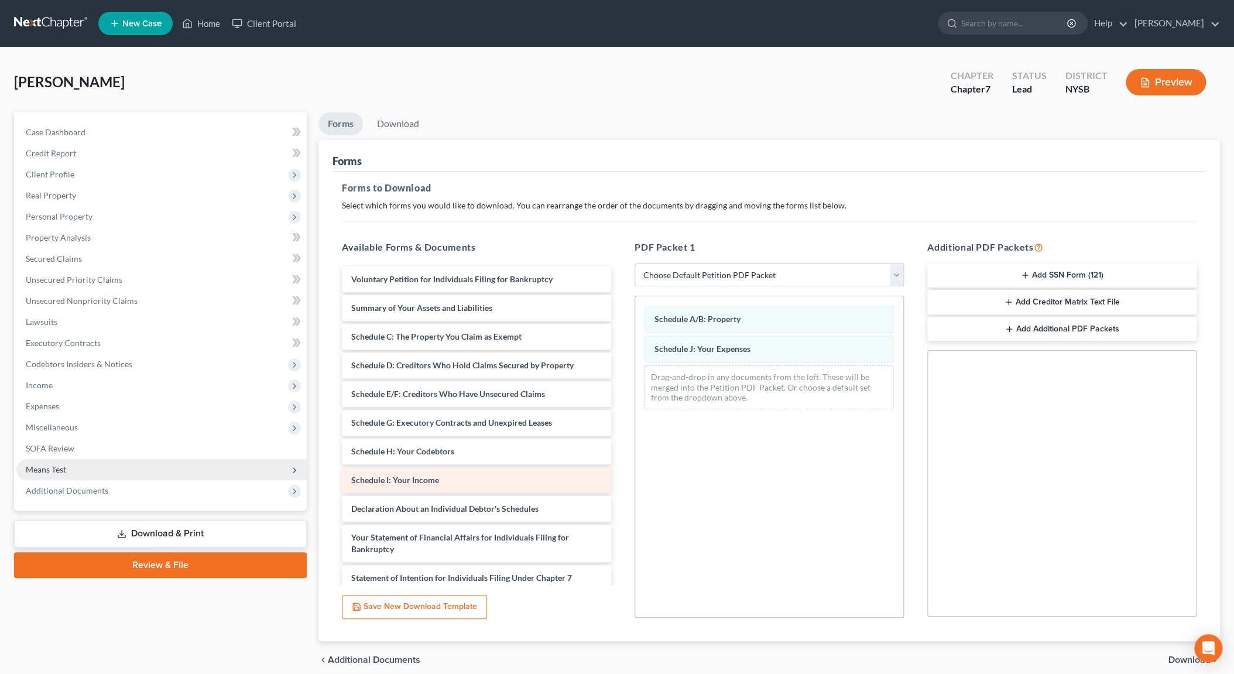
scroll to position [50, 0]
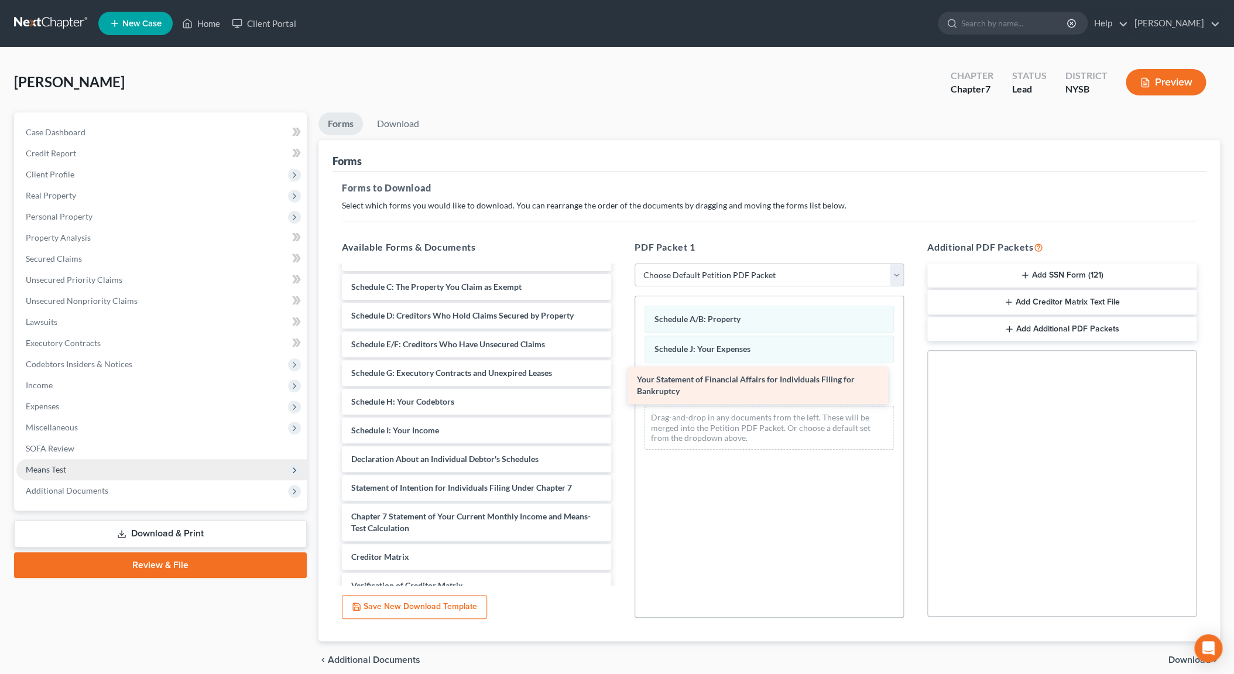
drag, startPoint x: 445, startPoint y: 482, endPoint x: 731, endPoint y: 375, distance: 305.1
click at [621, 375] on div "Your Statement of Financial Affairs for Individuals Filing for Bankruptcy Volun…" at bounding box center [477, 442] width 288 height 451
click at [731, 375] on span "Your Statement of Financial Affairs for Individuals Filing for Bankruptcy" at bounding box center [746, 385] width 218 height 22
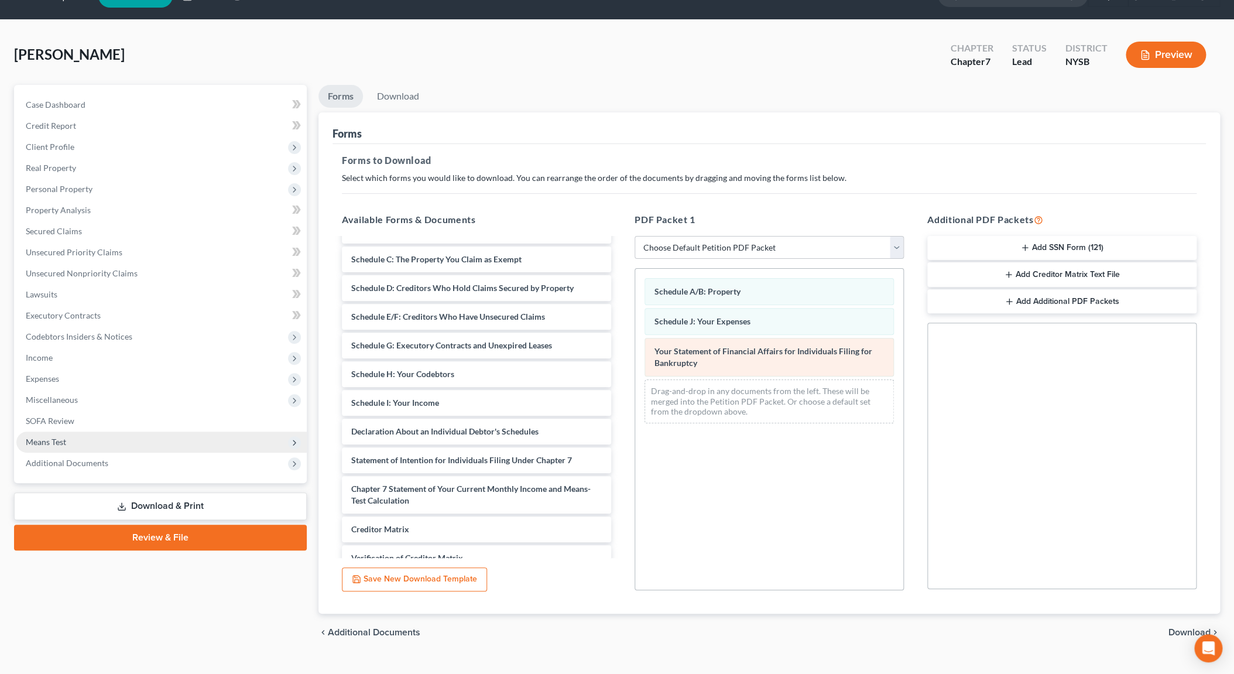
scroll to position [49, 0]
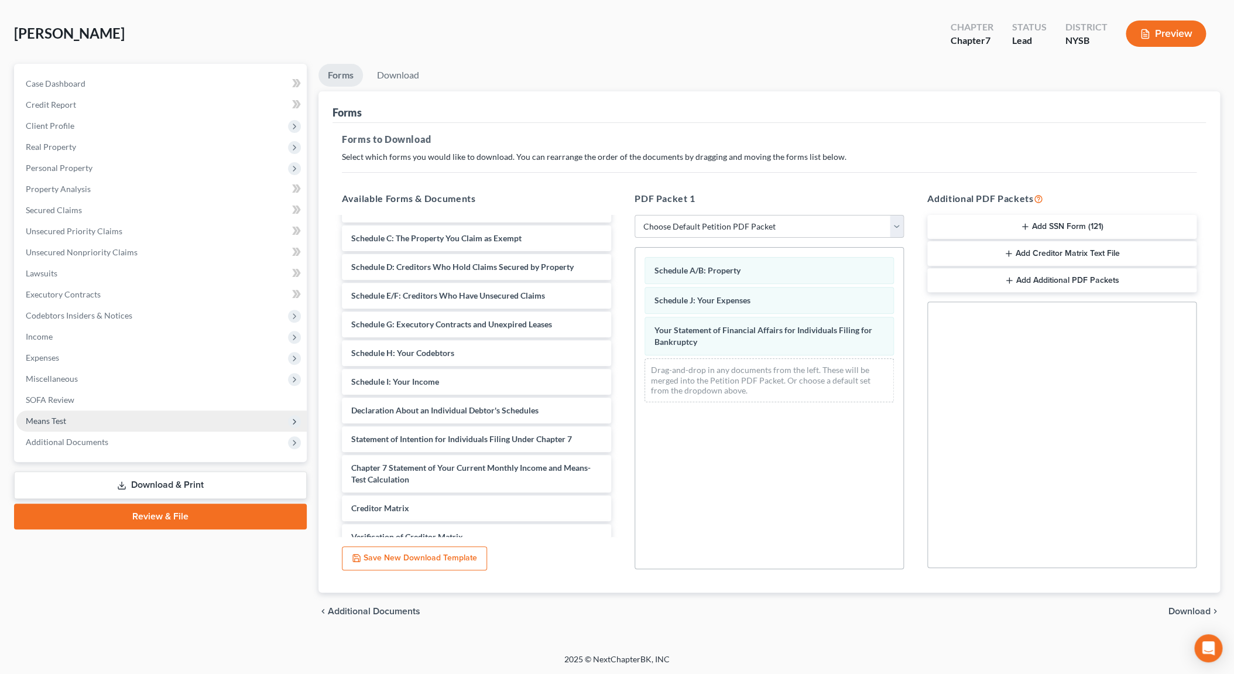
click at [1180, 607] on span "Download" at bounding box center [1190, 611] width 42 height 9
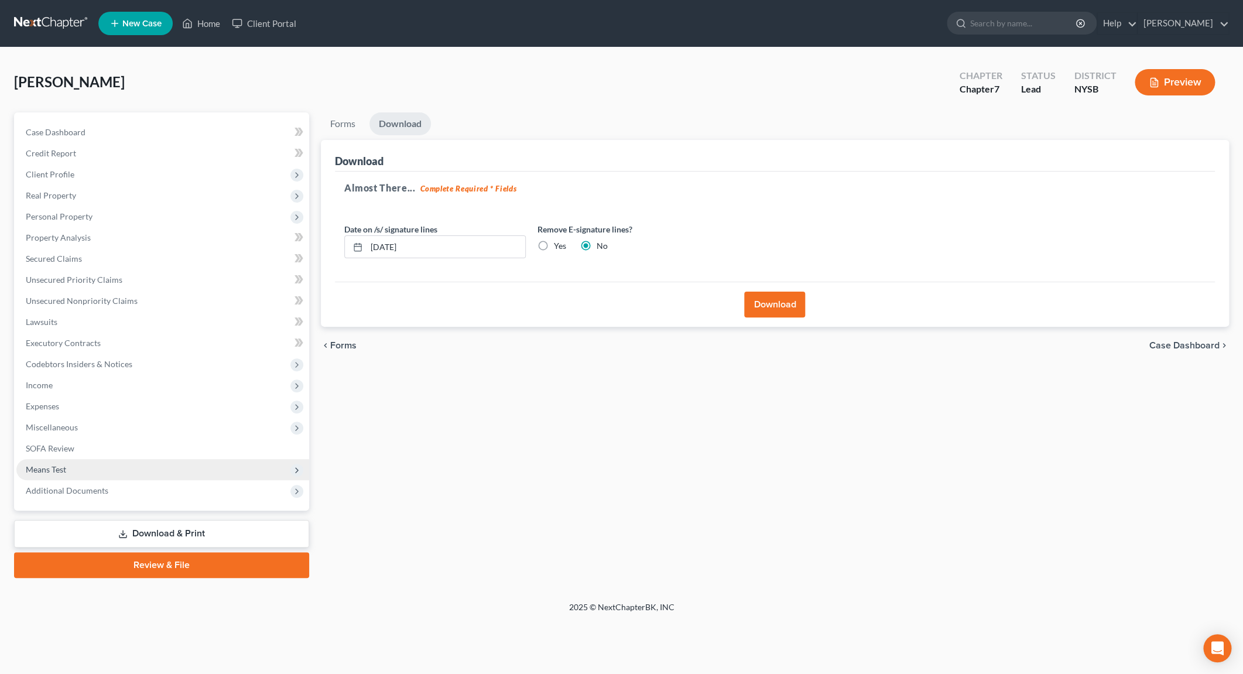
click at [554, 246] on label "Yes" at bounding box center [560, 246] width 12 height 12
click at [559, 246] on input "Yes" at bounding box center [563, 244] width 8 height 8
radio input "true"
radio input "false"
click at [803, 307] on button "Download" at bounding box center [774, 305] width 61 height 26
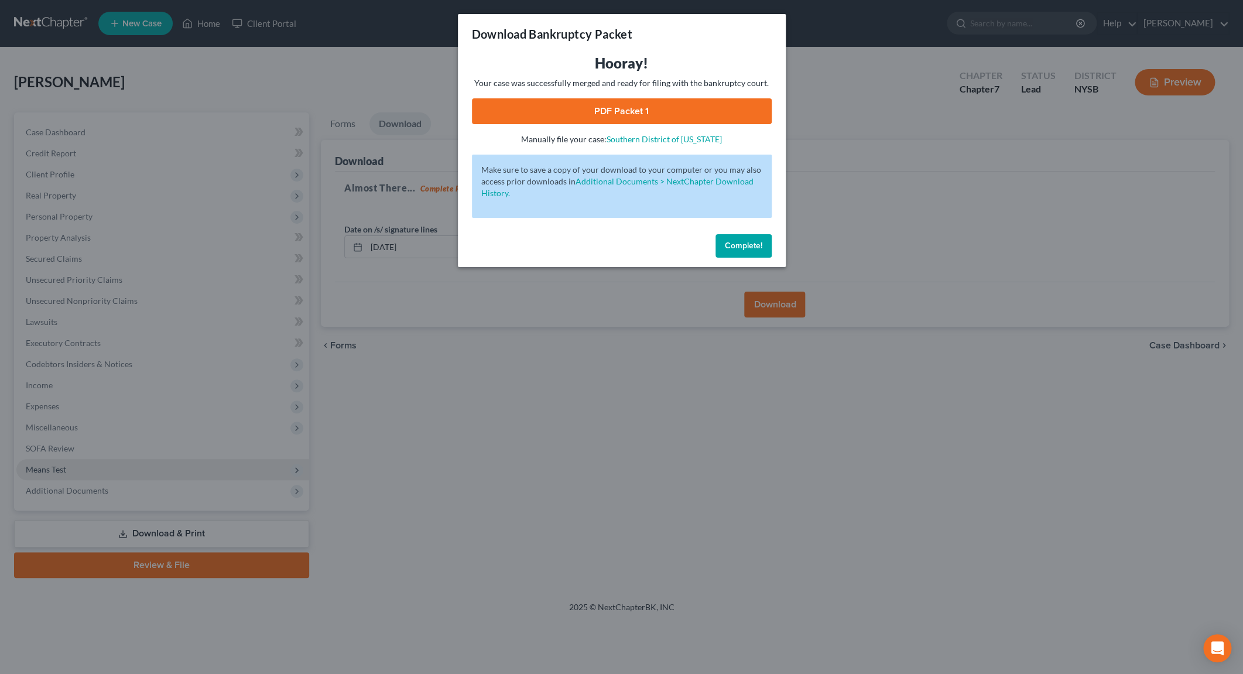
click at [644, 105] on link "PDF Packet 1" at bounding box center [622, 111] width 300 height 26
